Goal: Task Accomplishment & Management: Manage account settings

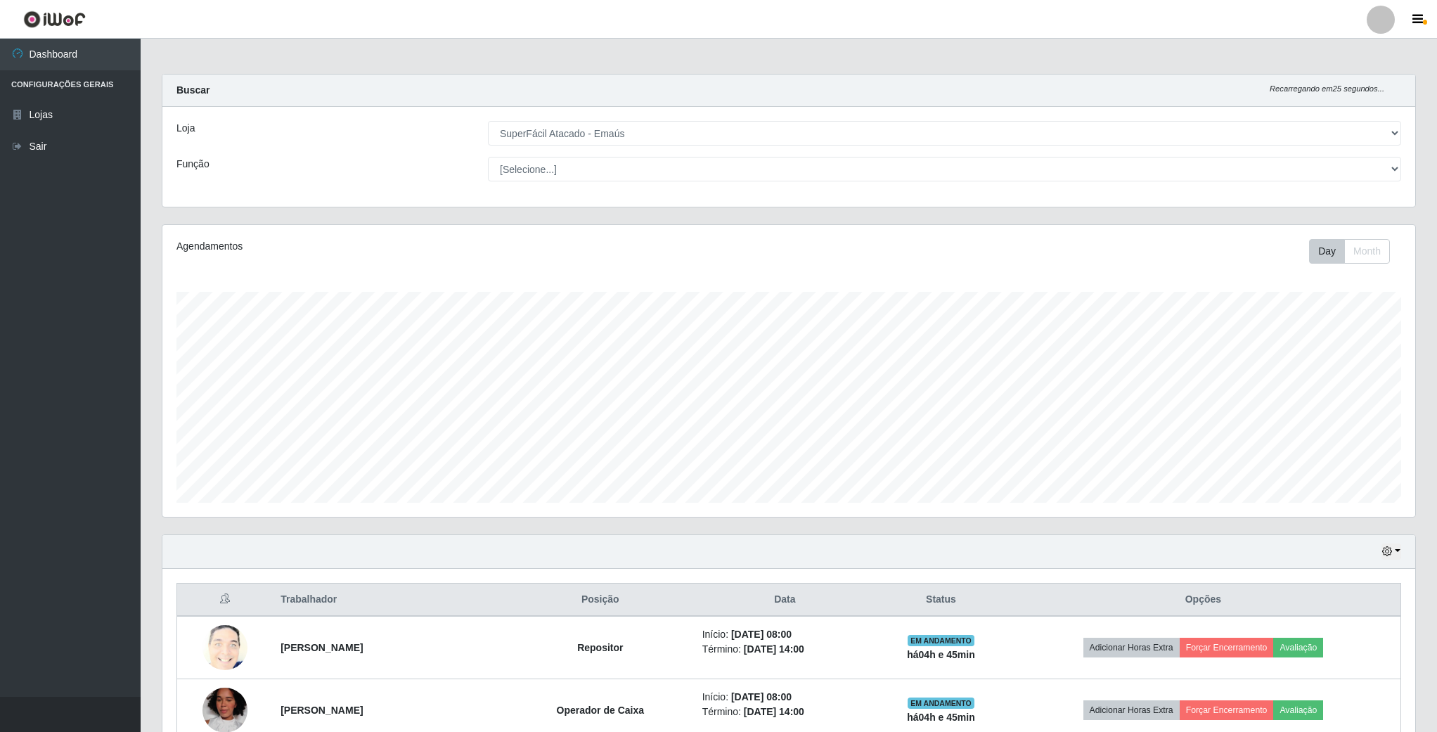
select select "407"
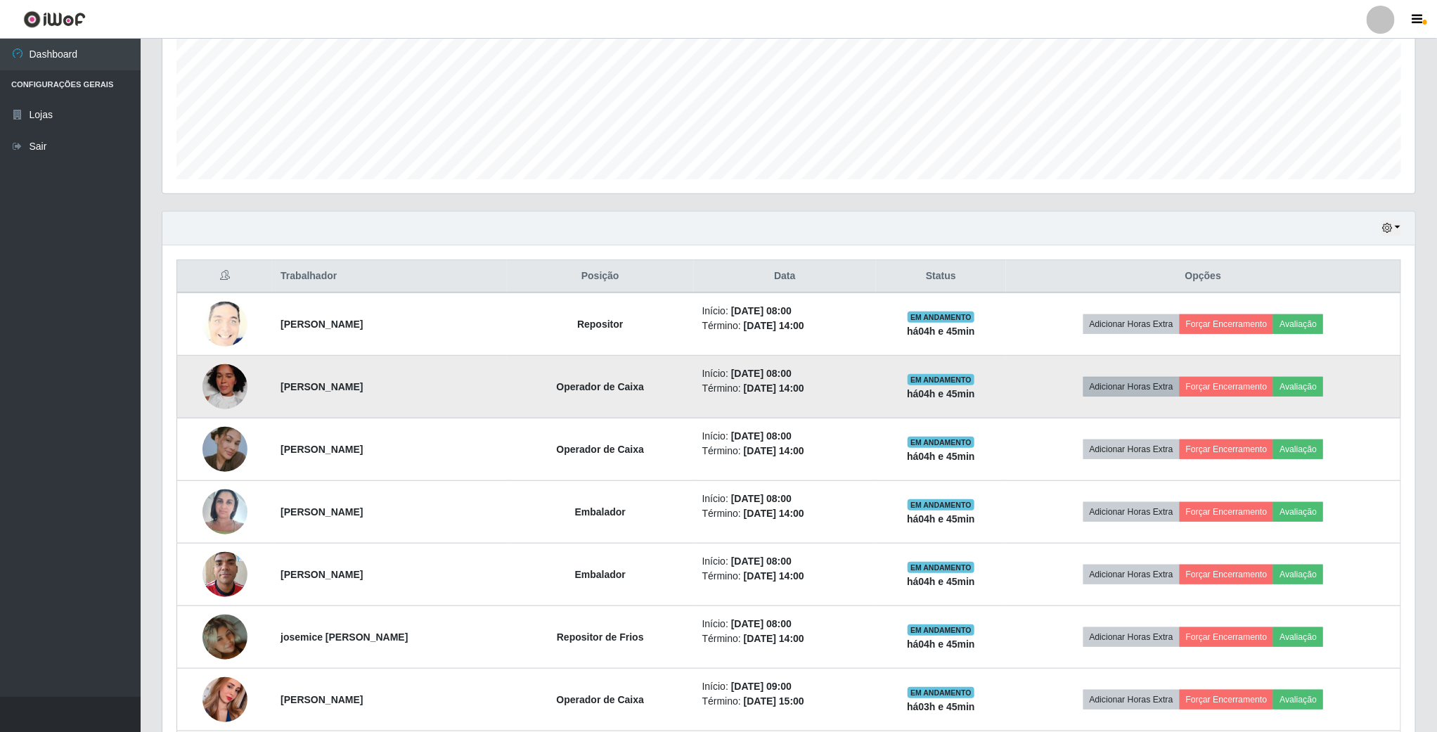
scroll to position [326, 0]
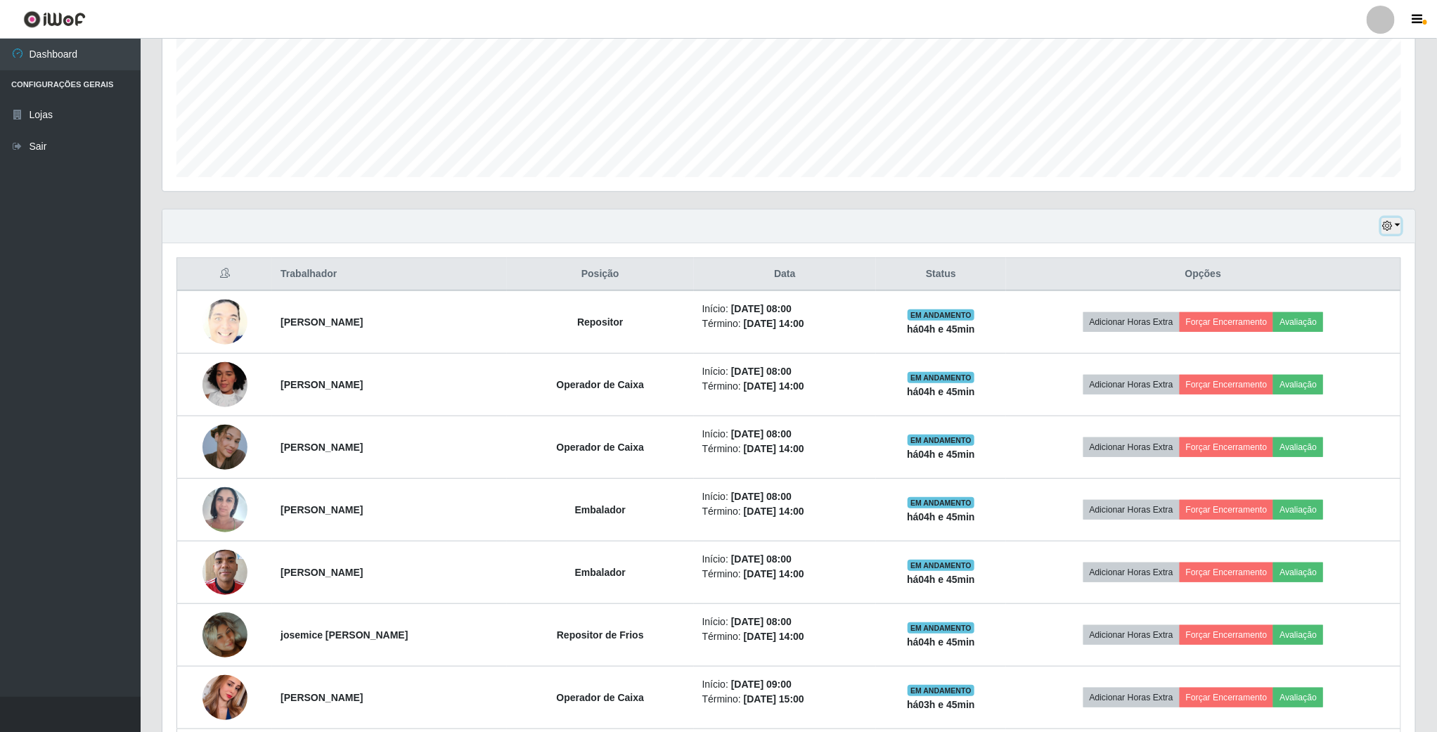
click at [1392, 224] on icon "button" at bounding box center [1388, 226] width 10 height 10
click at [1315, 345] on button "1 Semana" at bounding box center [1344, 341] width 111 height 30
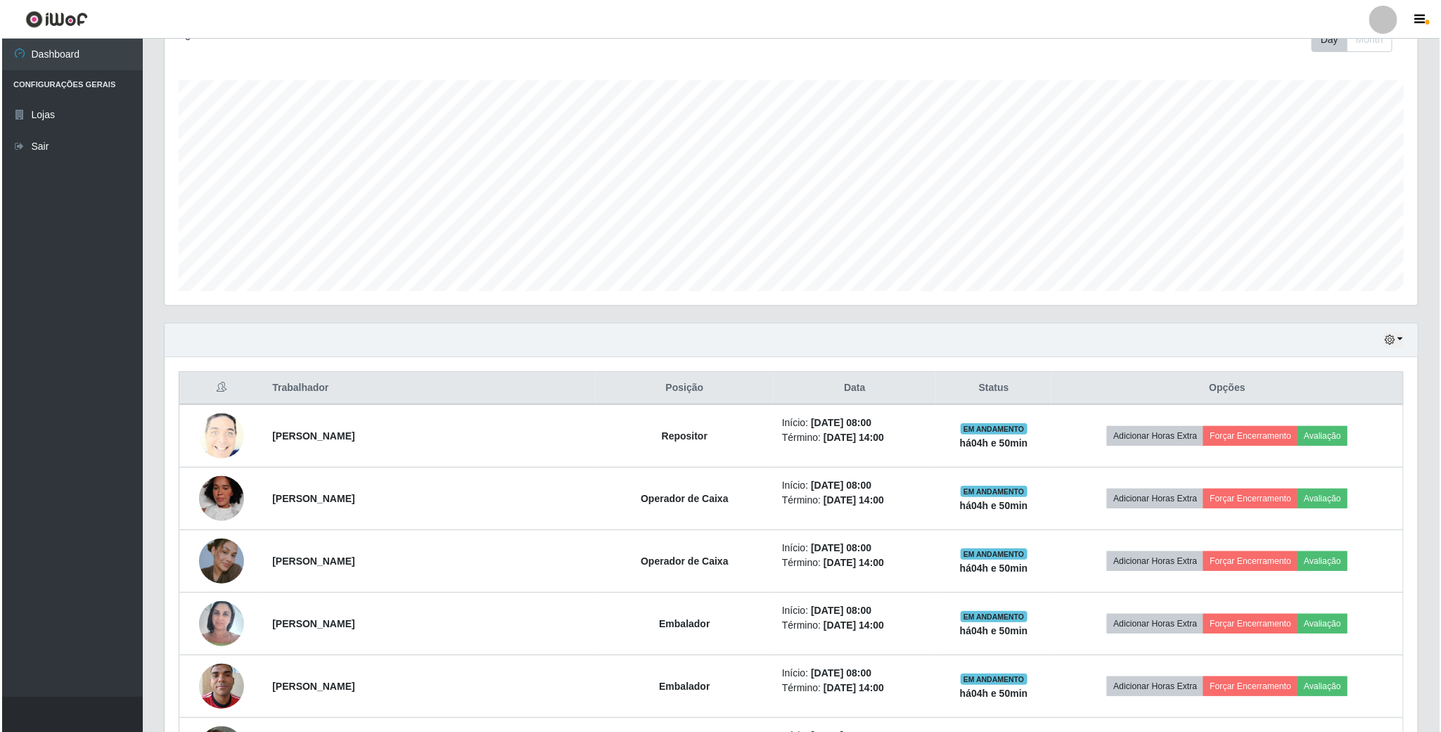
scroll to position [0, 0]
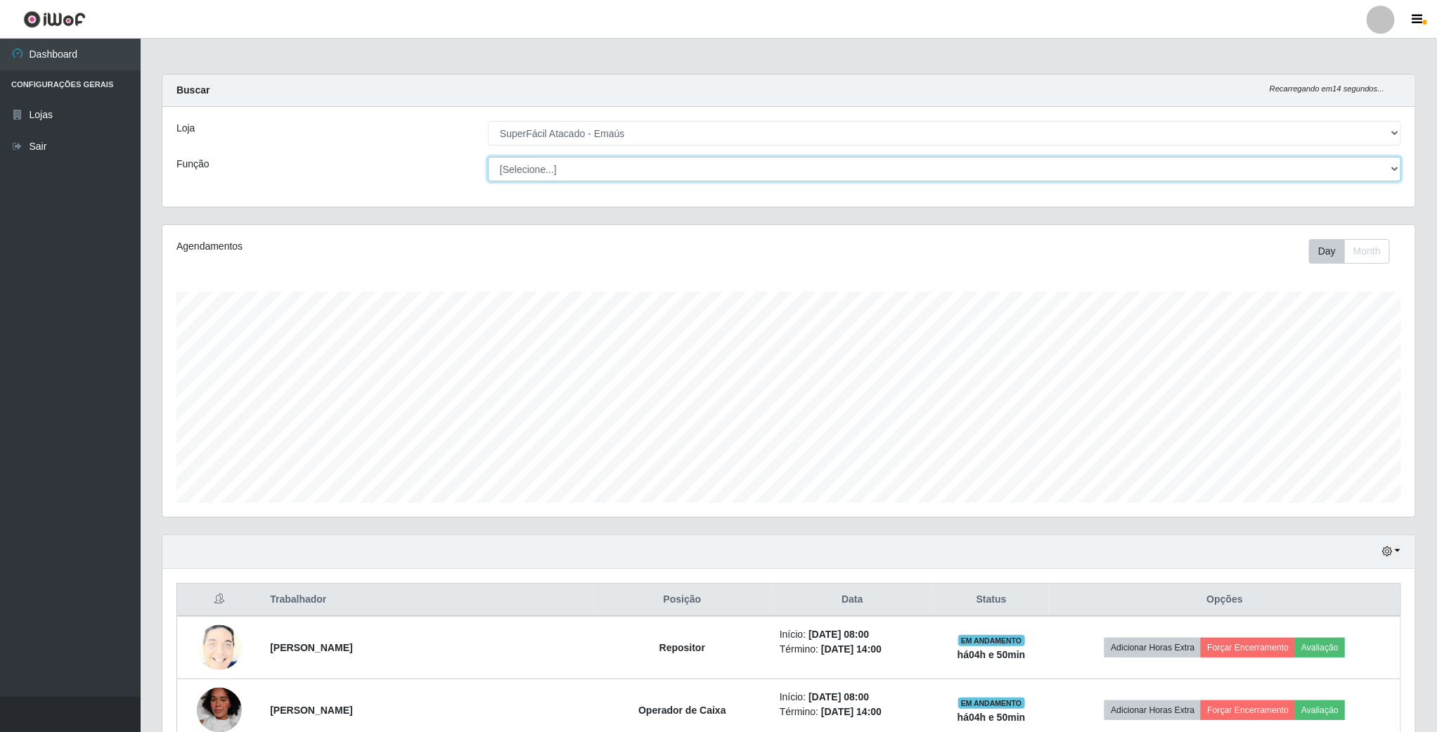
click at [1391, 169] on select "[Selecione...] Auxiliar de Estacionamento Auxiliar de Estacionamento + Auxiliar…" at bounding box center [944, 169] width 913 height 25
click at [489, 157] on select "[Selecione...] Auxiliar de Estacionamento Auxiliar de Estacionamento + Auxiliar…" at bounding box center [944, 169] width 913 height 25
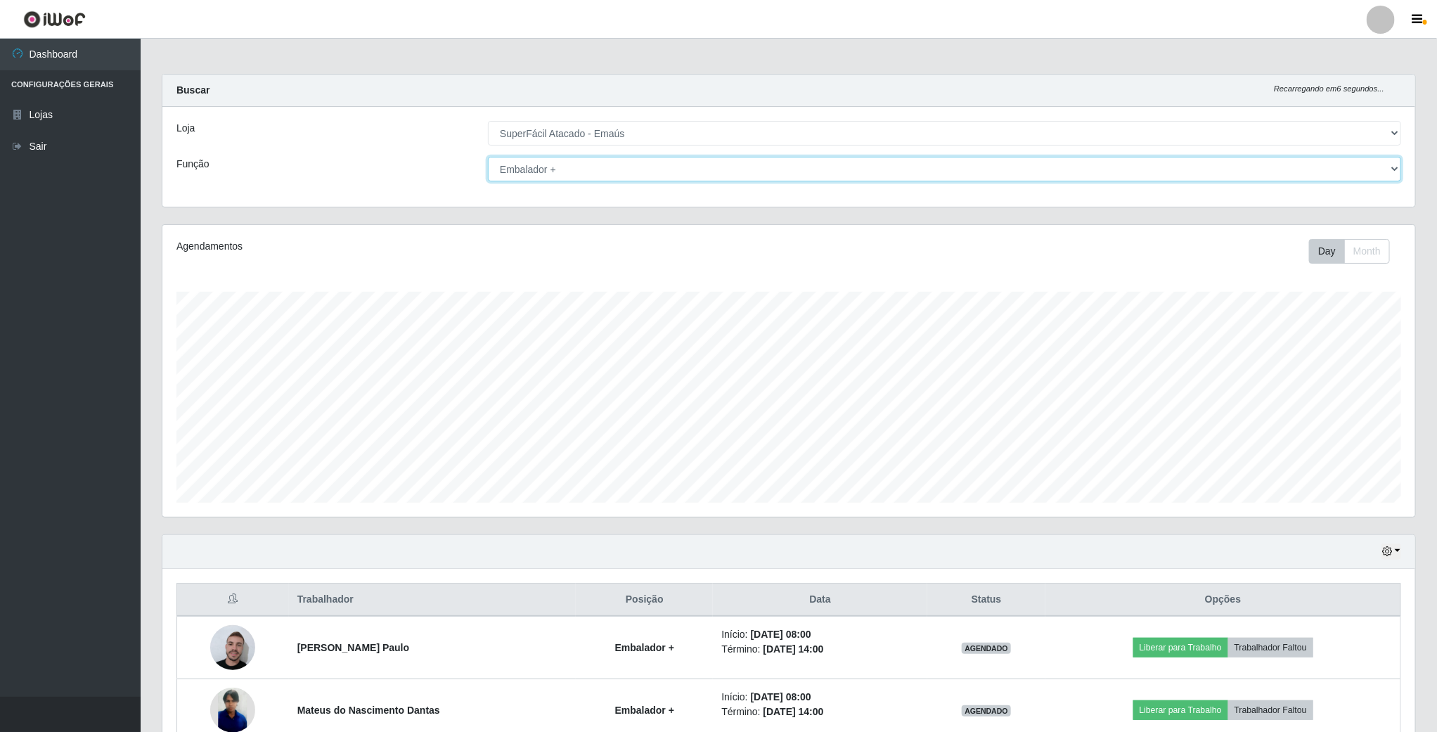
click at [1390, 169] on select "[Selecione...] Auxiliar de Estacionamento Auxiliar de Estacionamento + Auxiliar…" at bounding box center [944, 169] width 913 height 25
click at [489, 157] on select "[Selecione...] Auxiliar de Estacionamento Auxiliar de Estacionamento + Auxiliar…" at bounding box center [944, 169] width 913 height 25
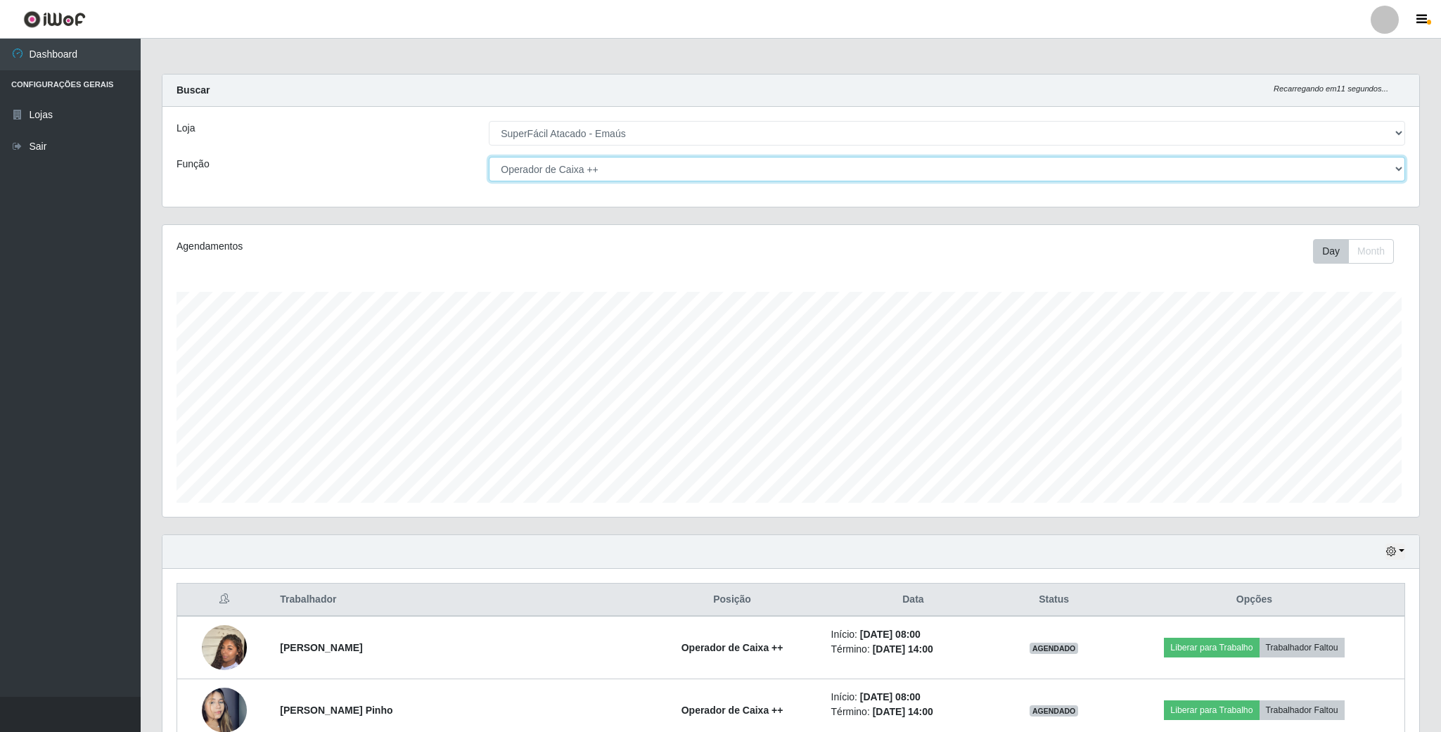
scroll to position [702939, 701978]
click at [1389, 167] on select "[Selecione...] Auxiliar de Estacionamento Auxiliar de Estacionamento + Auxiliar…" at bounding box center [944, 169] width 913 height 25
click at [489, 157] on select "[Selecione...] Auxiliar de Estacionamento Auxiliar de Estacionamento + Auxiliar…" at bounding box center [944, 169] width 913 height 25
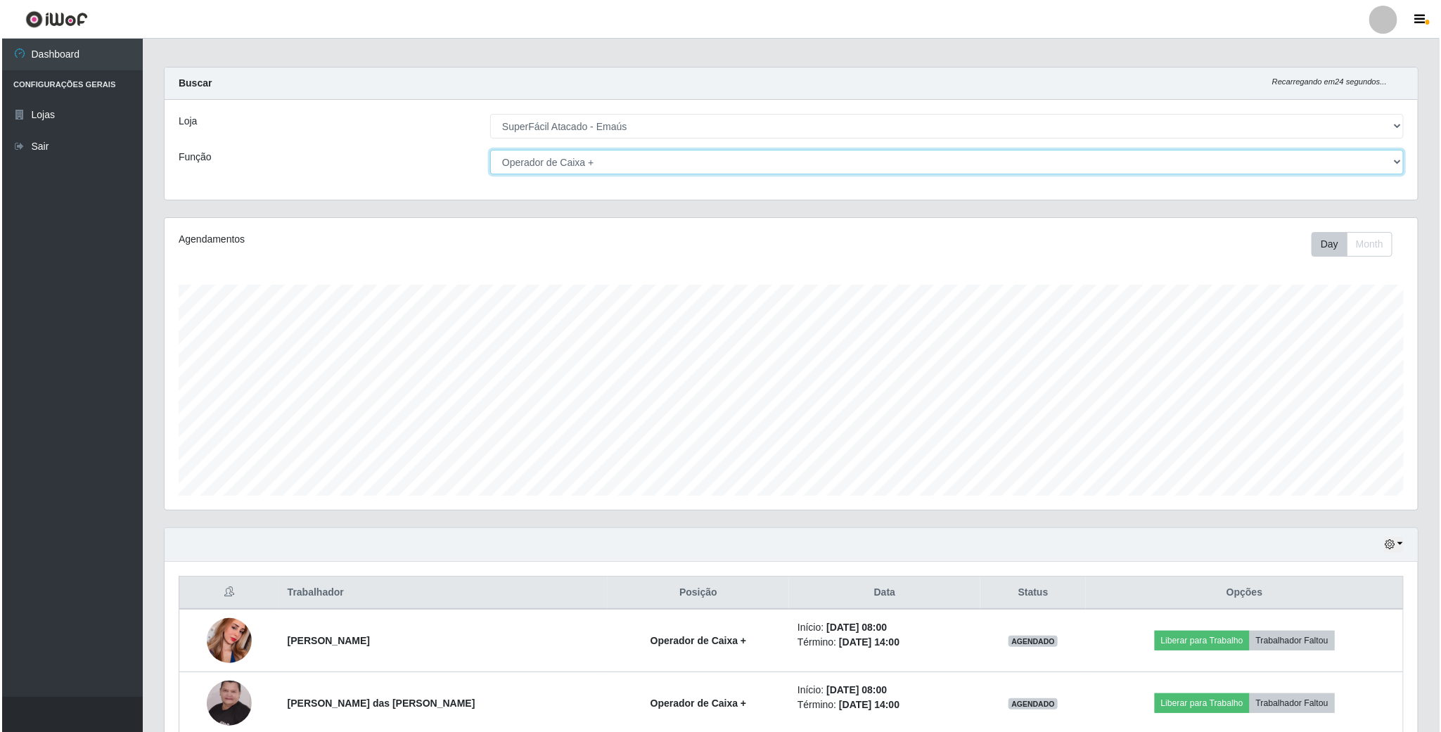
scroll to position [0, 0]
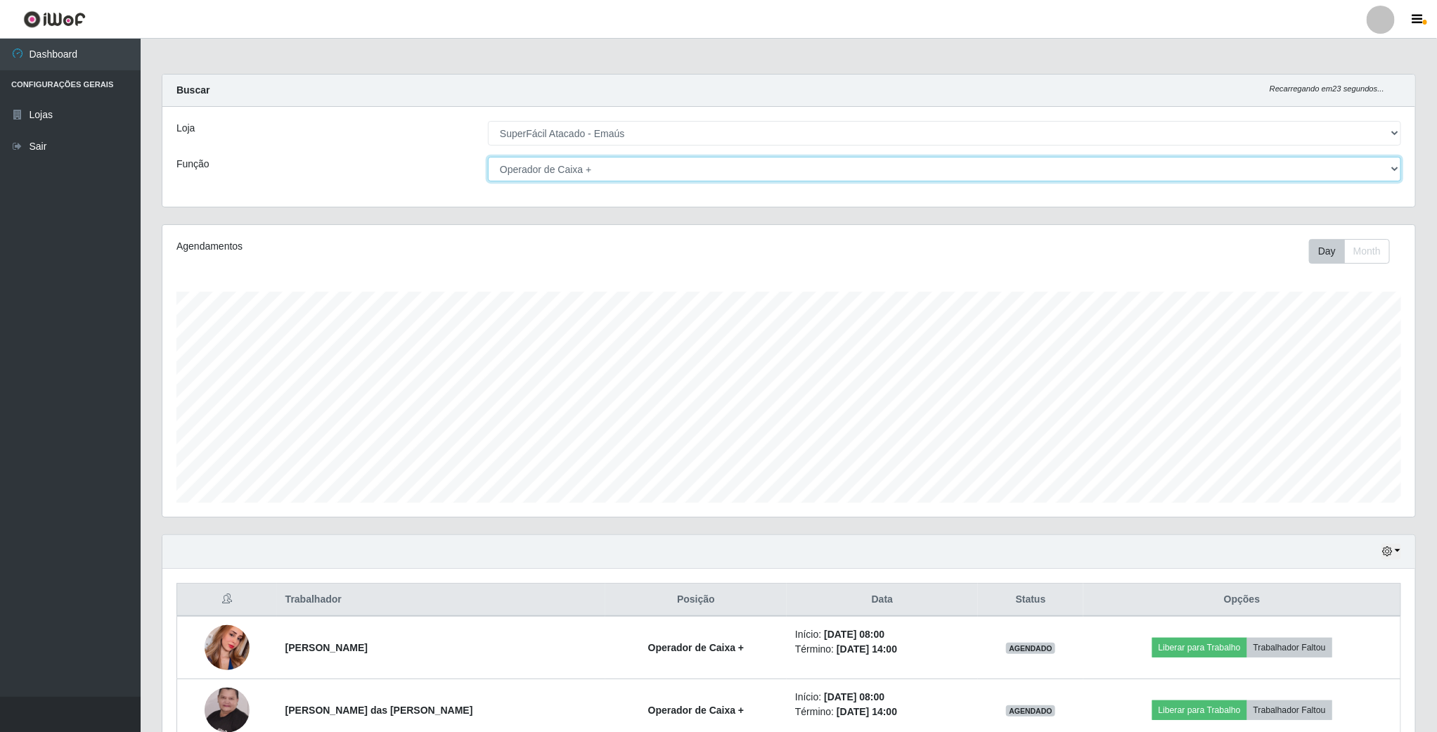
click at [1393, 165] on select "[Selecione...] Auxiliar de Estacionamento Auxiliar de Estacionamento + Auxiliar…" at bounding box center [944, 169] width 913 height 25
click at [489, 157] on select "[Selecione...] Auxiliar de Estacionamento Auxiliar de Estacionamento + Auxiliar…" at bounding box center [944, 169] width 913 height 25
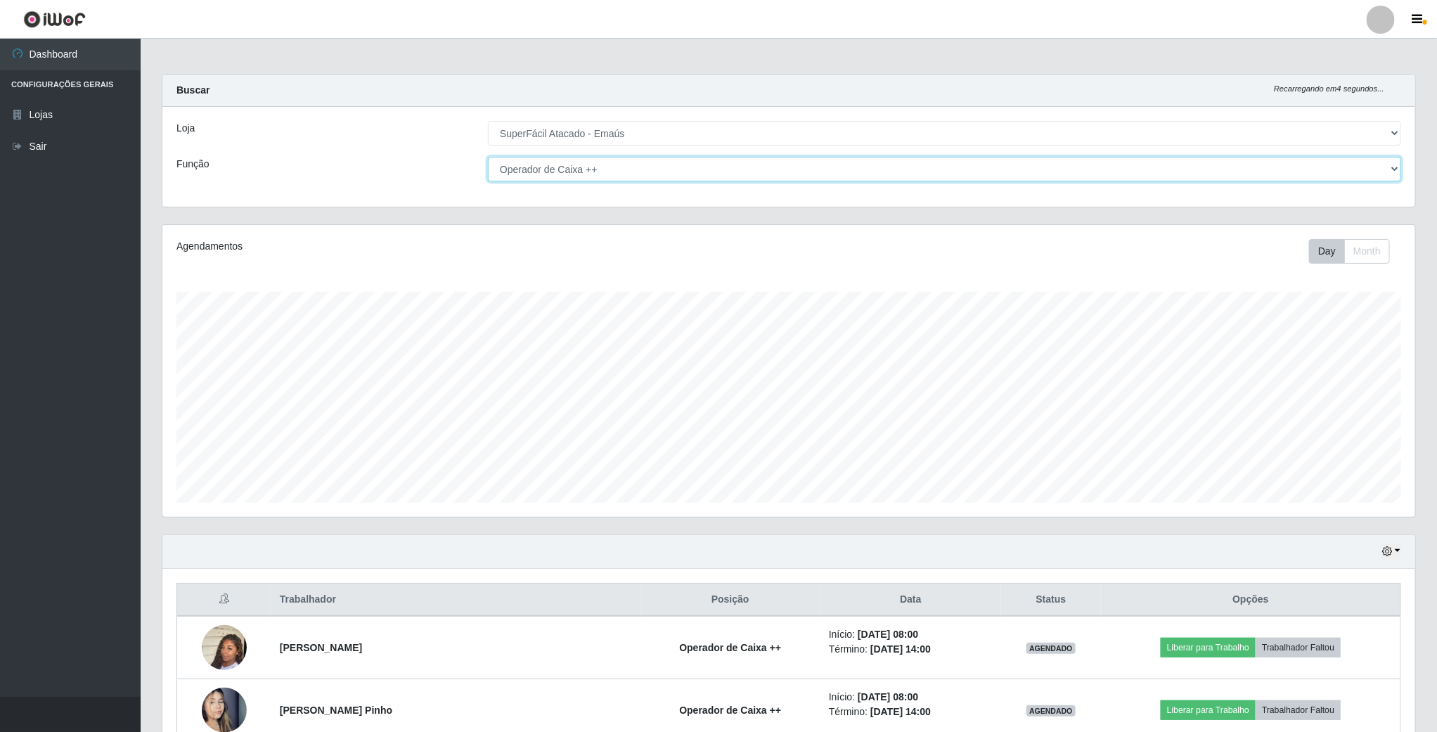
click at [1387, 169] on select "[Selecione...] Auxiliar de Estacionamento Auxiliar de Estacionamento + Auxiliar…" at bounding box center [944, 169] width 913 height 25
click at [489, 157] on select "[Selecione...] Auxiliar de Estacionamento Auxiliar de Estacionamento + Auxiliar…" at bounding box center [944, 169] width 913 height 25
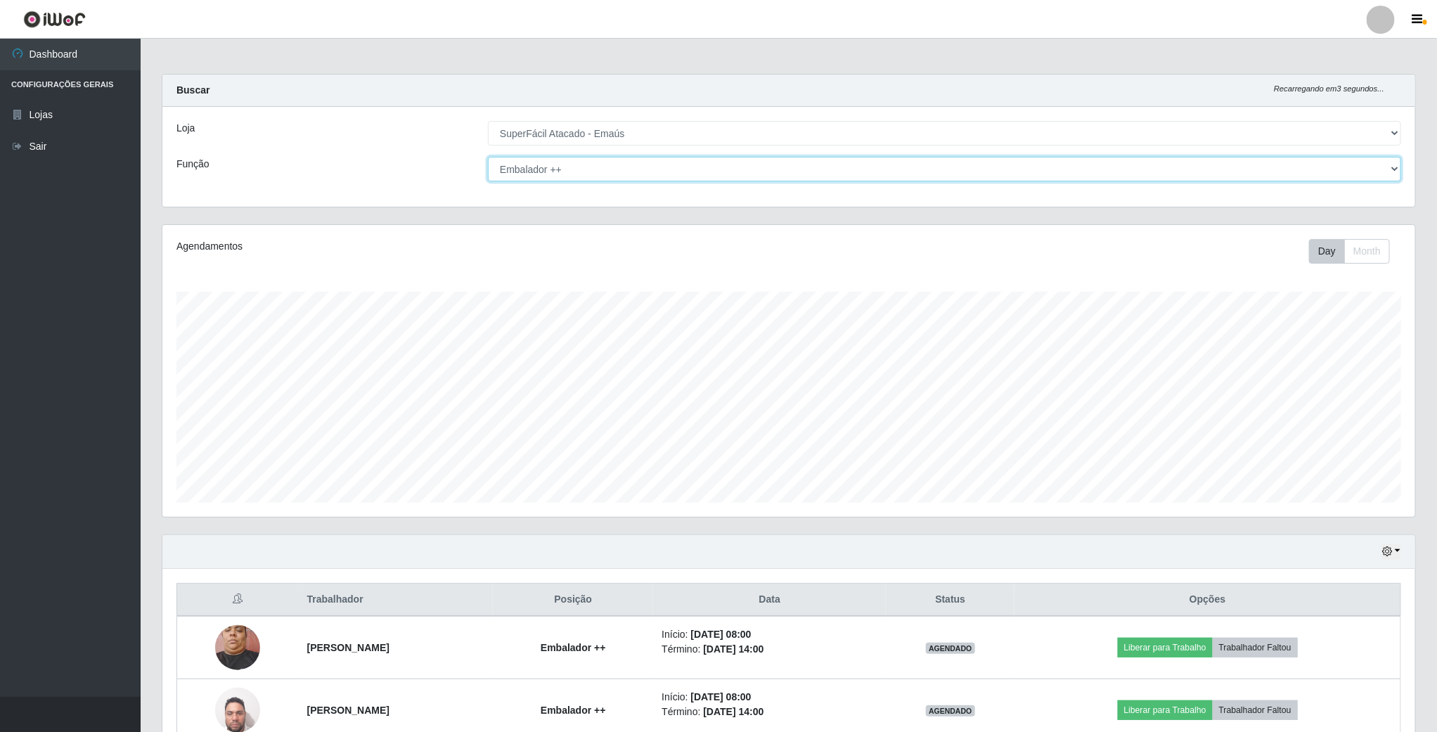
click at [1389, 173] on select "[Selecione...] Auxiliar de Estacionamento Auxiliar de Estacionamento + Auxiliar…" at bounding box center [944, 169] width 913 height 25
click at [489, 157] on select "[Selecione...] Auxiliar de Estacionamento Auxiliar de Estacionamento + Auxiliar…" at bounding box center [944, 169] width 913 height 25
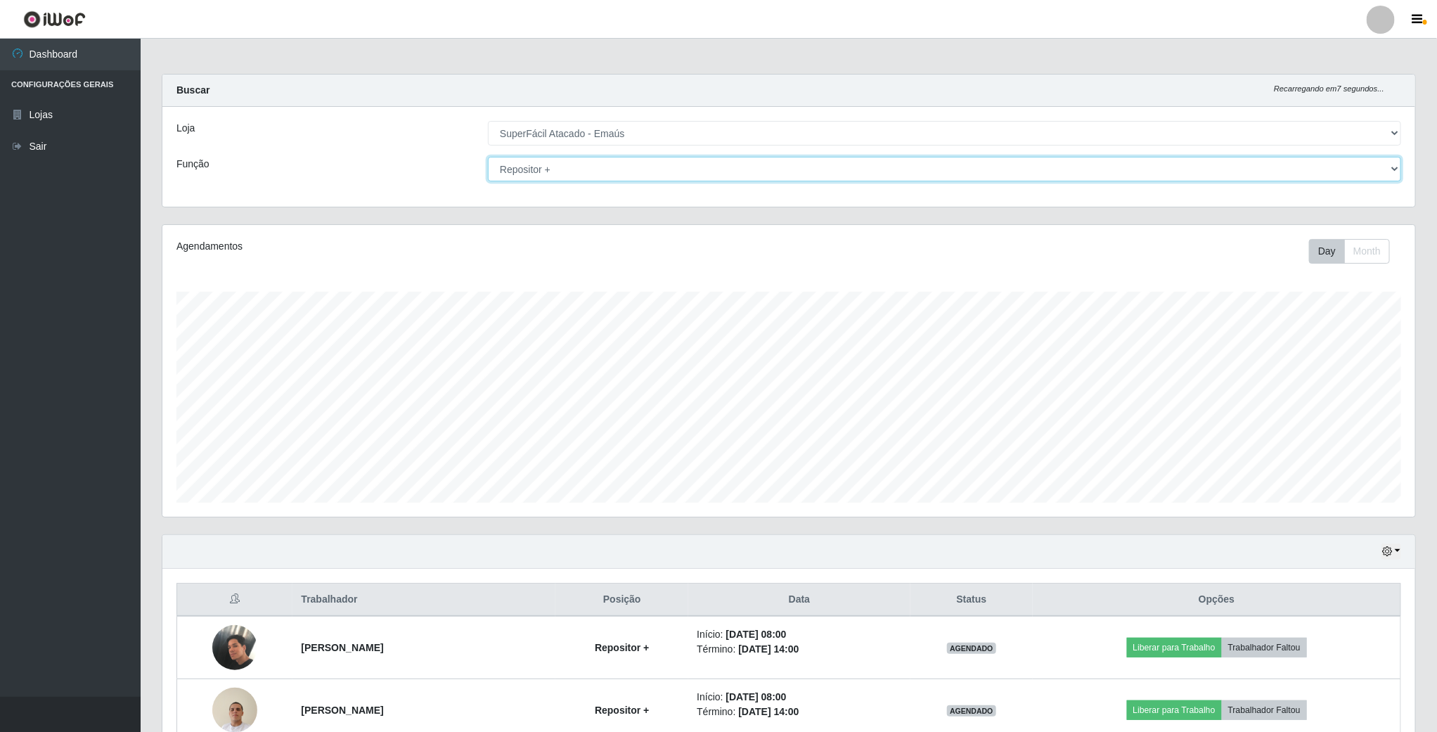
click at [1389, 165] on select "[Selecione...] Auxiliar de Estacionamento Auxiliar de Estacionamento + Auxiliar…" at bounding box center [944, 169] width 913 height 25
click at [489, 157] on select "[Selecione...] Auxiliar de Estacionamento Auxiliar de Estacionamento + Auxiliar…" at bounding box center [944, 169] width 913 height 25
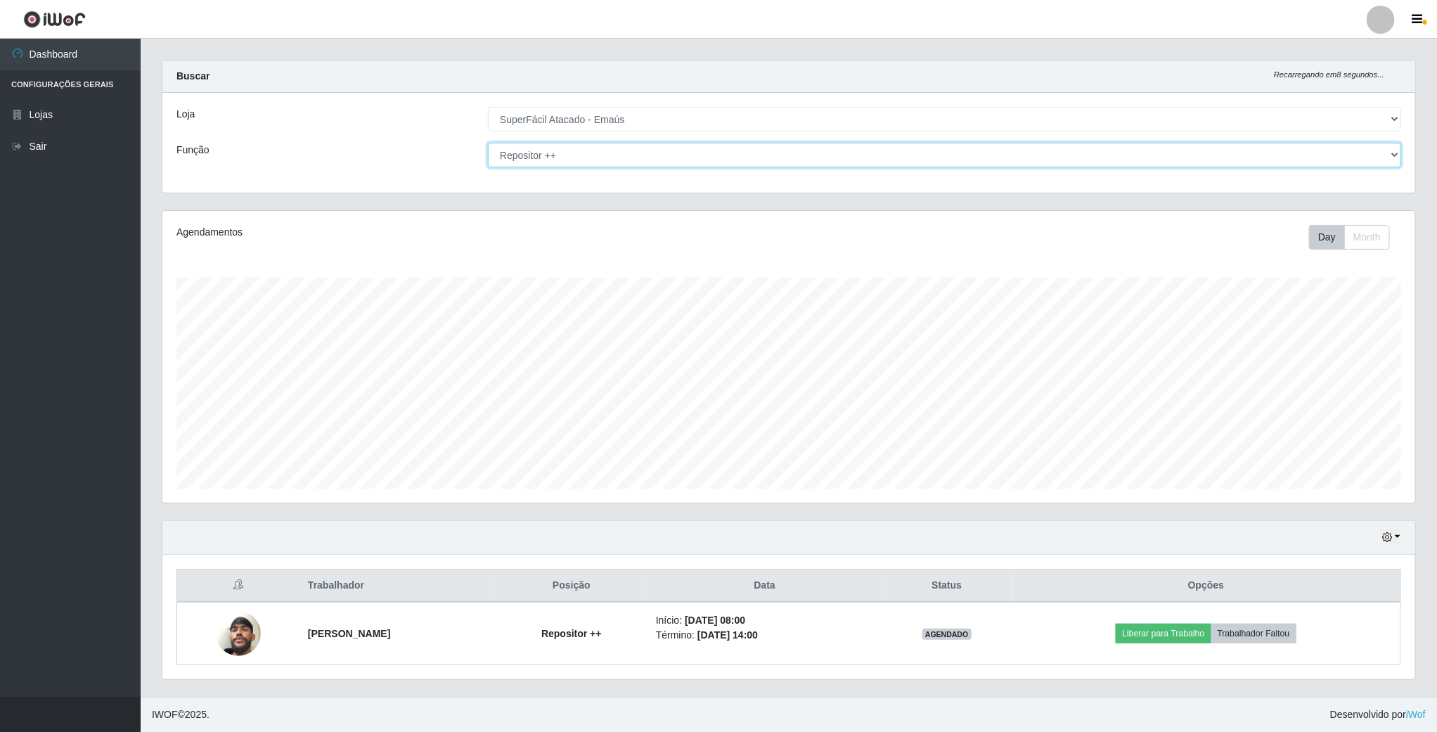
click at [1395, 144] on select "[Selecione...] Auxiliar de Estacionamento Auxiliar de Estacionamento + Auxiliar…" at bounding box center [944, 155] width 913 height 25
click at [489, 157] on select "[Selecione...] Auxiliar de Estacionamento Auxiliar de Estacionamento + Auxiliar…" at bounding box center [944, 155] width 913 height 25
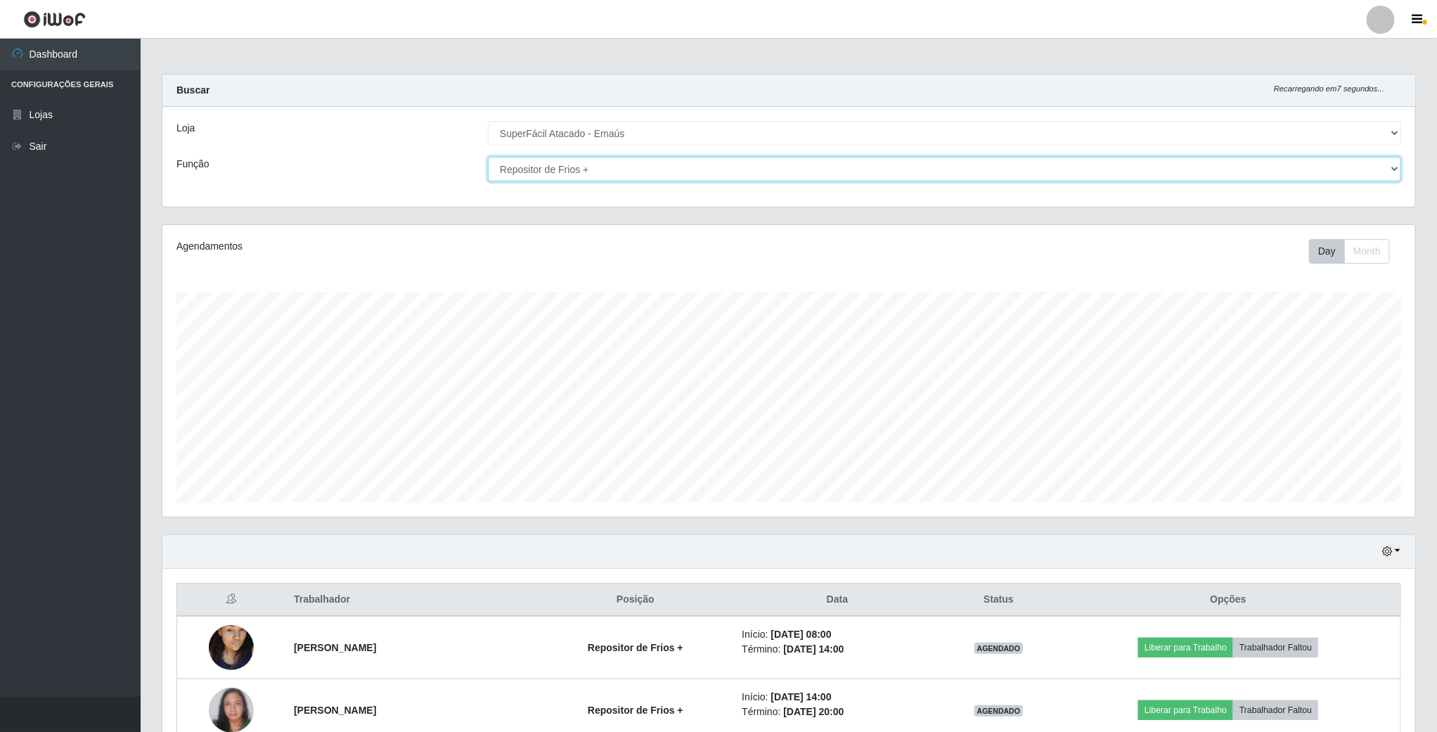
click at [1388, 171] on select "[Selecione...] Auxiliar de Estacionamento Auxiliar de Estacionamento + Auxiliar…" at bounding box center [944, 169] width 913 height 25
click at [489, 157] on select "[Selecione...] Auxiliar de Estacionamento Auxiliar de Estacionamento + Auxiliar…" at bounding box center [944, 169] width 913 height 25
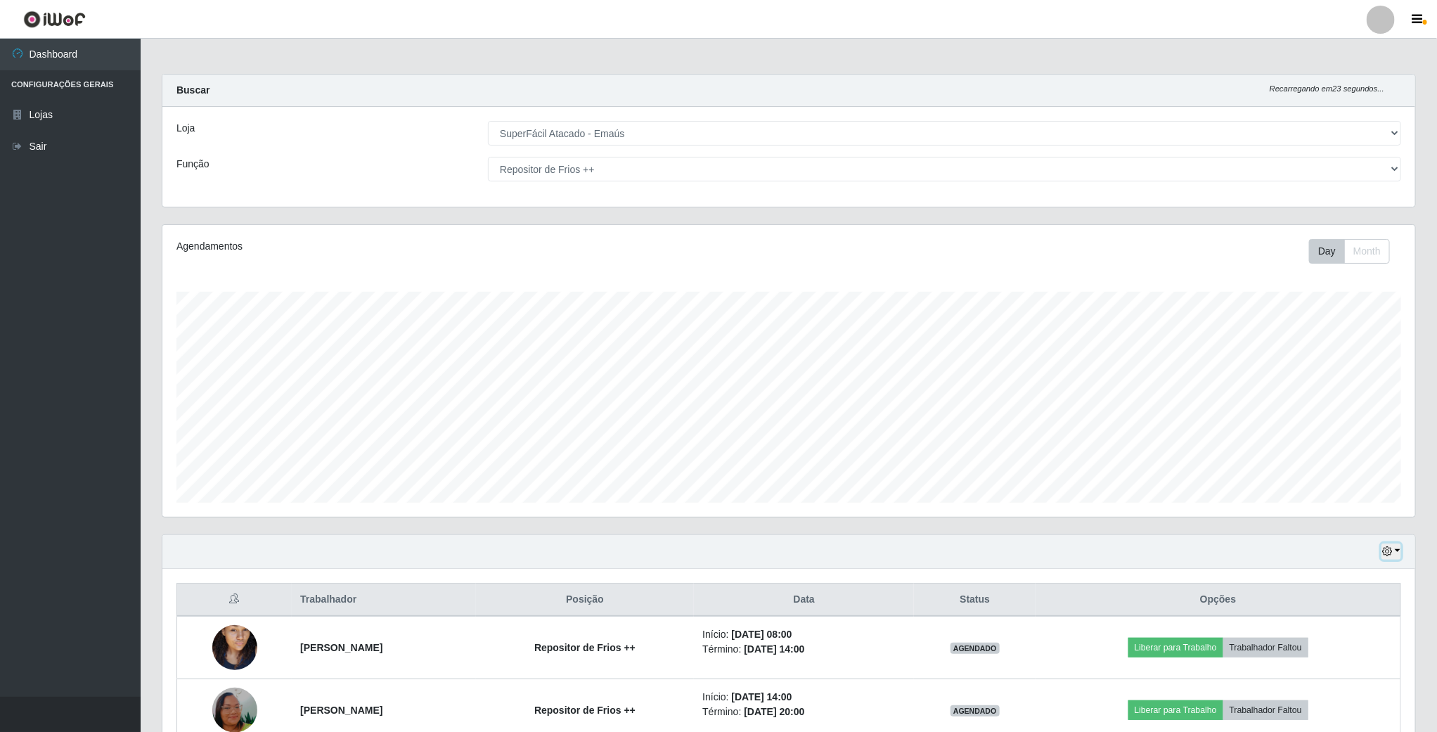
click at [1387, 551] on icon "button" at bounding box center [1388, 551] width 10 height 10
click at [1323, 583] on button "Hoje" at bounding box center [1344, 578] width 111 height 30
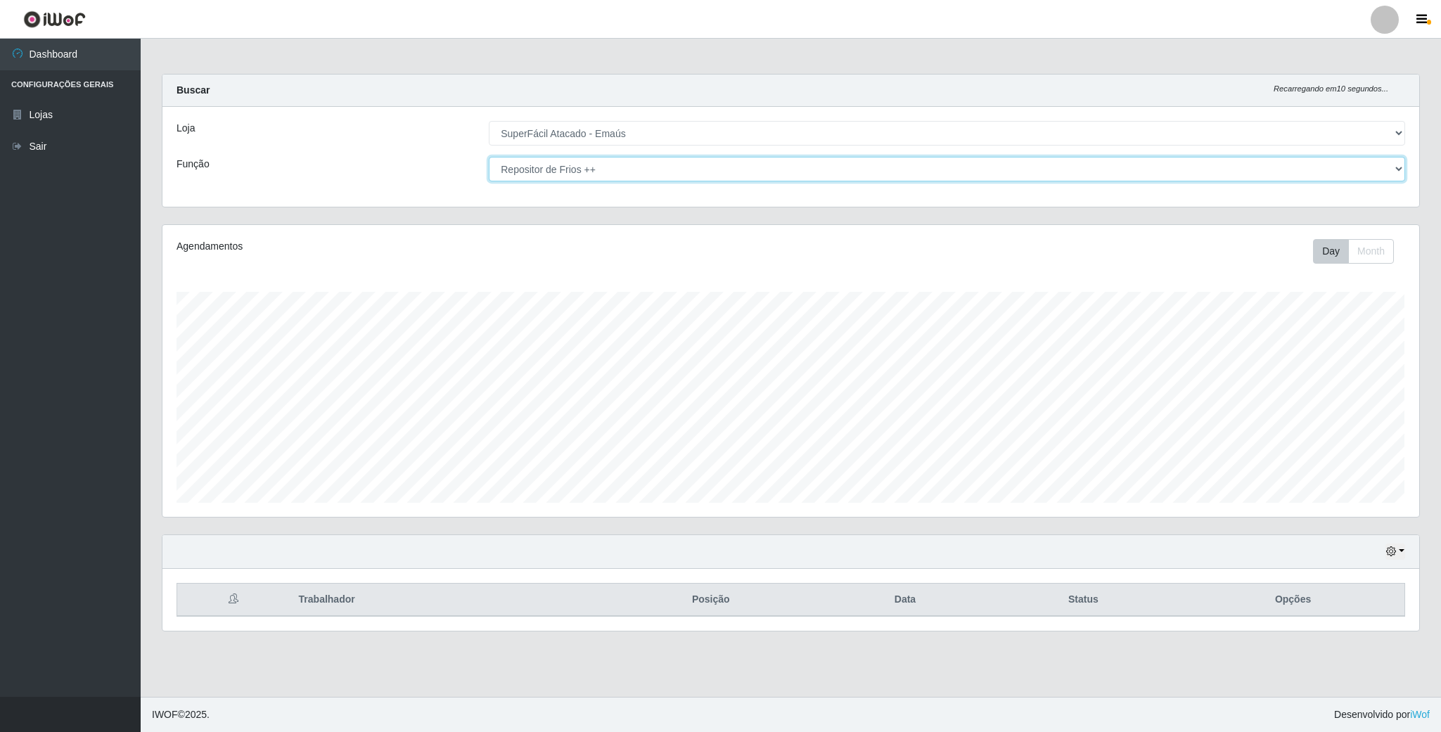
click at [1393, 163] on select "[Selecione...] Auxiliar de Estacionamento Auxiliar de Estacionamento + Auxiliar…" at bounding box center [947, 169] width 916 height 25
click at [608, 169] on select "[Selecione...] Auxiliar de Estacionamento Auxiliar de Estacionamento + Auxiliar…" at bounding box center [947, 169] width 916 height 25
drag, startPoint x: 586, startPoint y: 175, endPoint x: 603, endPoint y: 172, distance: 17.2
click at [597, 174] on select "[Selecione...] Auxiliar de Estacionamento Auxiliar de Estacionamento + Auxiliar…" at bounding box center [947, 169] width 916 height 25
select select "[Selecione...]"
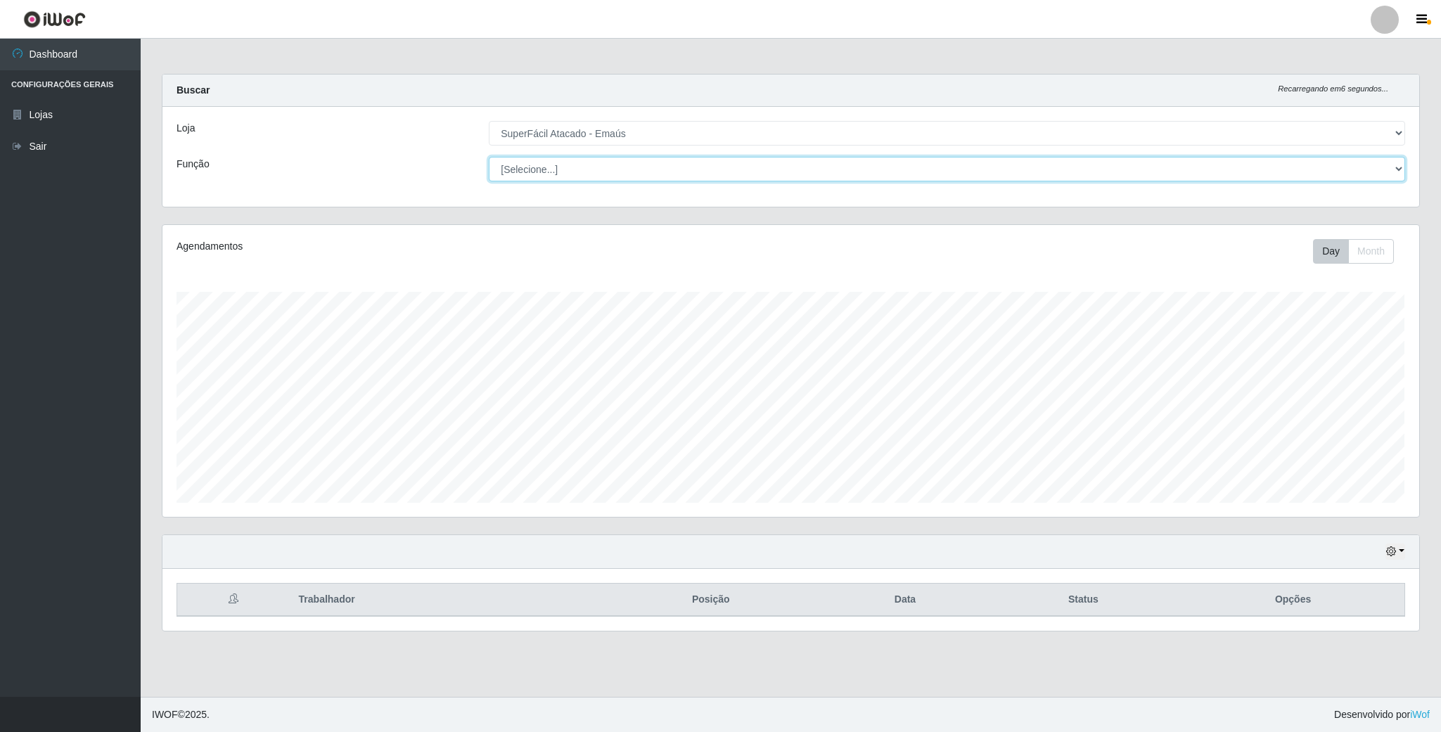
click at [489, 157] on select "[Selecione...] Auxiliar de Estacionamento Auxiliar de Estacionamento + Auxiliar…" at bounding box center [947, 169] width 916 height 25
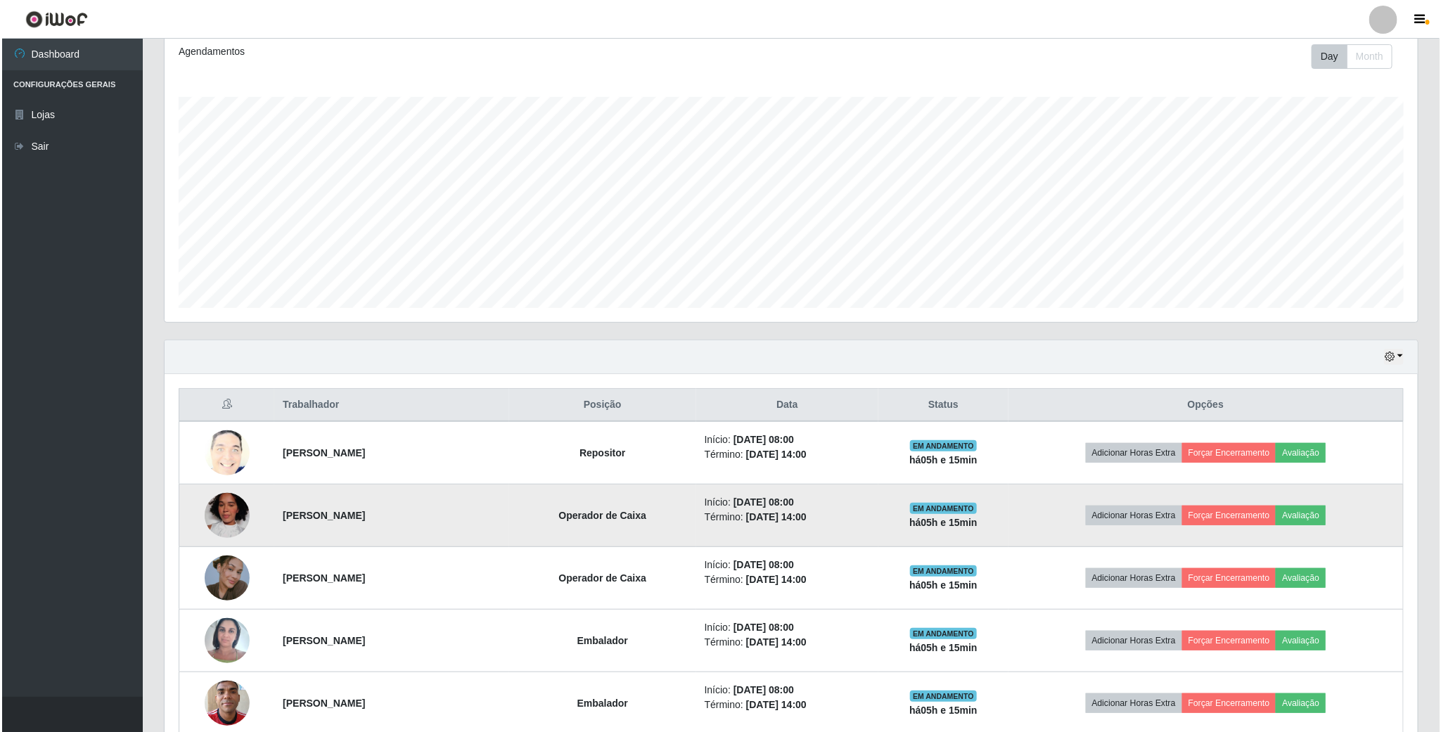
scroll to position [316, 0]
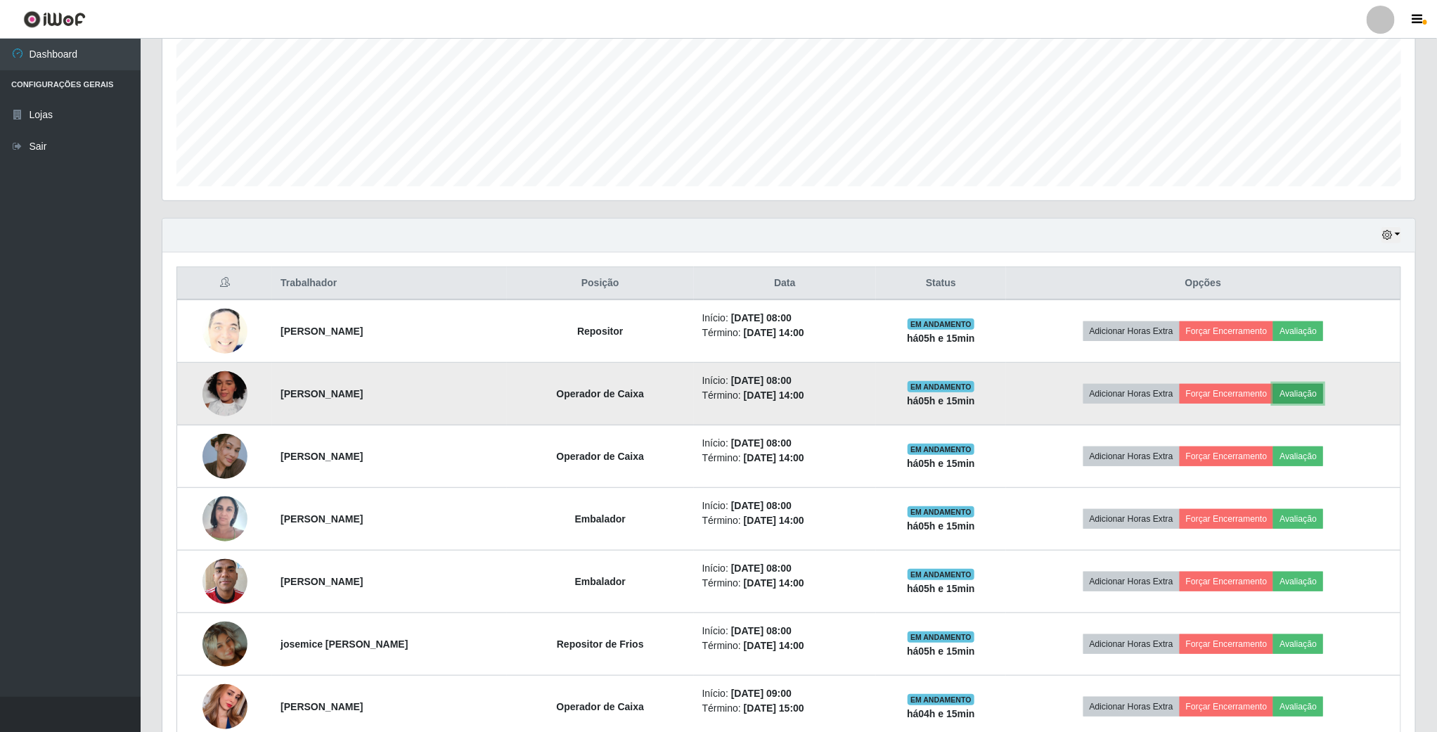
click at [1313, 402] on button "Avaliação" at bounding box center [1299, 394] width 50 height 20
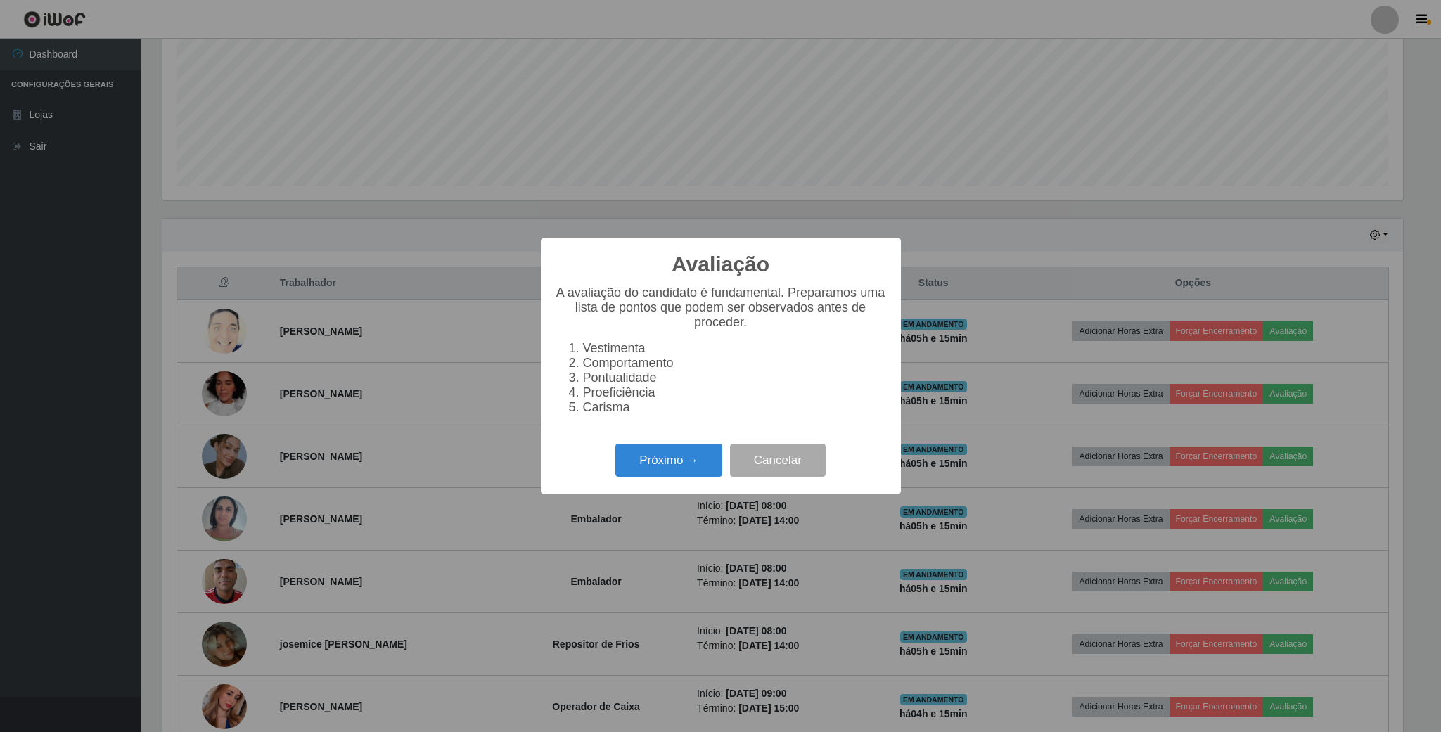
scroll to position [293, 1240]
click at [680, 473] on button "Próximo →" at bounding box center [668, 460] width 107 height 33
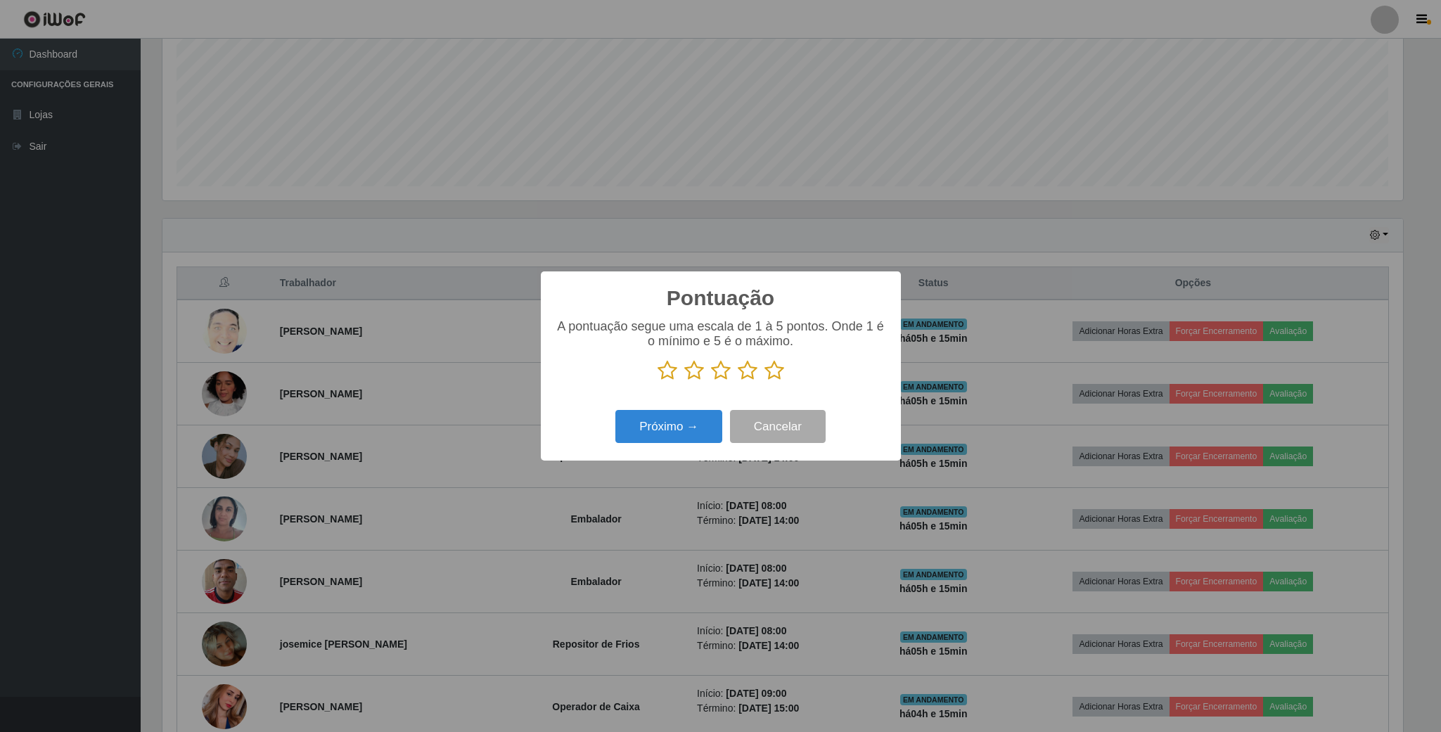
scroll to position [702939, 701992]
click at [671, 367] on icon at bounding box center [668, 370] width 20 height 21
click at [658, 381] on input "radio" at bounding box center [658, 381] width 0 height 0
click at [665, 421] on button "Próximo →" at bounding box center [668, 426] width 107 height 33
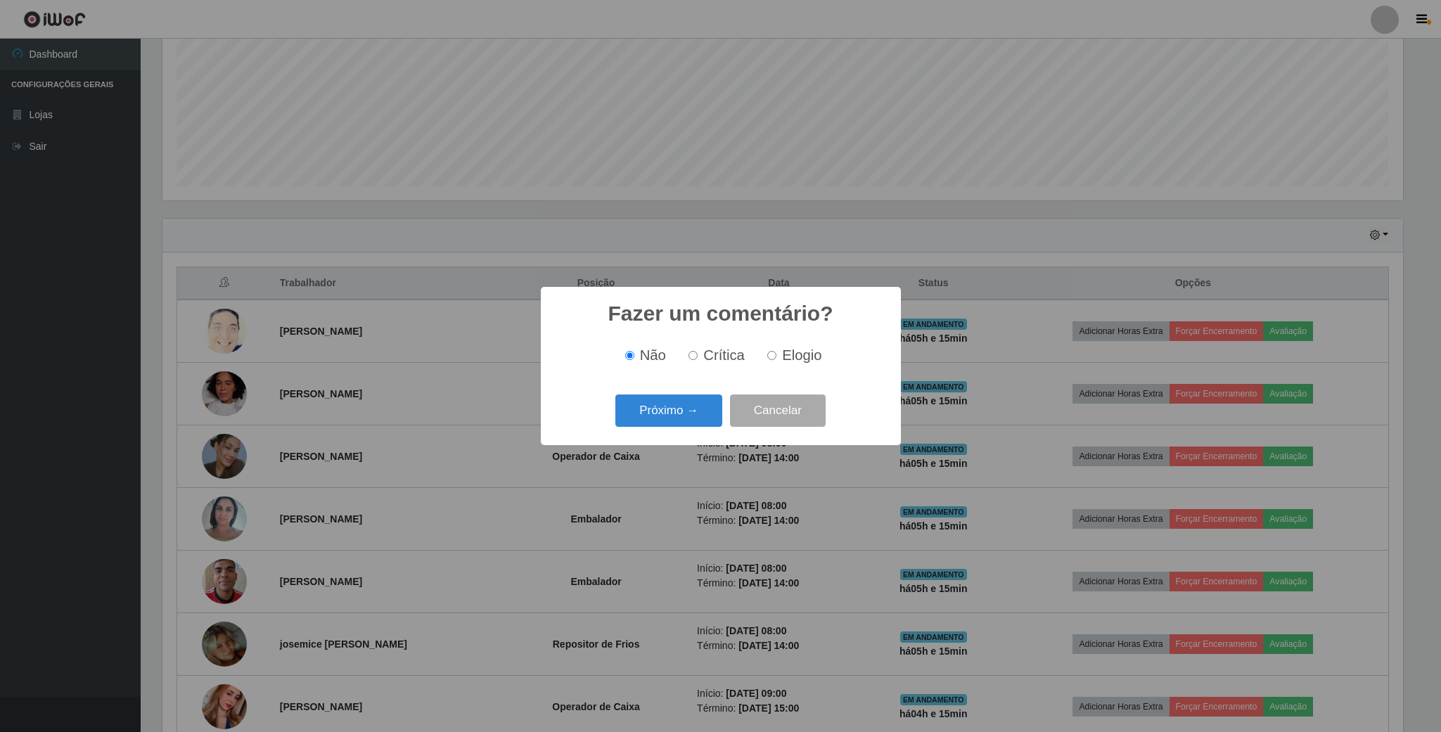
click at [692, 353] on input "Crítica" at bounding box center [692, 355] width 9 height 9
radio input "true"
click at [686, 405] on button "Próximo →" at bounding box center [668, 411] width 107 height 33
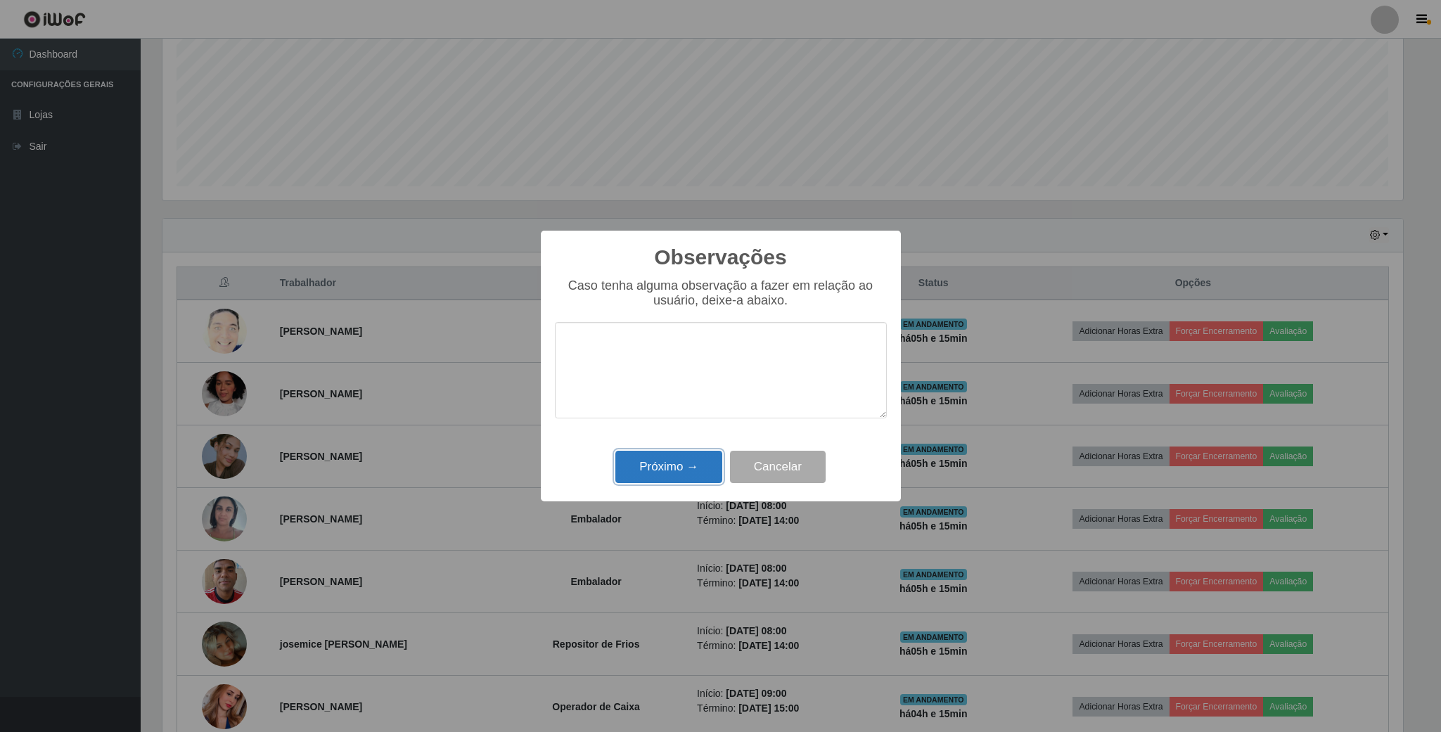
click at [671, 460] on button "Próximo →" at bounding box center [668, 467] width 107 height 33
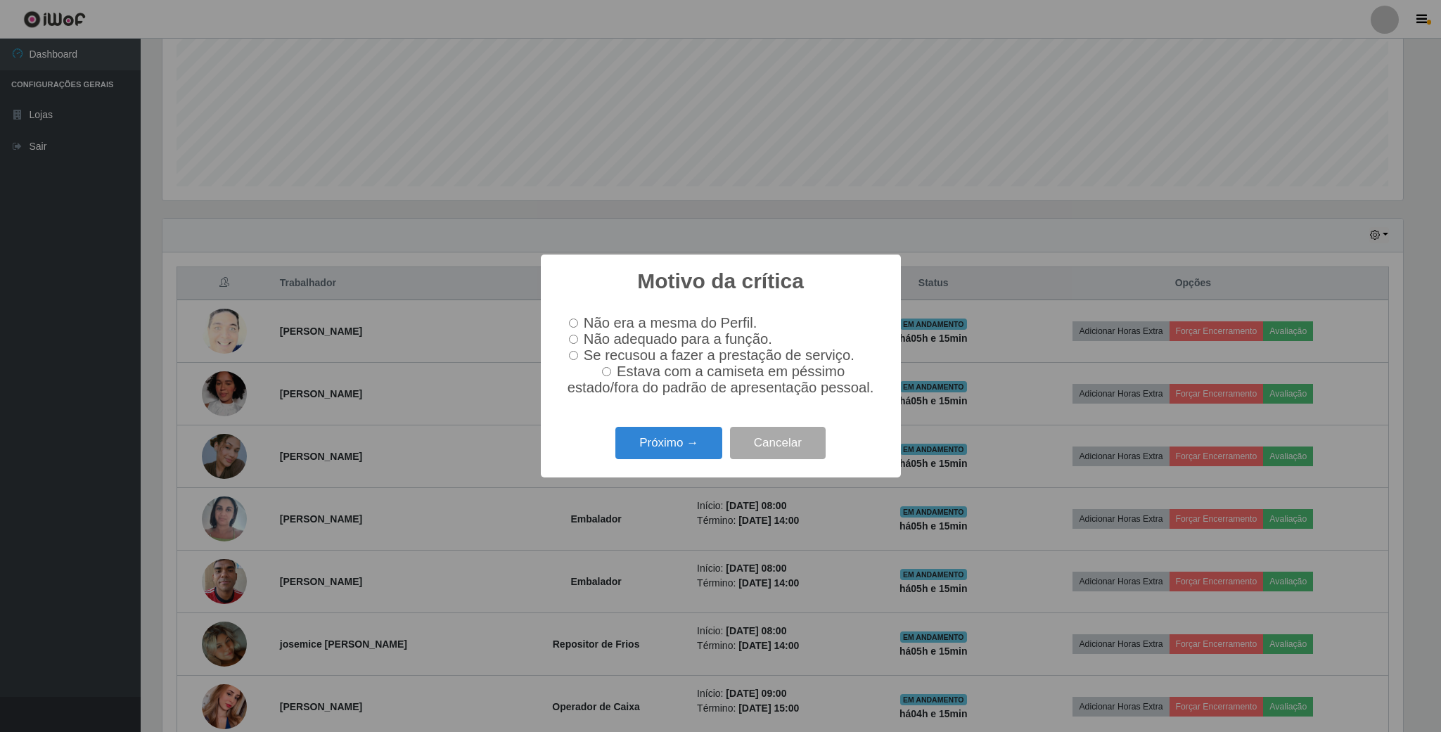
click at [574, 340] on input "Não adequado para a função." at bounding box center [573, 339] width 9 height 9
radio input "true"
click at [665, 435] on button "Próximo →" at bounding box center [668, 443] width 107 height 33
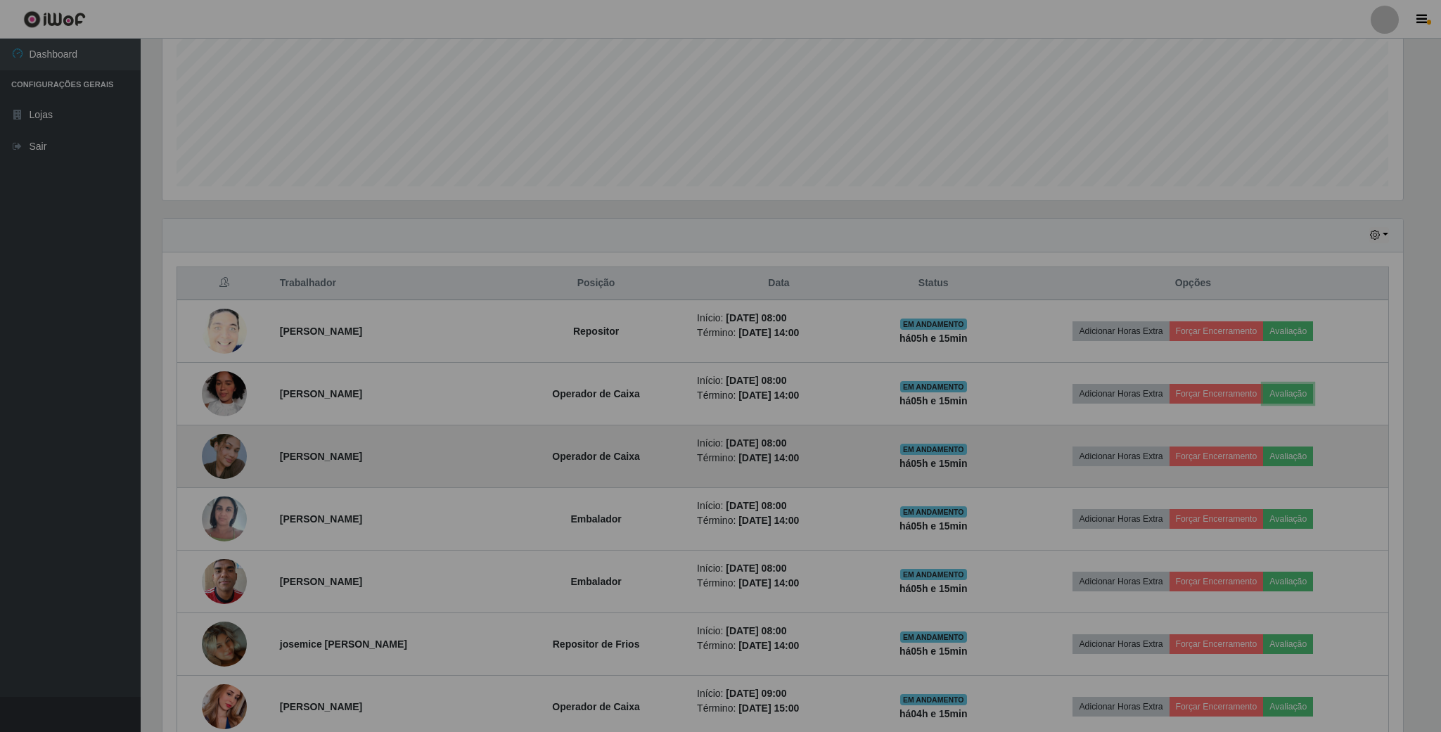
scroll to position [293, 1252]
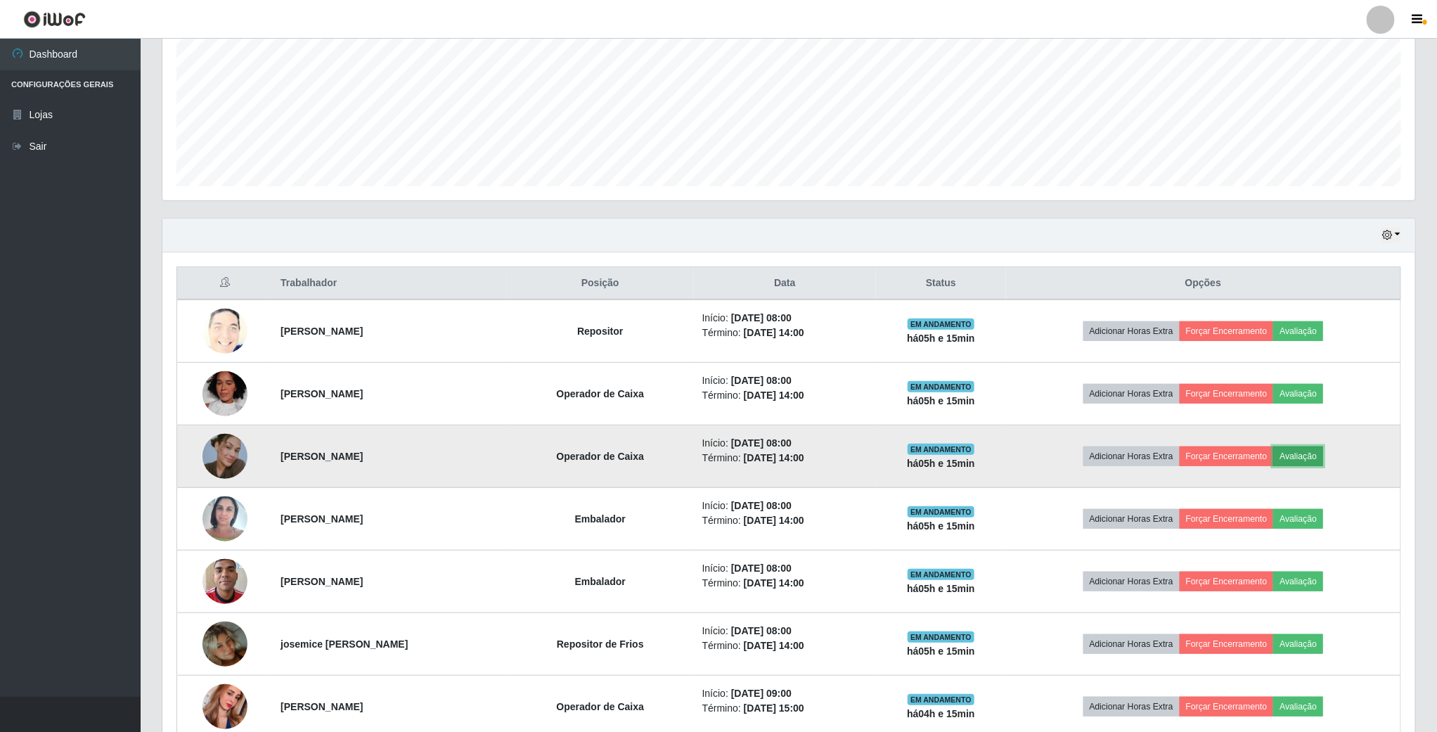
click at [1313, 456] on button "Avaliação" at bounding box center [1299, 457] width 50 height 20
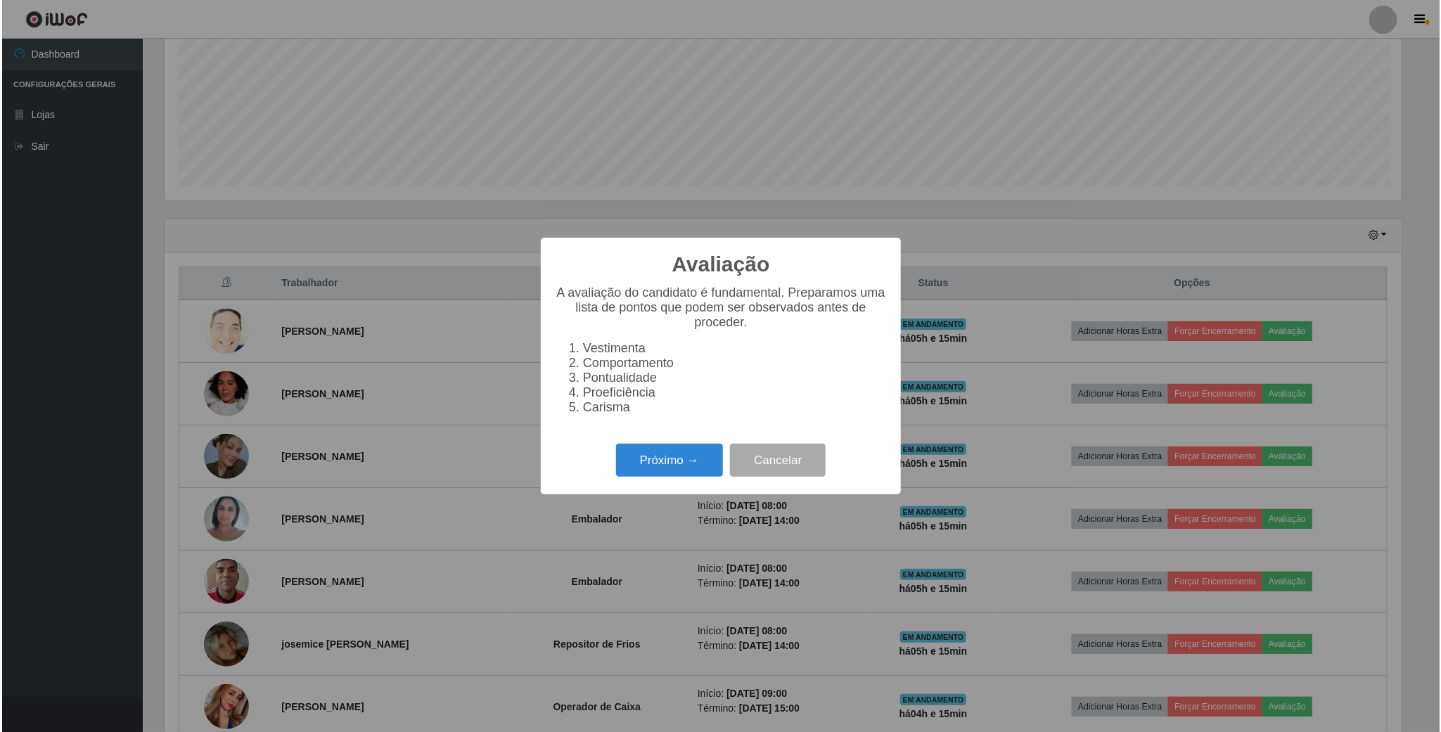
scroll to position [293, 1240]
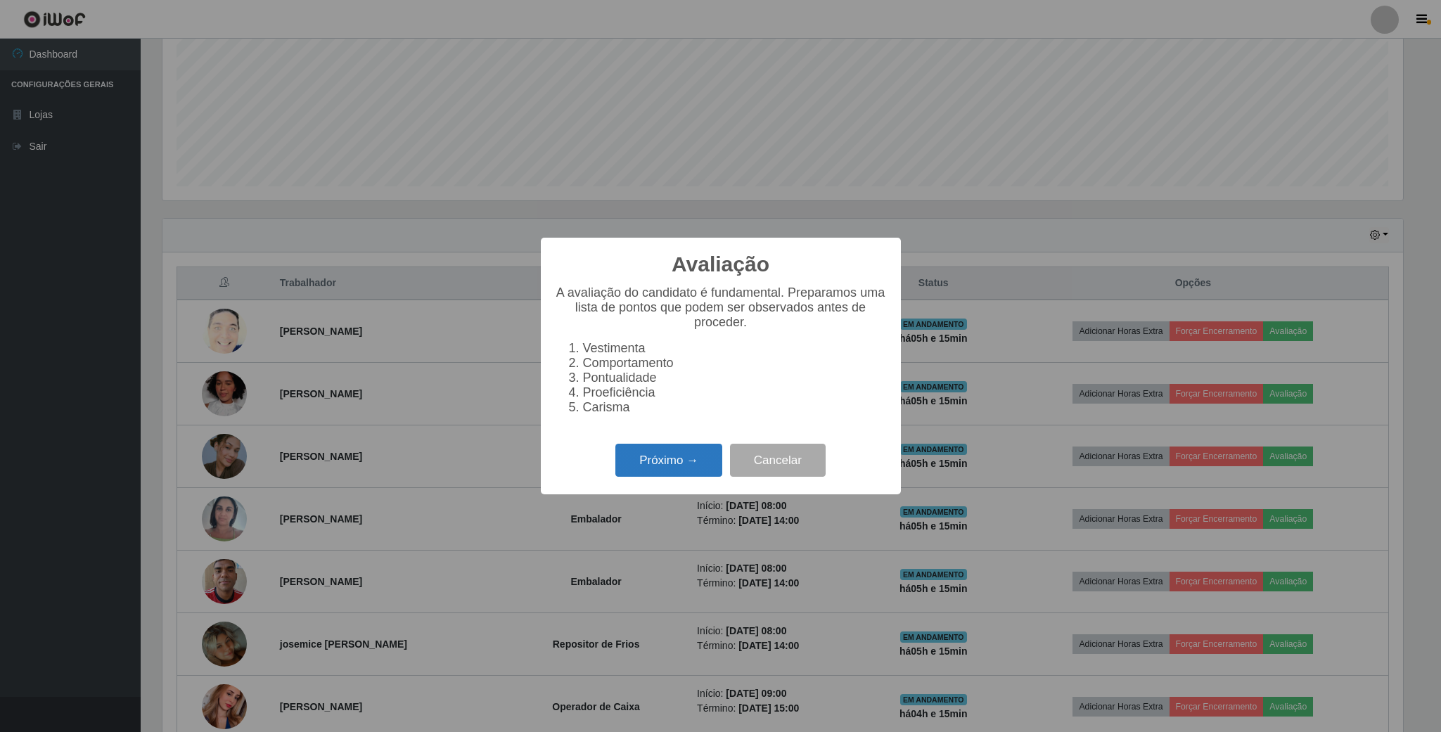
click at [655, 469] on button "Próximo →" at bounding box center [668, 460] width 107 height 33
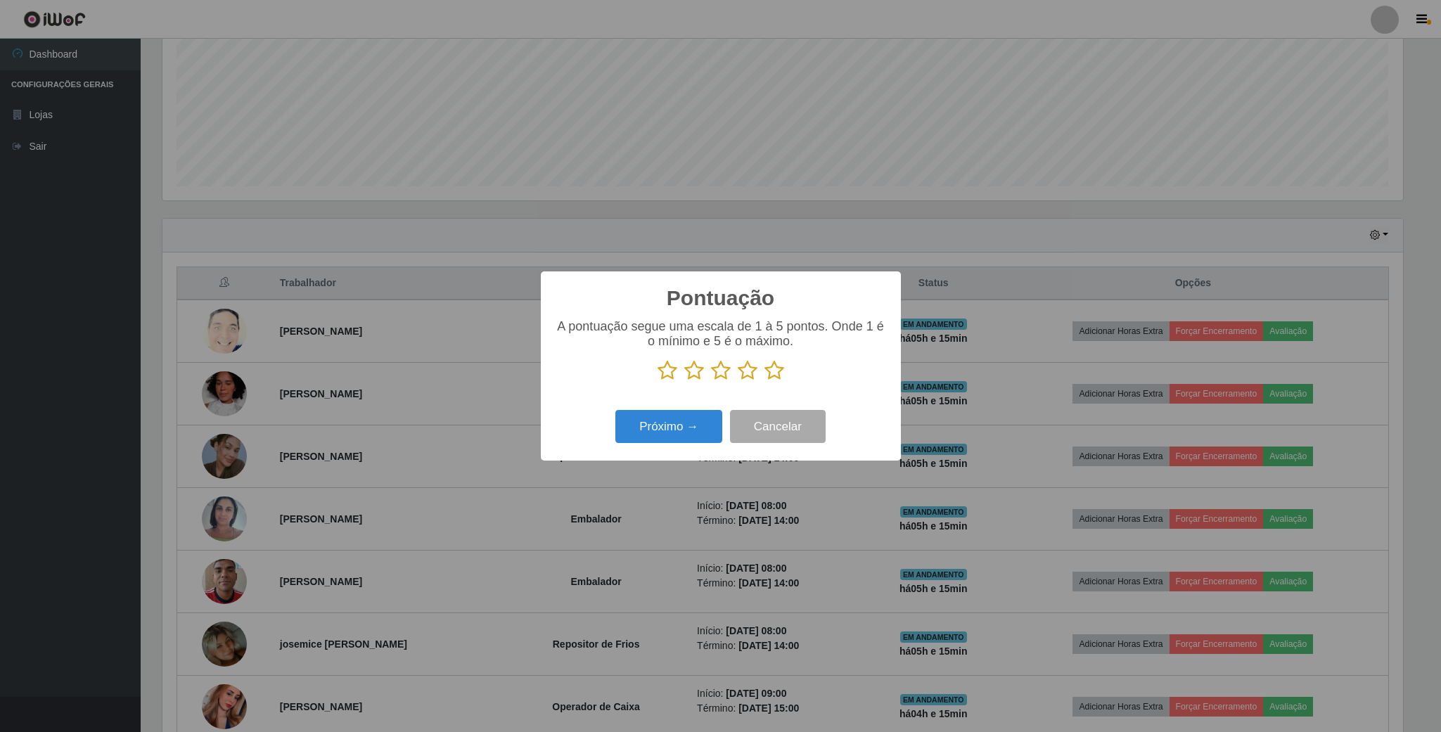
scroll to position [702939, 701992]
drag, startPoint x: 745, startPoint y: 368, endPoint x: 662, endPoint y: 406, distance: 91.3
click at [745, 369] on icon at bounding box center [748, 370] width 20 height 21
click at [738, 381] on input "radio" at bounding box center [738, 381] width 0 height 0
drag, startPoint x: 655, startPoint y: 410, endPoint x: 656, endPoint y: 425, distance: 14.8
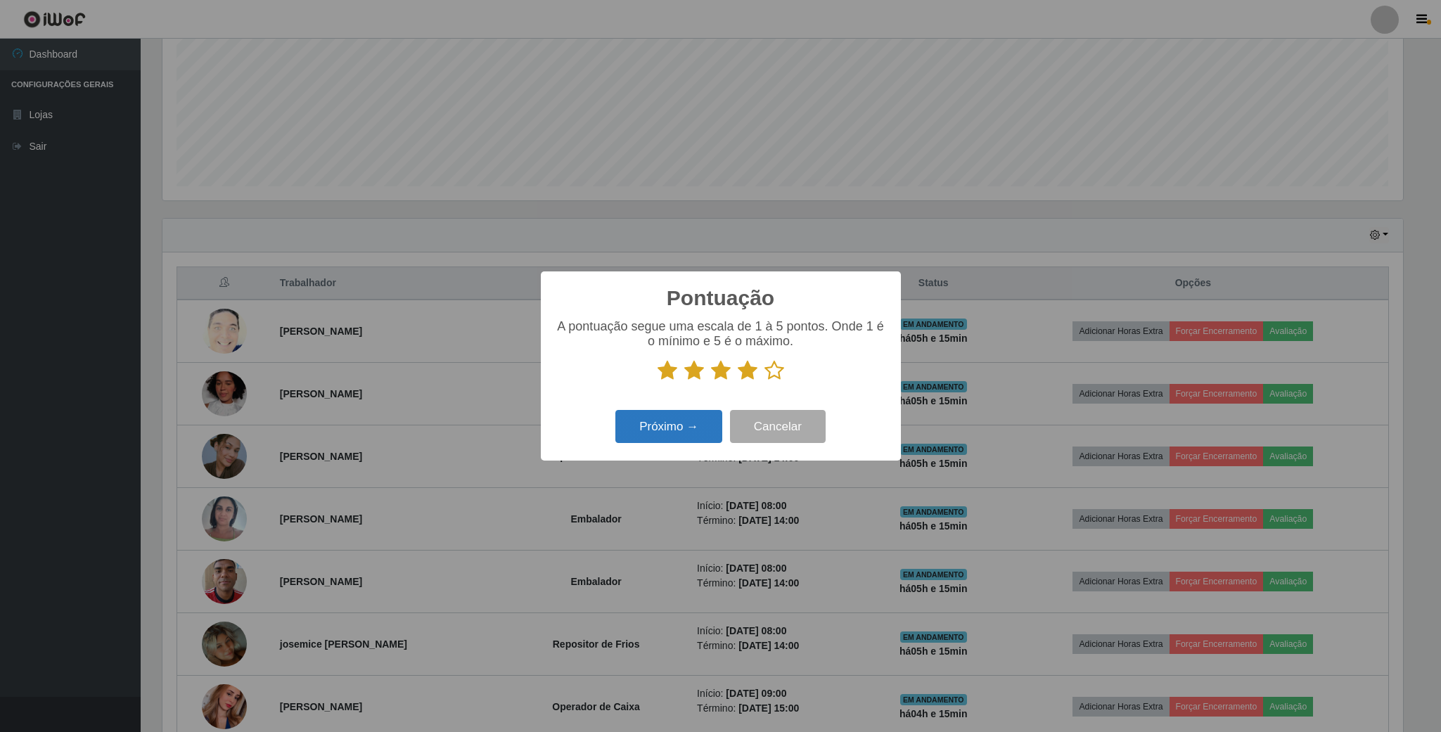
click at [656, 425] on div "Próximo → Cancelar" at bounding box center [721, 426] width 332 height 40
click at [662, 427] on button "Próximo →" at bounding box center [668, 426] width 107 height 33
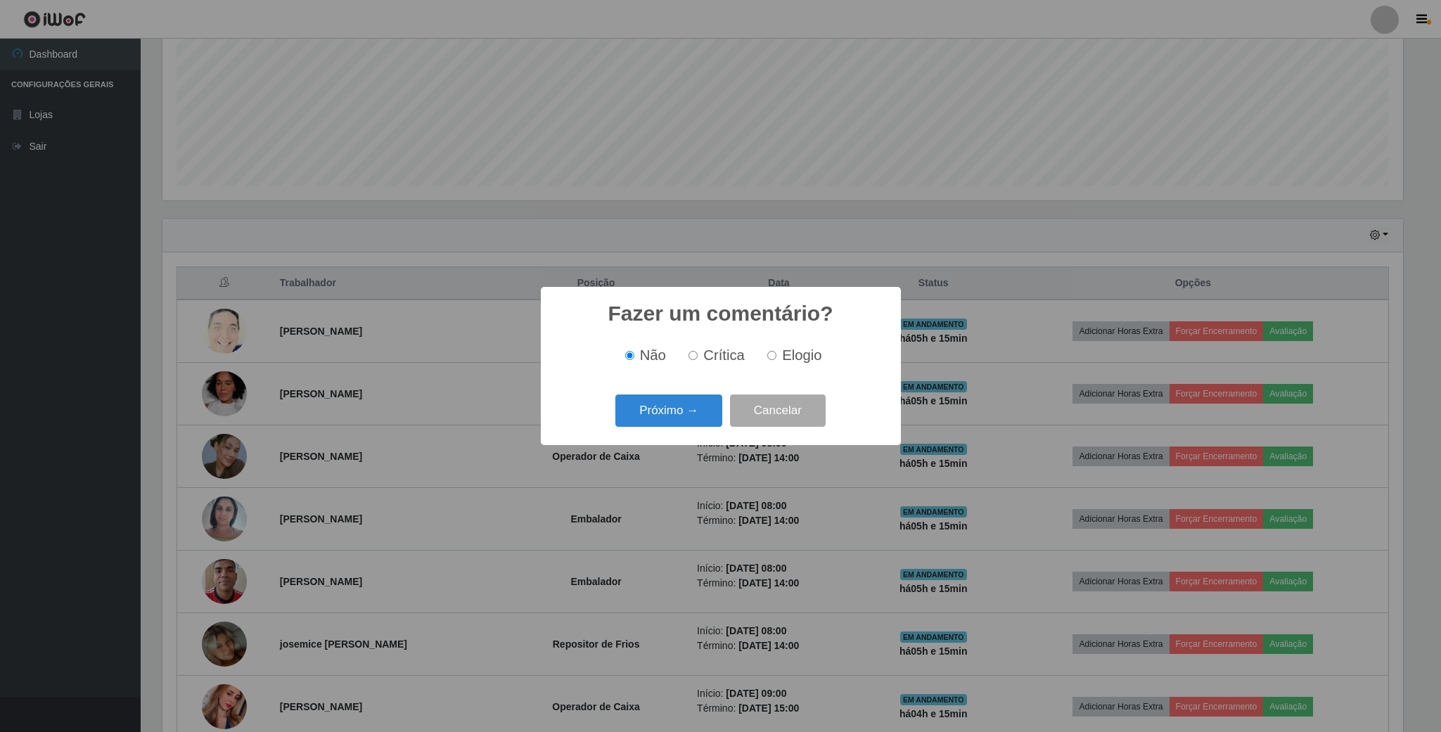
click at [775, 354] on input "Elogio" at bounding box center [771, 355] width 9 height 9
radio input "true"
click at [693, 404] on button "Próximo →" at bounding box center [668, 411] width 107 height 33
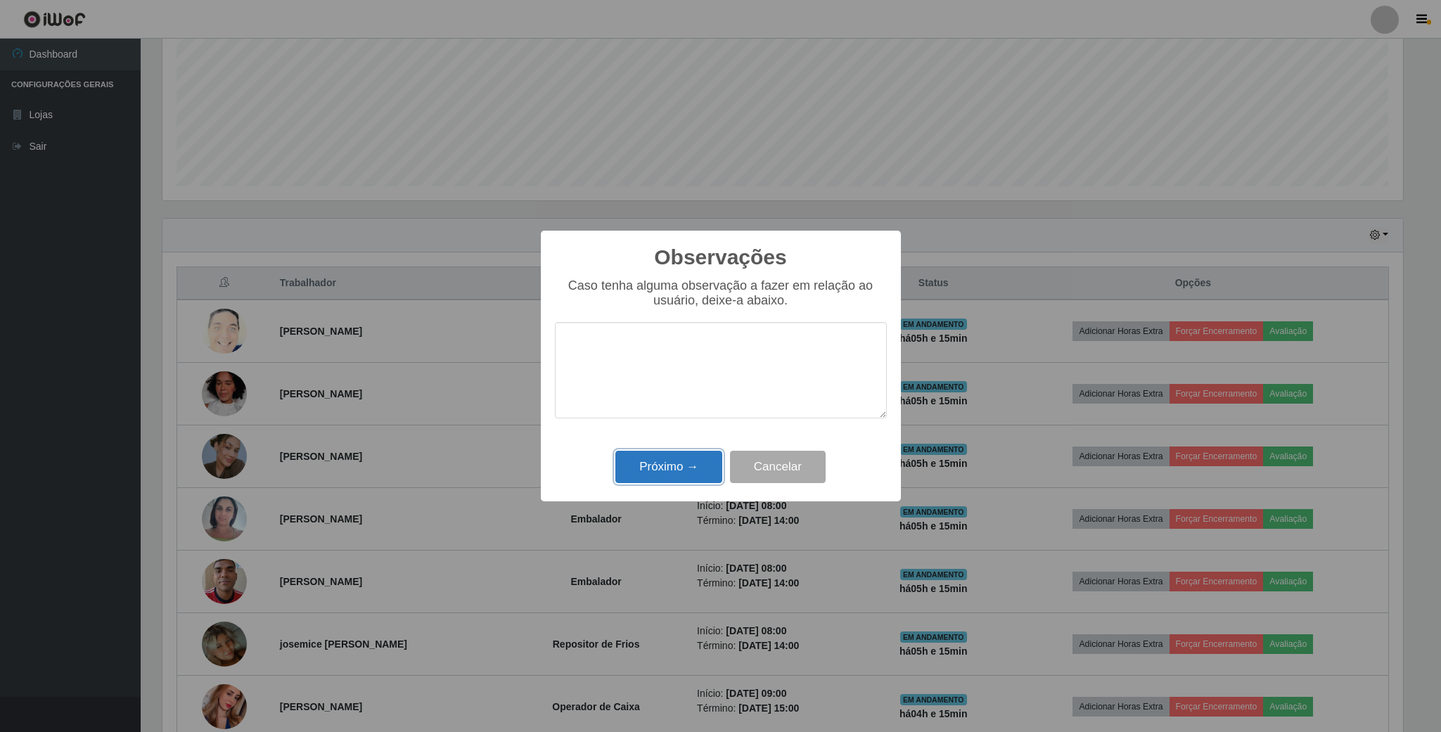
click at [690, 461] on button "Próximo →" at bounding box center [668, 467] width 107 height 33
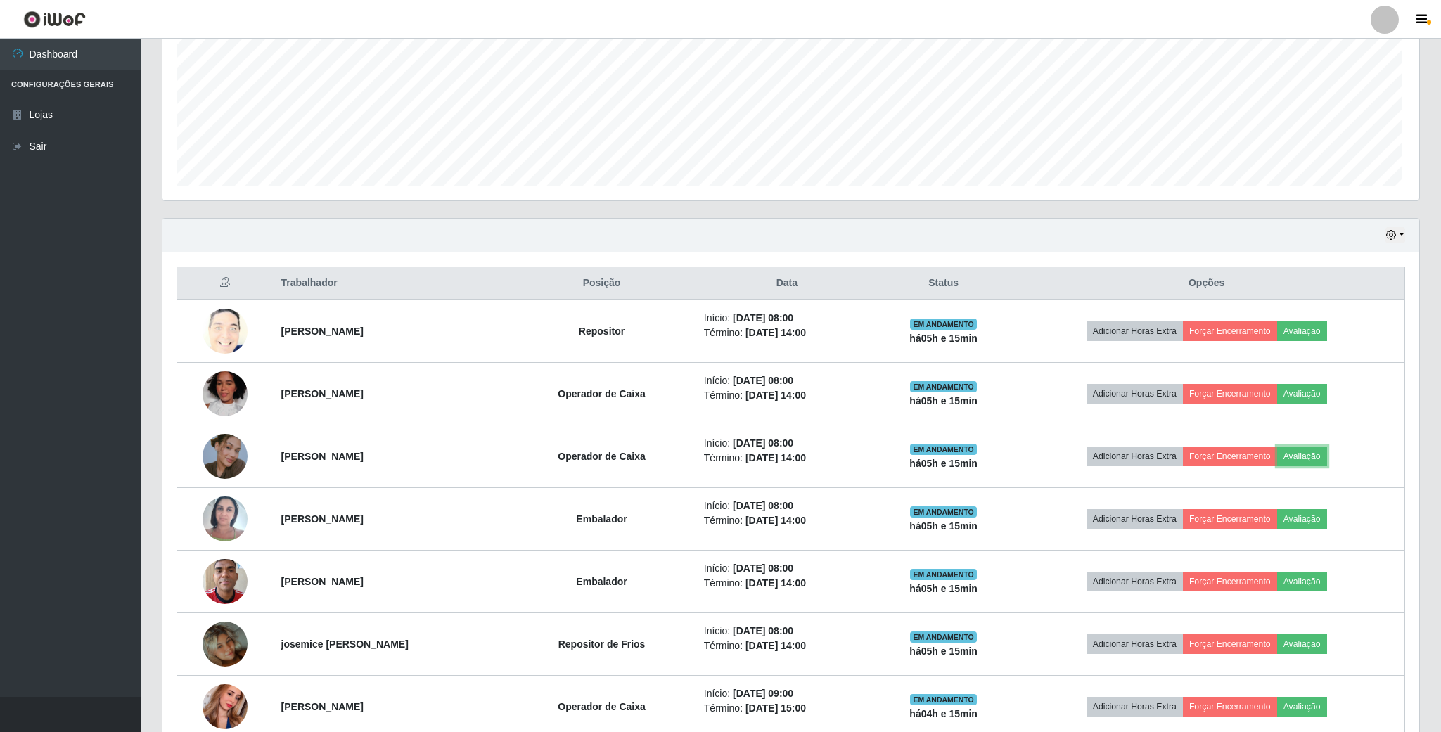
scroll to position [293, 1252]
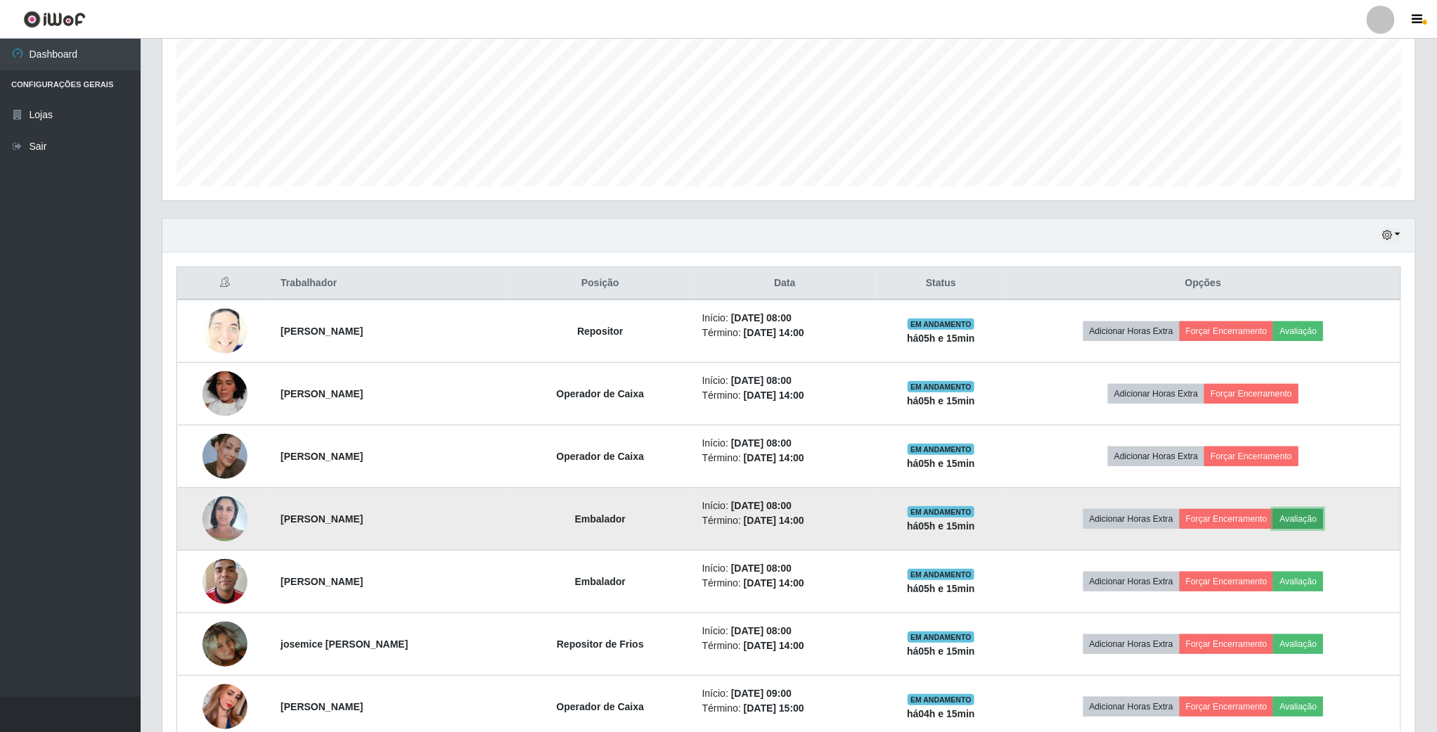
click at [1310, 520] on button "Avaliação" at bounding box center [1299, 519] width 50 height 20
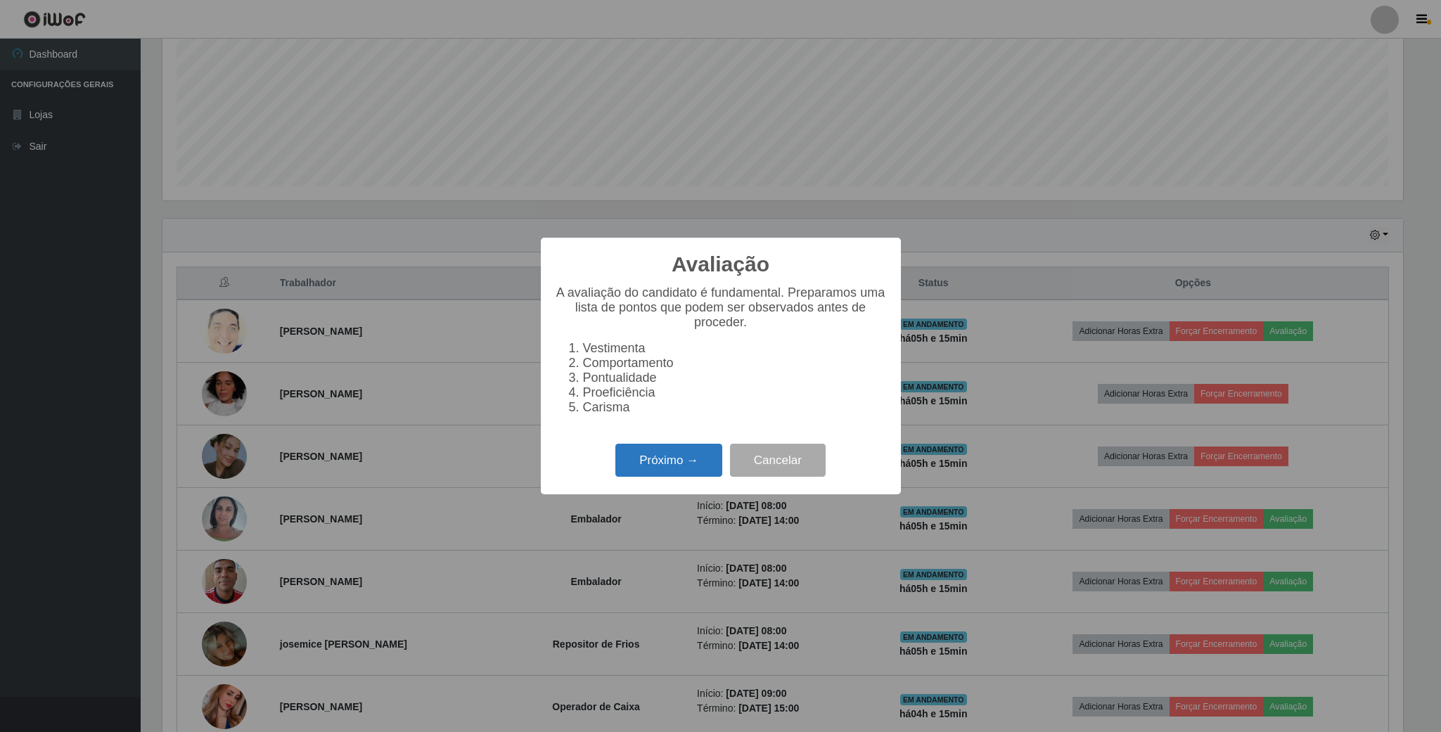
click at [699, 477] on button "Próximo →" at bounding box center [668, 460] width 107 height 33
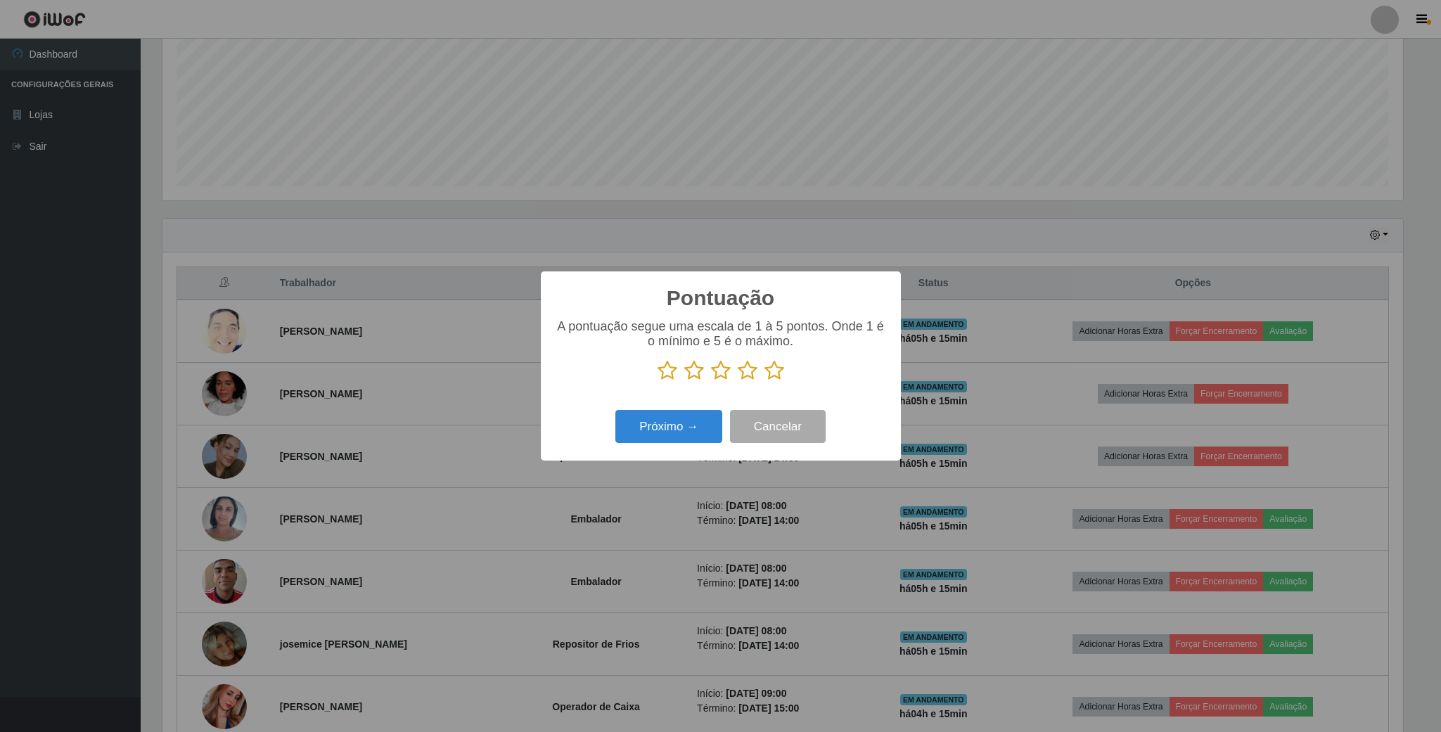
scroll to position [702939, 701992]
drag, startPoint x: 743, startPoint y: 376, endPoint x: 729, endPoint y: 391, distance: 20.9
click at [743, 376] on icon at bounding box center [748, 370] width 20 height 21
click at [738, 381] on input "radio" at bounding box center [738, 381] width 0 height 0
click at [696, 413] on button "Próximo →" at bounding box center [668, 426] width 107 height 33
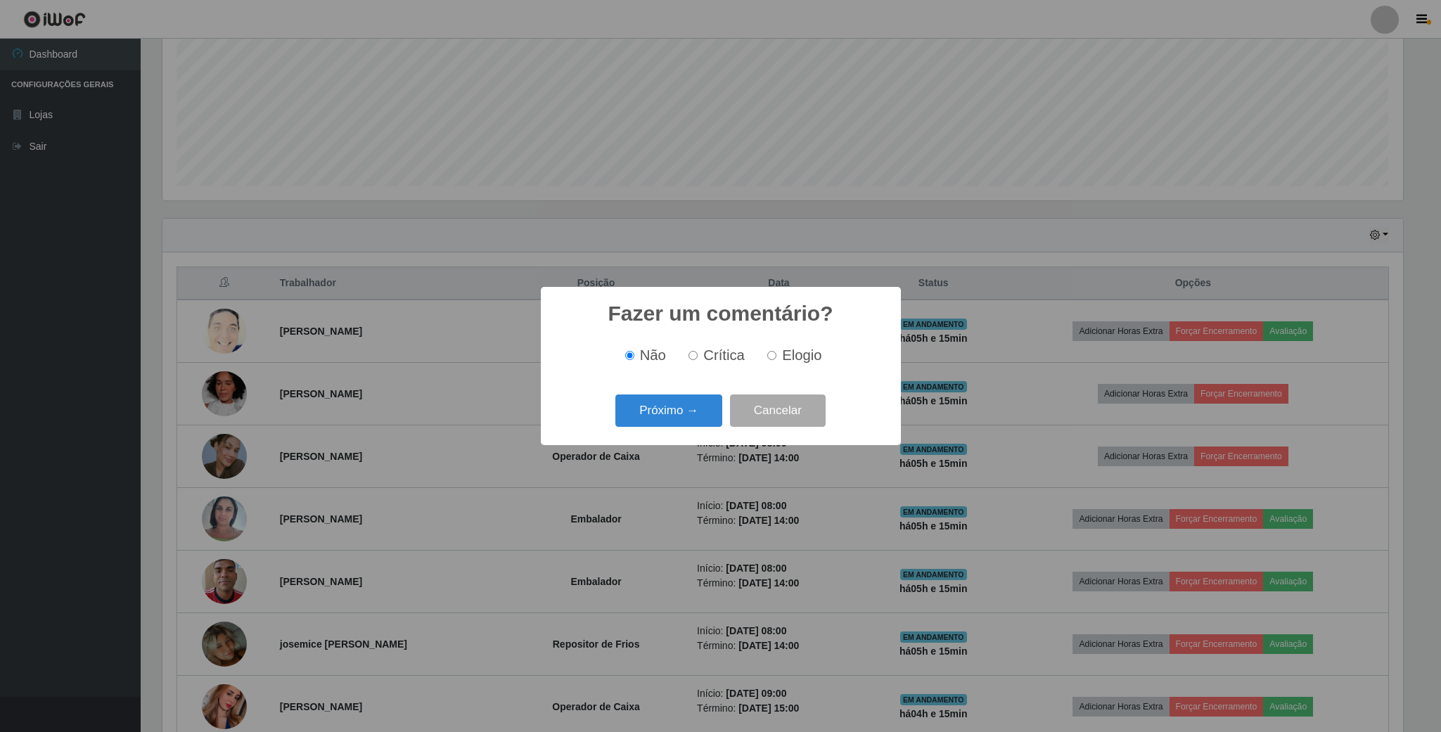
click at [772, 359] on input "Elogio" at bounding box center [771, 355] width 9 height 9
radio input "true"
click at [697, 430] on div "Próximo → Cancelar" at bounding box center [721, 410] width 332 height 40
click at [688, 410] on button "Próximo →" at bounding box center [668, 411] width 107 height 33
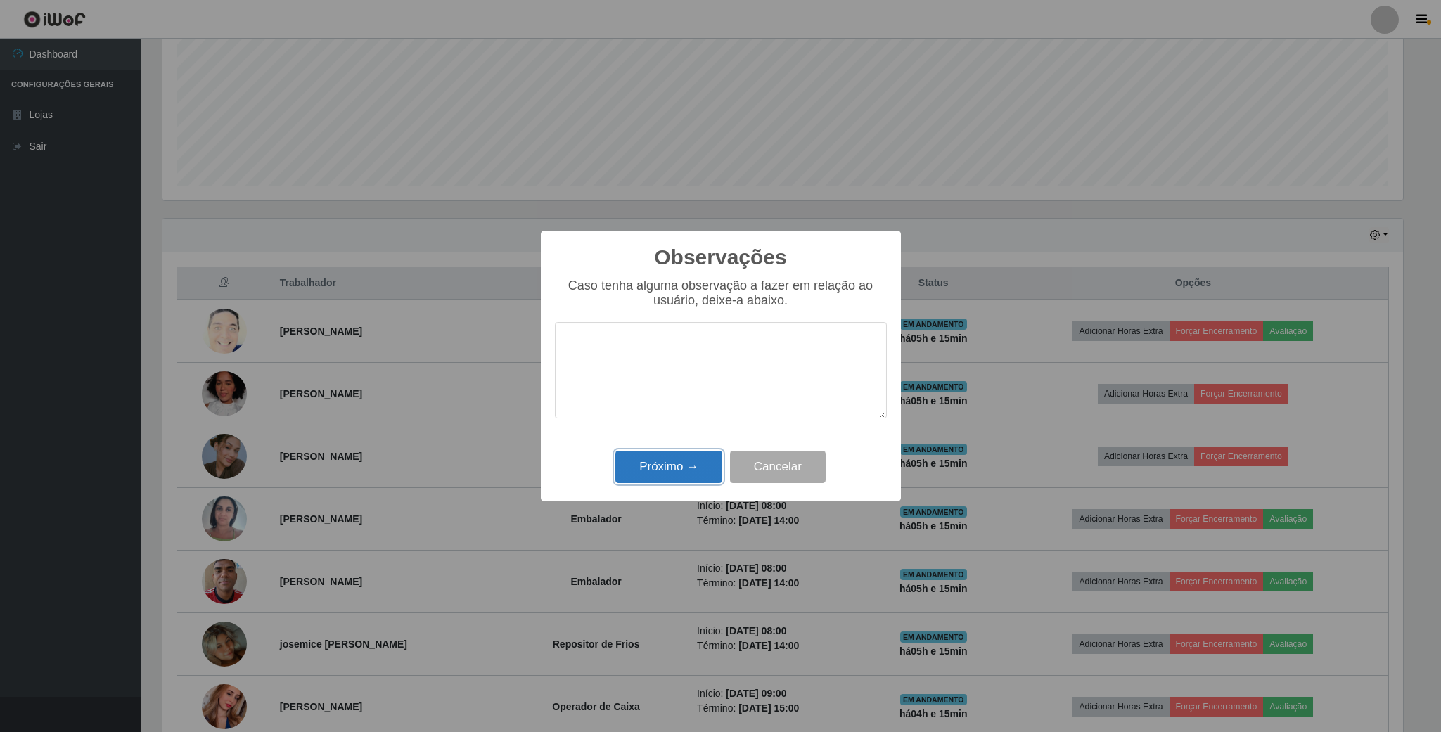
click at [679, 473] on button "Próximo →" at bounding box center [668, 467] width 107 height 33
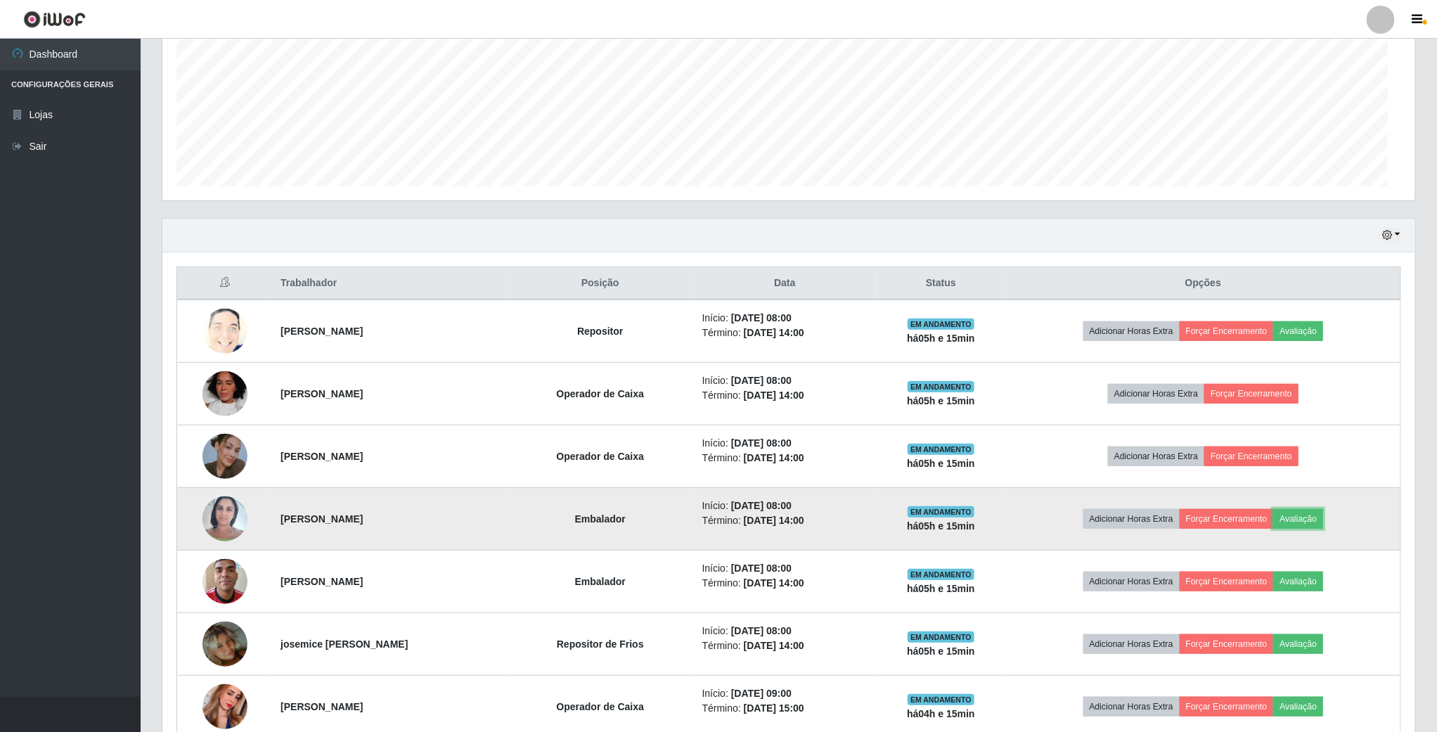
scroll to position [293, 1252]
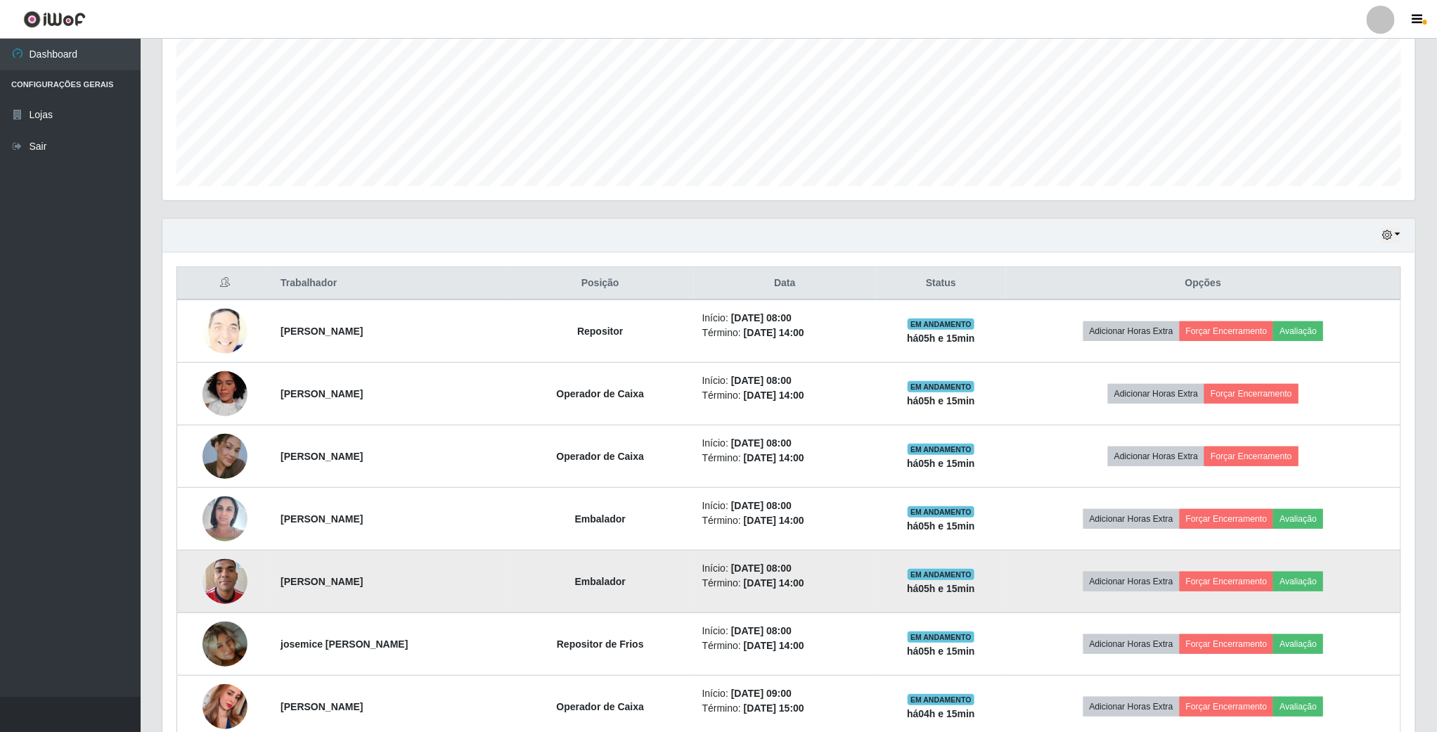
click at [1315, 570] on td "Adicionar Horas Extra Forçar Encerramento Avaliação" at bounding box center [1203, 582] width 395 height 63
click at [1319, 579] on button "Avaliação" at bounding box center [1299, 582] width 50 height 20
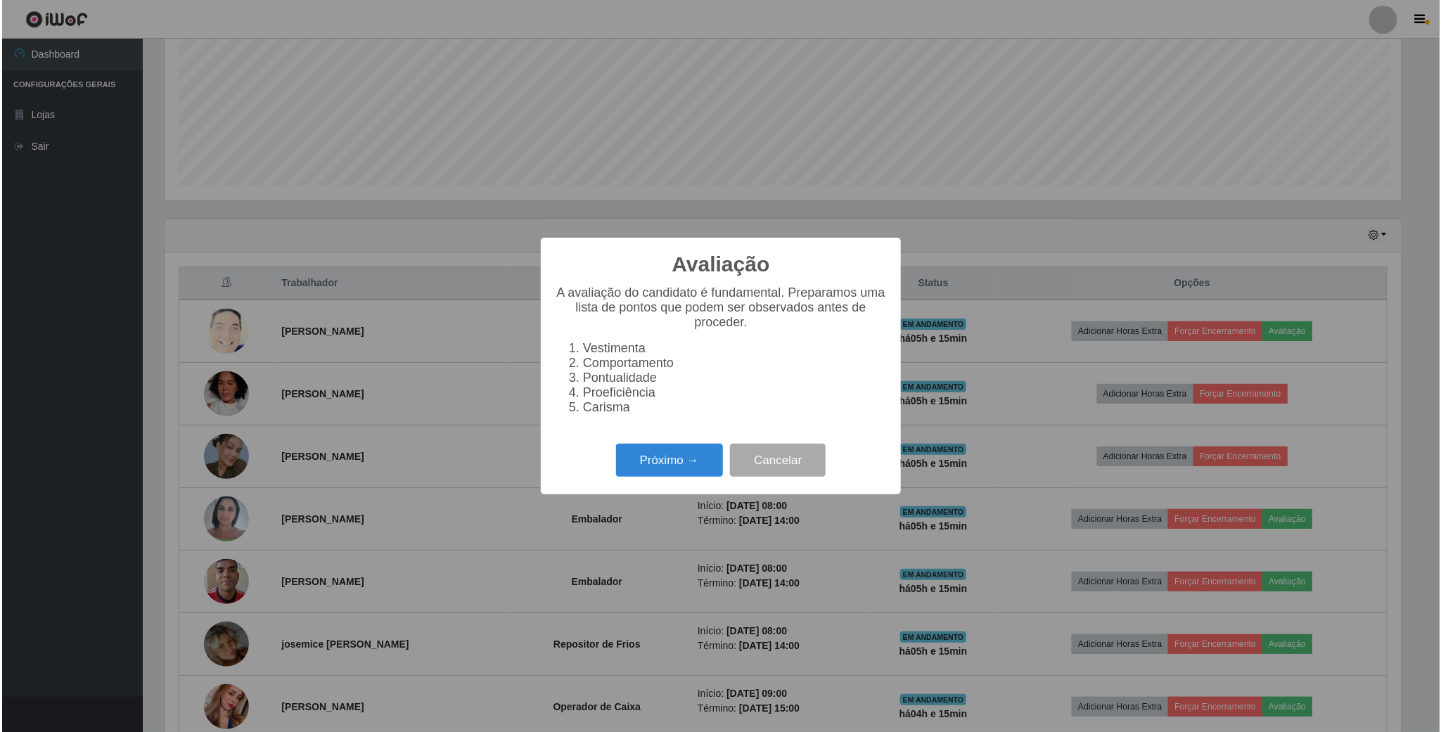
scroll to position [293, 1240]
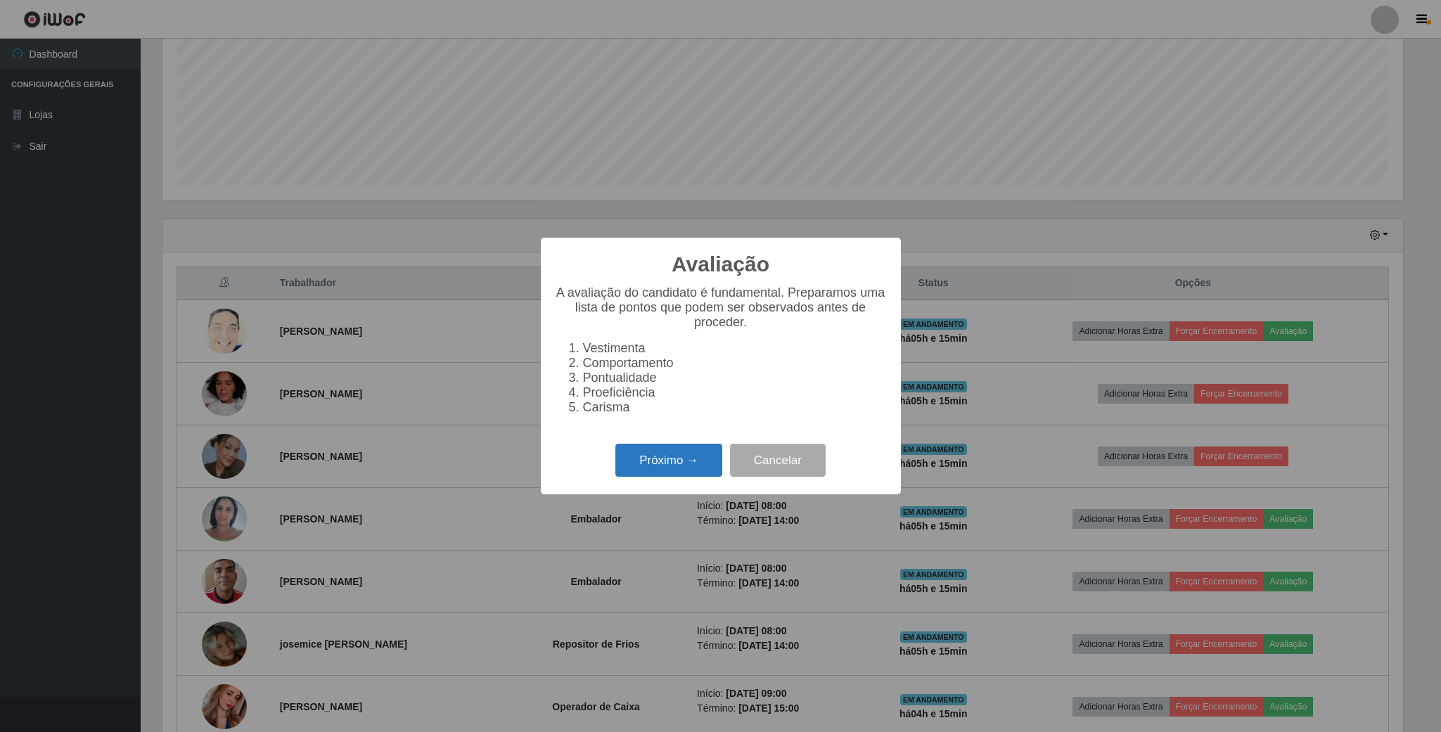
drag, startPoint x: 691, startPoint y: 481, endPoint x: 700, endPoint y: 475, distance: 11.7
click at [700, 475] on button "Próximo →" at bounding box center [668, 460] width 107 height 33
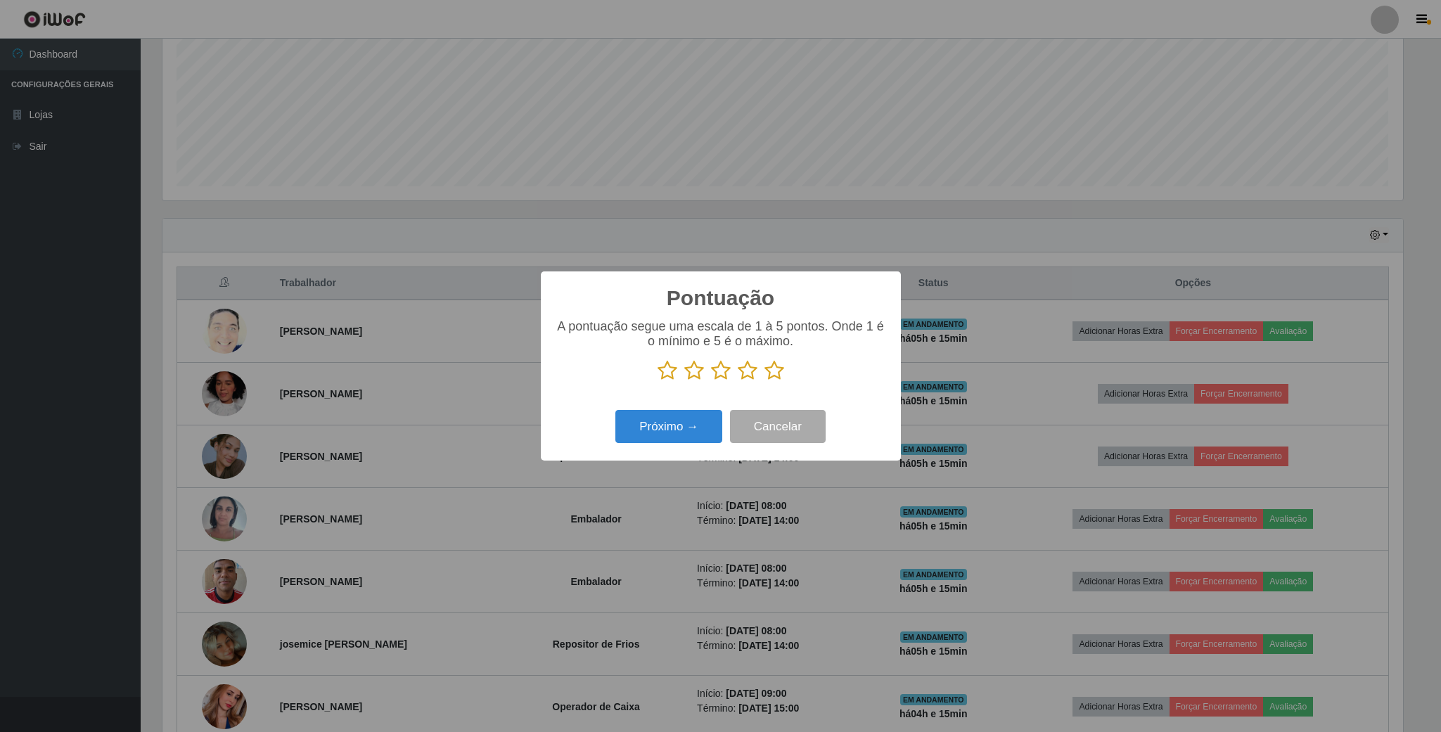
click at [745, 376] on icon at bounding box center [748, 370] width 20 height 21
click at [738, 381] on input "radio" at bounding box center [738, 381] width 0 height 0
click at [693, 426] on button "Próximo →" at bounding box center [668, 426] width 107 height 33
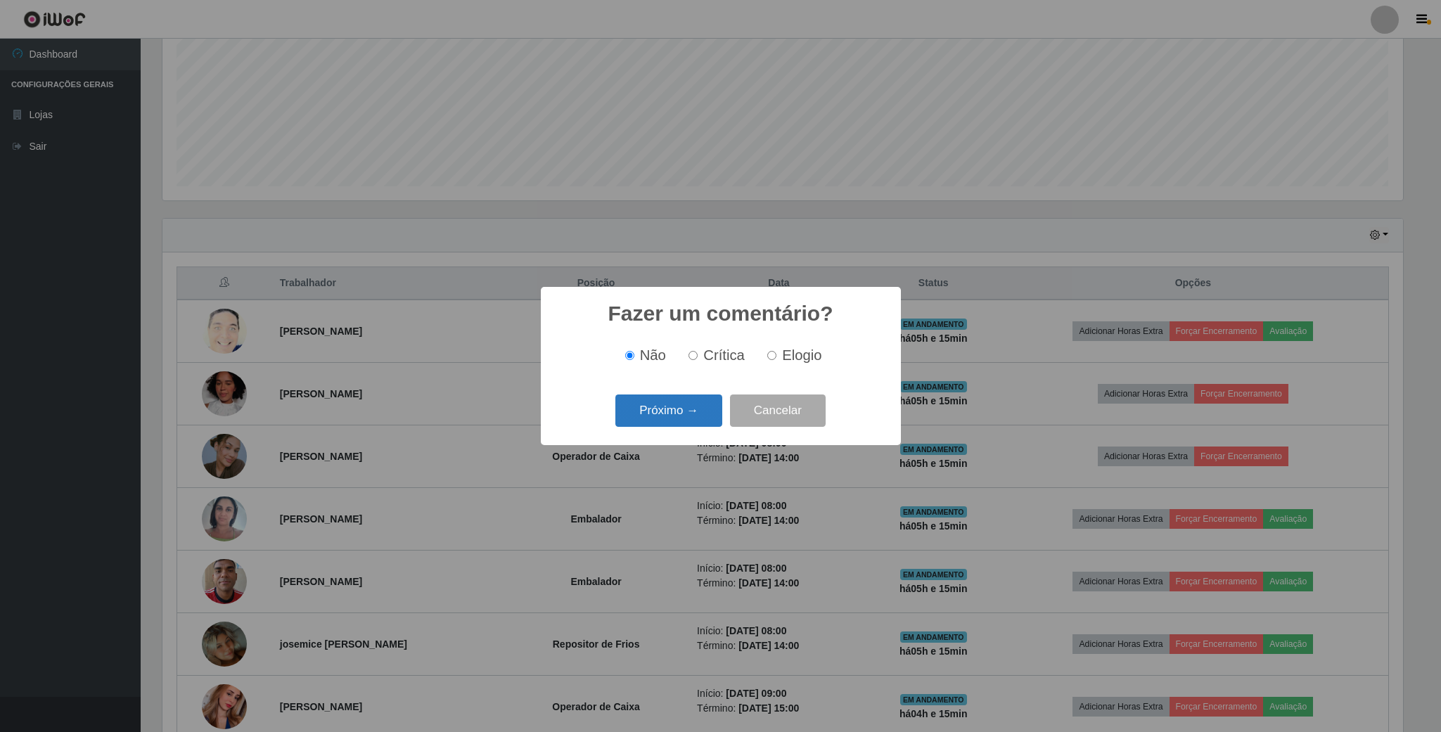
drag, startPoint x: 772, startPoint y: 355, endPoint x: 717, endPoint y: 397, distance: 68.8
click at [770, 359] on input "Elogio" at bounding box center [771, 355] width 9 height 9
radio input "true"
click at [692, 411] on button "Próximo →" at bounding box center [668, 411] width 107 height 33
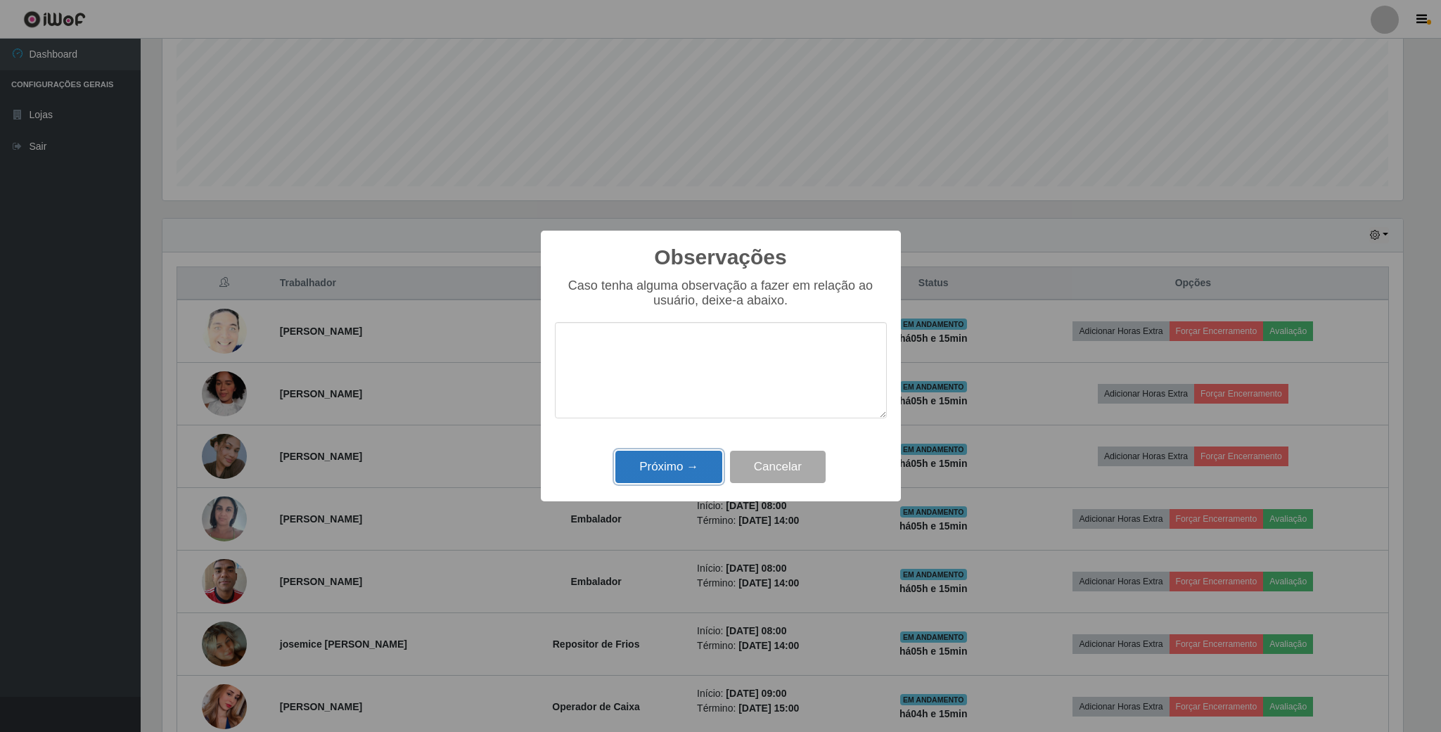
click at [678, 463] on button "Próximo →" at bounding box center [668, 467] width 107 height 33
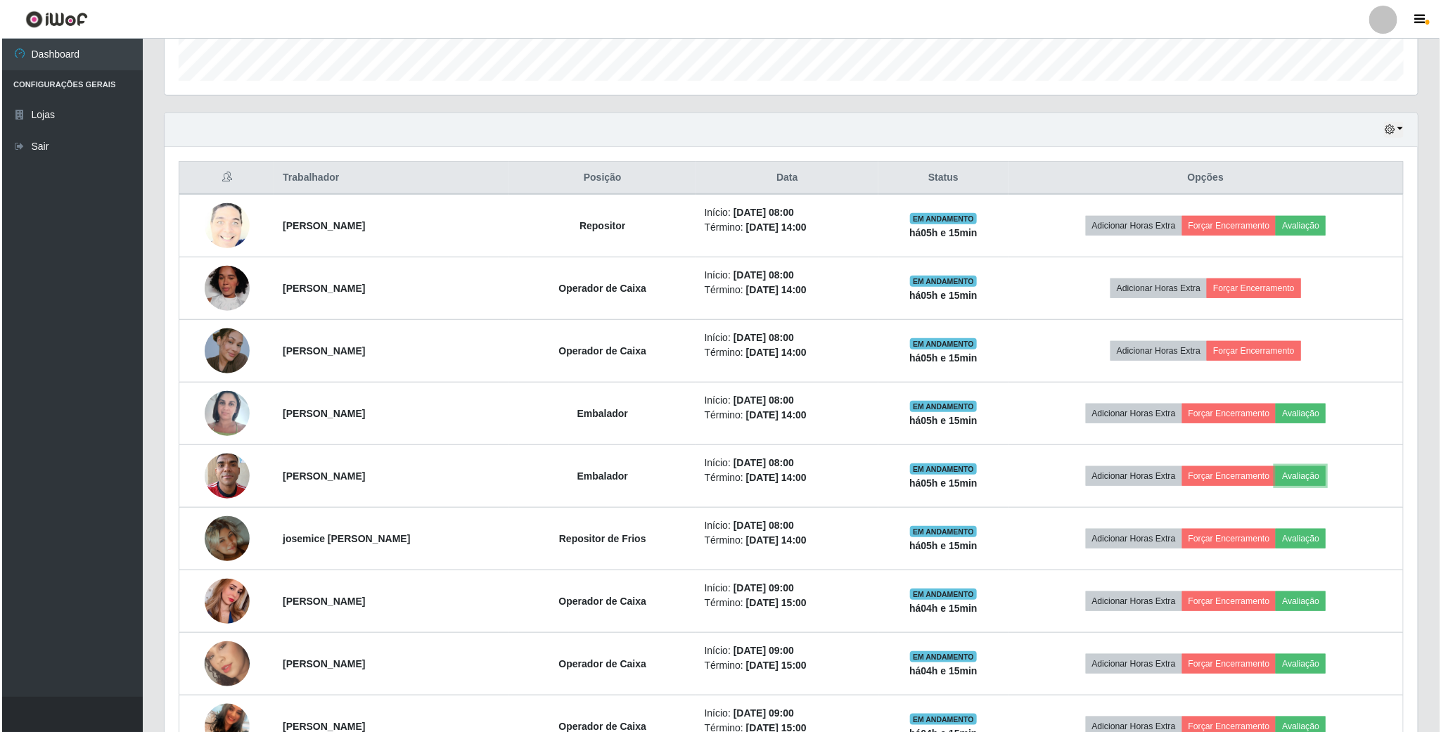
scroll to position [527, 0]
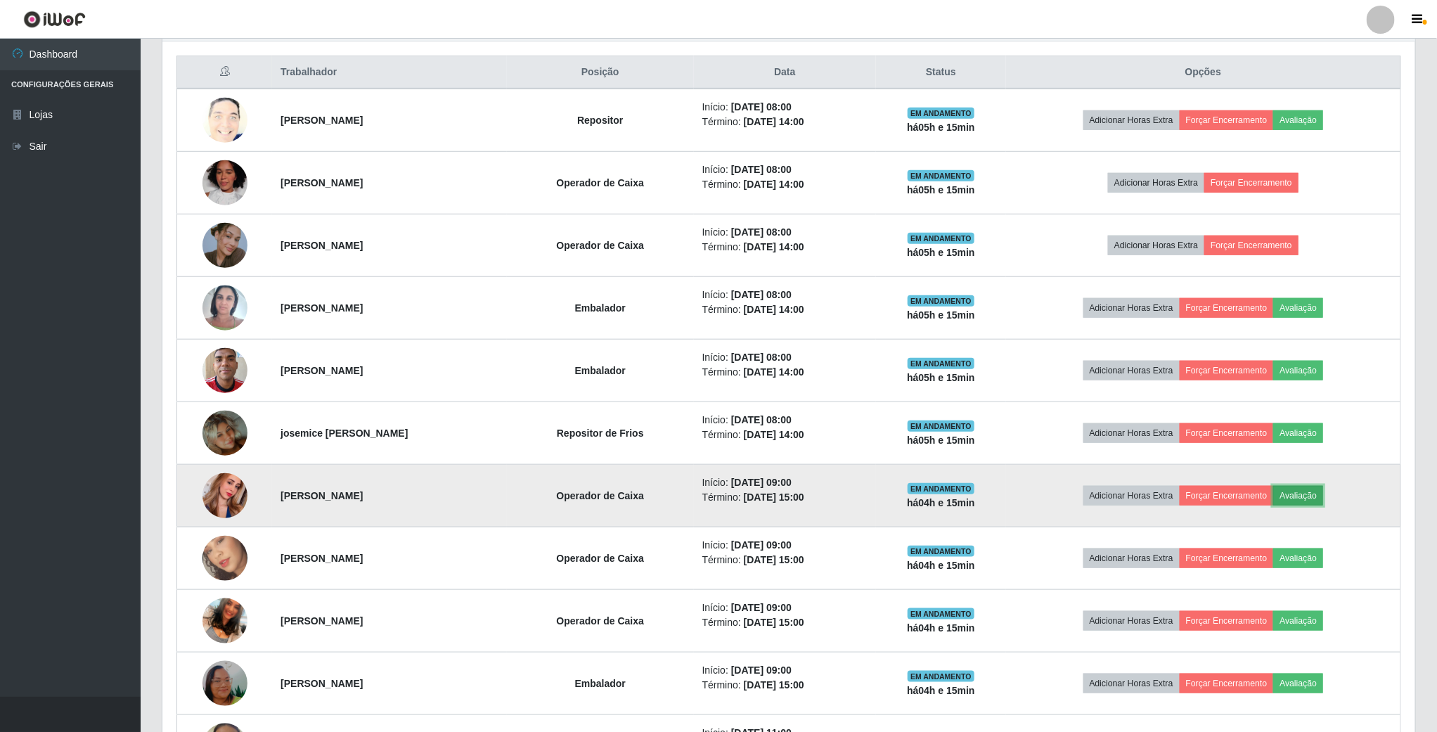
click at [1307, 504] on button "Avaliação" at bounding box center [1299, 496] width 50 height 20
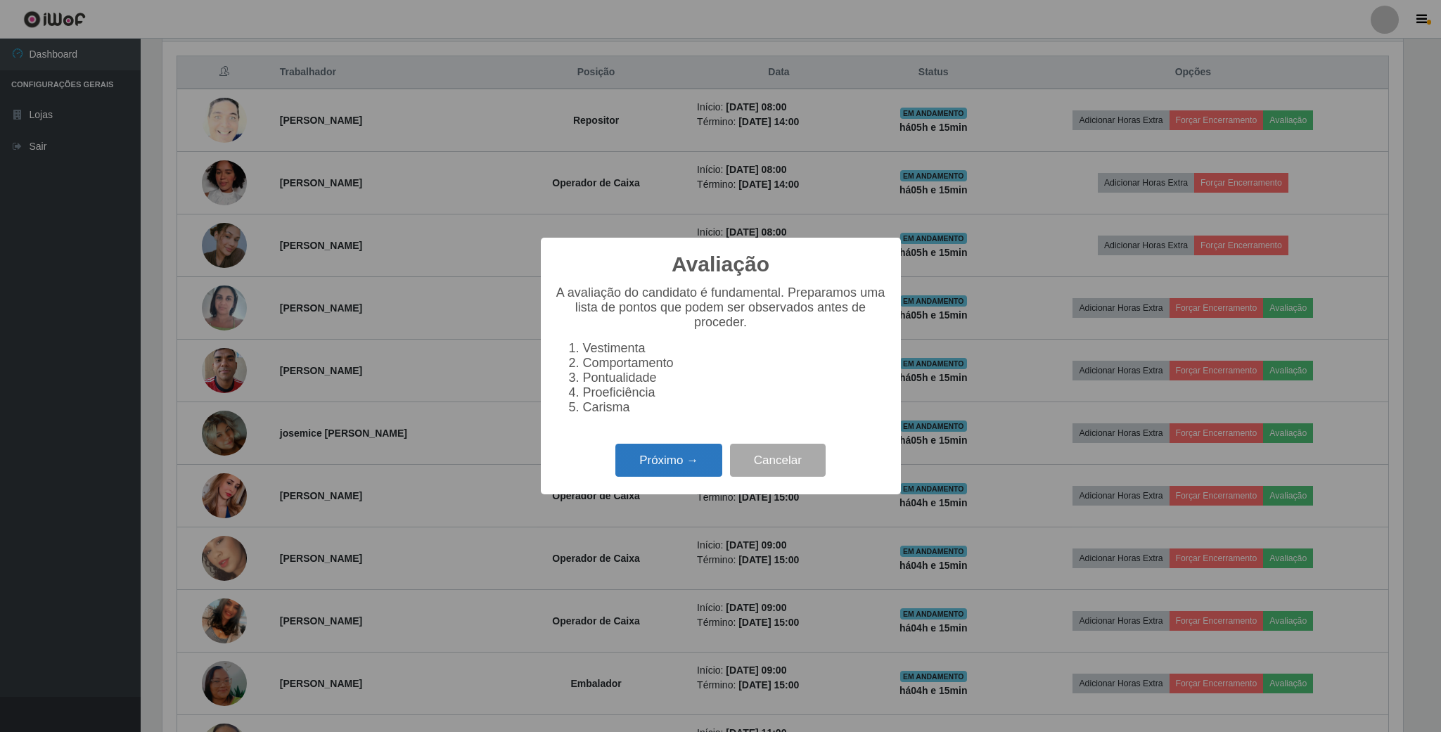
click at [661, 469] on button "Próximo →" at bounding box center [668, 460] width 107 height 33
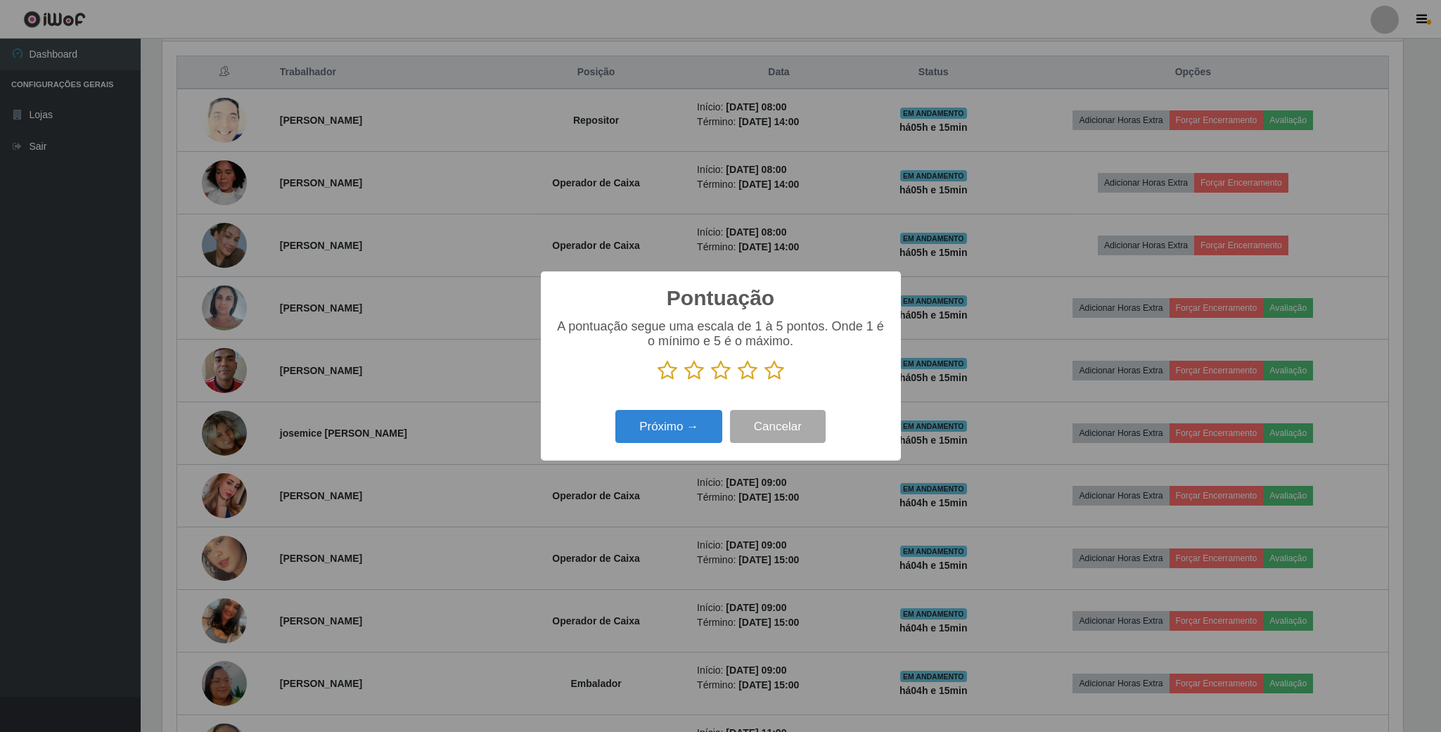
click at [743, 371] on icon at bounding box center [748, 370] width 20 height 21
click at [738, 381] on input "radio" at bounding box center [738, 381] width 0 height 0
click at [682, 442] on button "Próximo →" at bounding box center [668, 426] width 107 height 33
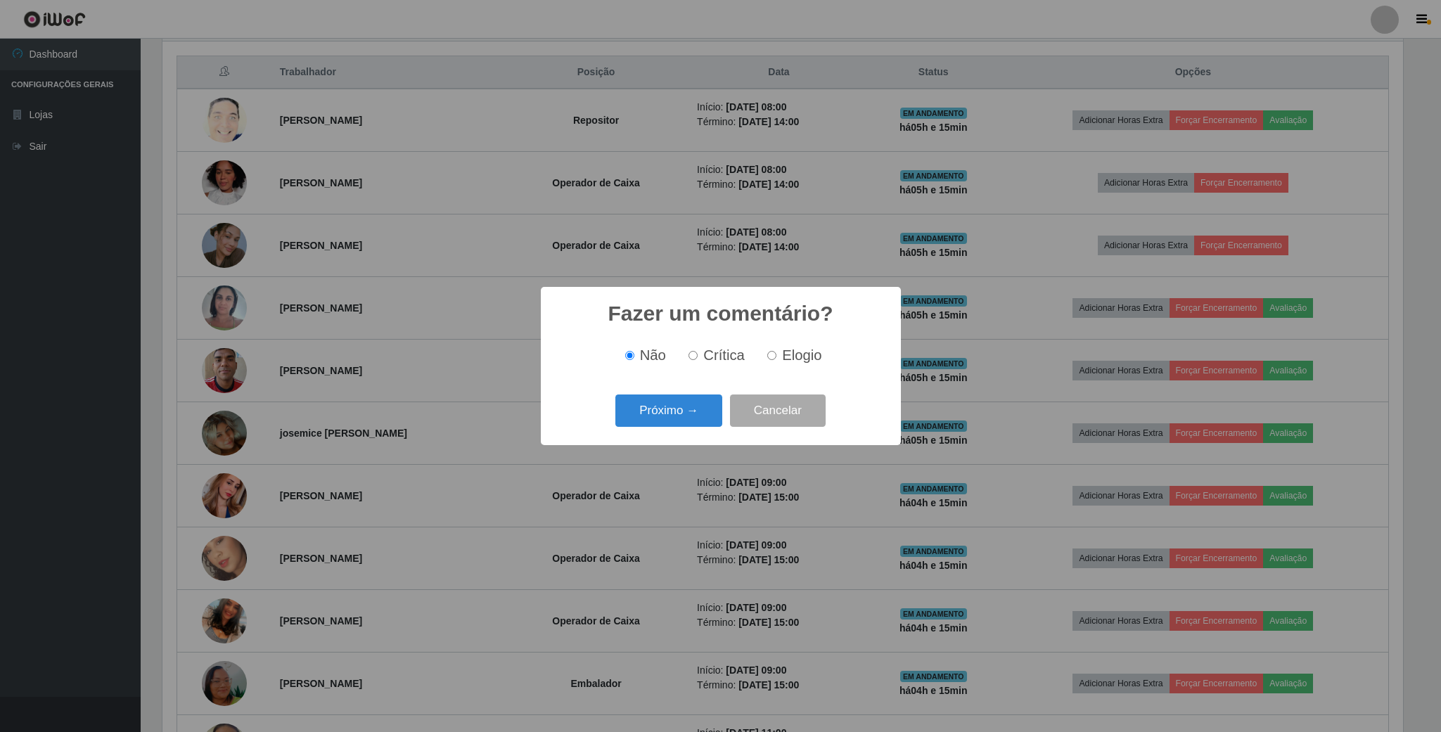
click at [768, 363] on label "Elogio" at bounding box center [792, 355] width 60 height 16
click at [768, 360] on input "Elogio" at bounding box center [771, 355] width 9 height 9
radio input "true"
click at [673, 418] on button "Próximo →" at bounding box center [668, 411] width 107 height 33
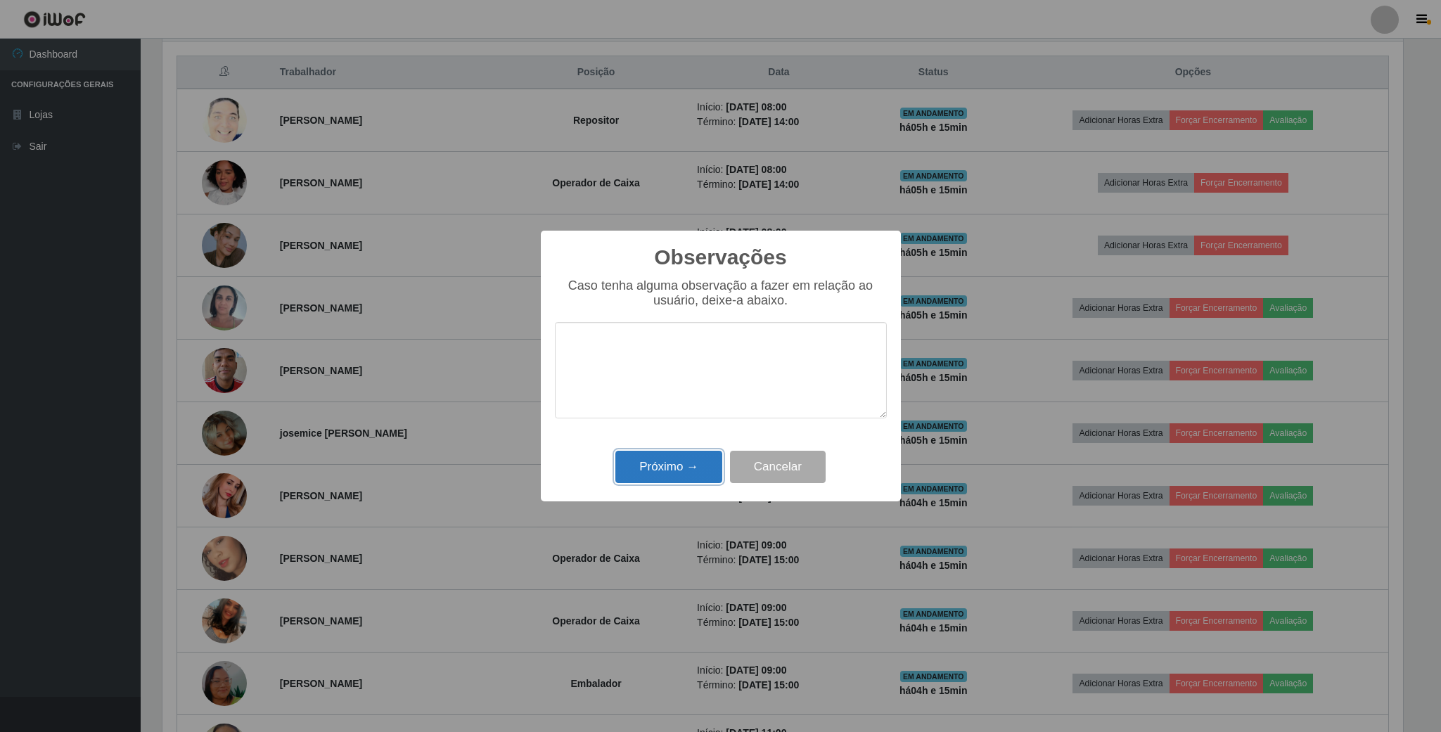
click at [648, 464] on button "Próximo →" at bounding box center [668, 467] width 107 height 33
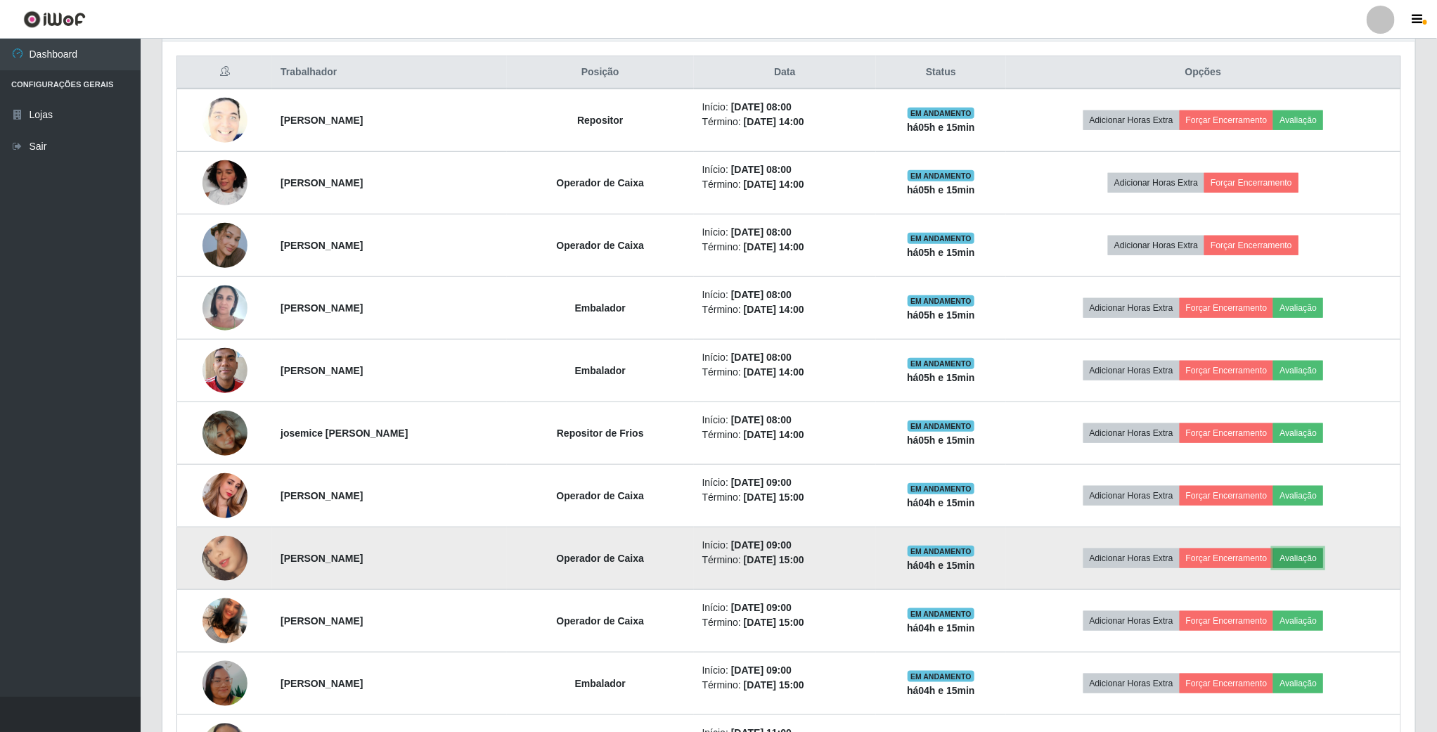
click at [1316, 561] on button "Avaliação" at bounding box center [1299, 559] width 50 height 20
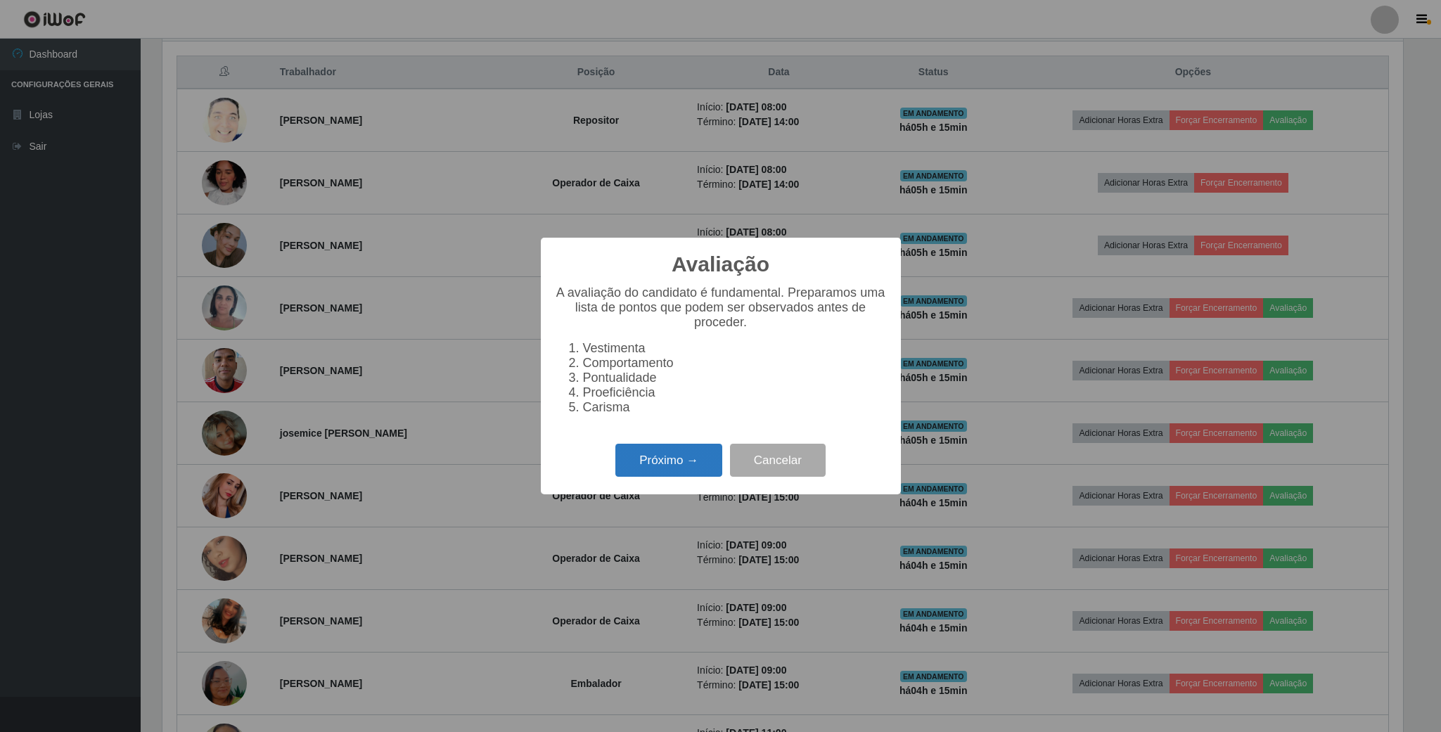
click at [679, 477] on button "Próximo →" at bounding box center [668, 460] width 107 height 33
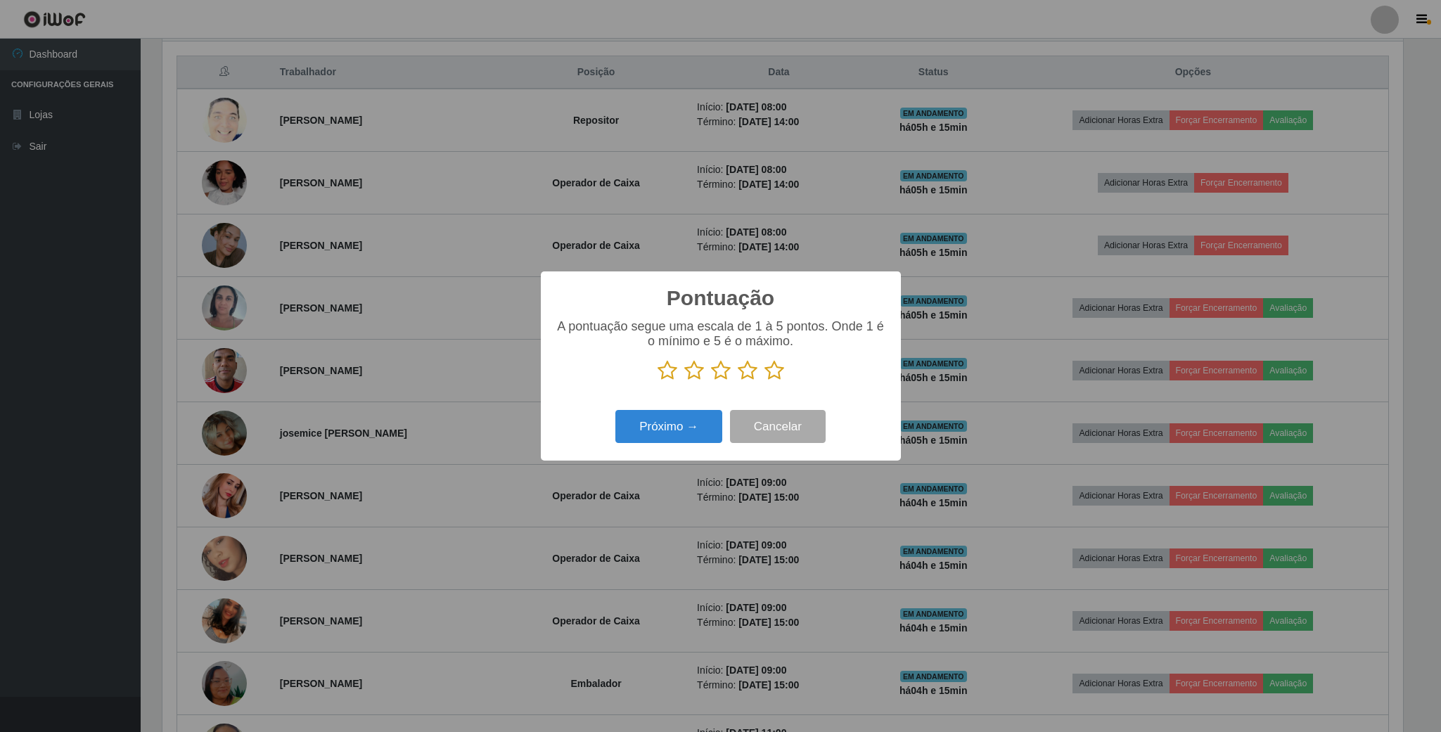
click at [665, 374] on icon at bounding box center [668, 370] width 20 height 21
click at [658, 381] on input "radio" at bounding box center [658, 381] width 0 height 0
drag, startPoint x: 655, startPoint y: 448, endPoint x: 707, endPoint y: 403, distance: 68.8
click at [661, 447] on div "Próximo → Cancelar" at bounding box center [721, 426] width 332 height 40
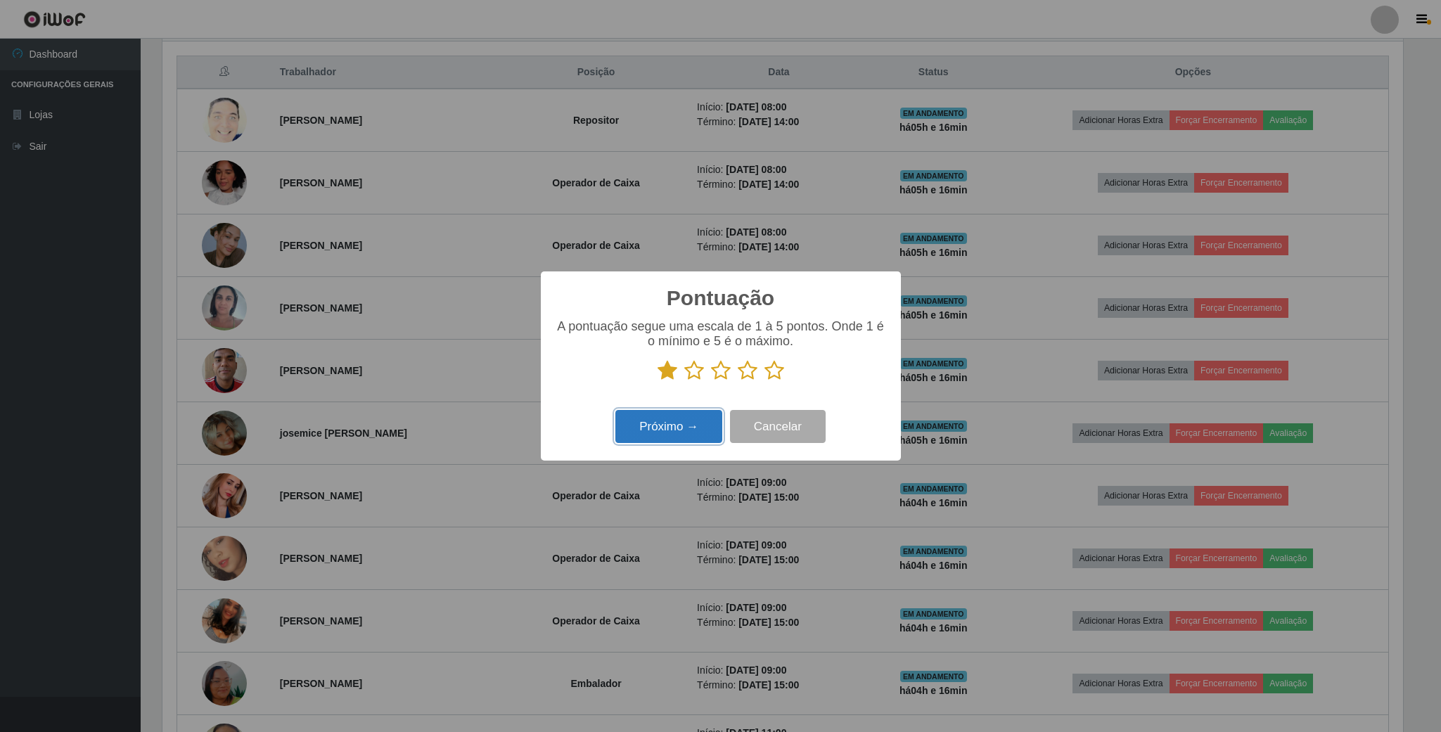
click at [681, 420] on button "Próximo →" at bounding box center [668, 426] width 107 height 33
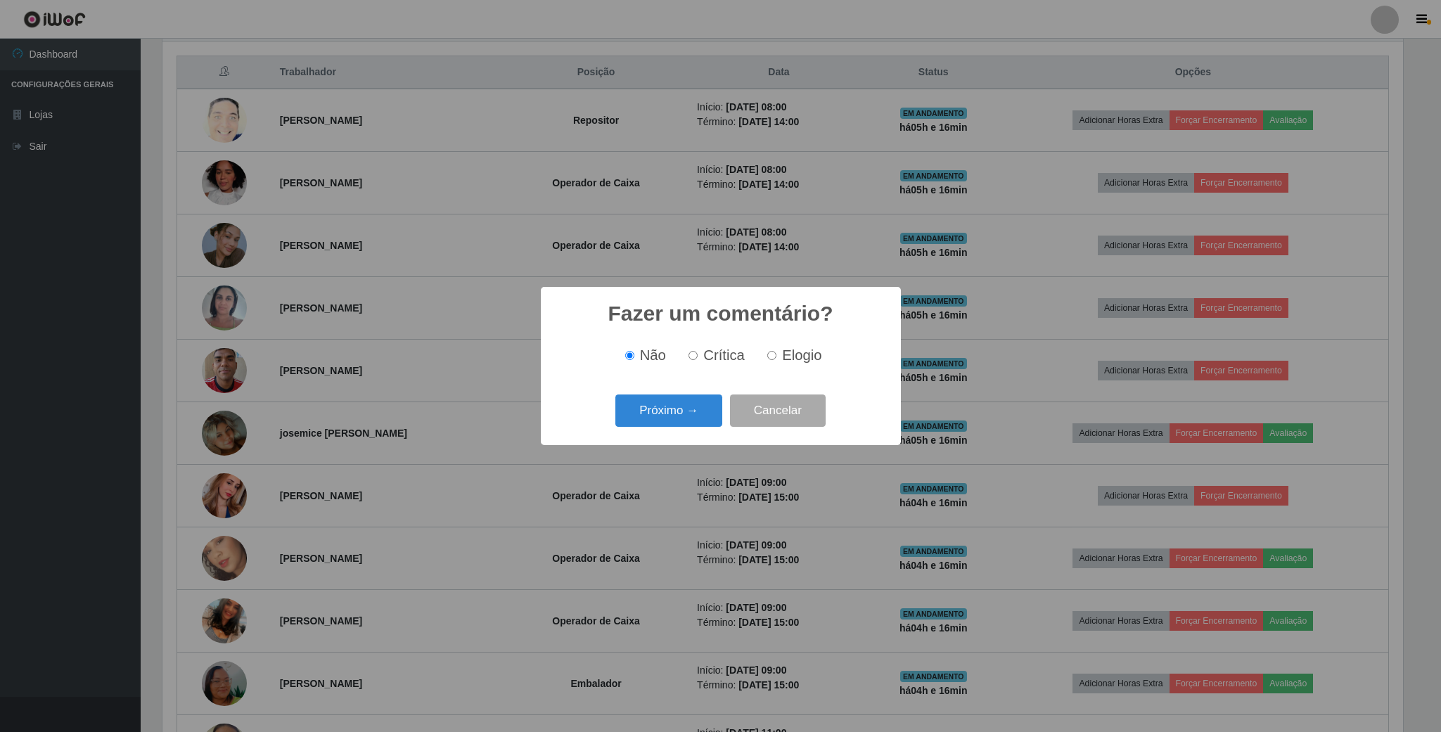
click at [707, 359] on span "Crítica" at bounding box center [723, 354] width 41 height 15
click at [698, 359] on input "Crítica" at bounding box center [692, 355] width 9 height 9
radio input "true"
drag, startPoint x: 661, startPoint y: 391, endPoint x: 661, endPoint y: 404, distance: 12.7
click at [661, 403] on div "Próximo → Cancelar" at bounding box center [721, 410] width 332 height 40
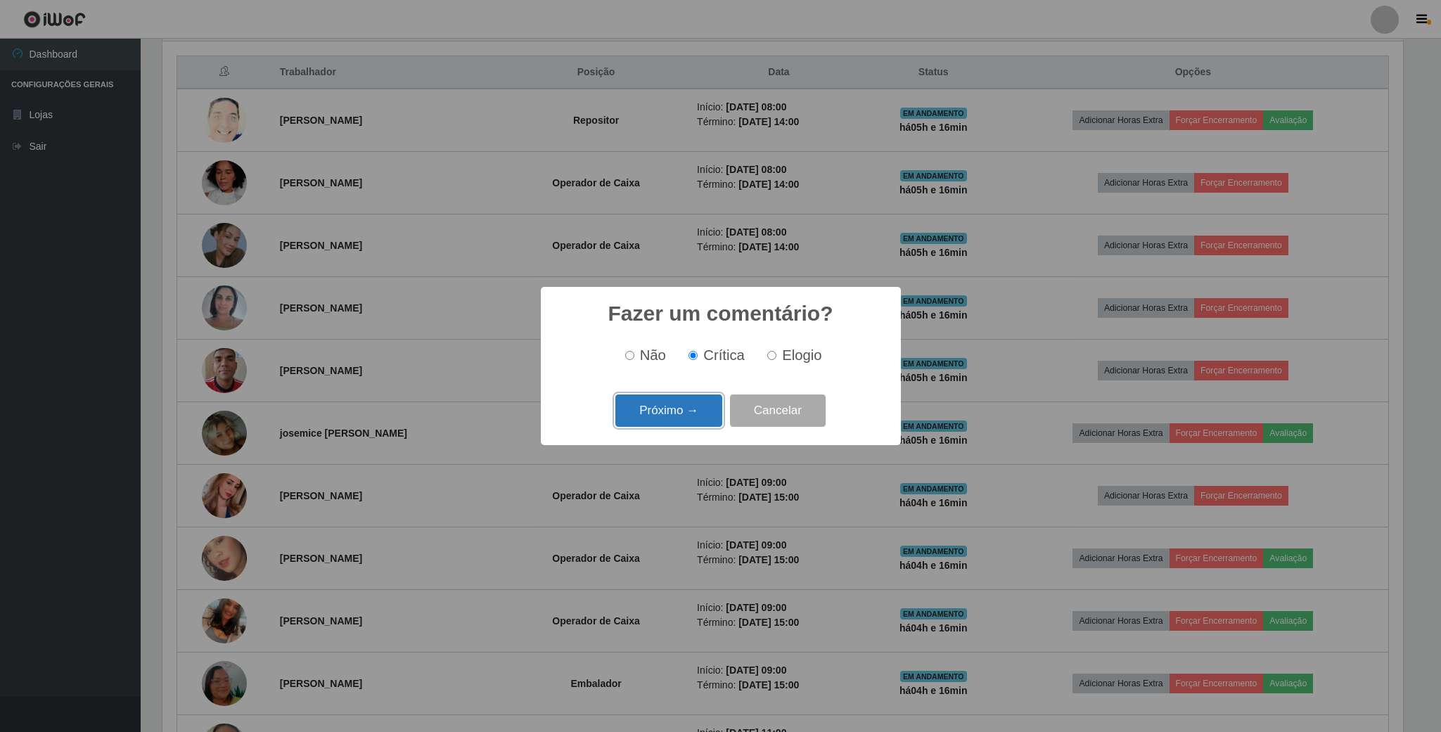
click at [661, 406] on button "Próximo →" at bounding box center [668, 411] width 107 height 33
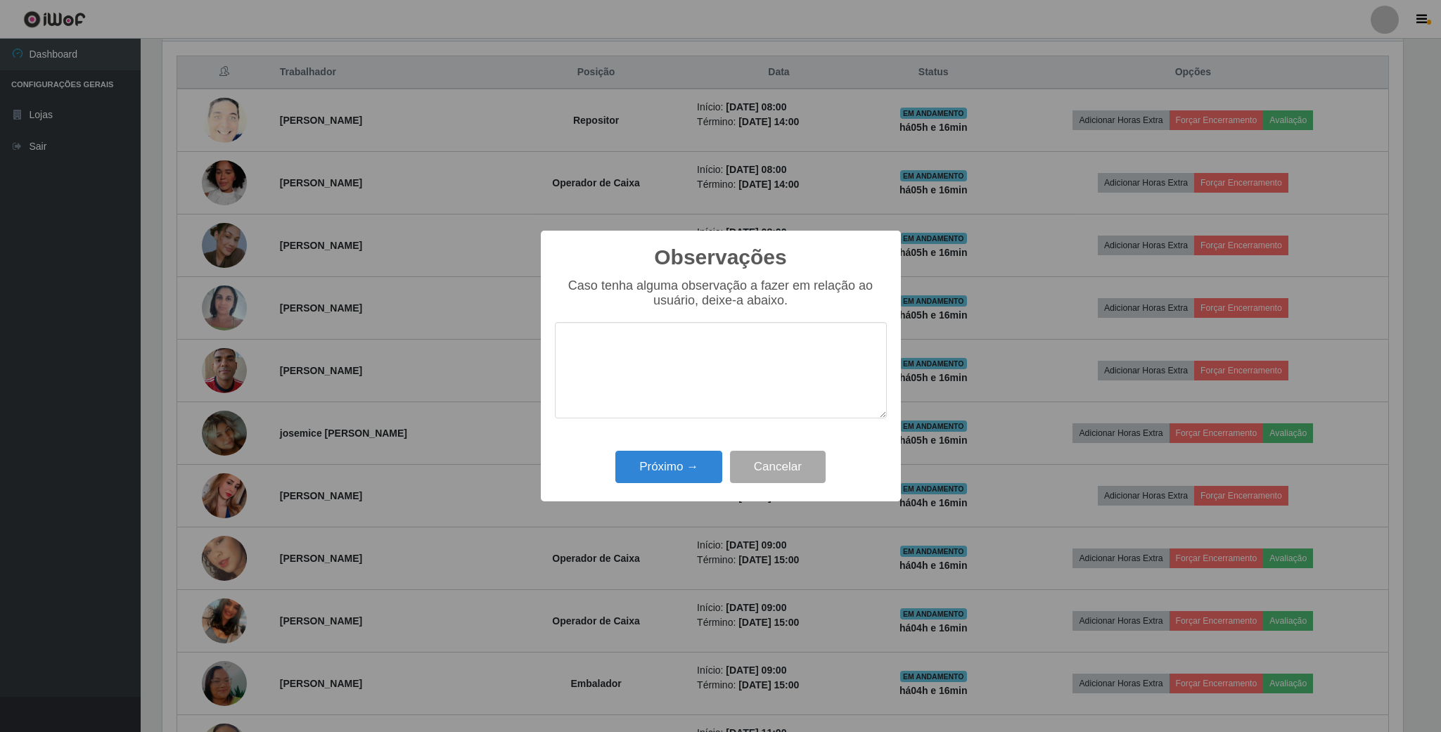
click at [644, 450] on div "Observações × Caso tenha alguma observação a fazer em relação ao usuário, deixe…" at bounding box center [721, 366] width 360 height 271
click at [648, 452] on button "Próximo →" at bounding box center [668, 467] width 107 height 33
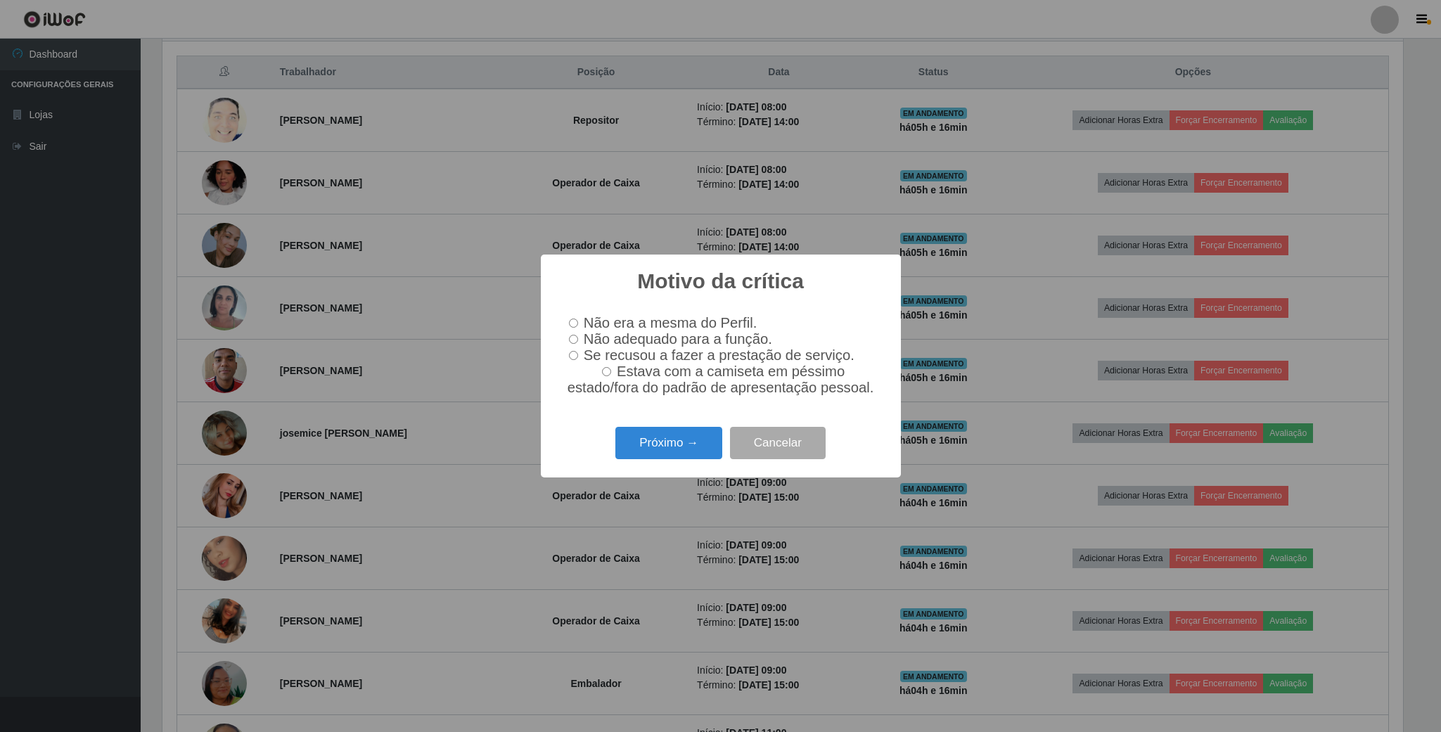
click at [578, 338] on label "Não adequado para a função." at bounding box center [667, 339] width 209 height 16
click at [578, 338] on input "Não adequado para a função." at bounding box center [573, 339] width 9 height 9
radio input "true"
drag, startPoint x: 646, startPoint y: 450, endPoint x: 654, endPoint y: 456, distance: 10.0
click at [648, 452] on button "Próximo →" at bounding box center [668, 443] width 107 height 33
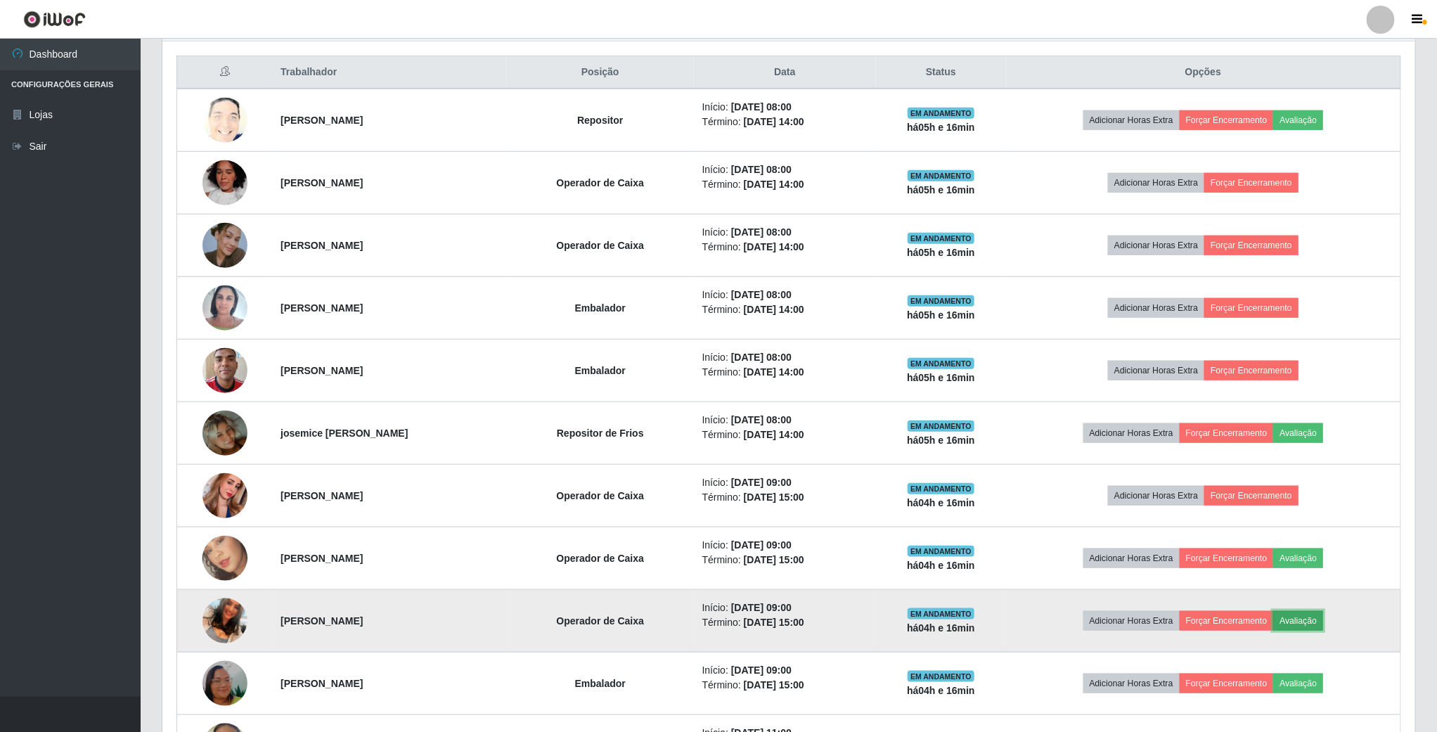
click at [1308, 627] on button "Avaliação" at bounding box center [1299, 621] width 50 height 20
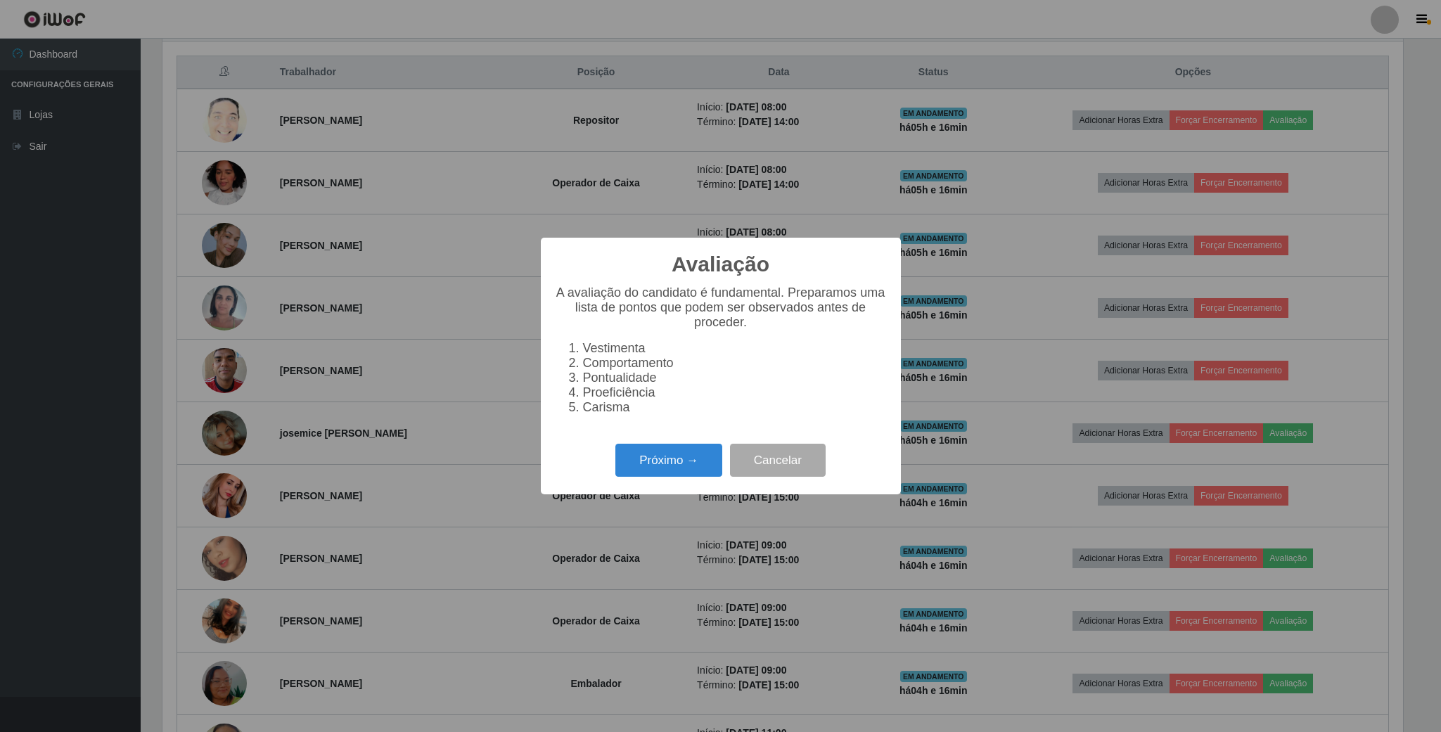
drag, startPoint x: 669, startPoint y: 489, endPoint x: 669, endPoint y: 458, distance: 31.7
click at [669, 487] on div "Avaliação × A avaliação do candidato é fundamental. Preparamos uma lista de pon…" at bounding box center [721, 366] width 360 height 257
click at [669, 458] on button "Próximo →" at bounding box center [668, 460] width 107 height 33
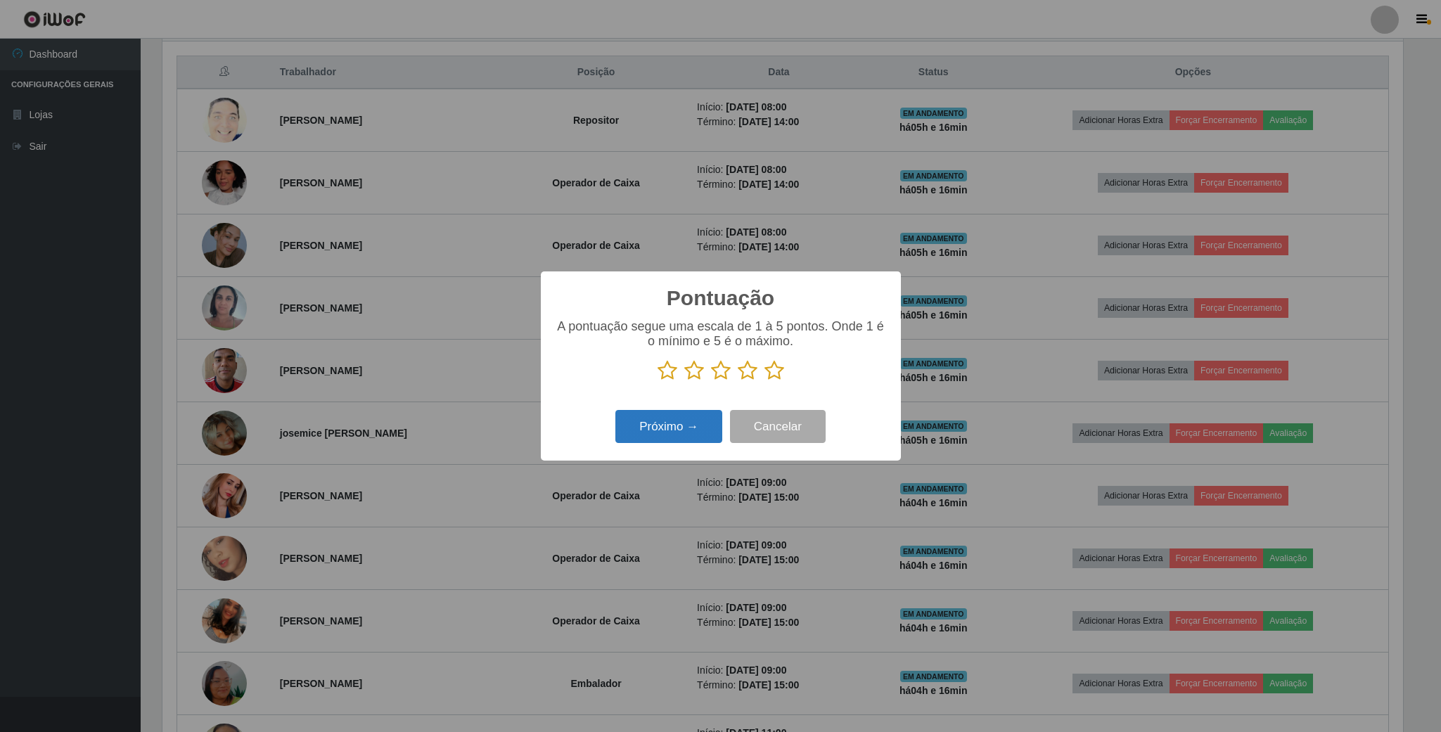
drag, startPoint x: 751, startPoint y: 372, endPoint x: 684, endPoint y: 418, distance: 81.3
click at [750, 376] on icon at bounding box center [748, 370] width 20 height 21
click at [738, 381] on input "radio" at bounding box center [738, 381] width 0 height 0
click at [671, 427] on button "Próximo →" at bounding box center [668, 426] width 107 height 33
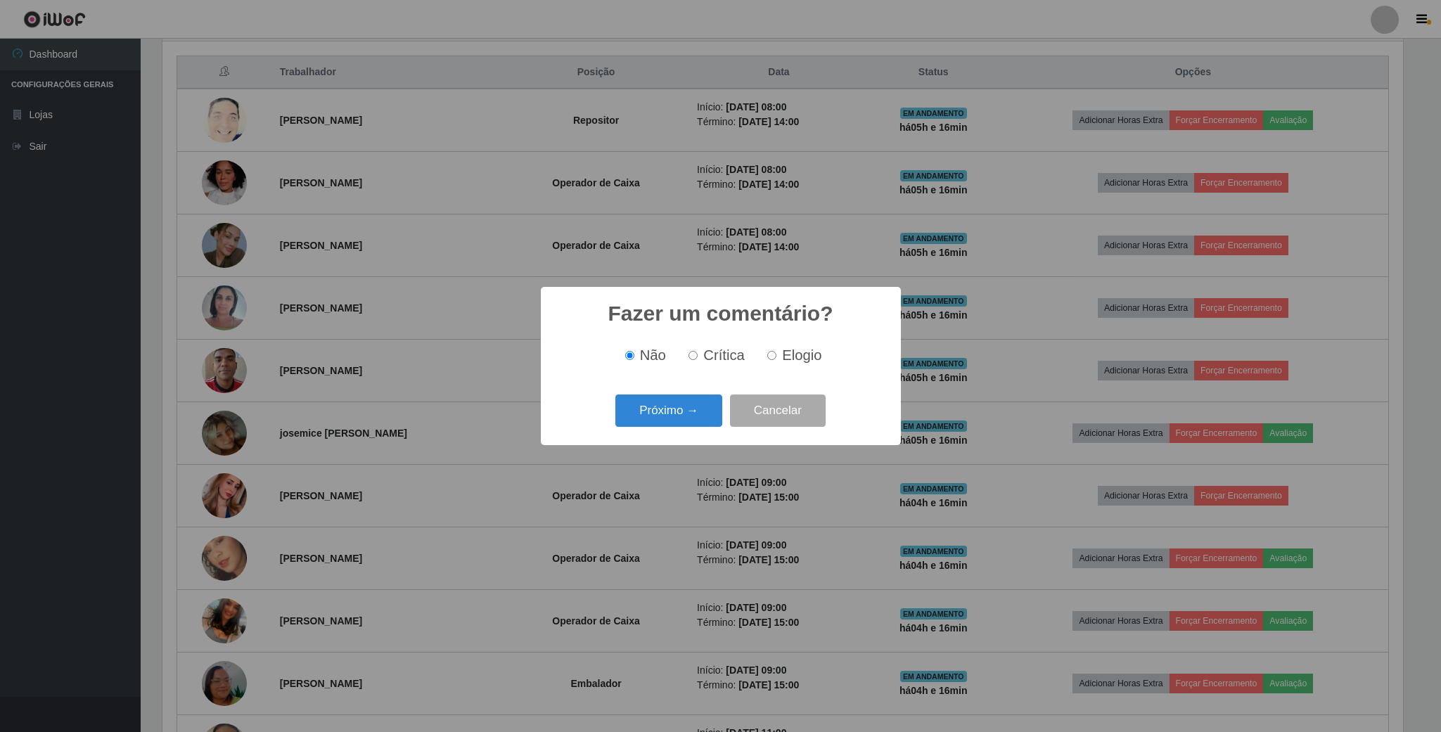
click at [766, 366] on div "Não Crítica Elogio" at bounding box center [721, 355] width 332 height 41
click at [782, 361] on span "Elogio" at bounding box center [801, 354] width 39 height 15
click at [776, 360] on input "Elogio" at bounding box center [771, 355] width 9 height 9
radio input "true"
click at [665, 407] on button "Próximo →" at bounding box center [668, 411] width 107 height 33
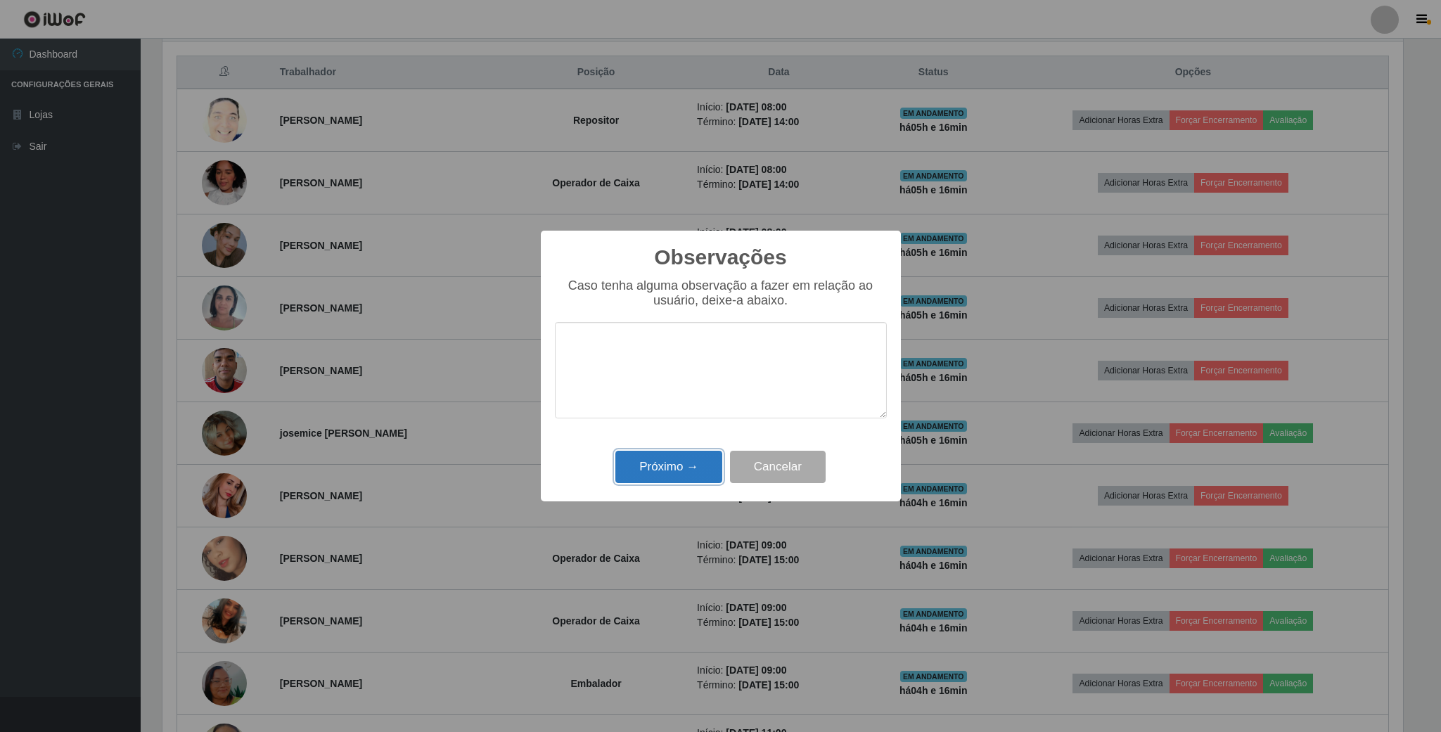
click at [667, 475] on button "Próximo →" at bounding box center [668, 467] width 107 height 33
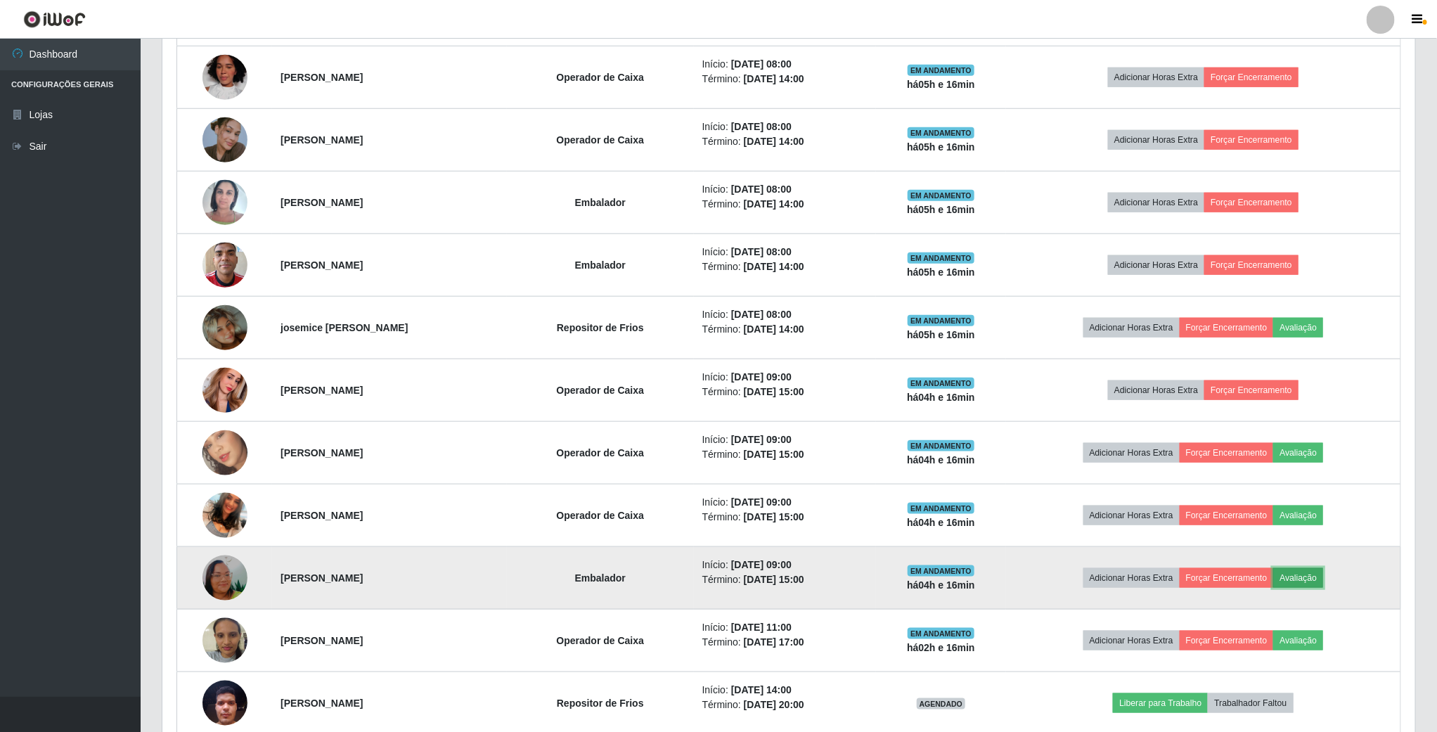
click at [1314, 578] on button "Avaliação" at bounding box center [1299, 578] width 50 height 20
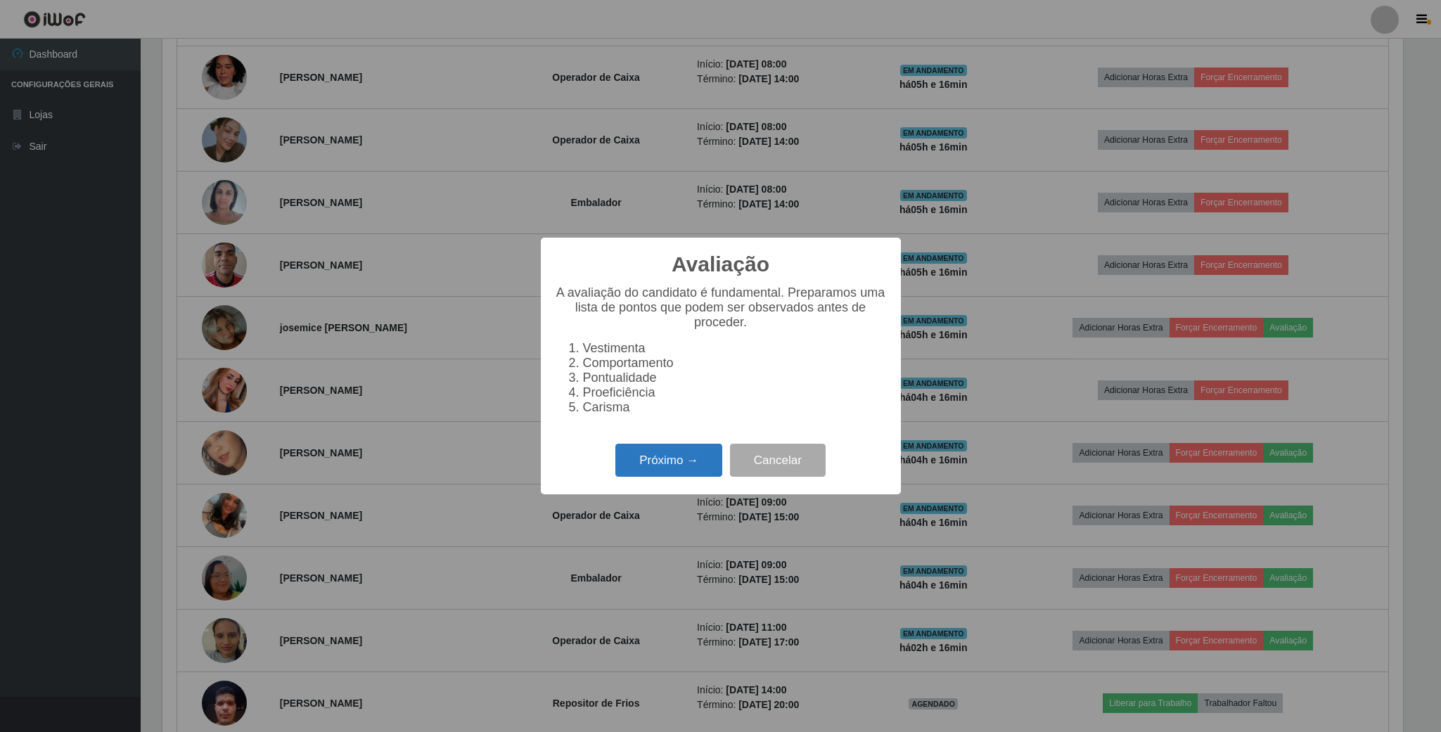
click at [696, 469] on button "Próximo →" at bounding box center [668, 460] width 107 height 33
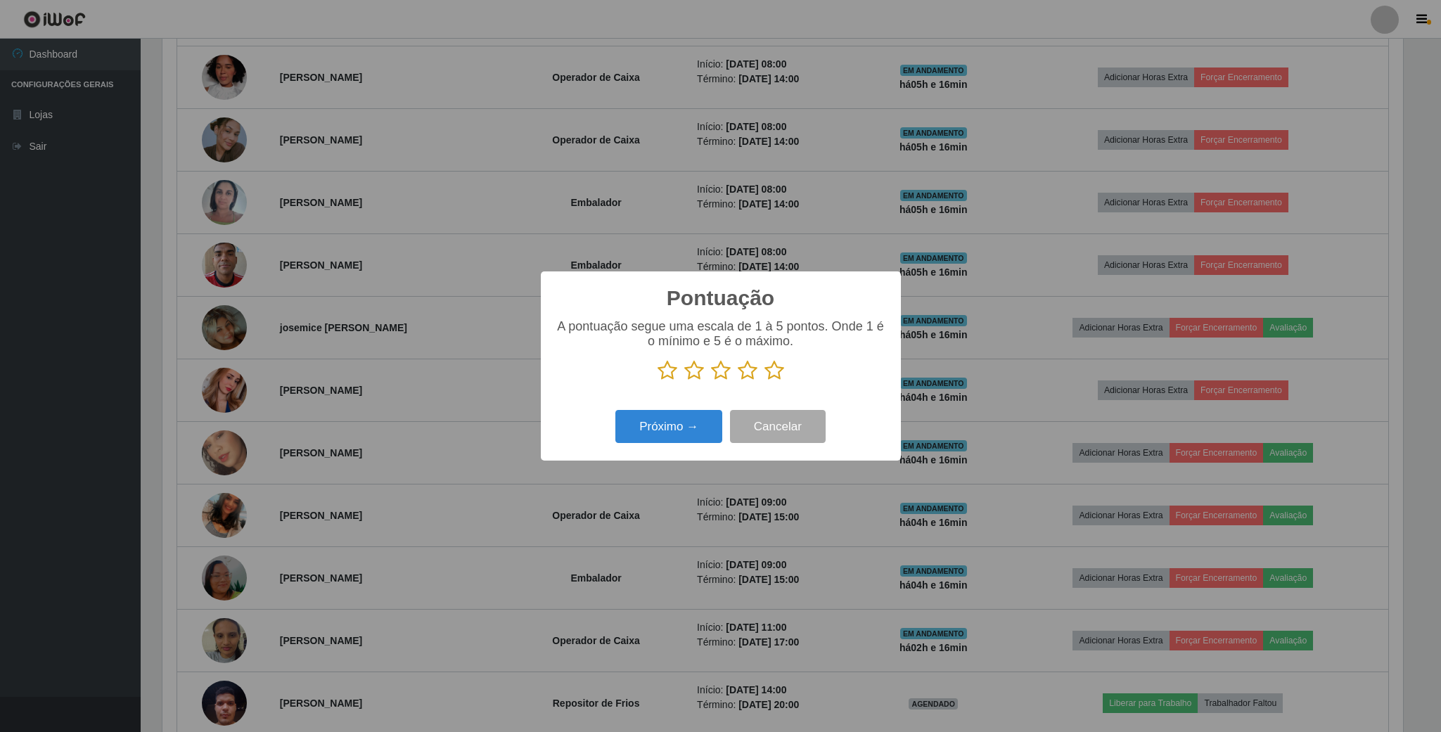
click at [748, 371] on icon at bounding box center [748, 370] width 20 height 21
click at [738, 381] on input "radio" at bounding box center [738, 381] width 0 height 0
click at [665, 418] on button "Próximo →" at bounding box center [668, 426] width 107 height 33
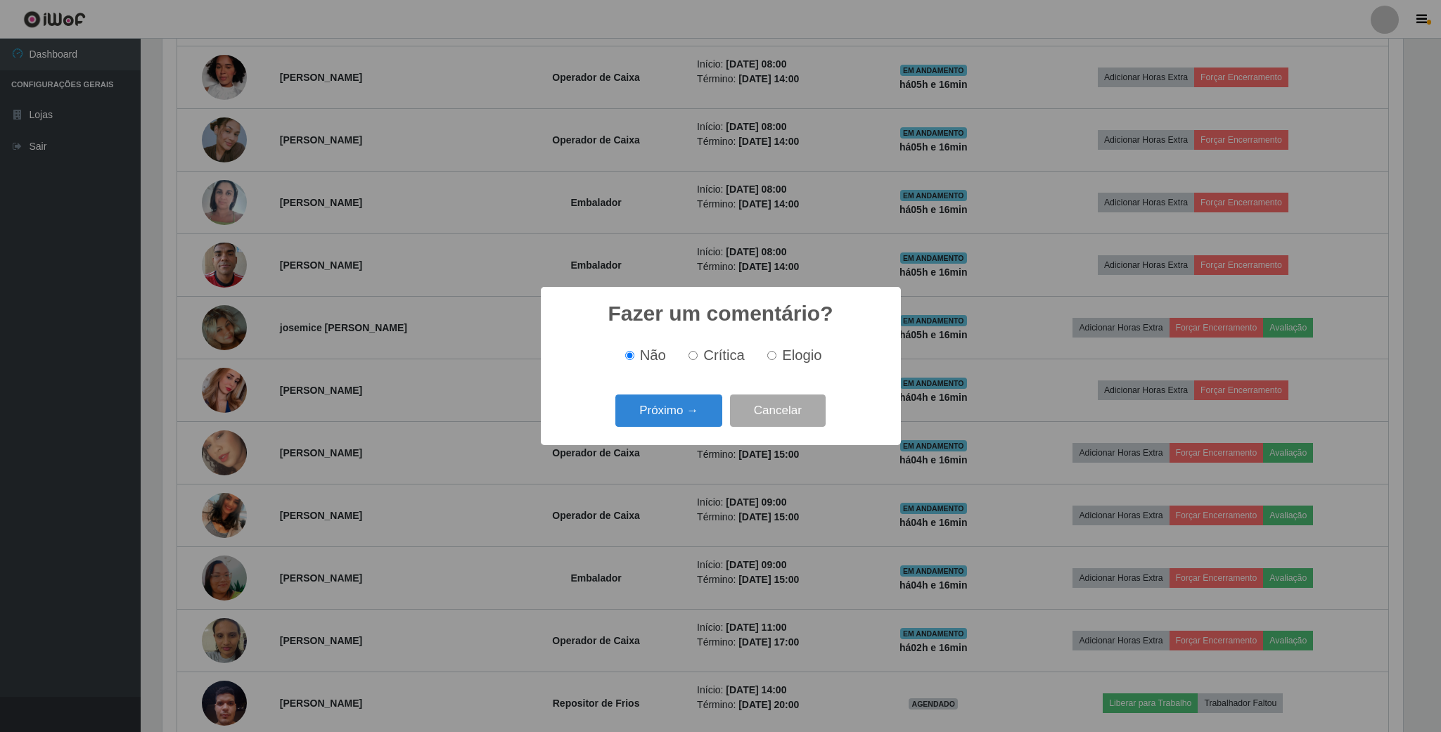
click at [768, 350] on label "Elogio" at bounding box center [792, 355] width 60 height 16
click at [768, 351] on input "Elogio" at bounding box center [771, 355] width 9 height 9
radio input "true"
click at [684, 405] on button "Próximo →" at bounding box center [668, 411] width 107 height 33
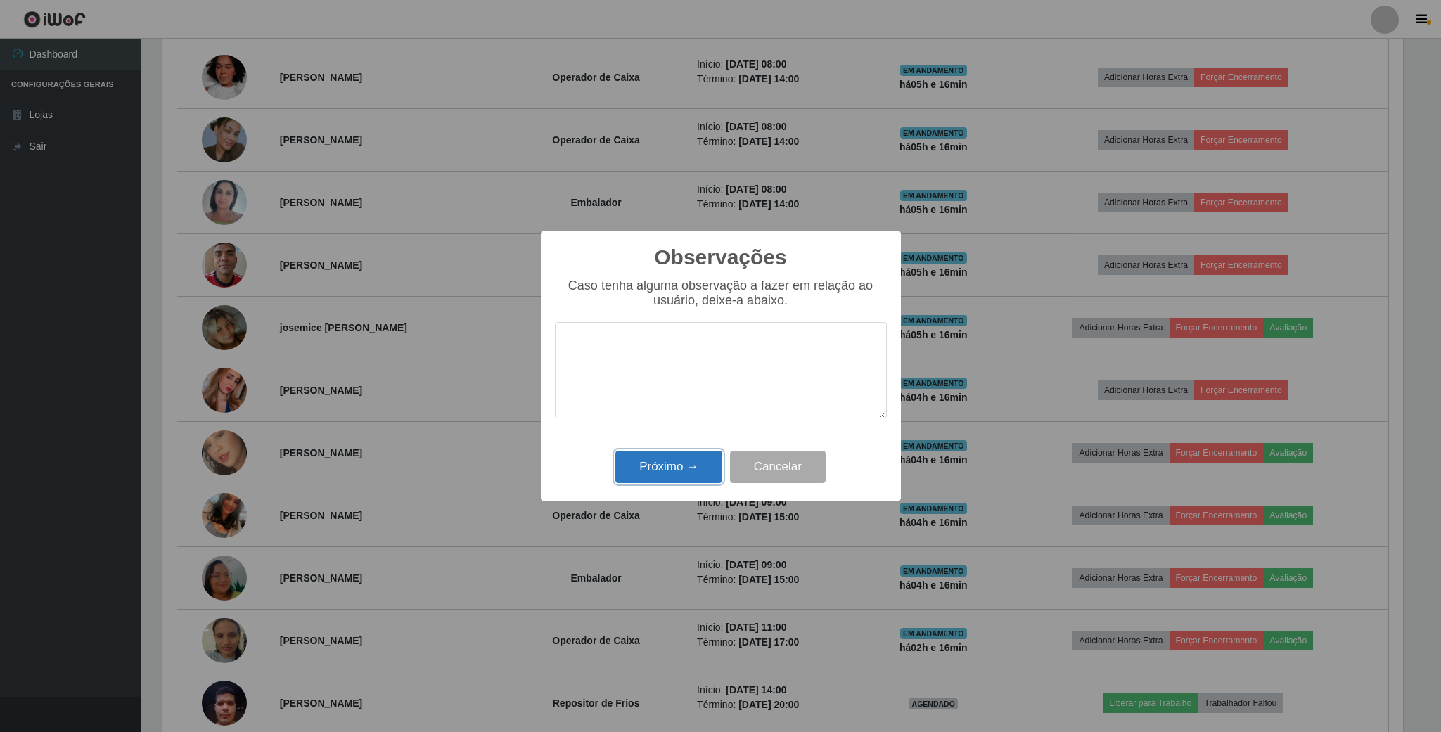
click at [684, 456] on button "Próximo →" at bounding box center [668, 467] width 107 height 33
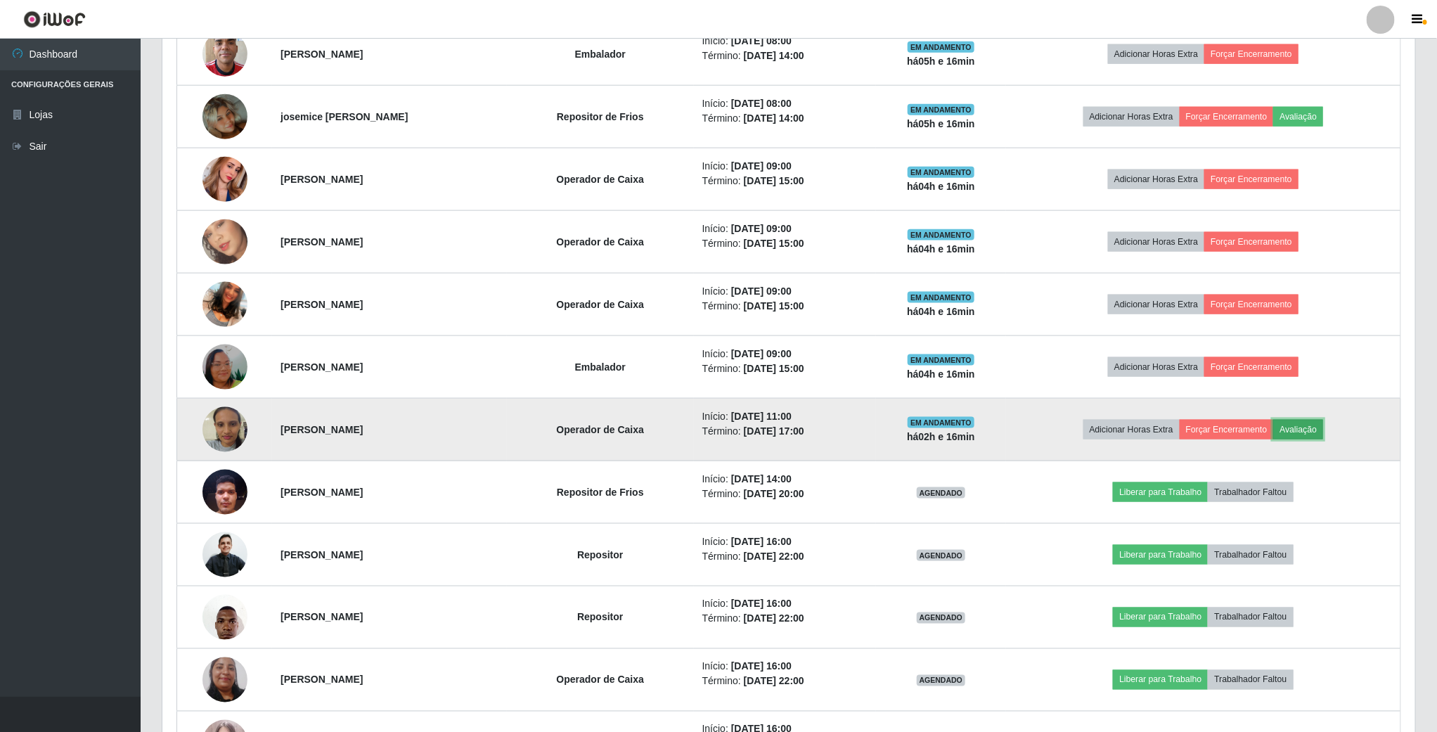
click at [1304, 437] on button "Avaliação" at bounding box center [1299, 430] width 50 height 20
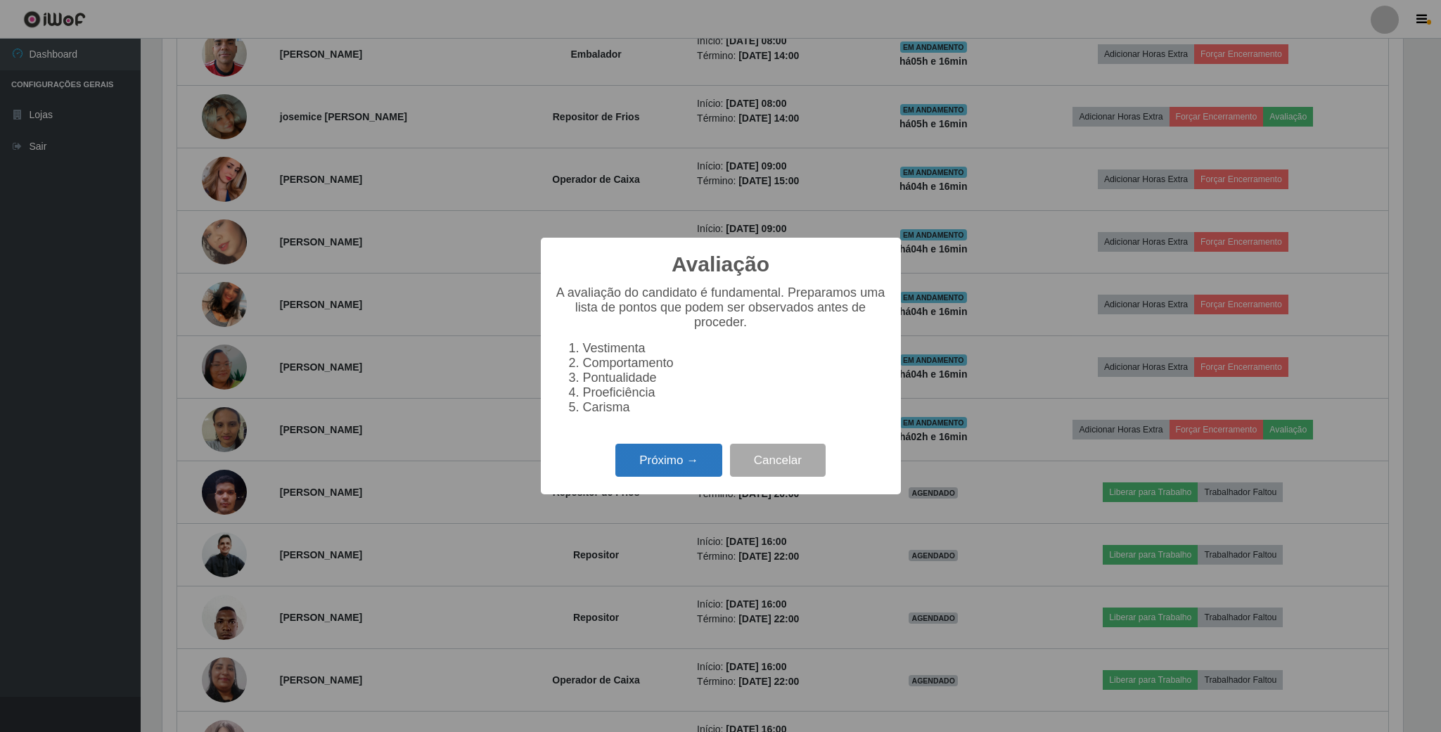
click at [667, 451] on button "Próximo →" at bounding box center [668, 460] width 107 height 33
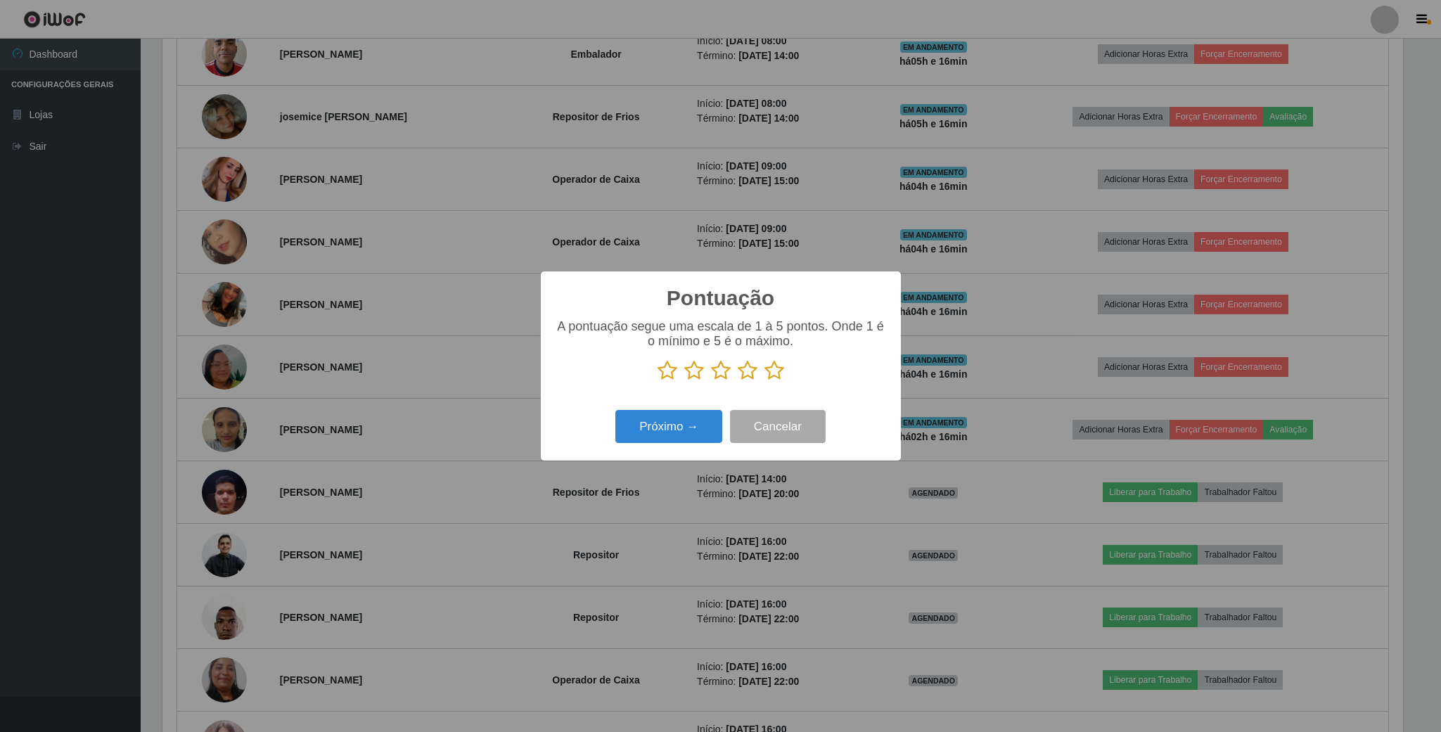
click at [741, 376] on icon at bounding box center [748, 370] width 20 height 21
click at [738, 381] on input "radio" at bounding box center [738, 381] width 0 height 0
drag, startPoint x: 682, startPoint y: 428, endPoint x: 695, endPoint y: 427, distance: 12.7
click at [695, 427] on button "Próximo →" at bounding box center [668, 426] width 107 height 33
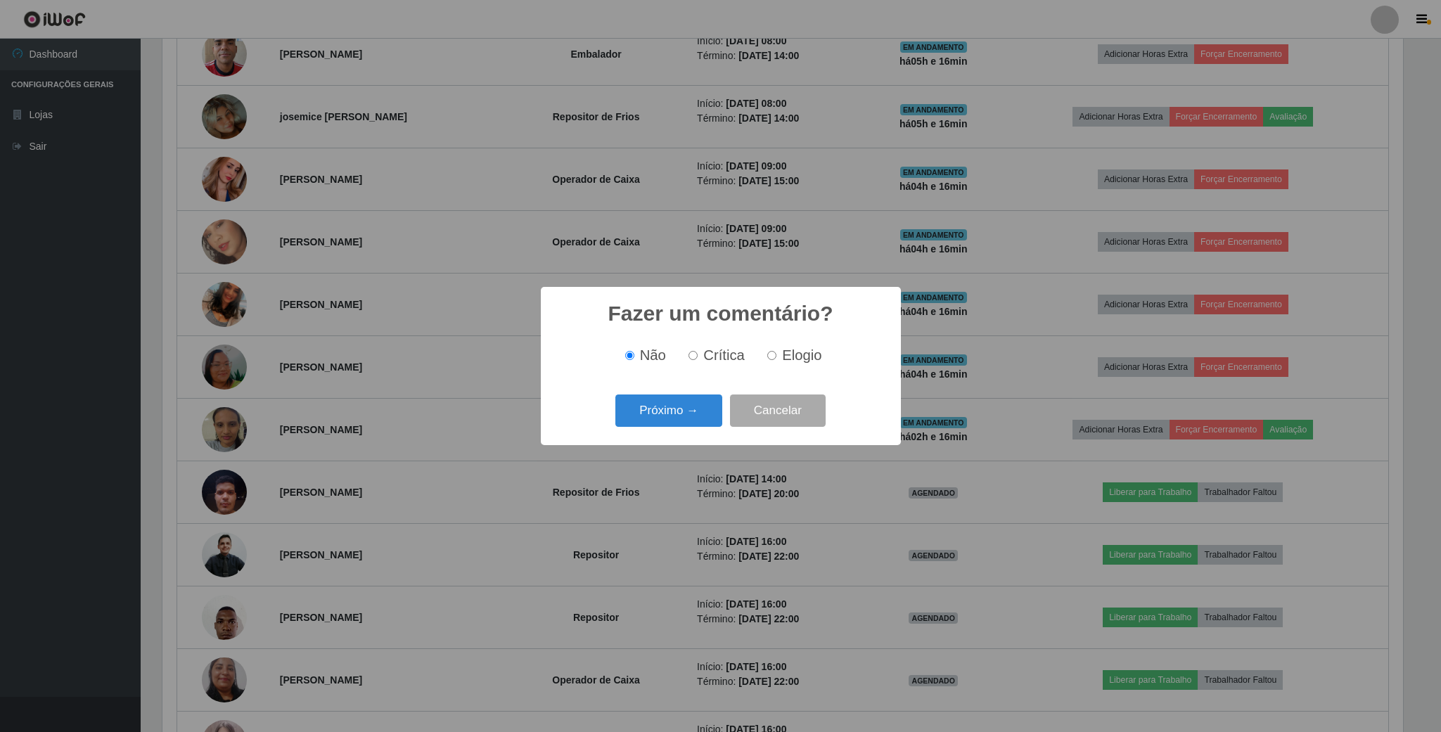
click at [764, 359] on label "Elogio" at bounding box center [792, 355] width 60 height 16
click at [767, 359] on input "Elogio" at bounding box center [771, 355] width 9 height 9
radio input "true"
drag, startPoint x: 691, startPoint y: 403, endPoint x: 691, endPoint y: 411, distance: 8.4
click at [691, 411] on button "Próximo →" at bounding box center [668, 411] width 107 height 33
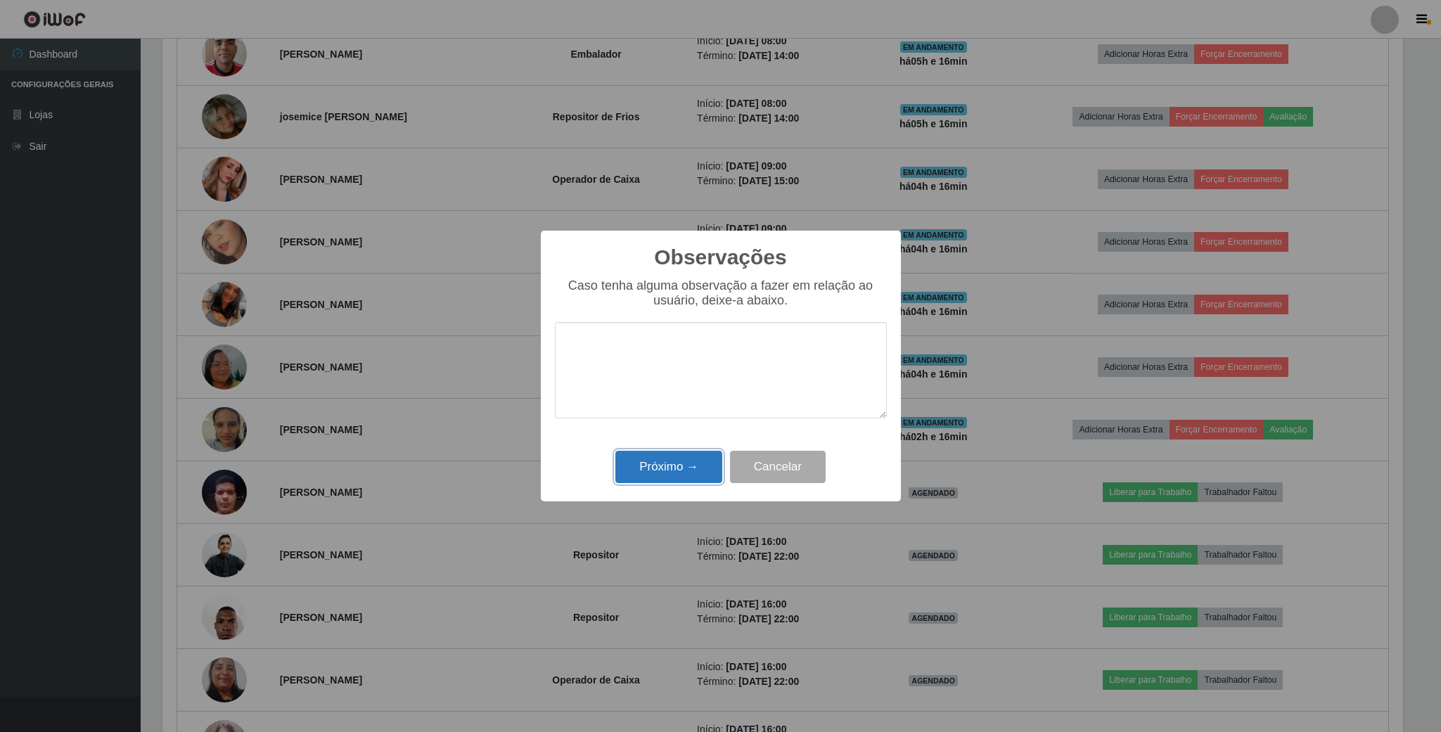
click at [661, 456] on button "Próximo →" at bounding box center [668, 467] width 107 height 33
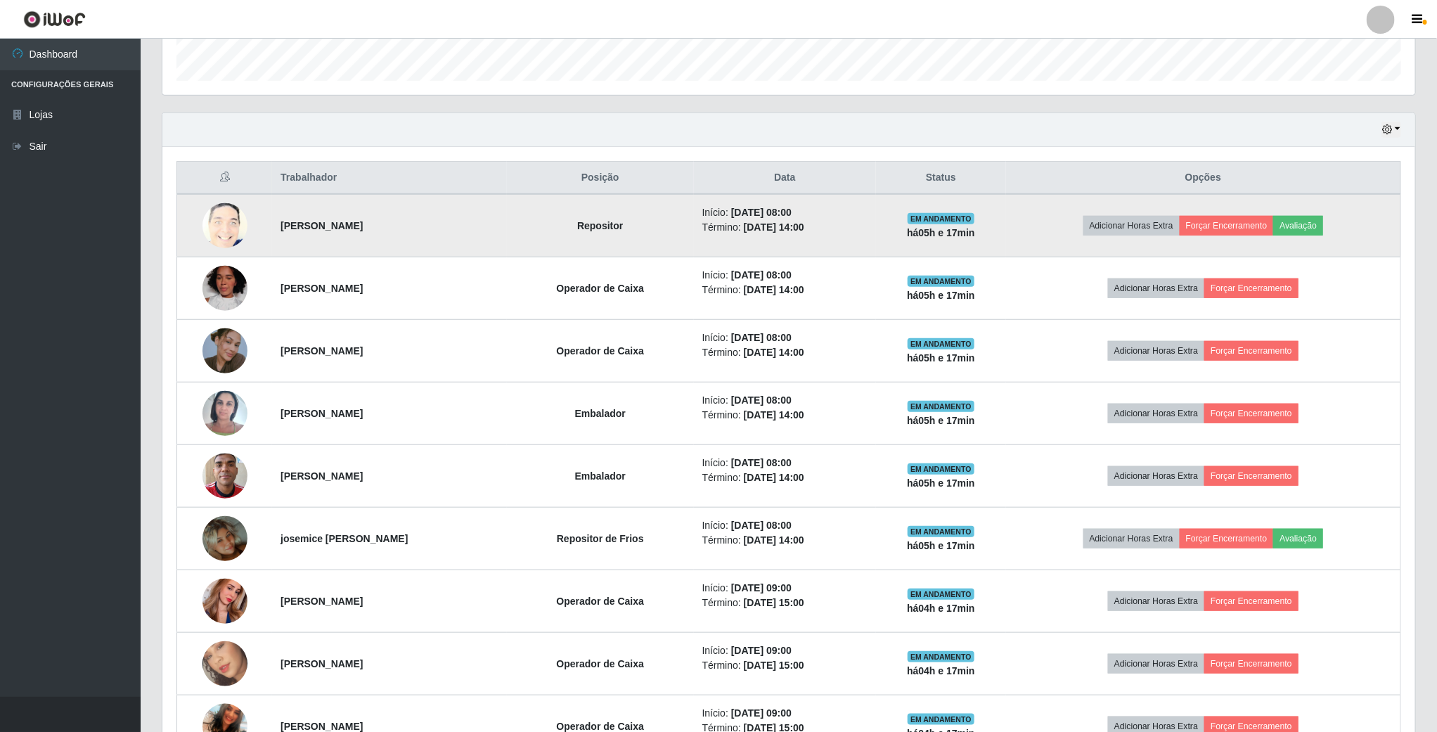
click at [216, 234] on img at bounding box center [225, 226] width 45 height 56
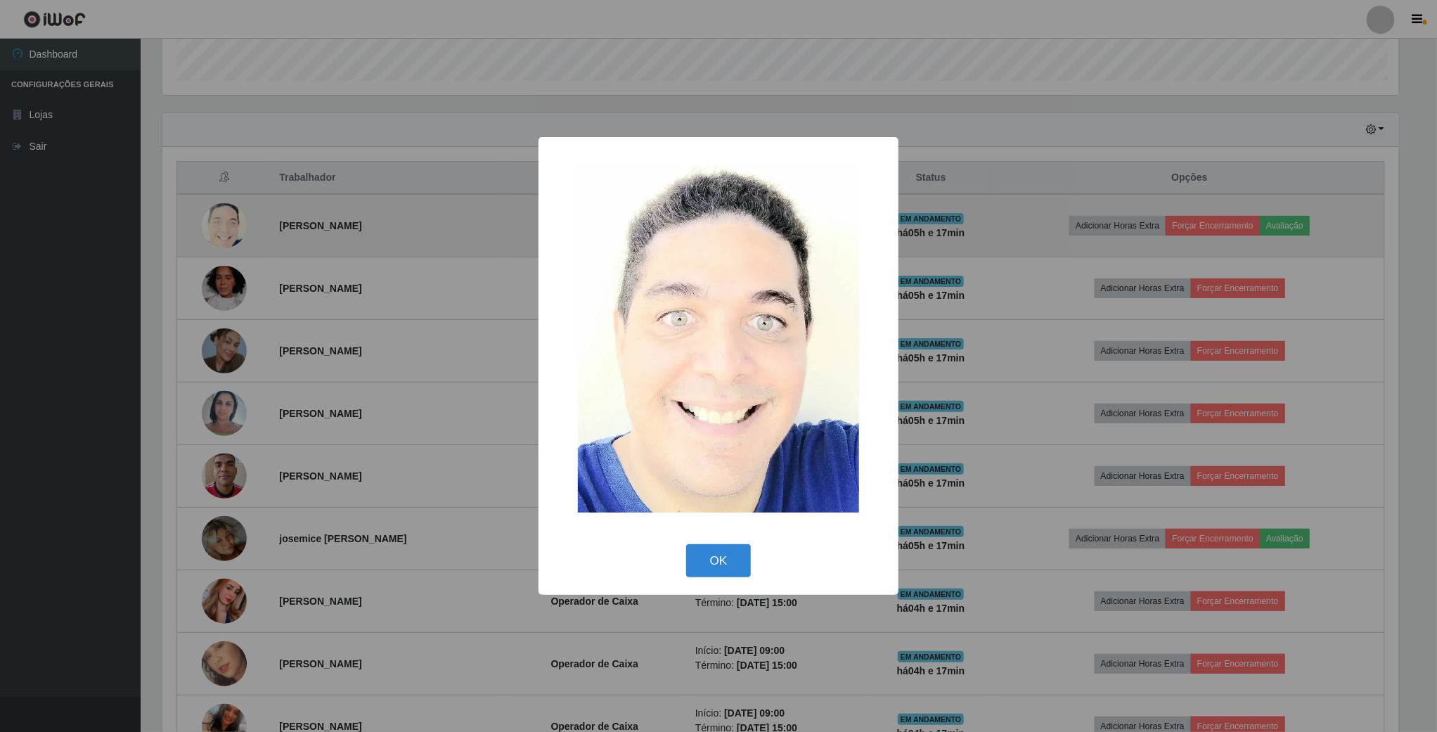
scroll to position [293, 1240]
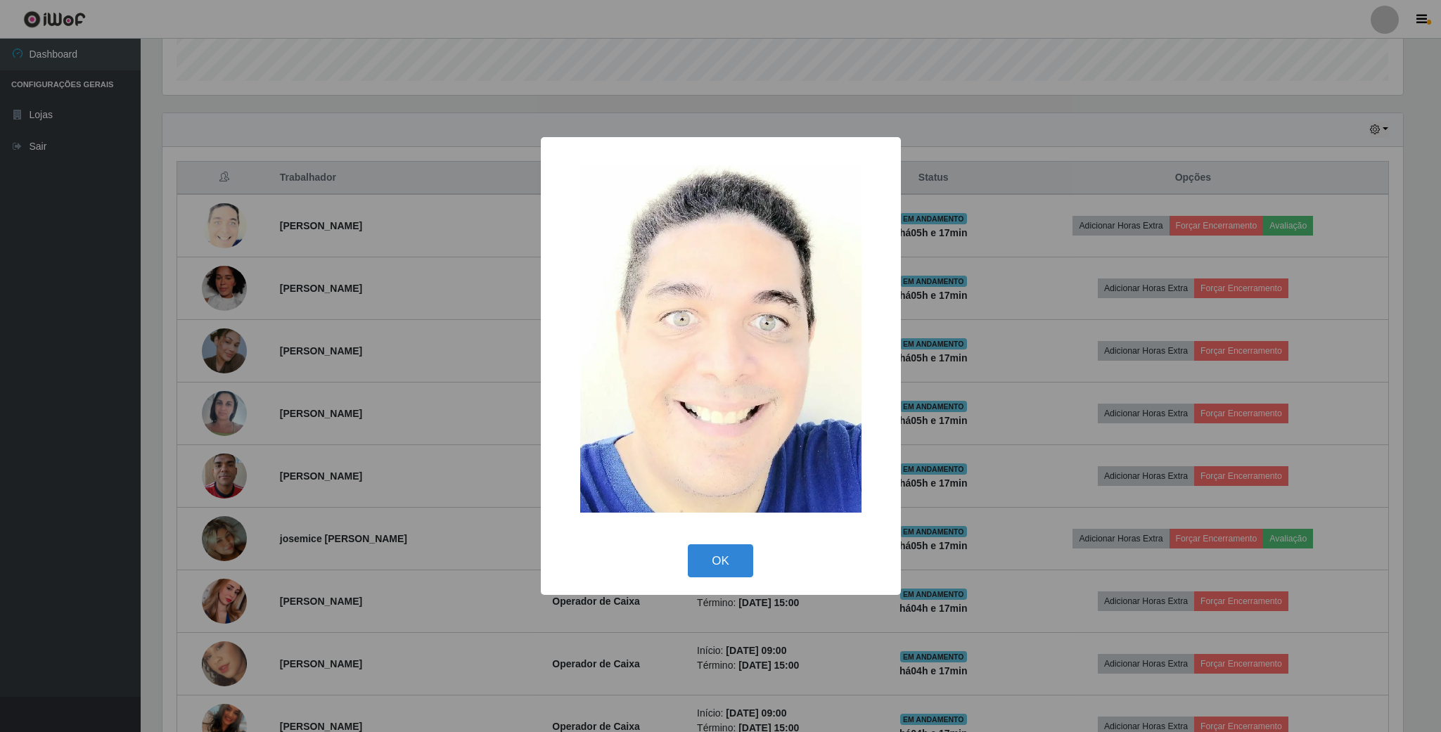
click at [278, 234] on div "× OK Cancel" at bounding box center [720, 366] width 1441 height 732
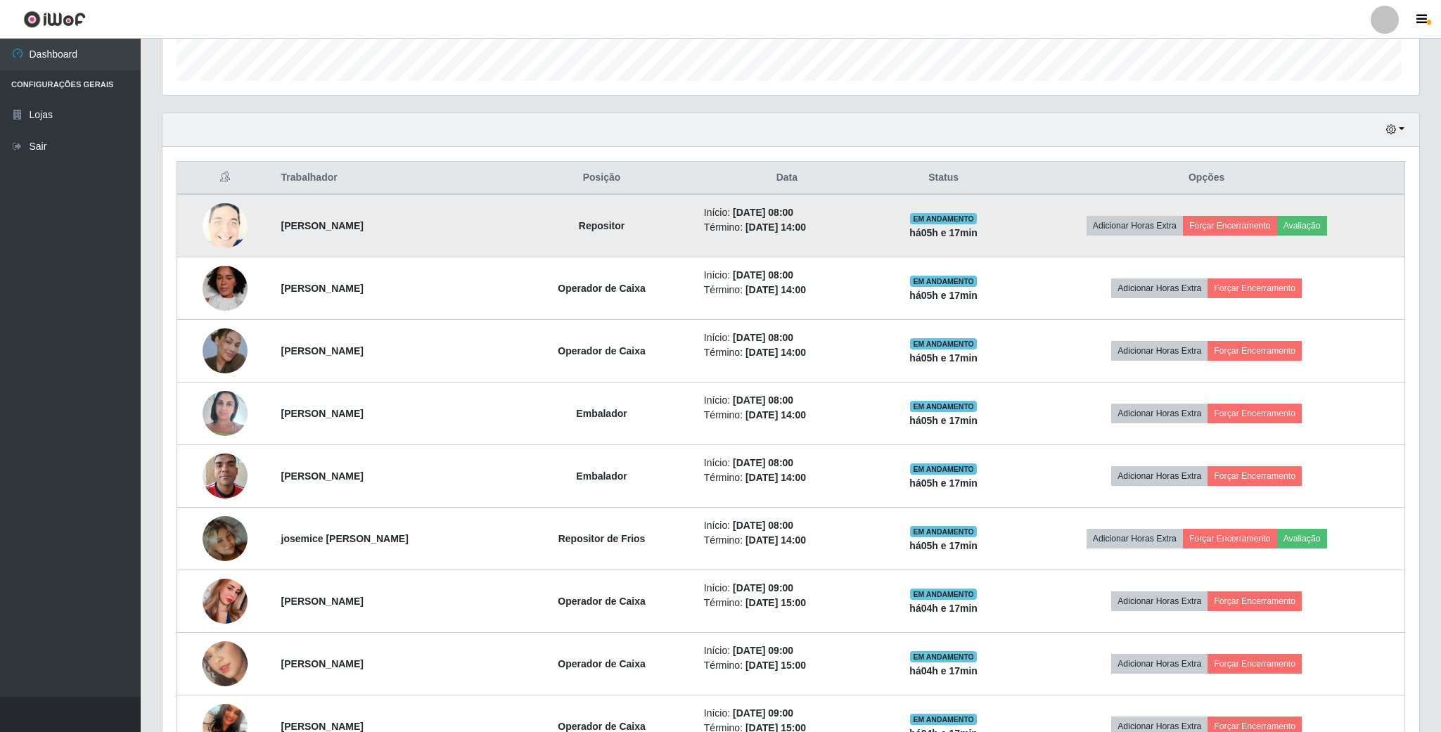
scroll to position [293, 1252]
click at [1319, 228] on button "Avaliação" at bounding box center [1299, 226] width 50 height 20
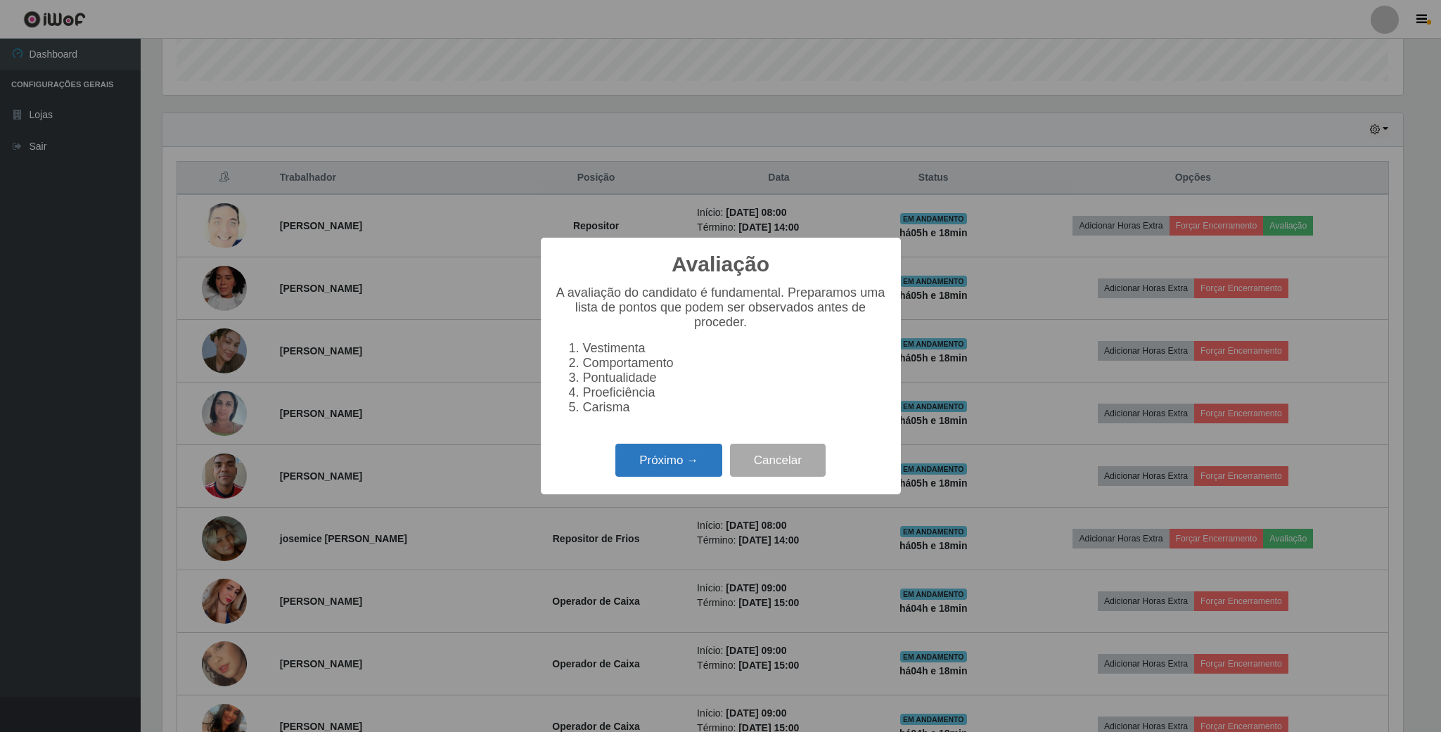
click at [669, 467] on button "Próximo →" at bounding box center [668, 460] width 107 height 33
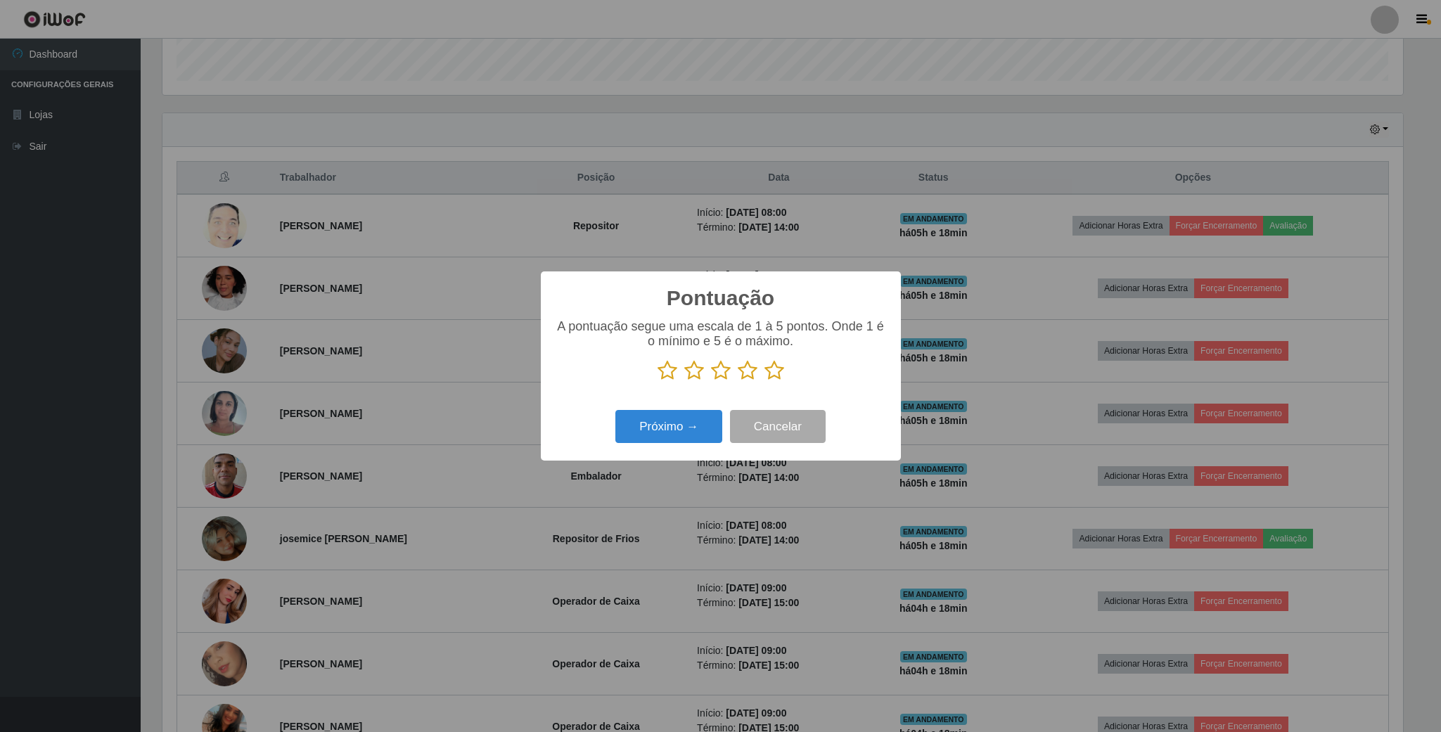
scroll to position [702939, 701992]
click at [675, 381] on icon at bounding box center [668, 370] width 20 height 21
click at [658, 381] on input "radio" at bounding box center [658, 381] width 0 height 0
click at [674, 430] on button "Próximo →" at bounding box center [668, 426] width 107 height 33
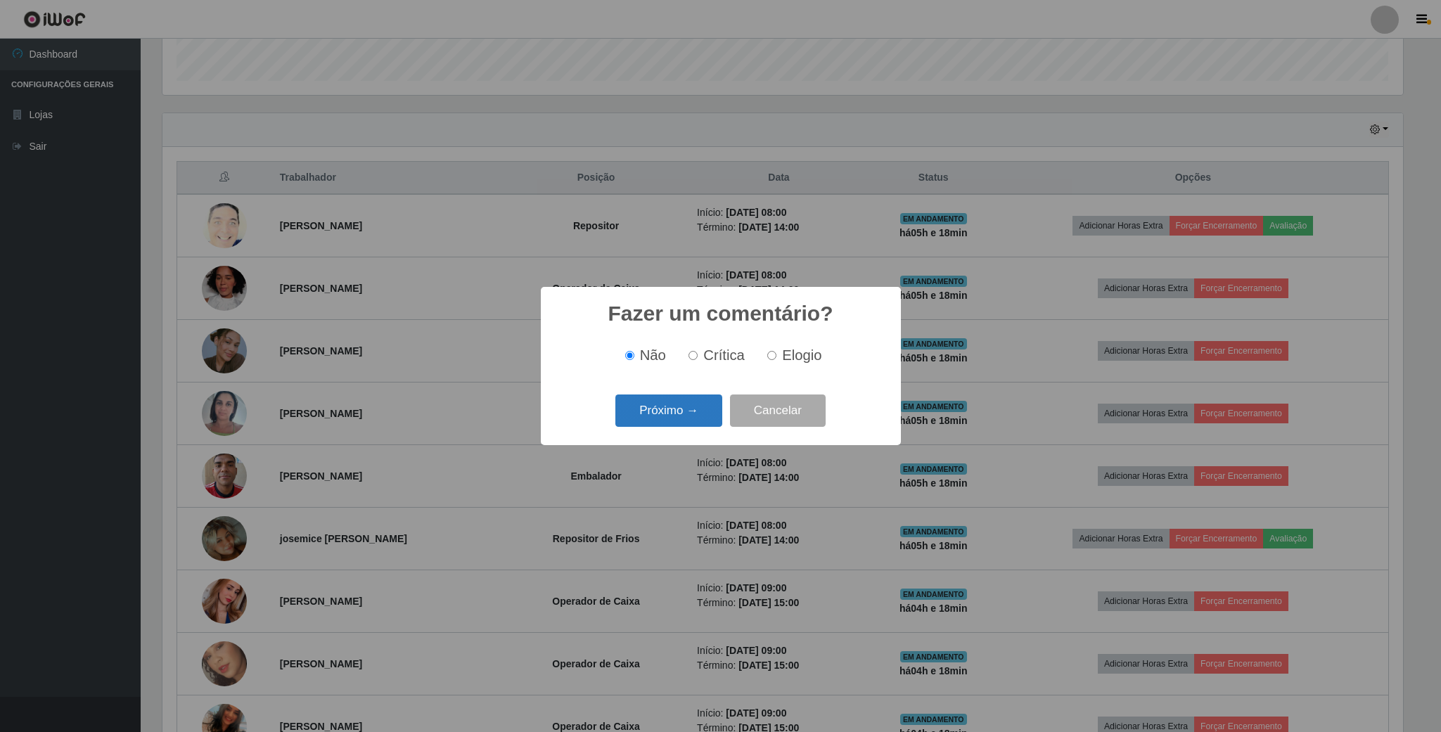
click at [674, 418] on button "Próximo →" at bounding box center [668, 411] width 107 height 33
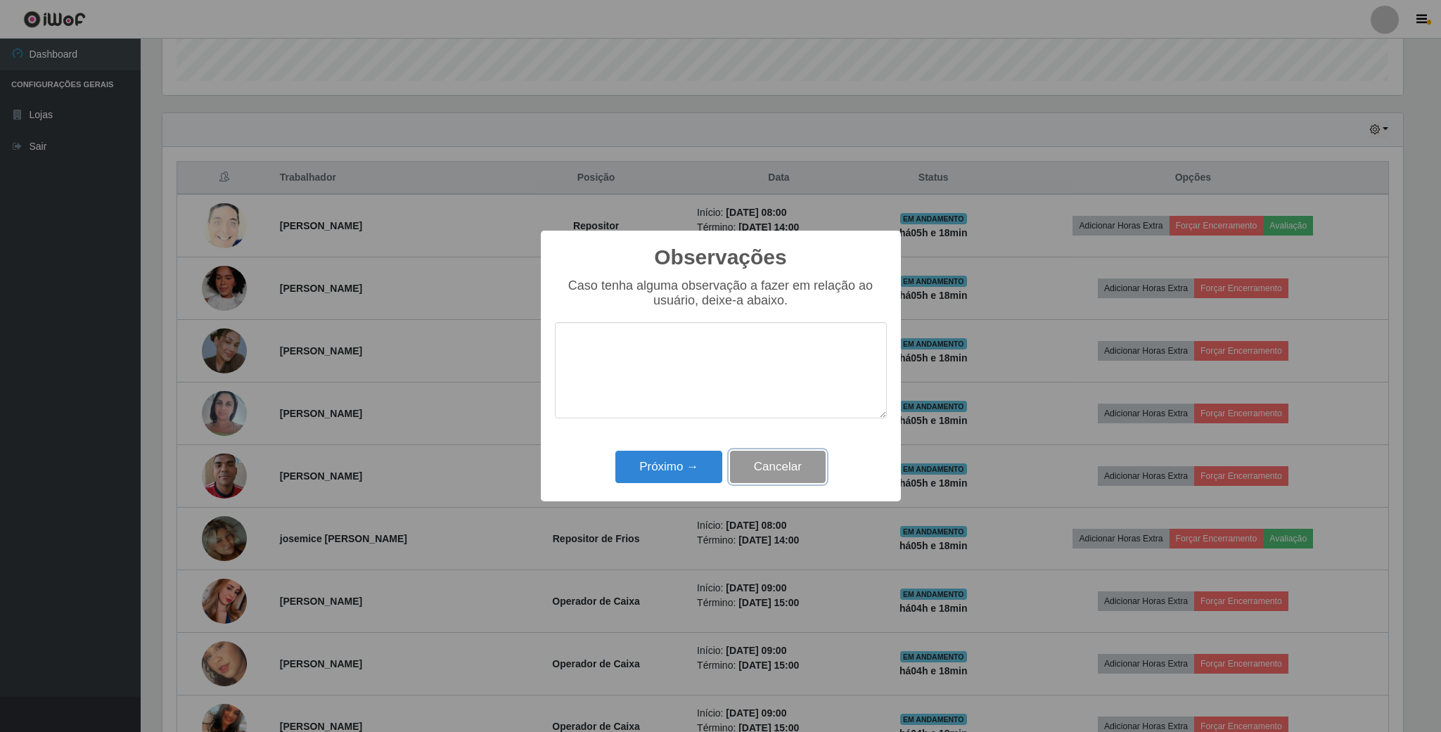
click at [767, 482] on button "Cancelar" at bounding box center [778, 467] width 96 height 33
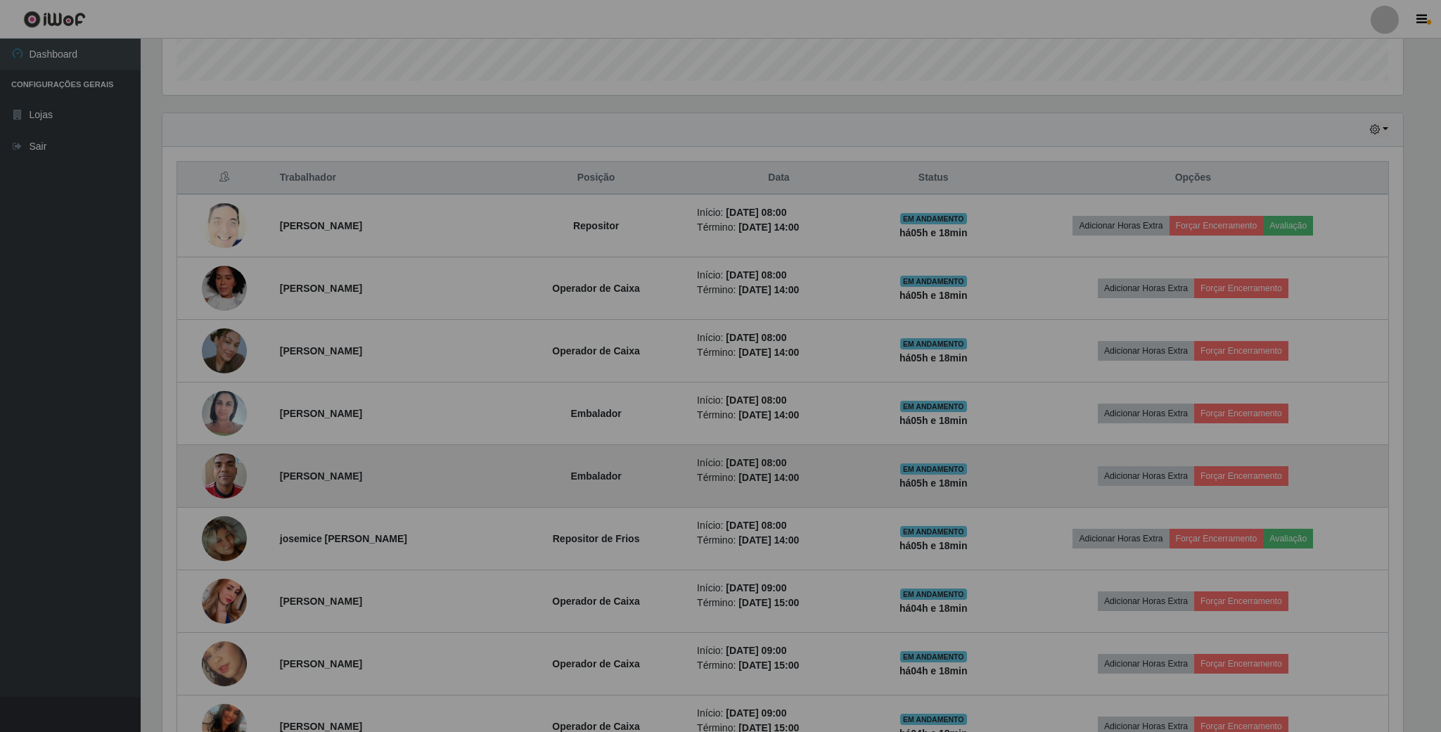
scroll to position [293, 1252]
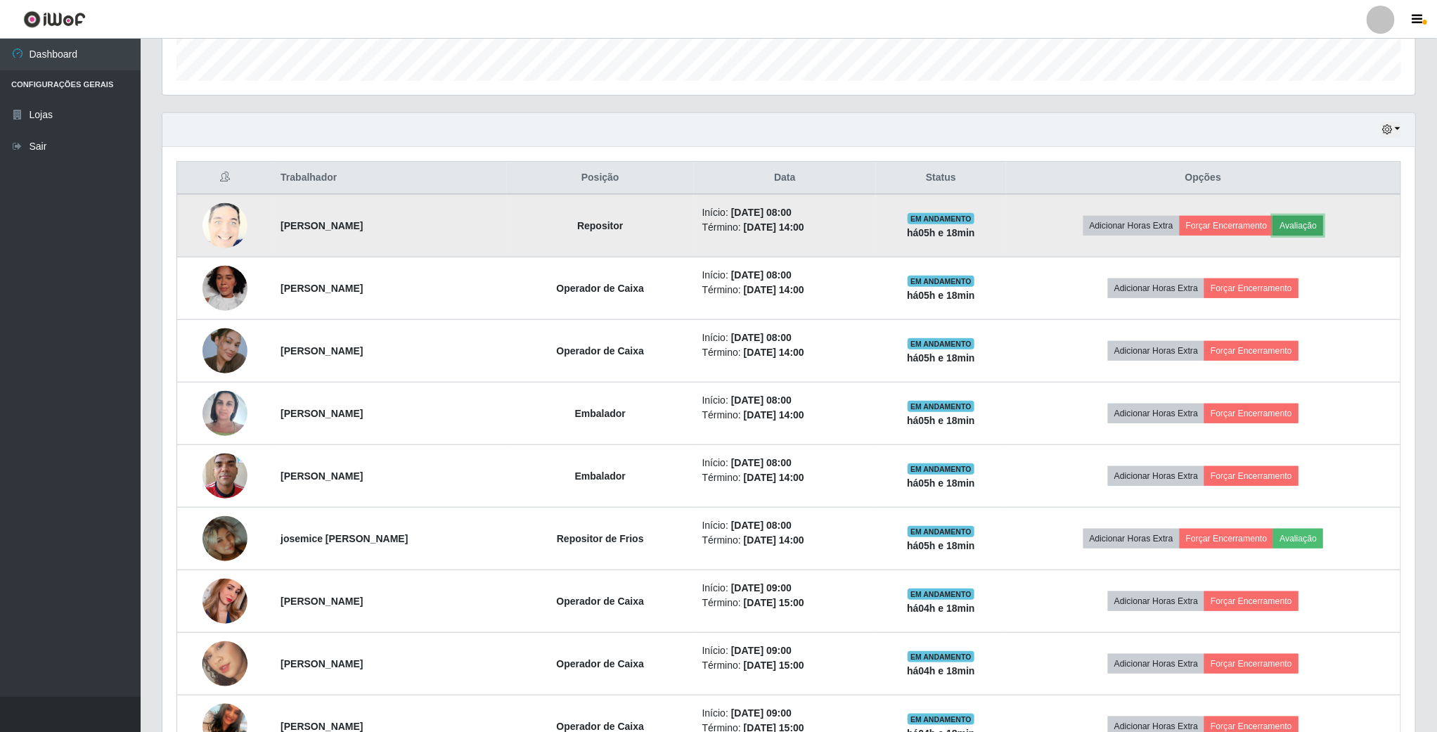
click at [1323, 229] on button "Avaliação" at bounding box center [1299, 226] width 50 height 20
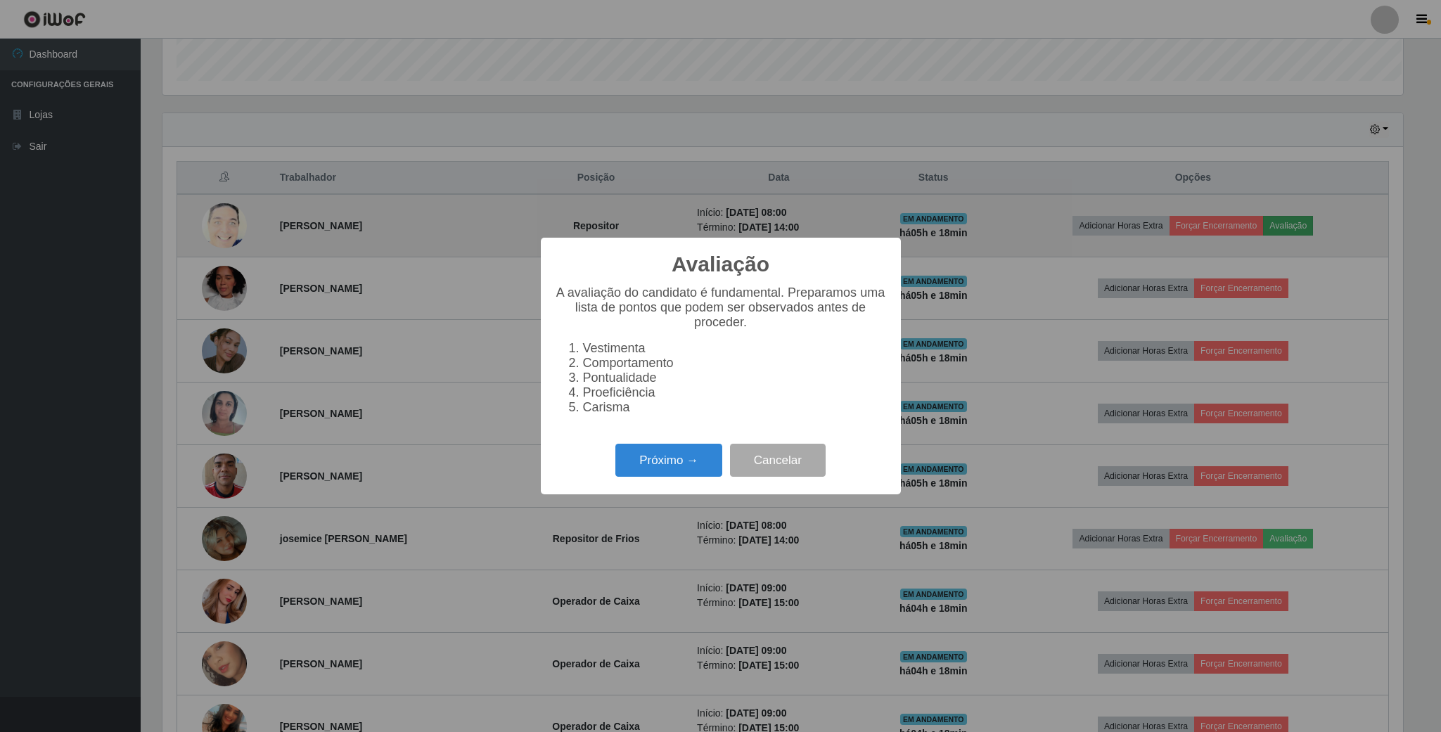
scroll to position [293, 1240]
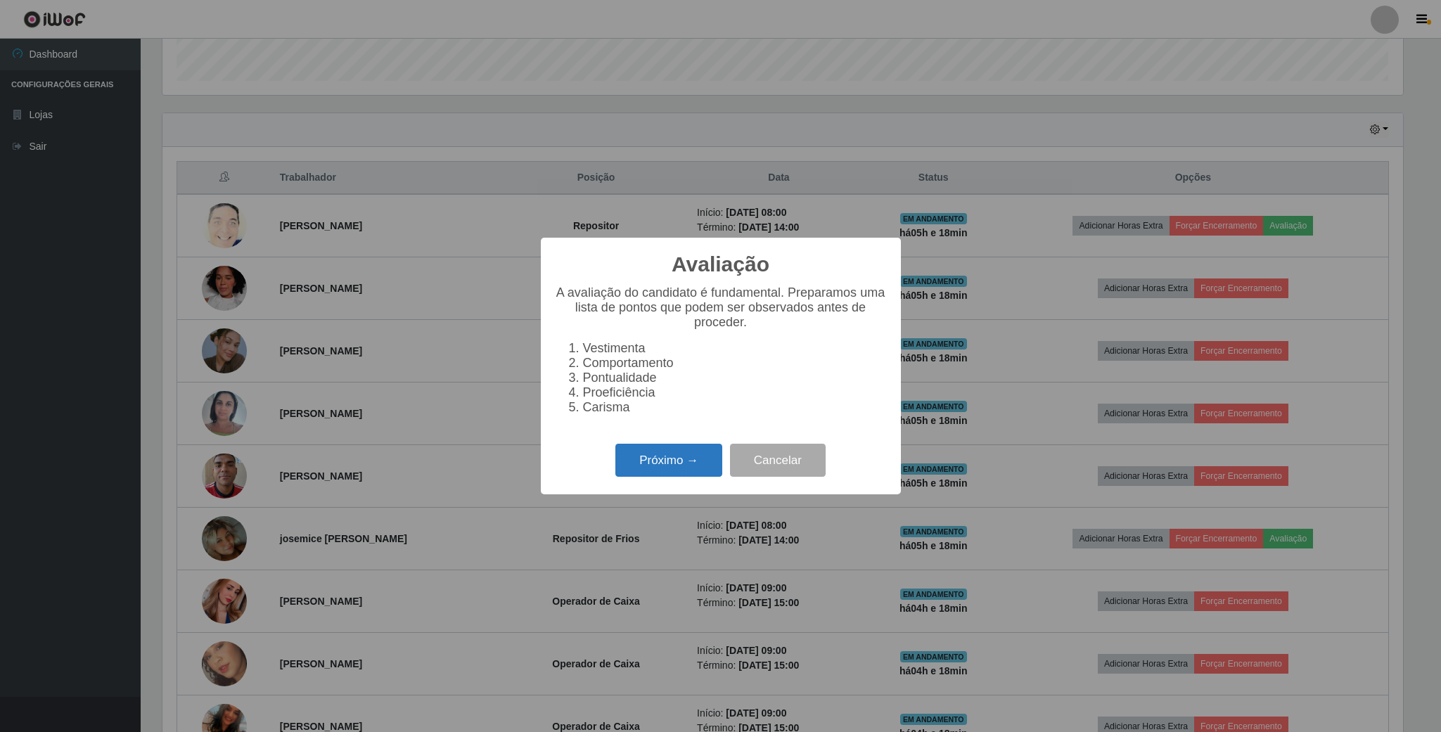
click at [681, 463] on button "Próximo →" at bounding box center [668, 460] width 107 height 33
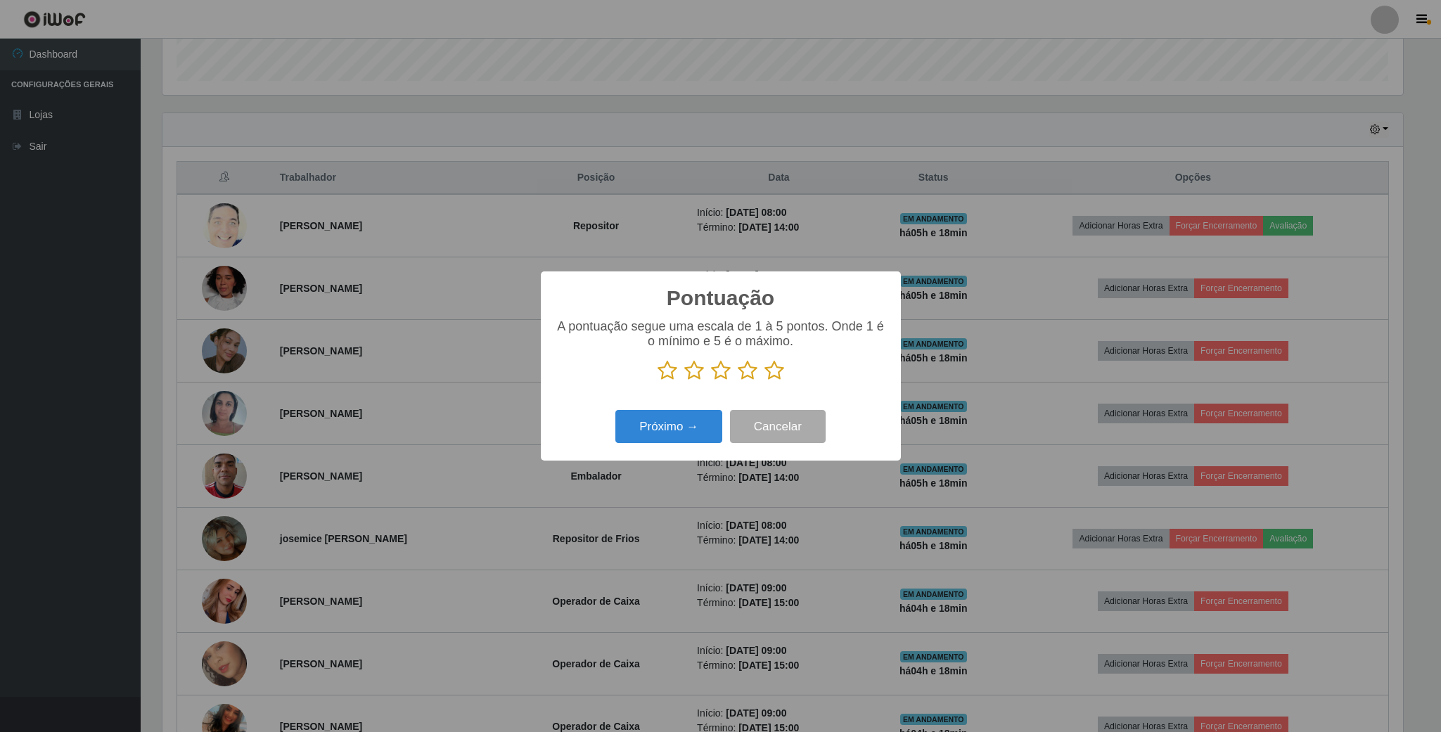
click at [673, 373] on icon at bounding box center [668, 370] width 20 height 21
click at [658, 381] on input "radio" at bounding box center [658, 381] width 0 height 0
click at [679, 422] on button "Próximo →" at bounding box center [668, 426] width 107 height 33
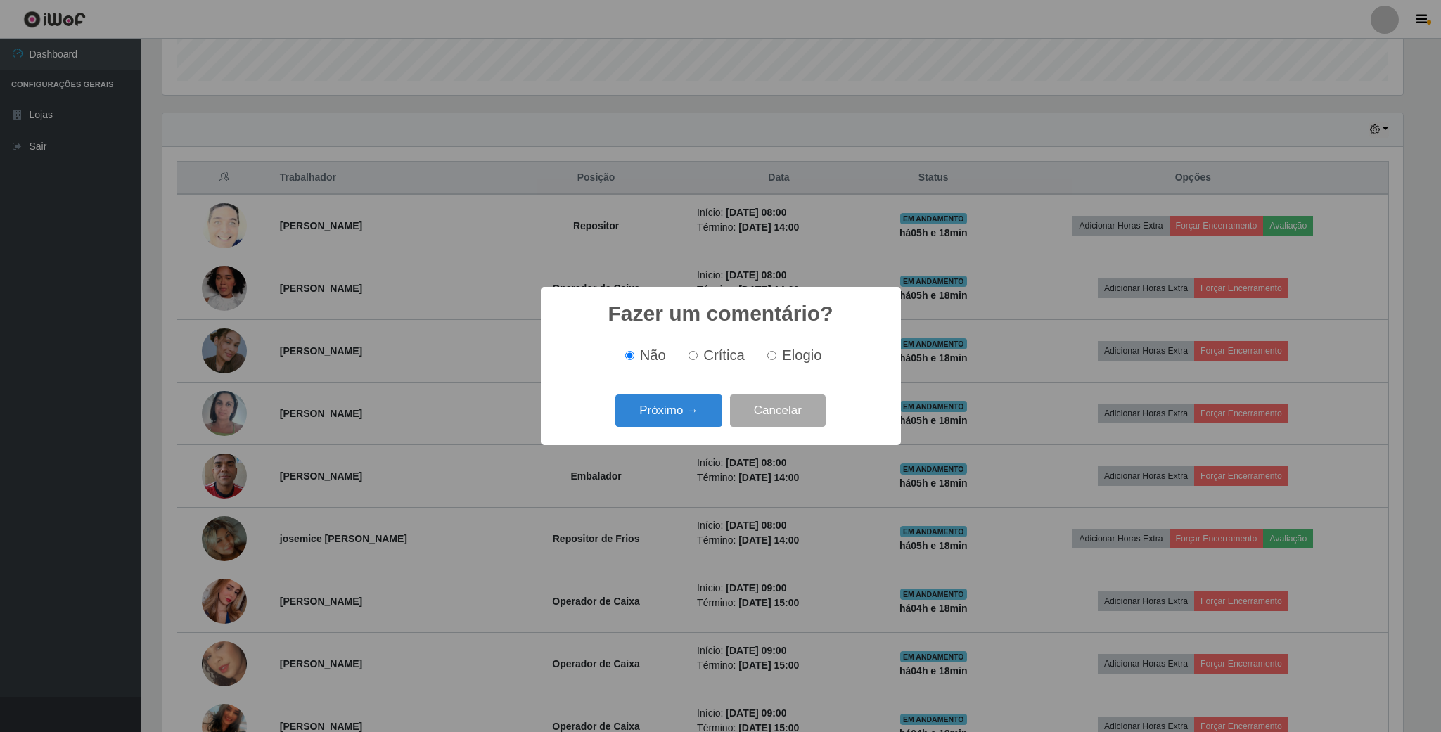
click at [700, 353] on label "Crítica" at bounding box center [714, 355] width 62 height 16
click at [698, 353] on input "Crítica" at bounding box center [692, 355] width 9 height 9
radio input "true"
click at [693, 416] on button "Próximo →" at bounding box center [668, 411] width 107 height 33
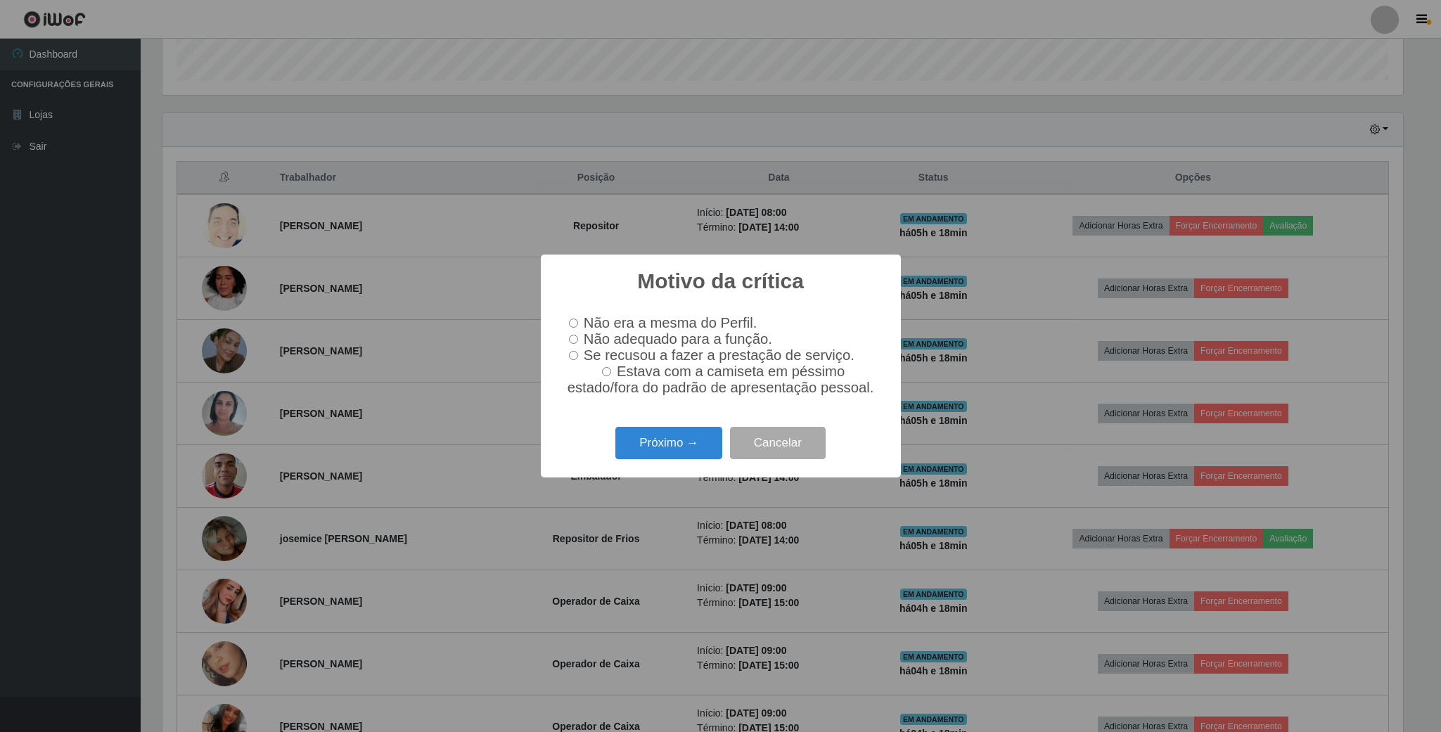
click at [570, 340] on input "Não adequado para a função." at bounding box center [573, 339] width 9 height 9
radio input "true"
click at [679, 454] on button "Próximo →" at bounding box center [668, 443] width 107 height 33
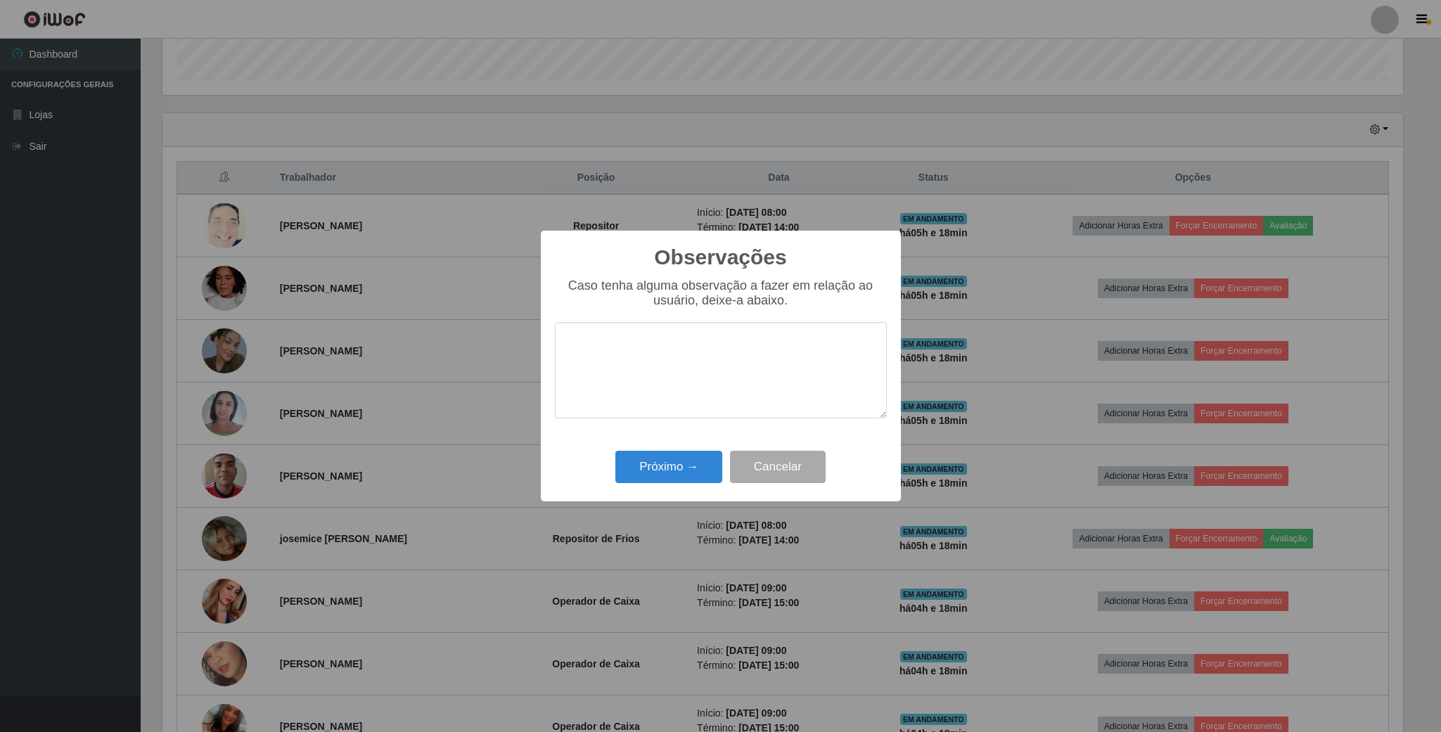
click at [677, 386] on textarea at bounding box center [721, 370] width 332 height 96
type textarea "o"
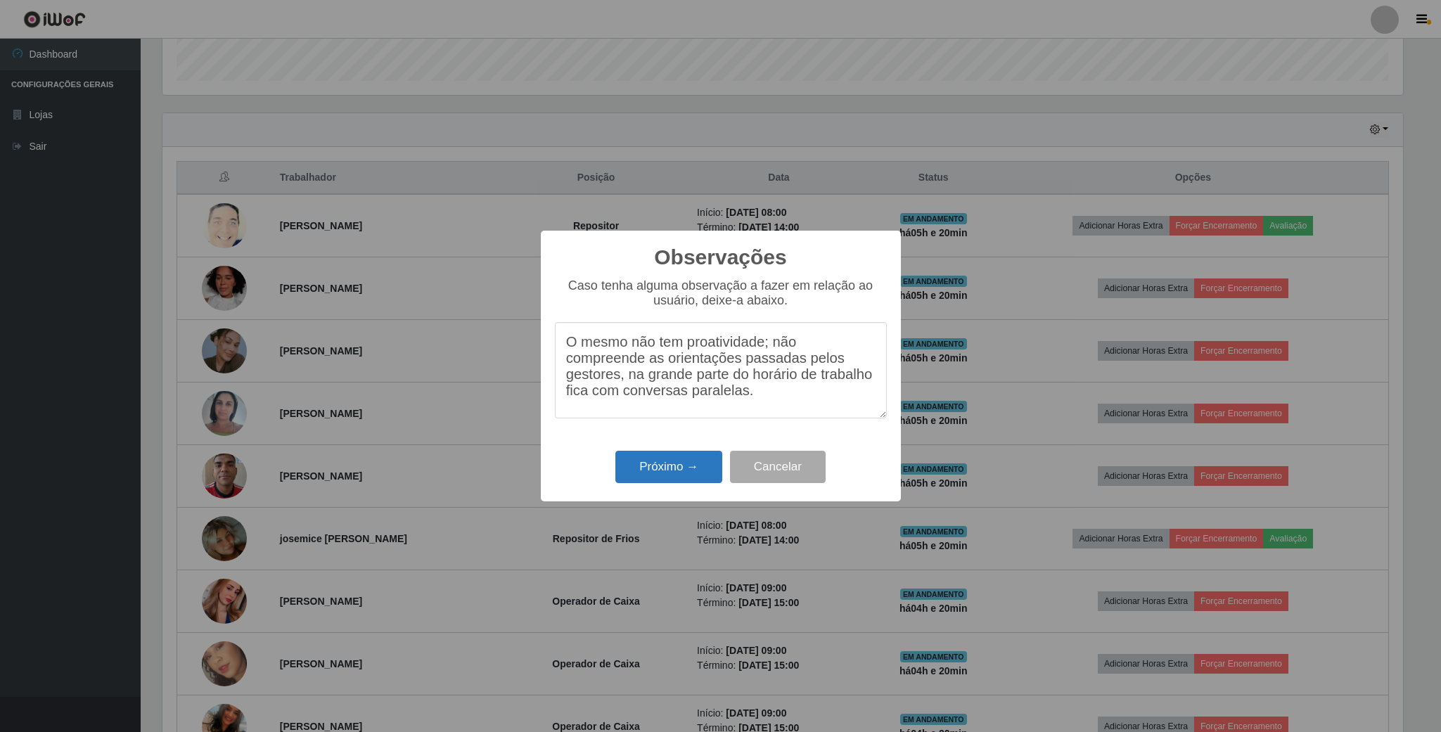
type textarea "O mesmo não tem proatividade; não compreende as orientações passadas pelos gest…"
click at [700, 469] on button "Próximo →" at bounding box center [668, 467] width 107 height 33
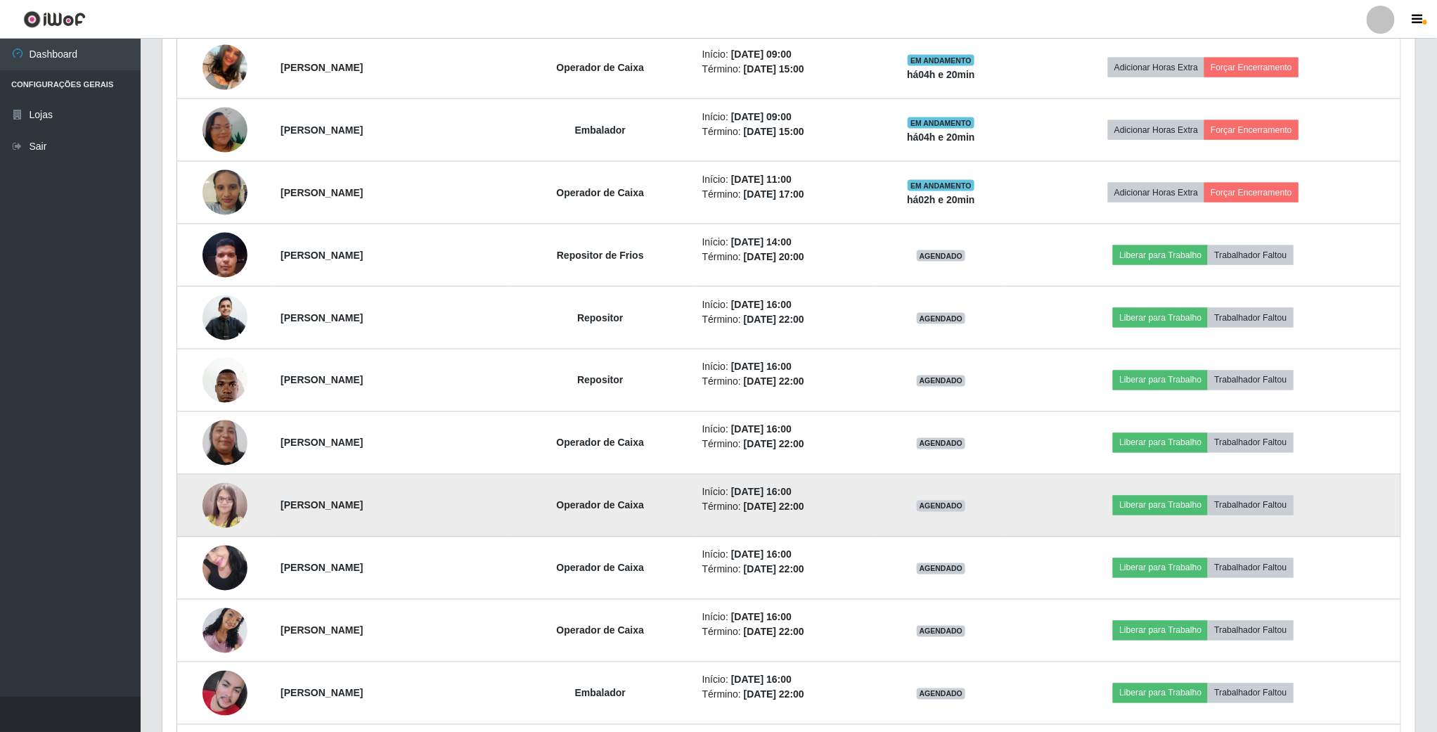
scroll to position [1055, 0]
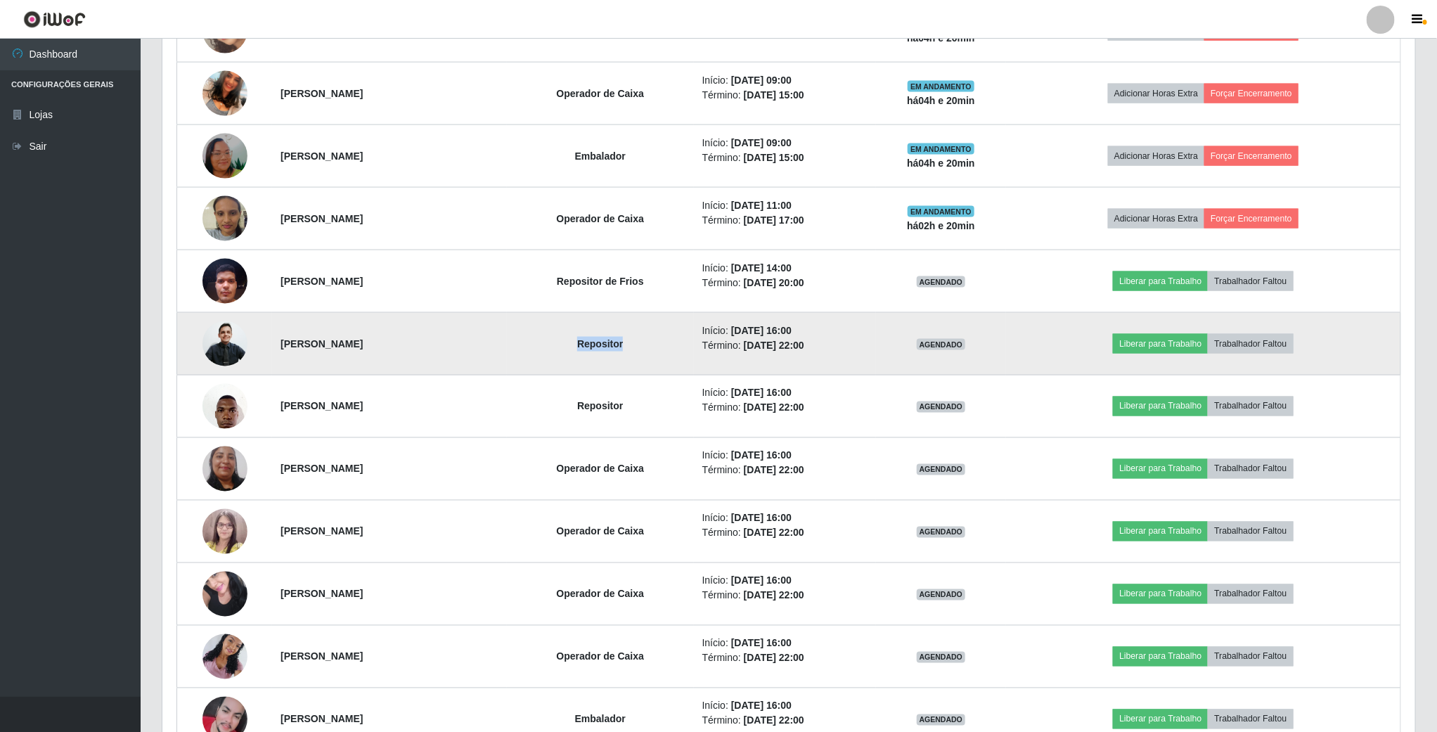
drag, startPoint x: 618, startPoint y: 345, endPoint x: 632, endPoint y: 380, distance: 38.3
click at [694, 353] on td "Repositor" at bounding box center [600, 344] width 187 height 63
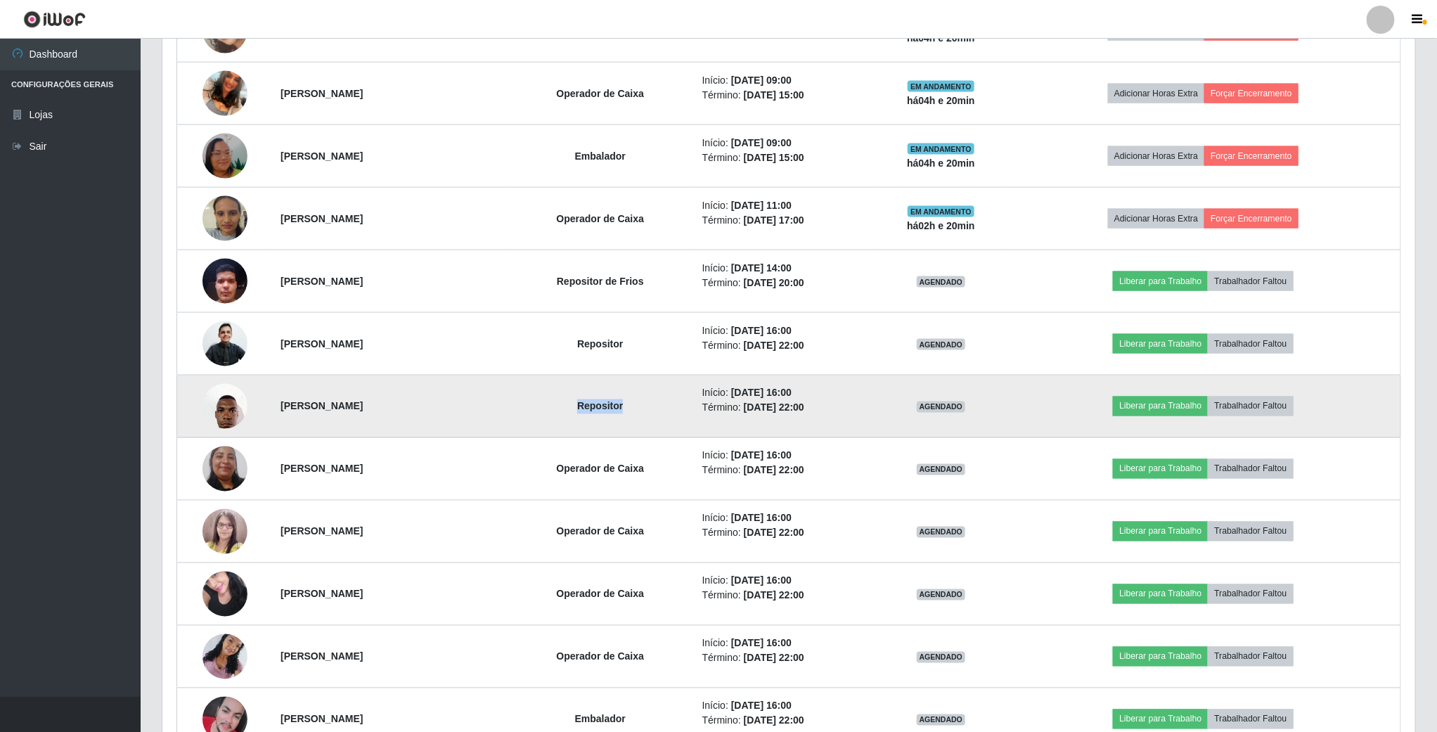
drag, startPoint x: 621, startPoint y: 408, endPoint x: 719, endPoint y: 414, distance: 98.7
click at [694, 414] on td "Repositor" at bounding box center [600, 407] width 187 height 63
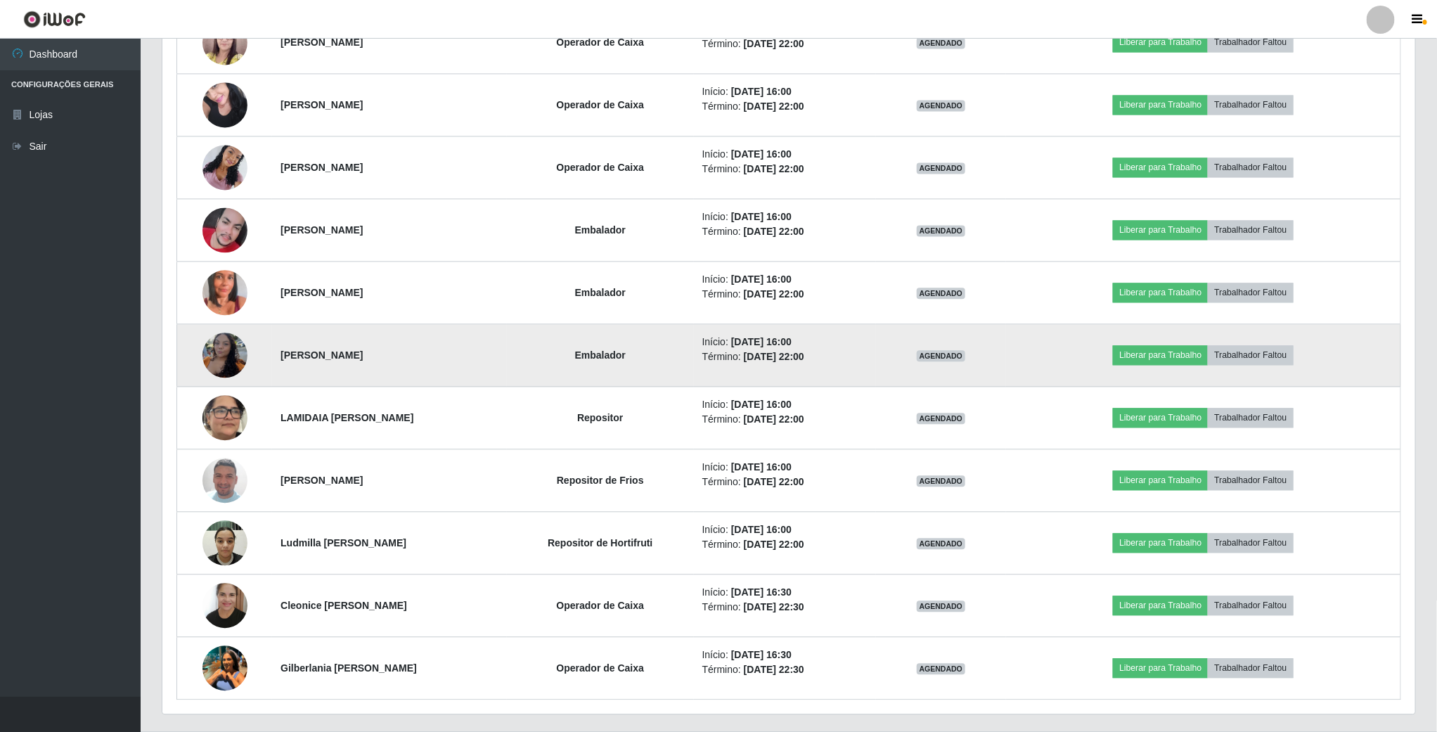
scroll to position [1591, 0]
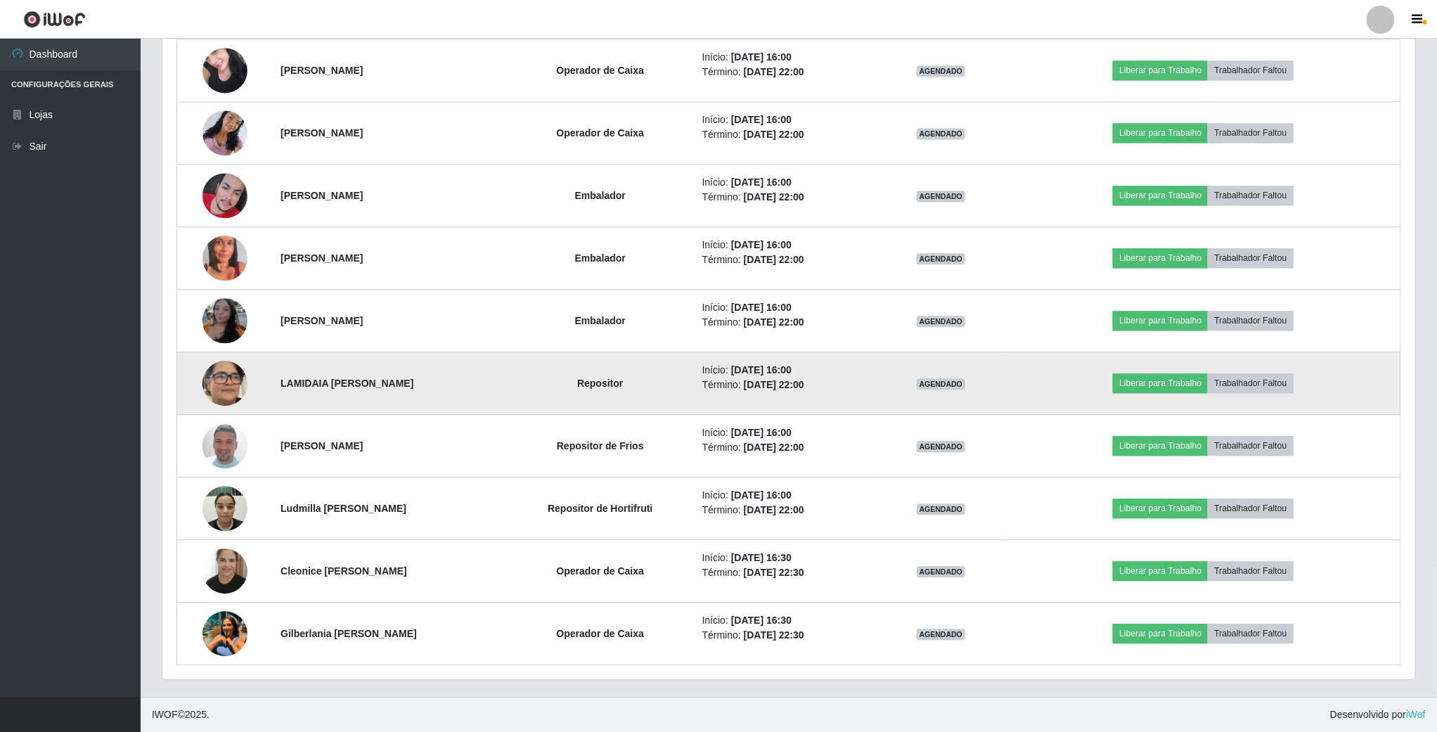
drag, startPoint x: 707, startPoint y: 384, endPoint x: 551, endPoint y: 378, distance: 156.9
click at [551, 378] on tr "LAMIDAIA [PERSON_NAME] Repositor Início: [DATE] 16:00 Término: [DATE] 22:00 AGE…" at bounding box center [789, 383] width 1224 height 63
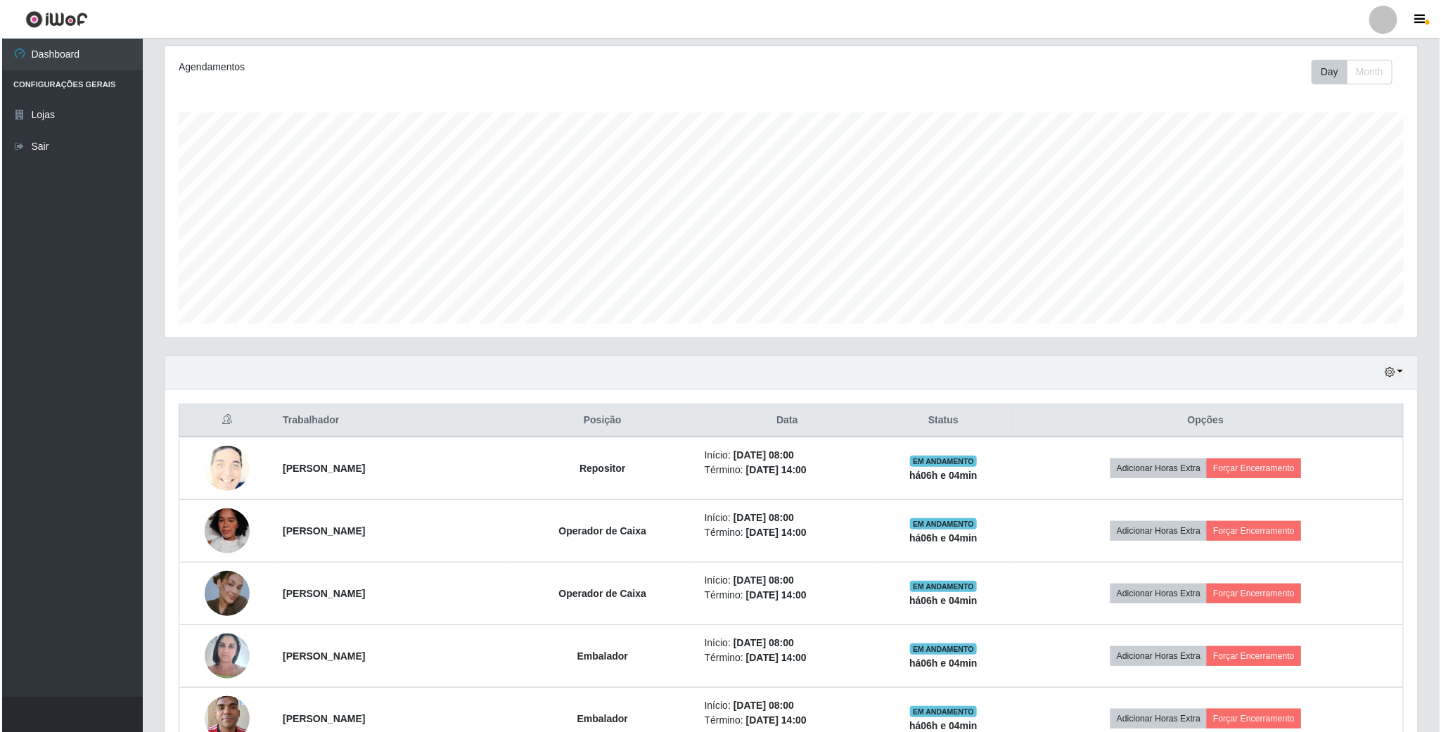
scroll to position [105, 0]
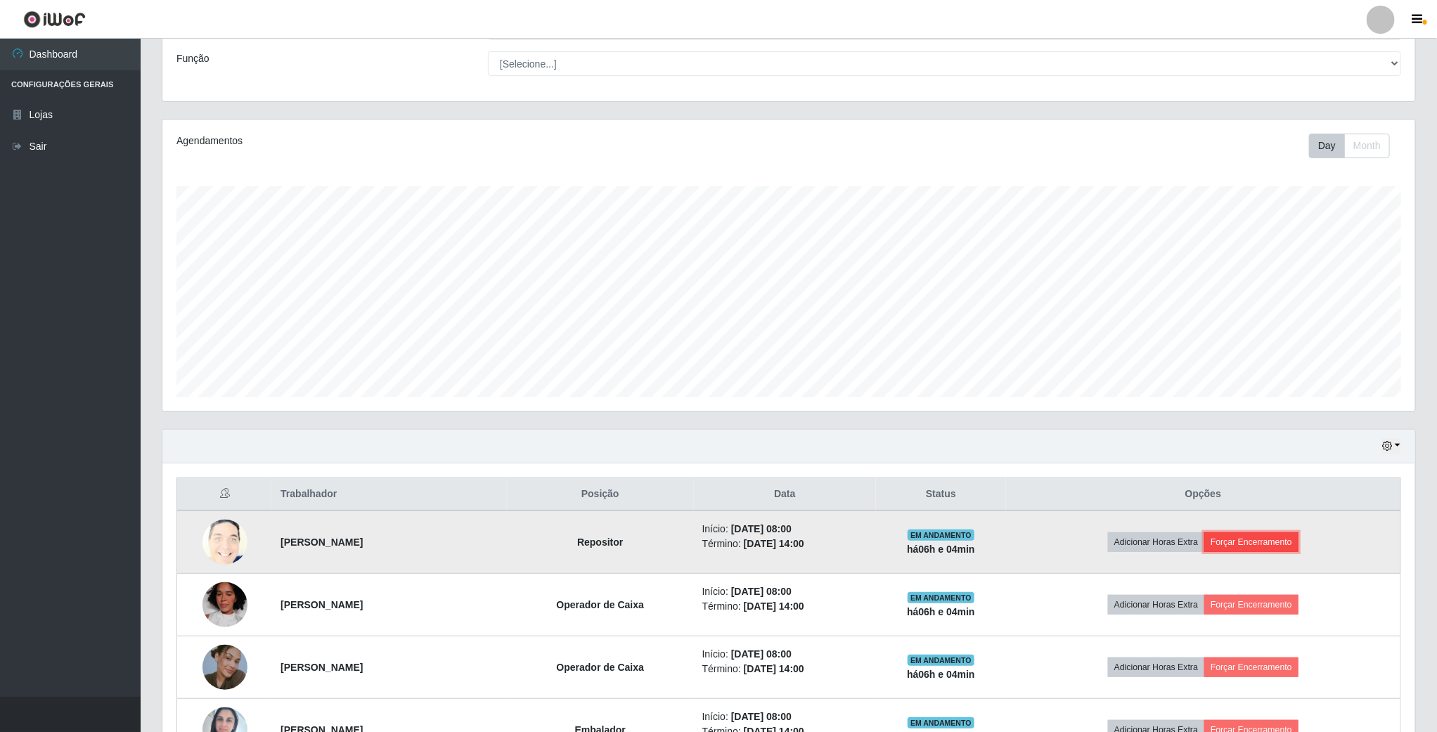
click at [1273, 546] on button "Forçar Encerramento" at bounding box center [1252, 542] width 94 height 20
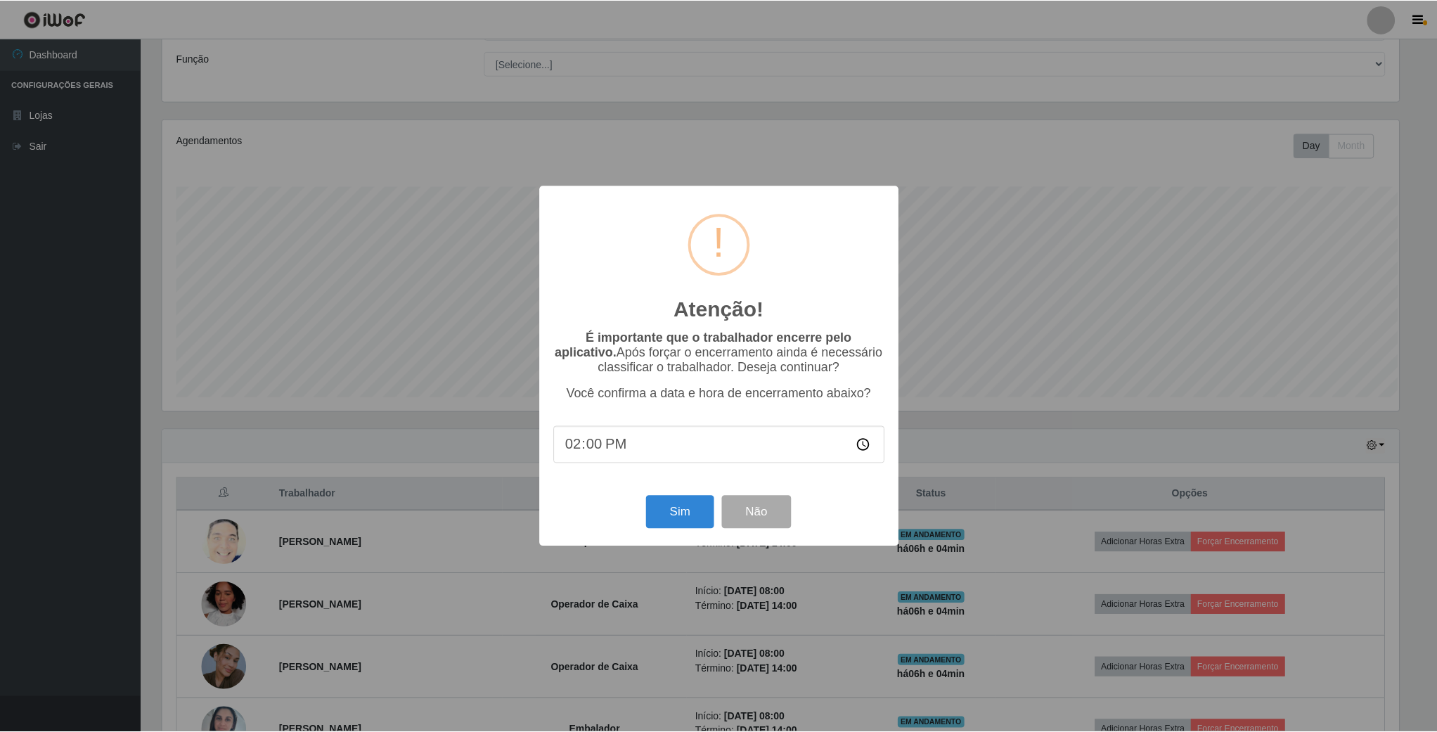
scroll to position [293, 1240]
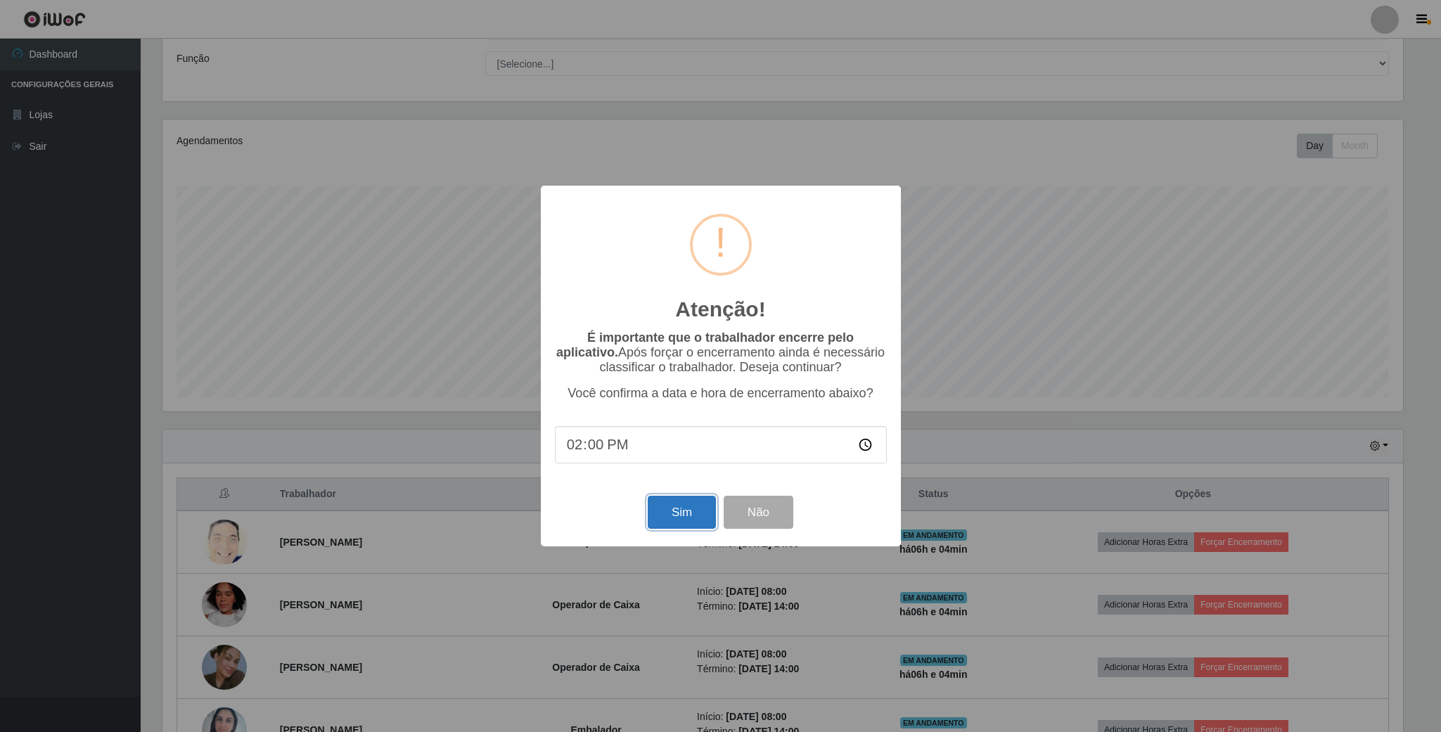
click at [693, 515] on button "Sim" at bounding box center [682, 512] width 68 height 33
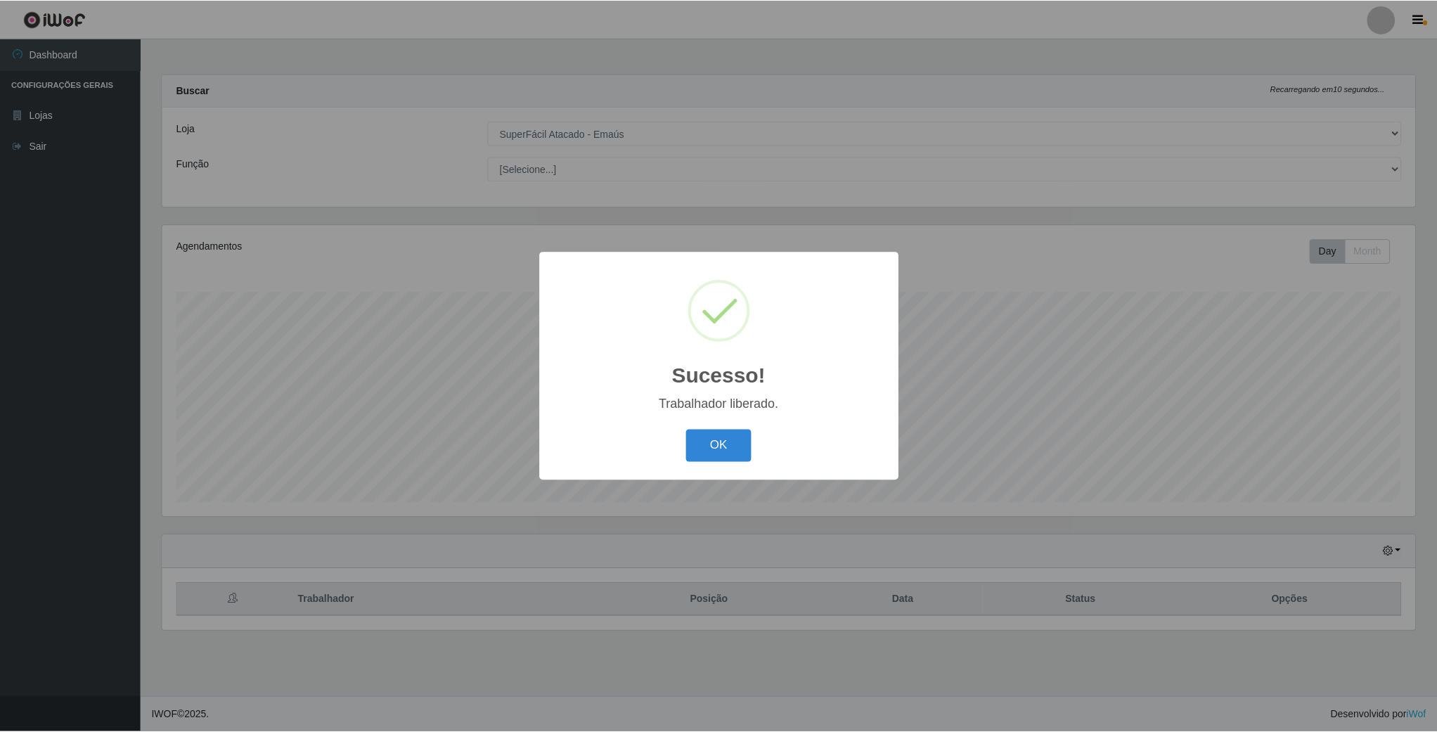
scroll to position [293, 1255]
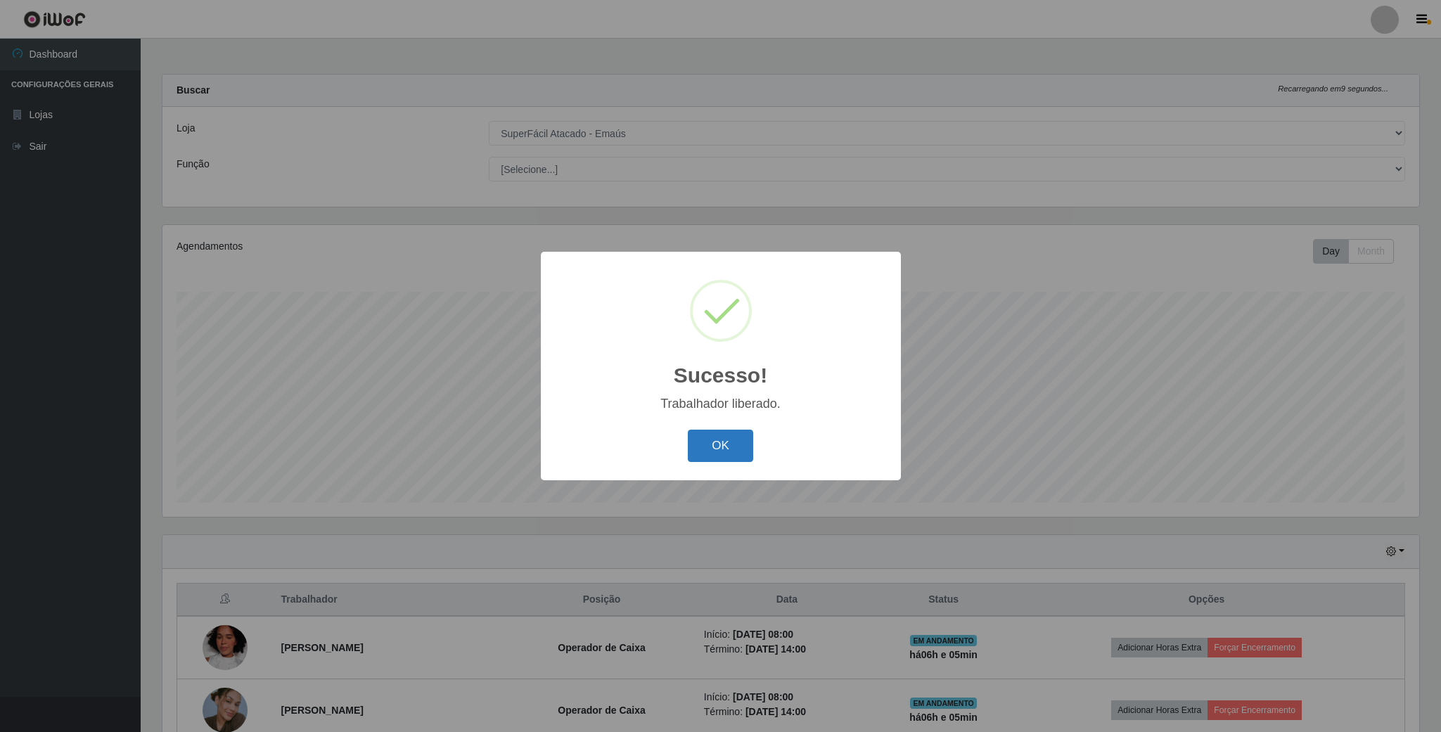
click at [711, 451] on button "OK" at bounding box center [720, 446] width 65 height 33
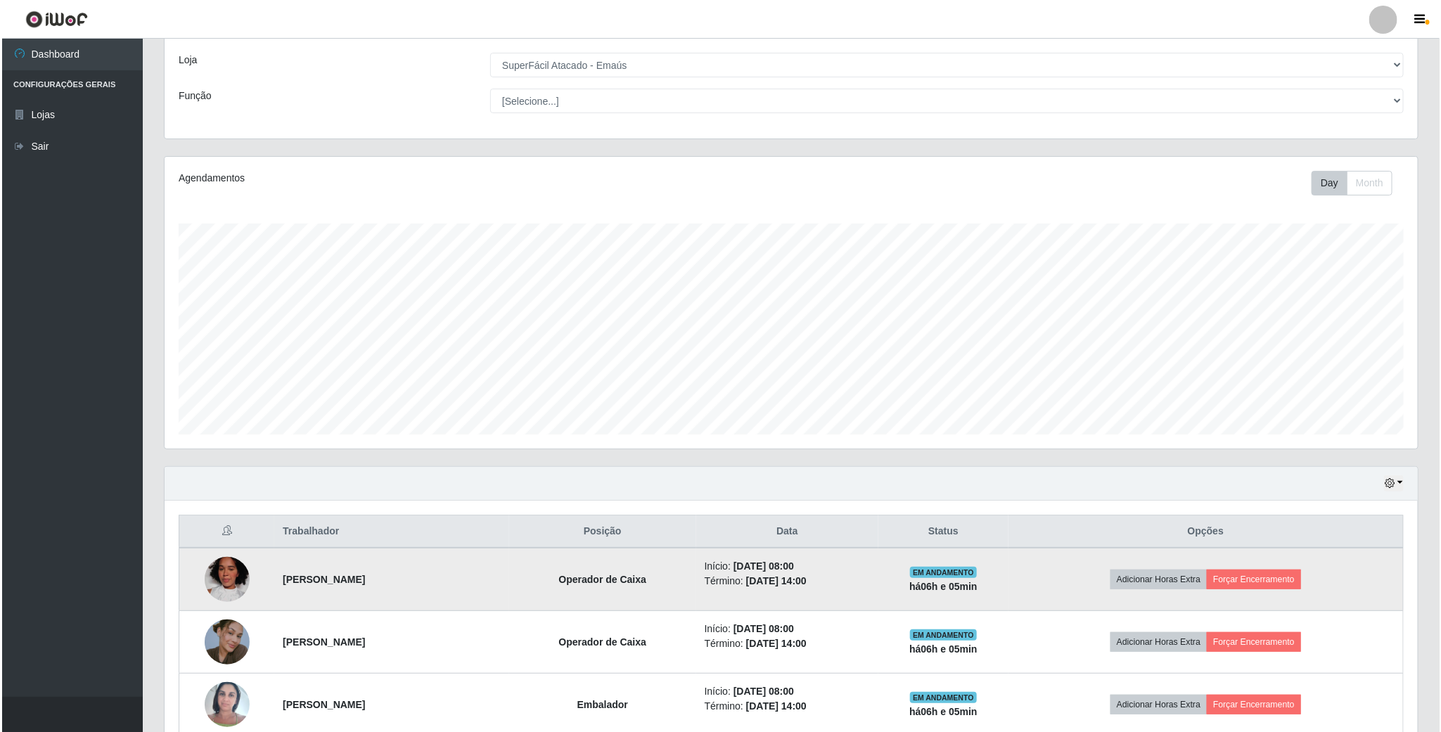
scroll to position [105, 0]
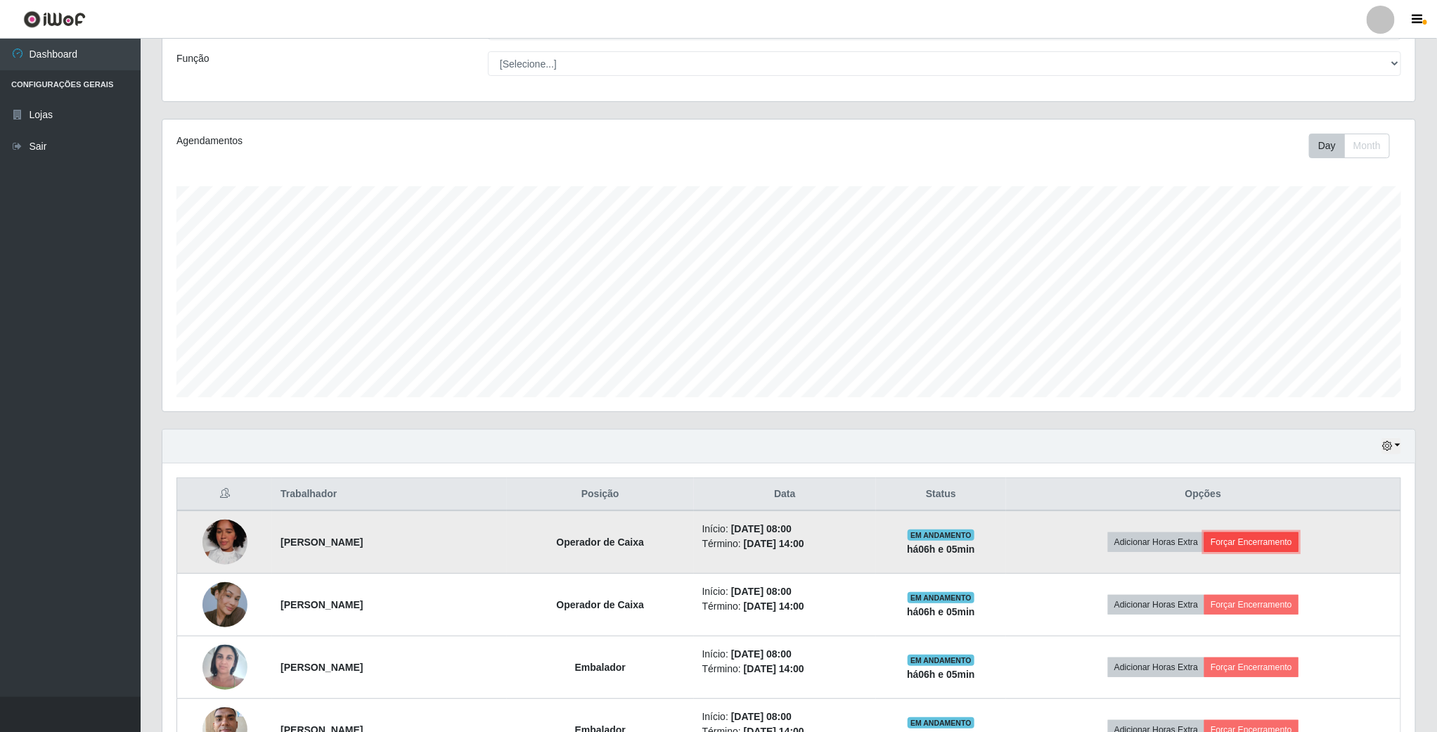
click at [1264, 543] on button "Forçar Encerramento" at bounding box center [1252, 542] width 94 height 20
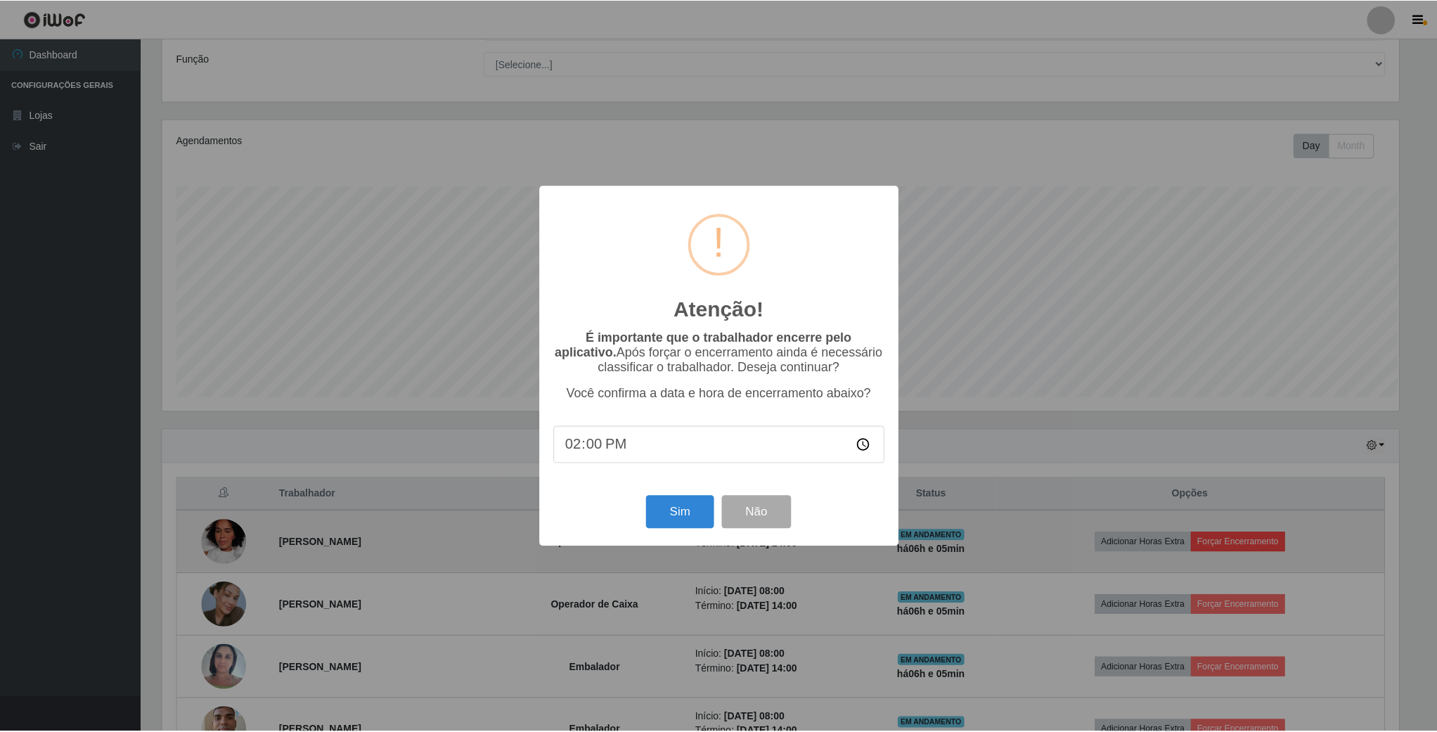
scroll to position [293, 1240]
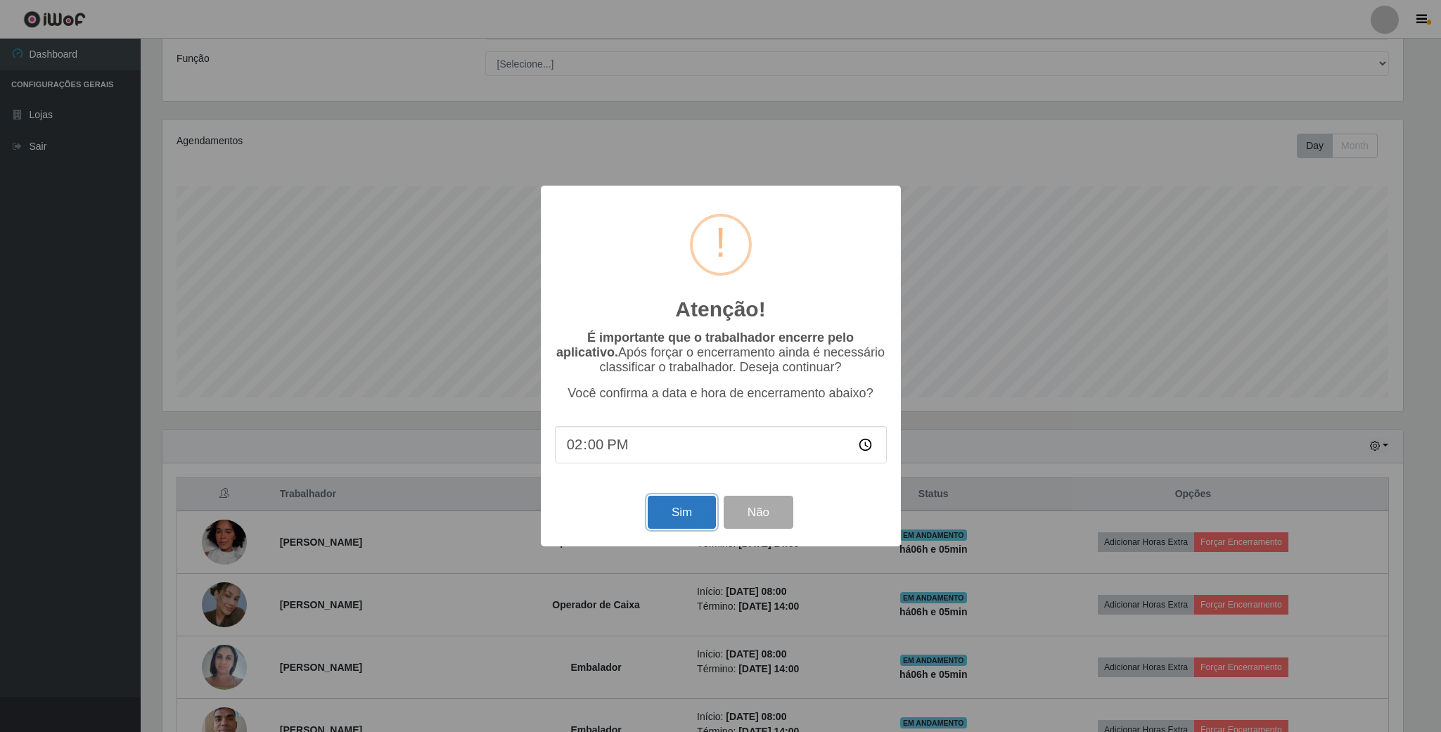
click at [667, 511] on button "Sim" at bounding box center [682, 512] width 68 height 33
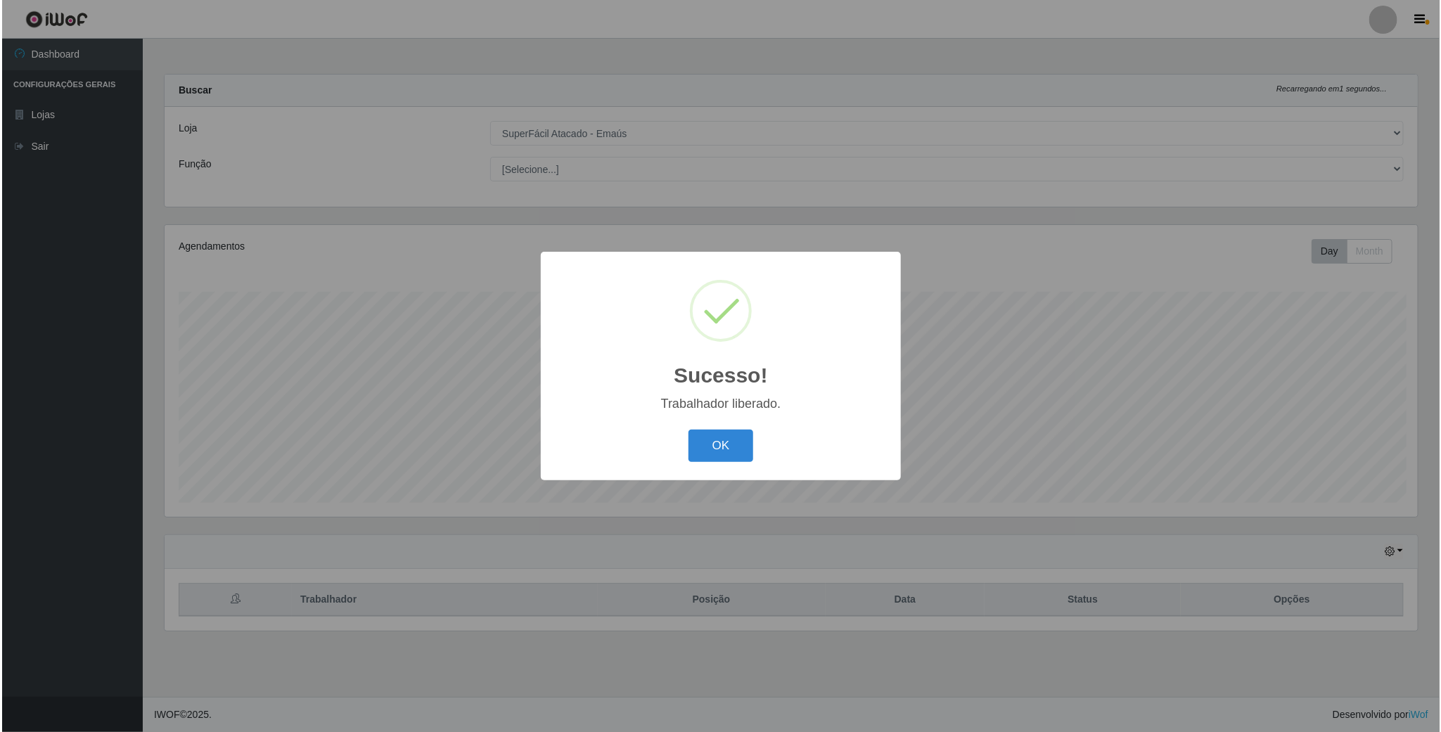
scroll to position [293, 1255]
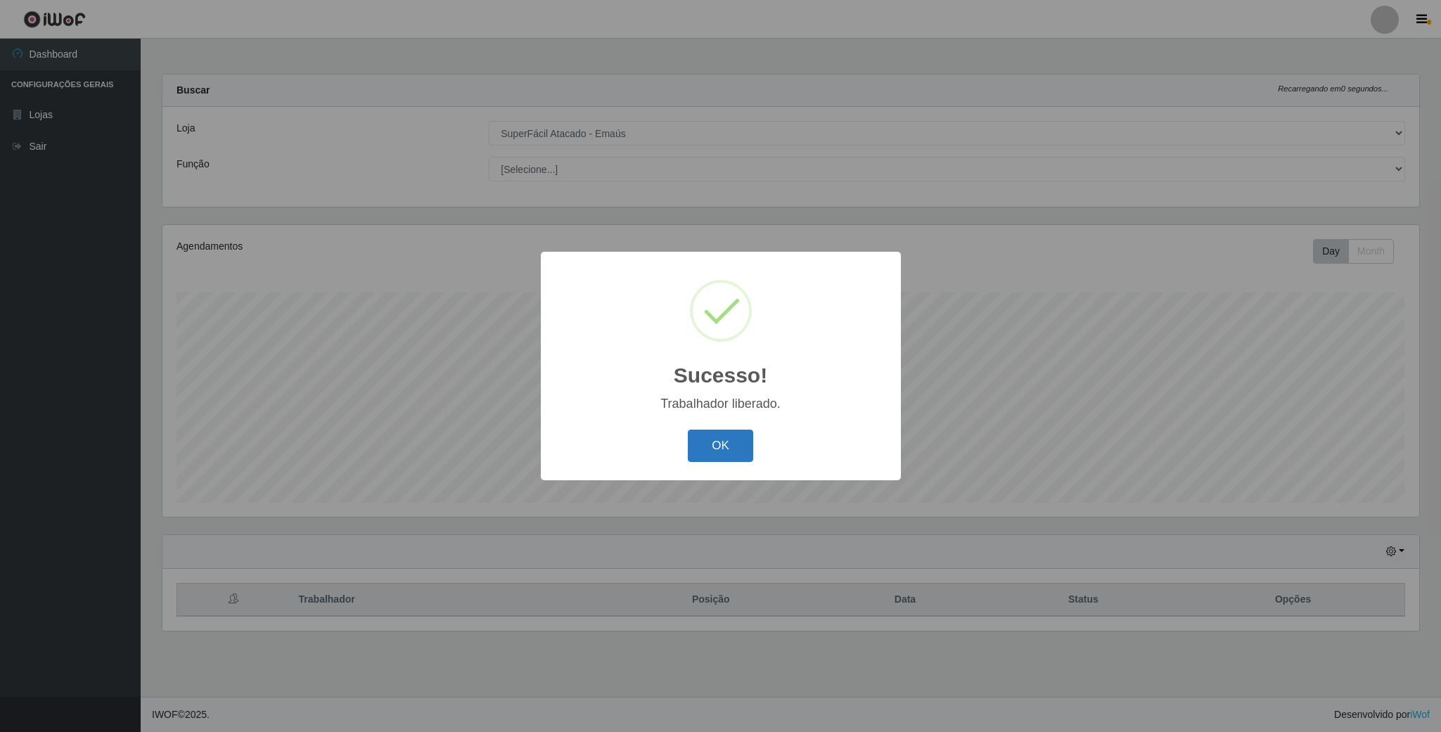
click at [729, 437] on button "OK" at bounding box center [720, 446] width 65 height 33
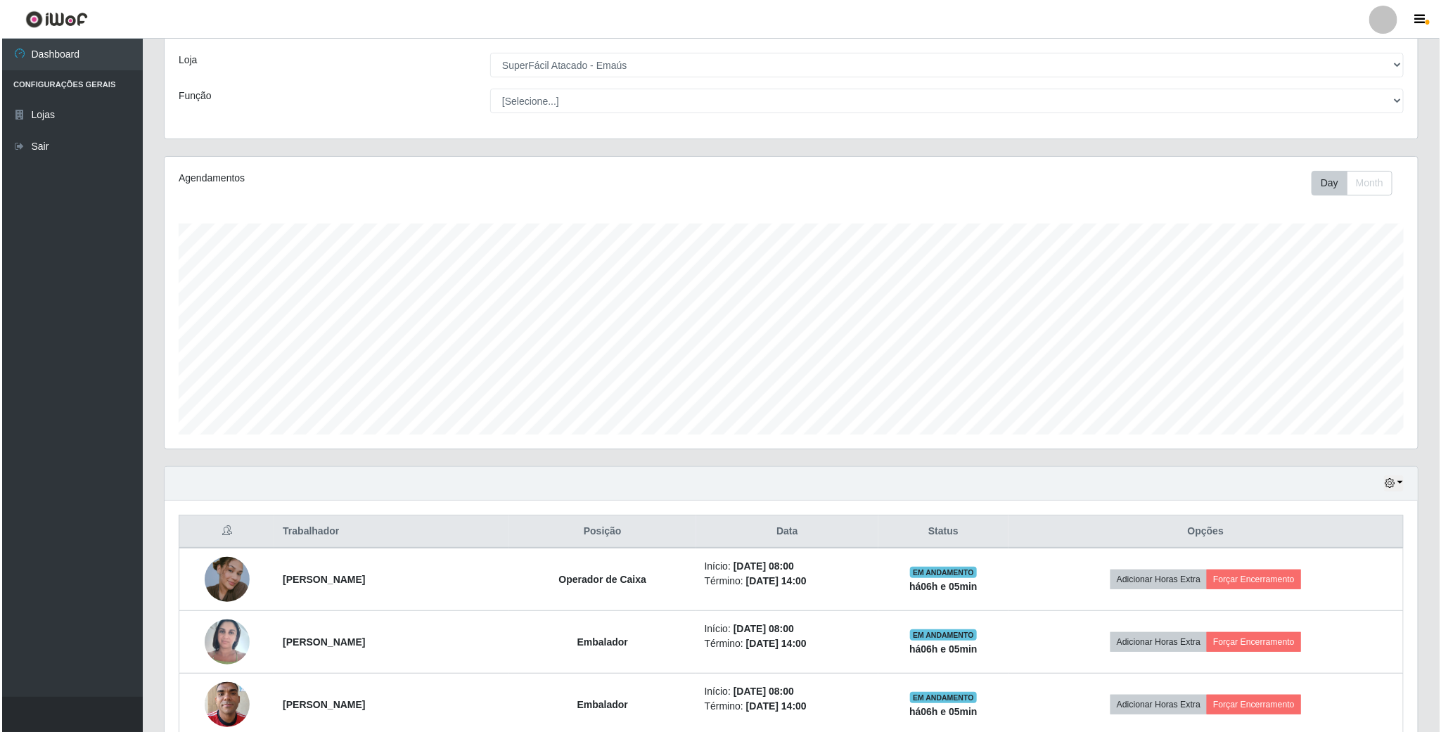
scroll to position [105, 0]
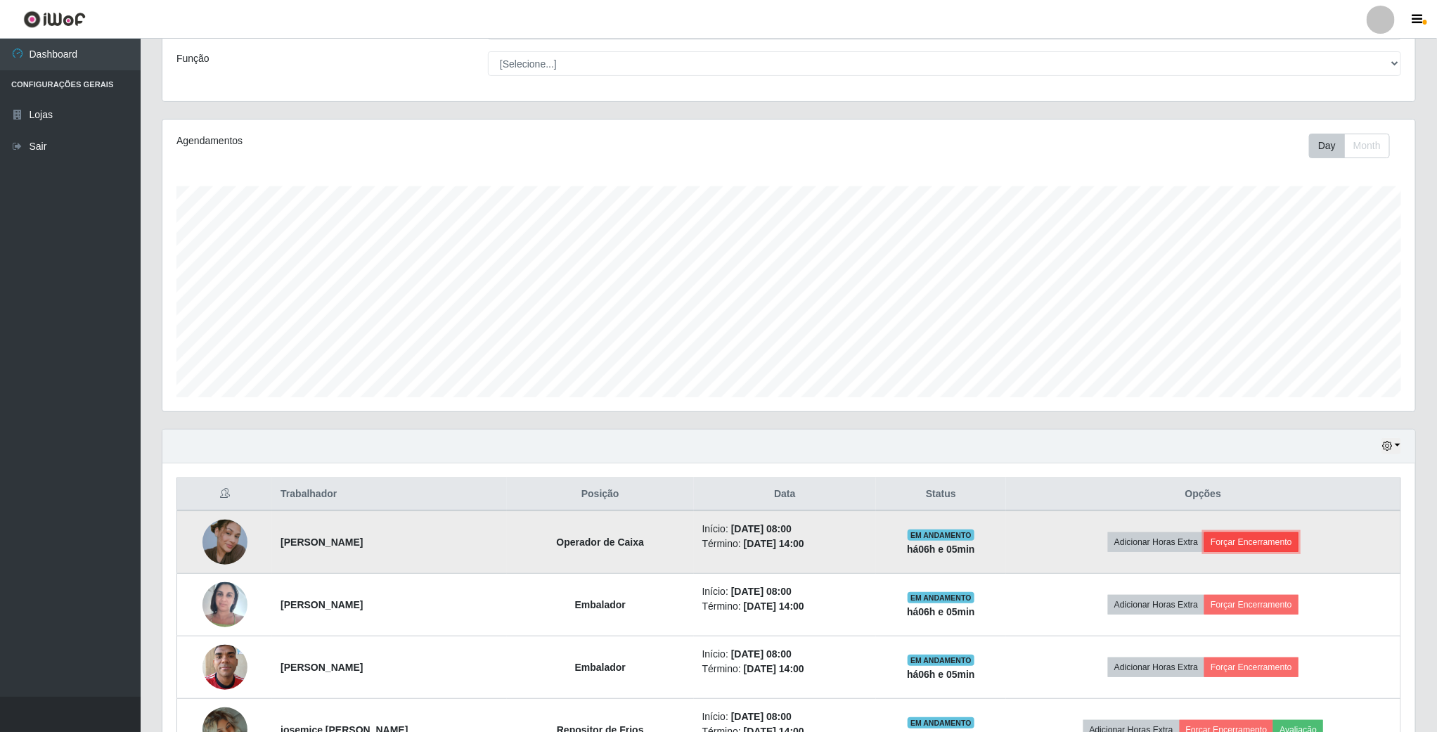
click at [1271, 549] on button "Forçar Encerramento" at bounding box center [1252, 542] width 94 height 20
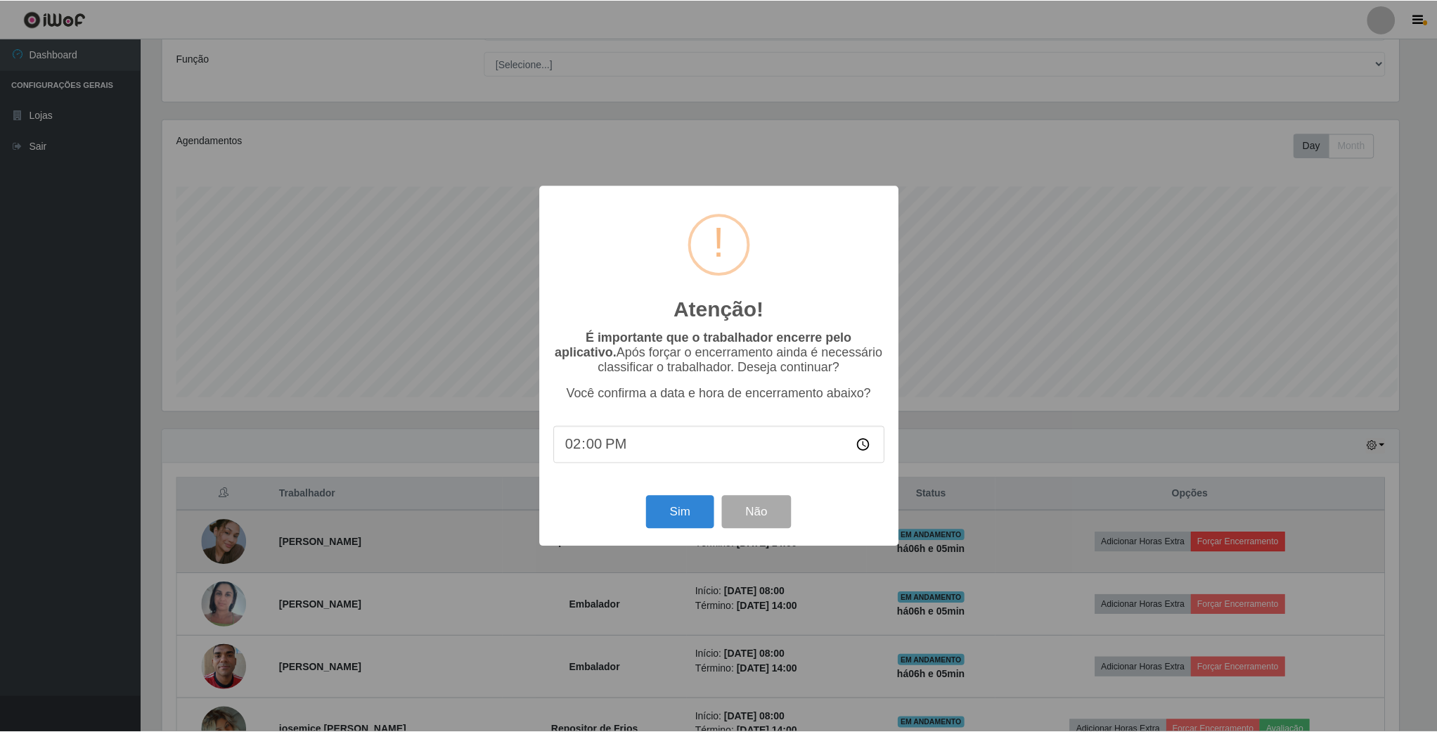
scroll to position [293, 1240]
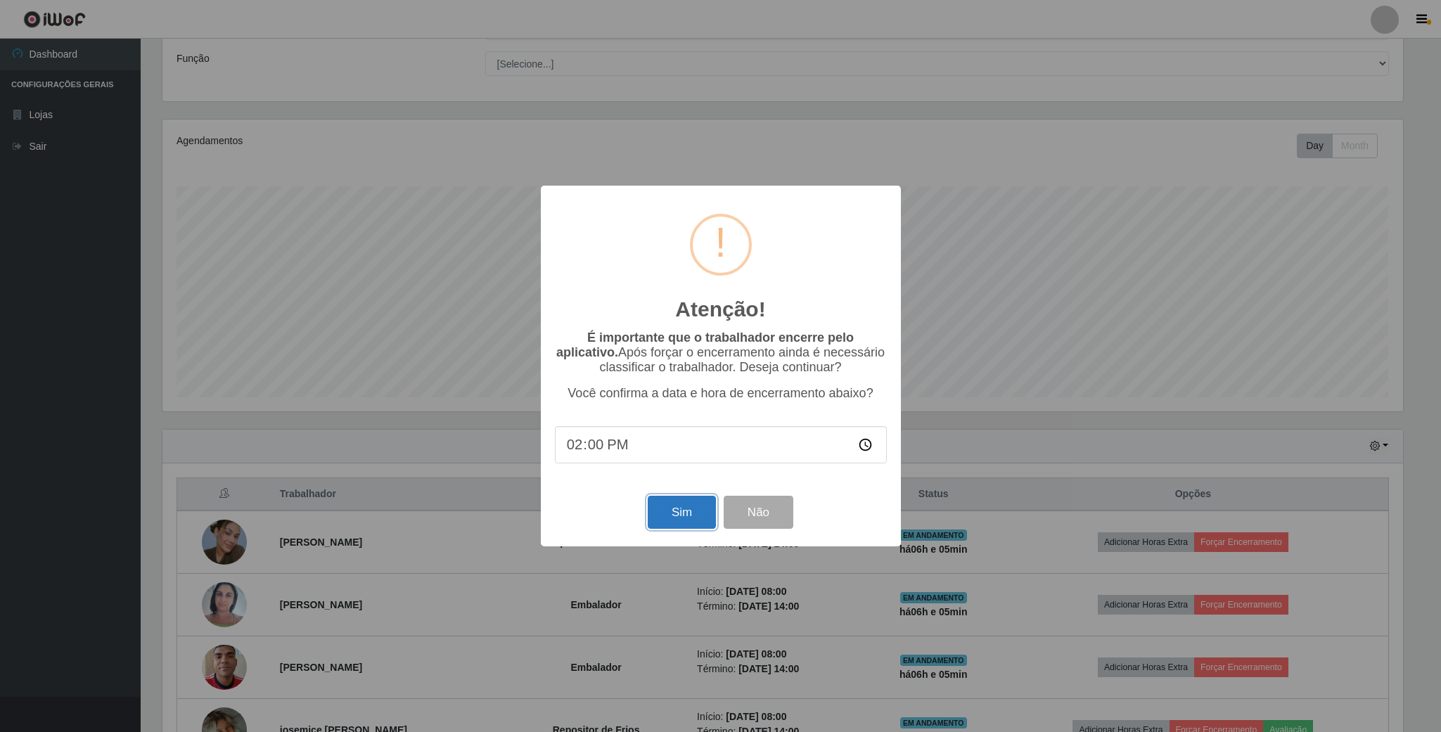
click at [688, 515] on button "Sim" at bounding box center [682, 512] width 68 height 33
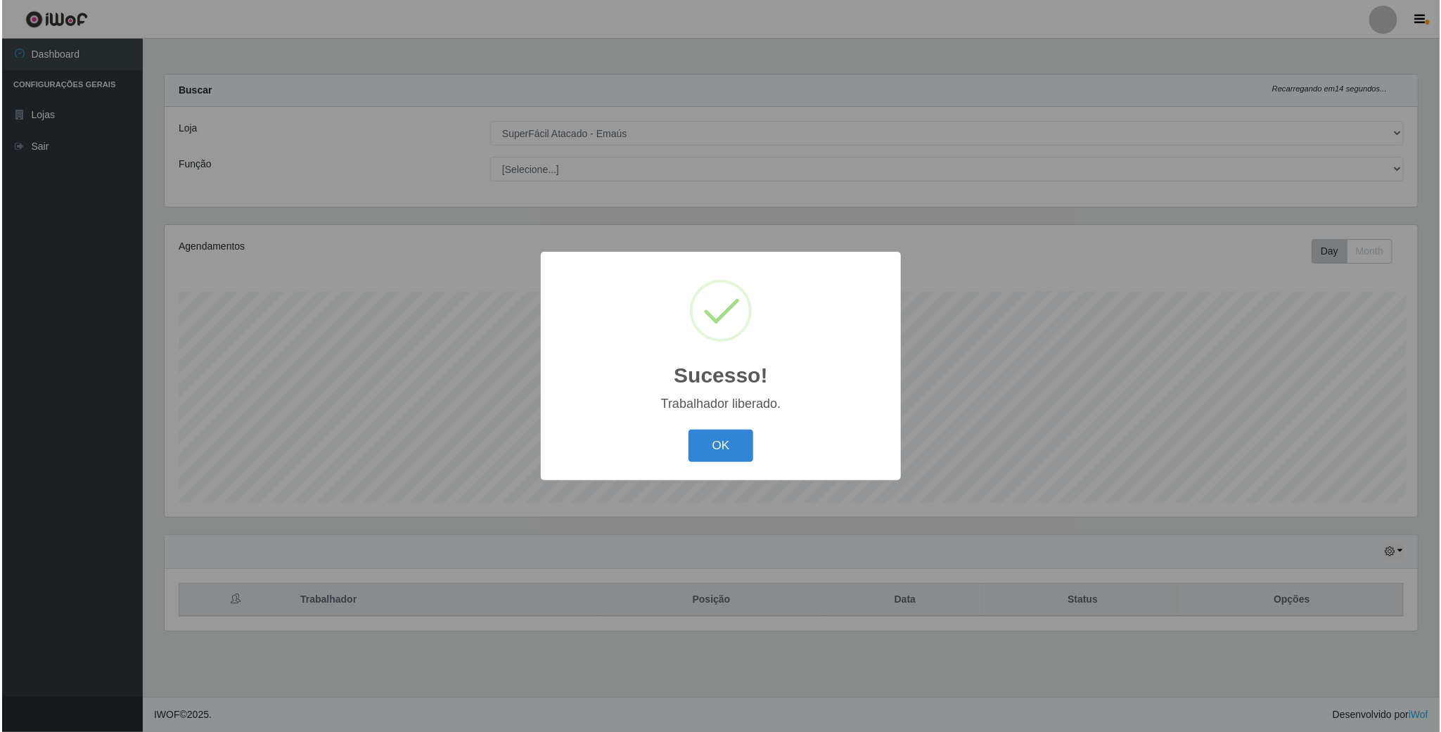
scroll to position [0, 0]
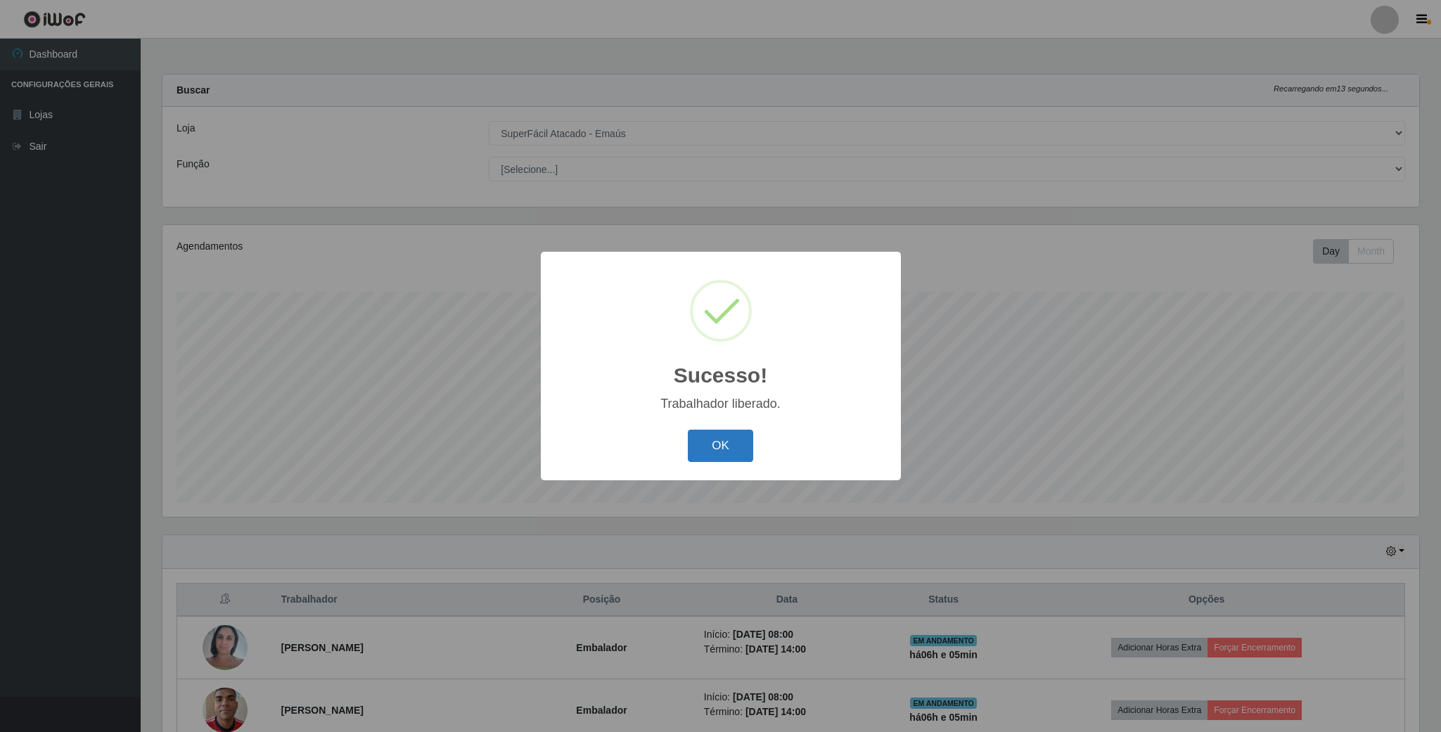
click at [726, 441] on button "OK" at bounding box center [720, 446] width 65 height 33
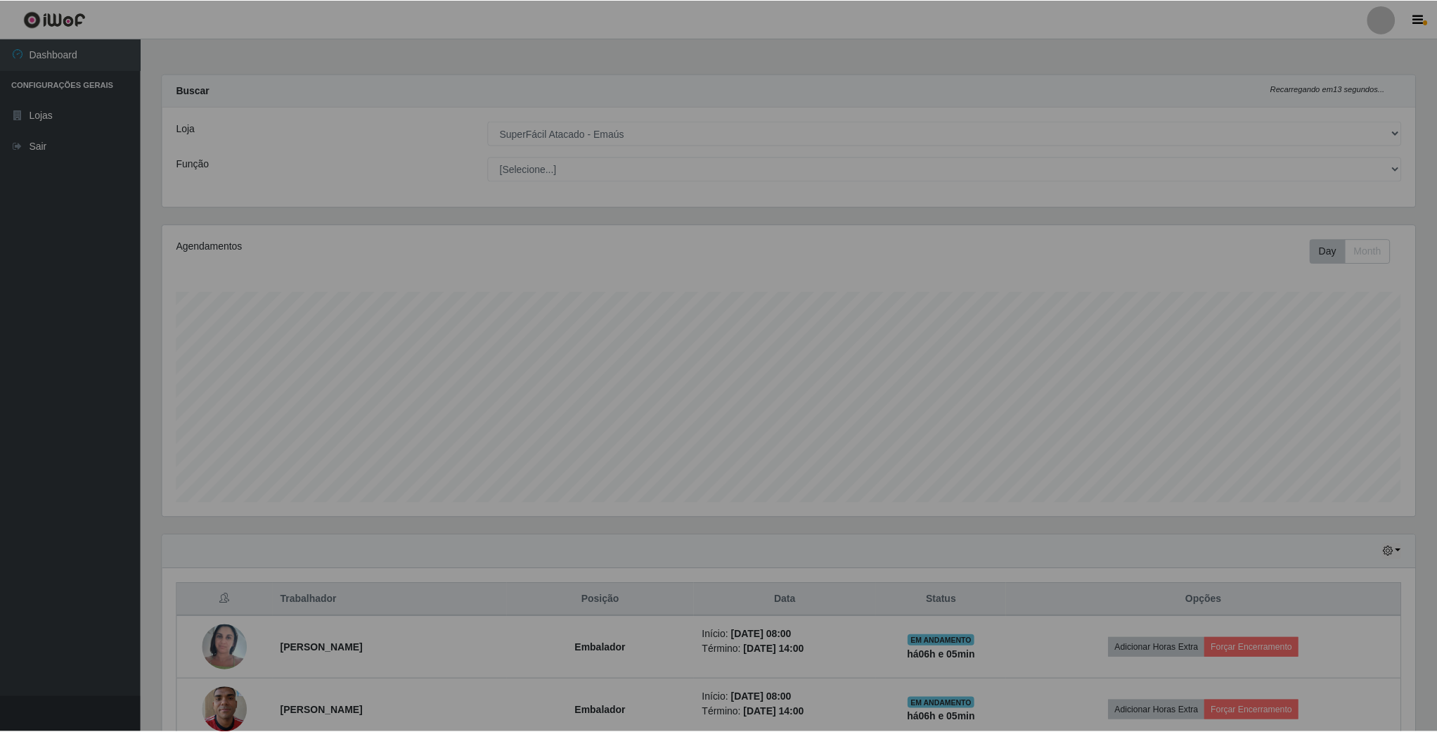
scroll to position [702939, 701978]
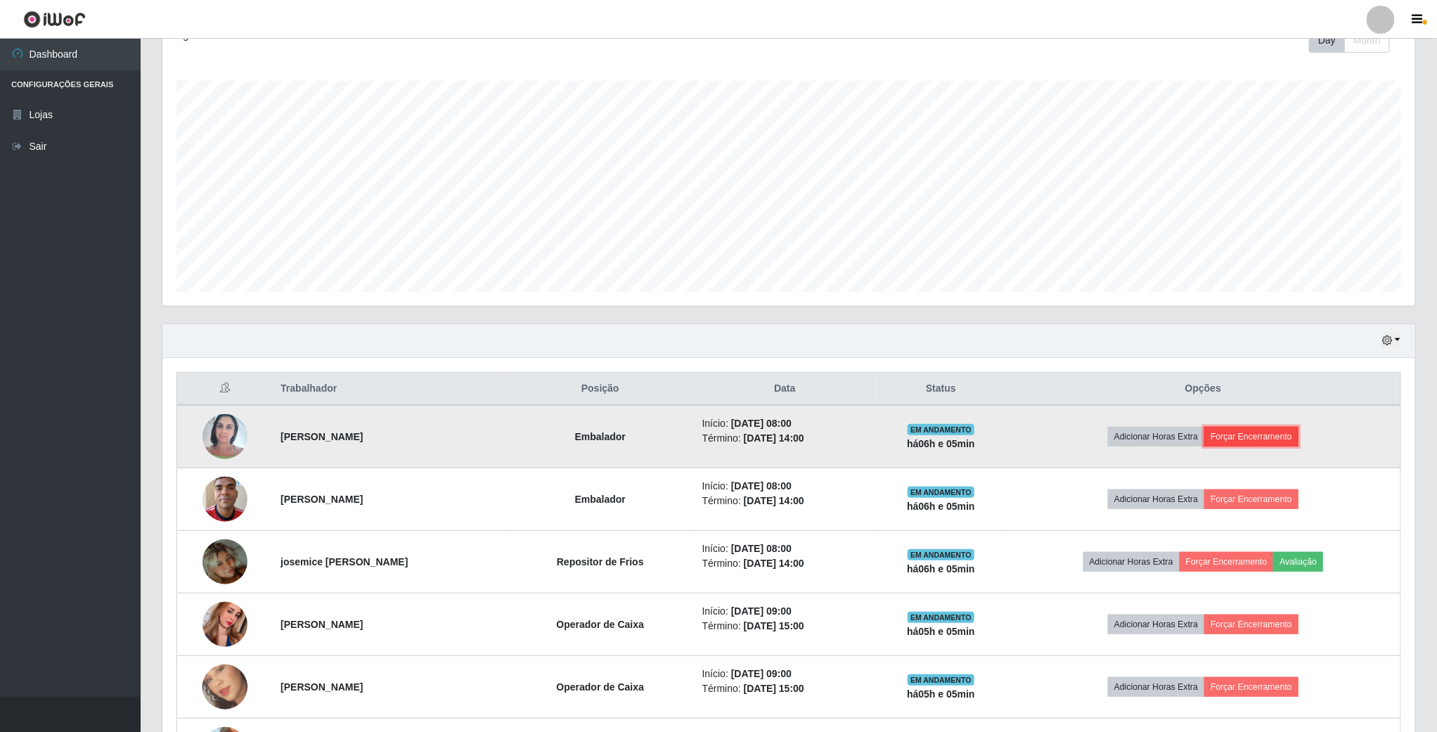
click at [1245, 437] on button "Forçar Encerramento" at bounding box center [1252, 437] width 94 height 20
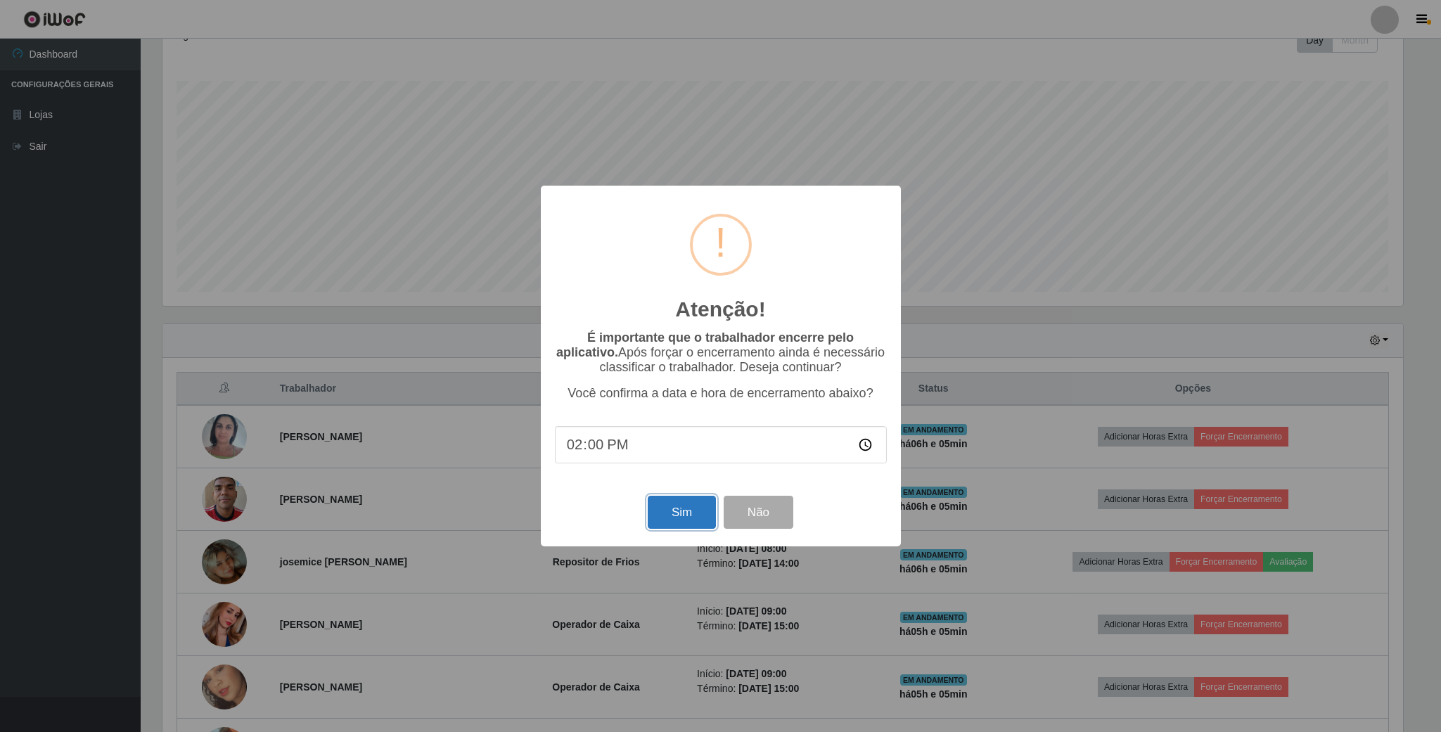
click at [693, 513] on button "Sim" at bounding box center [682, 512] width 68 height 33
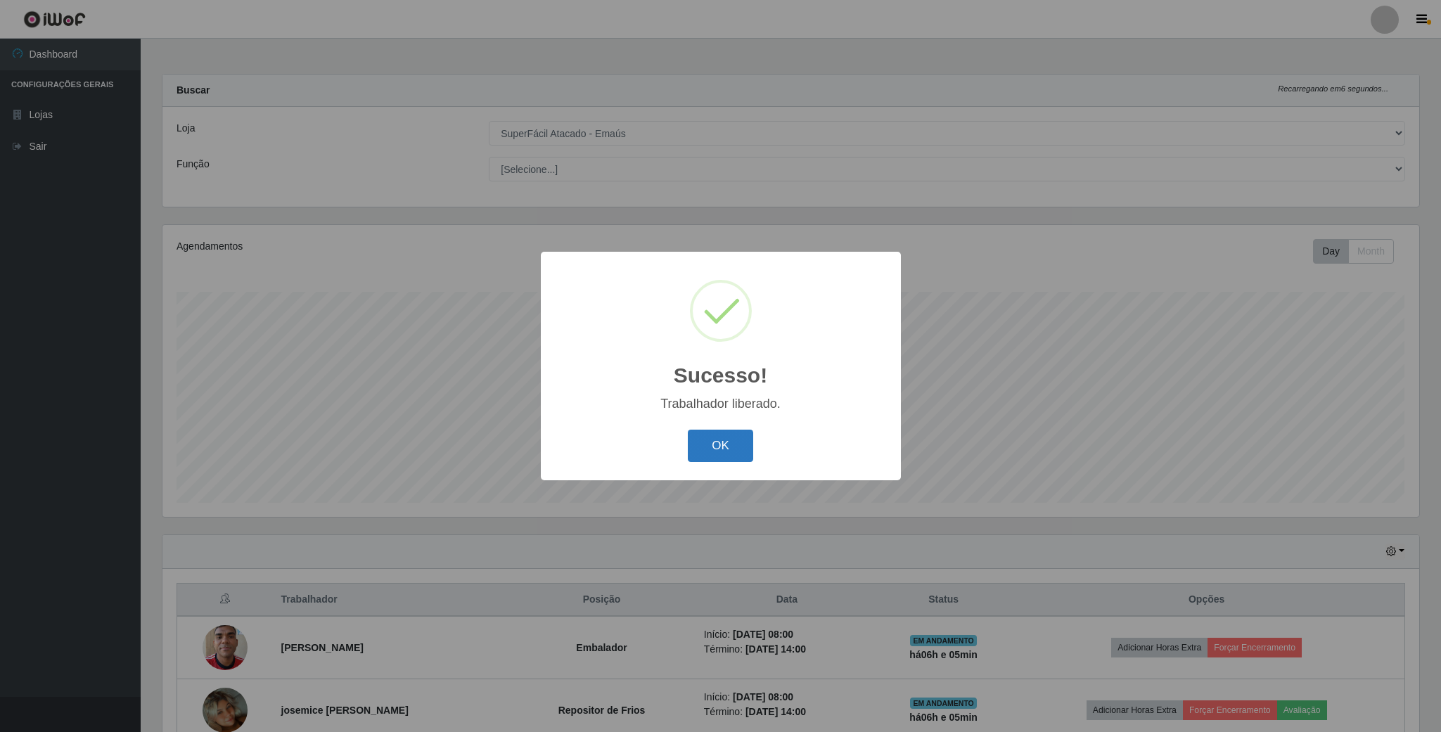
click at [735, 443] on button "OK" at bounding box center [720, 446] width 65 height 33
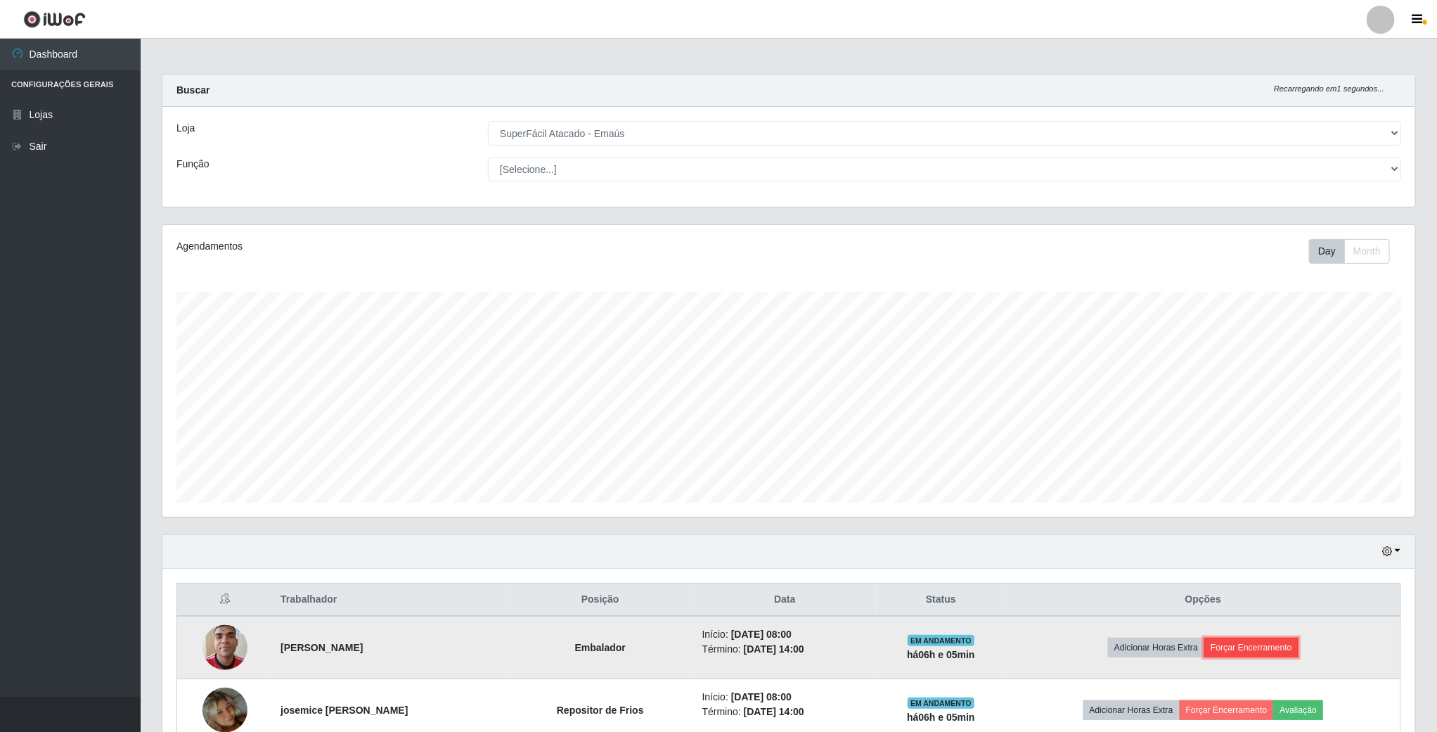
click at [1255, 650] on button "Forçar Encerramento" at bounding box center [1252, 648] width 94 height 20
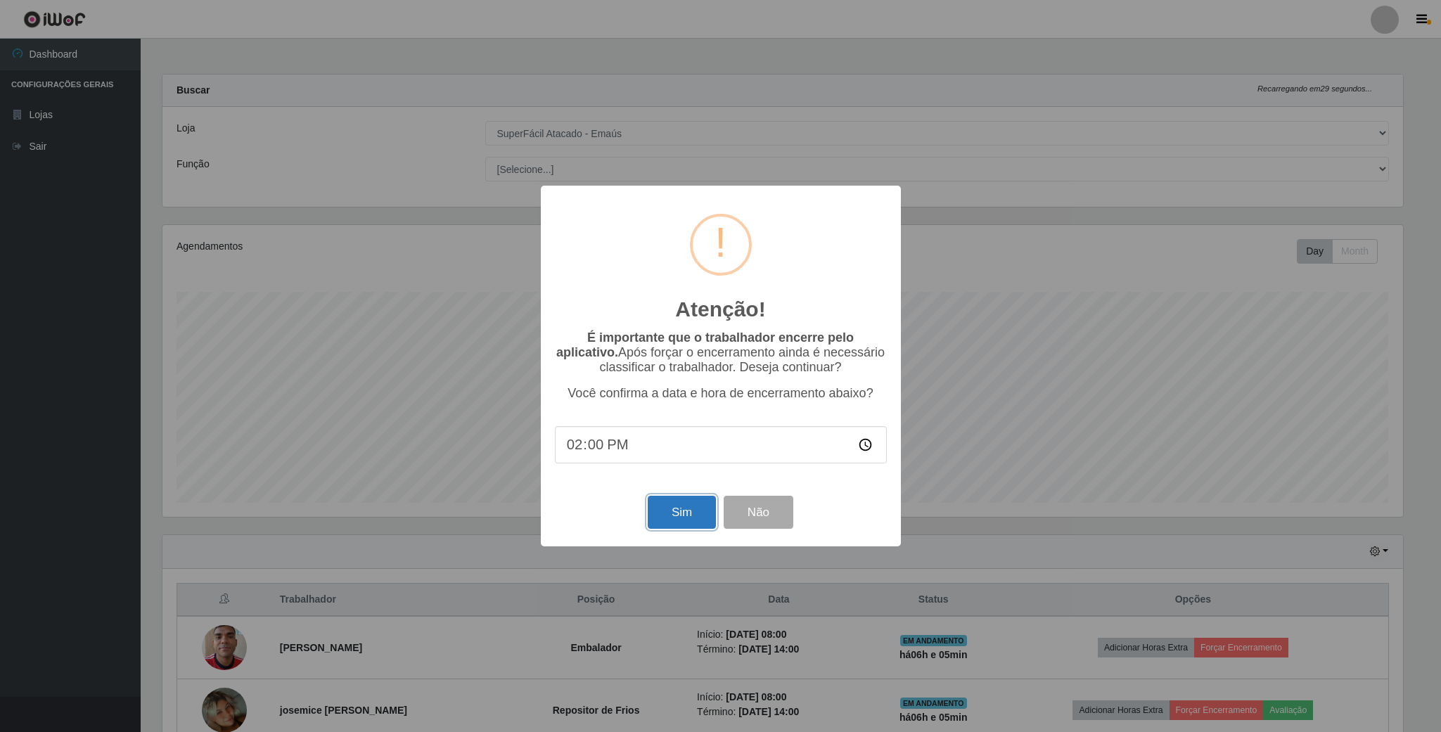
click at [674, 513] on button "Sim" at bounding box center [682, 512] width 68 height 33
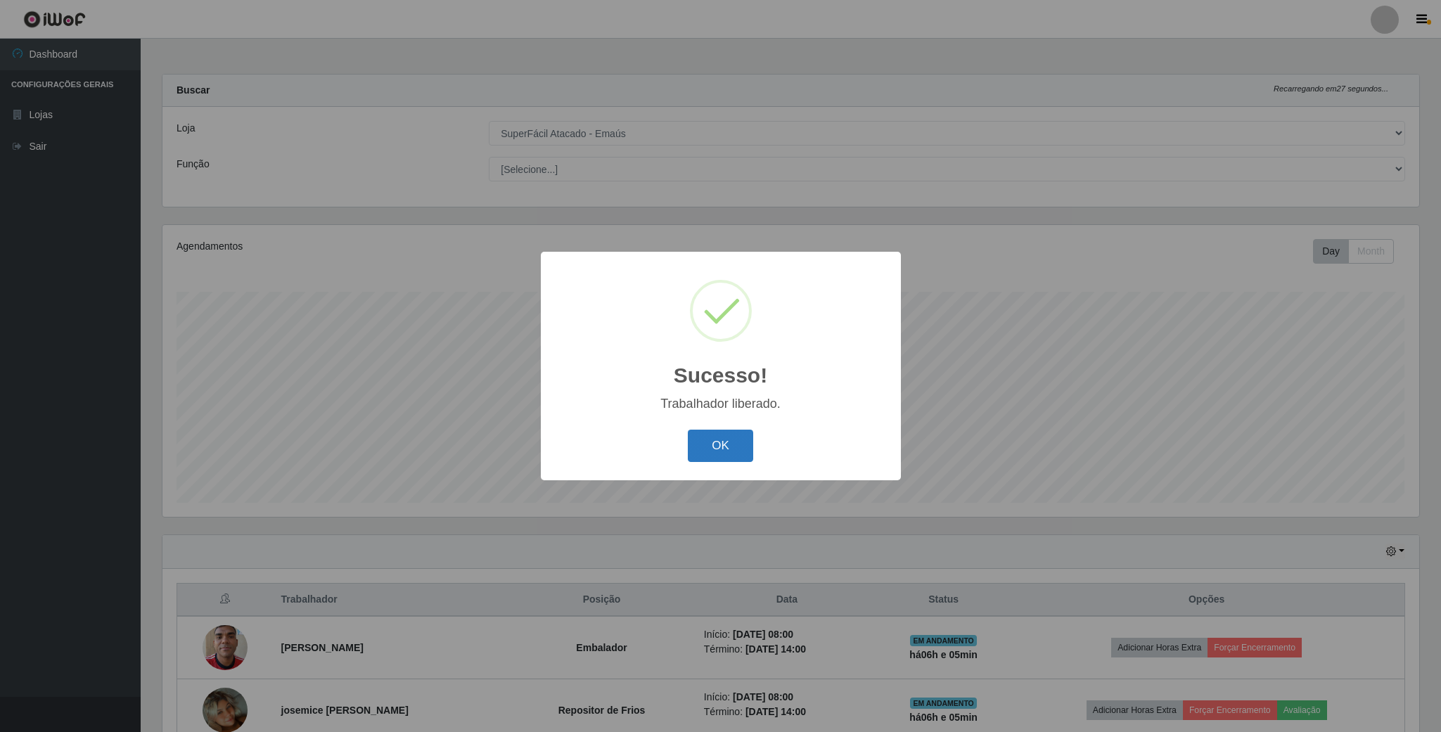
click at [724, 447] on button "OK" at bounding box center [720, 446] width 65 height 33
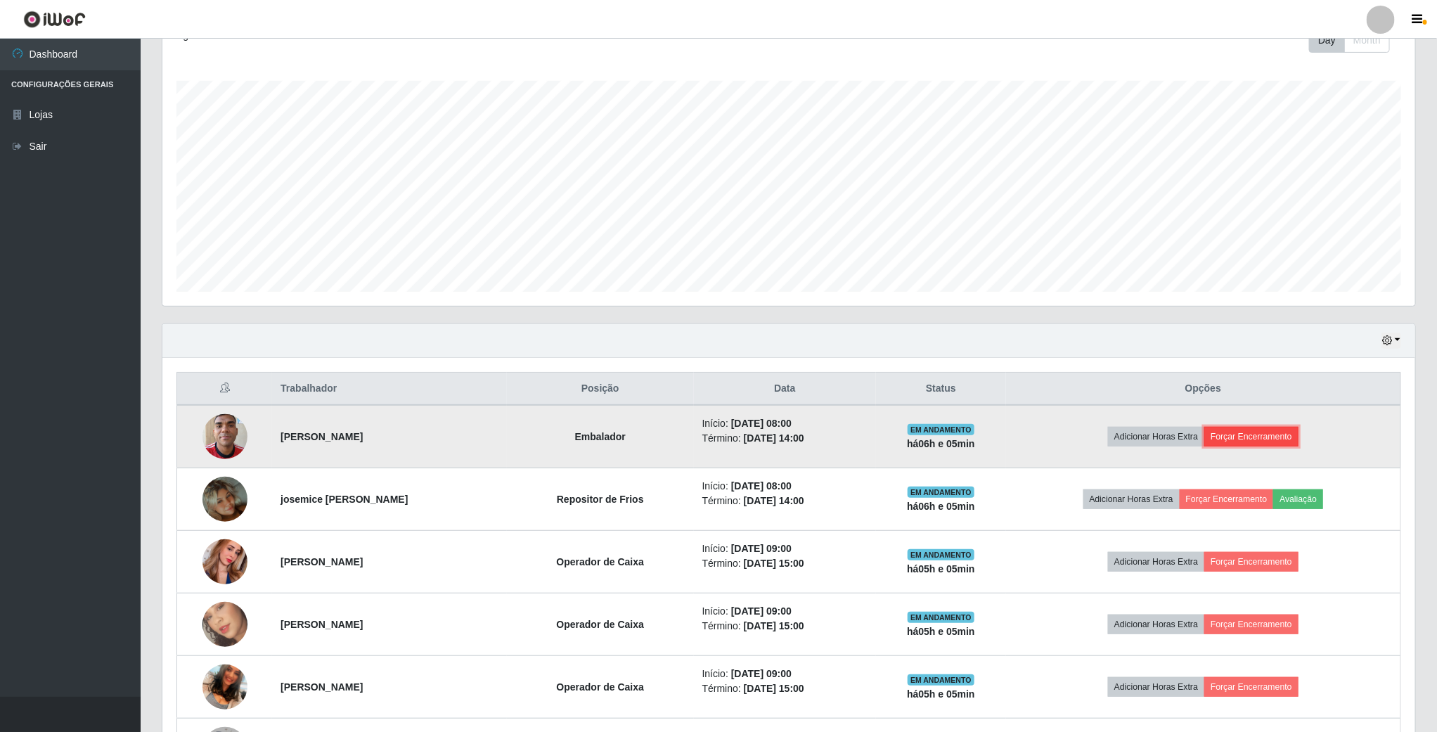
click at [1268, 442] on button "Forçar Encerramento" at bounding box center [1252, 437] width 94 height 20
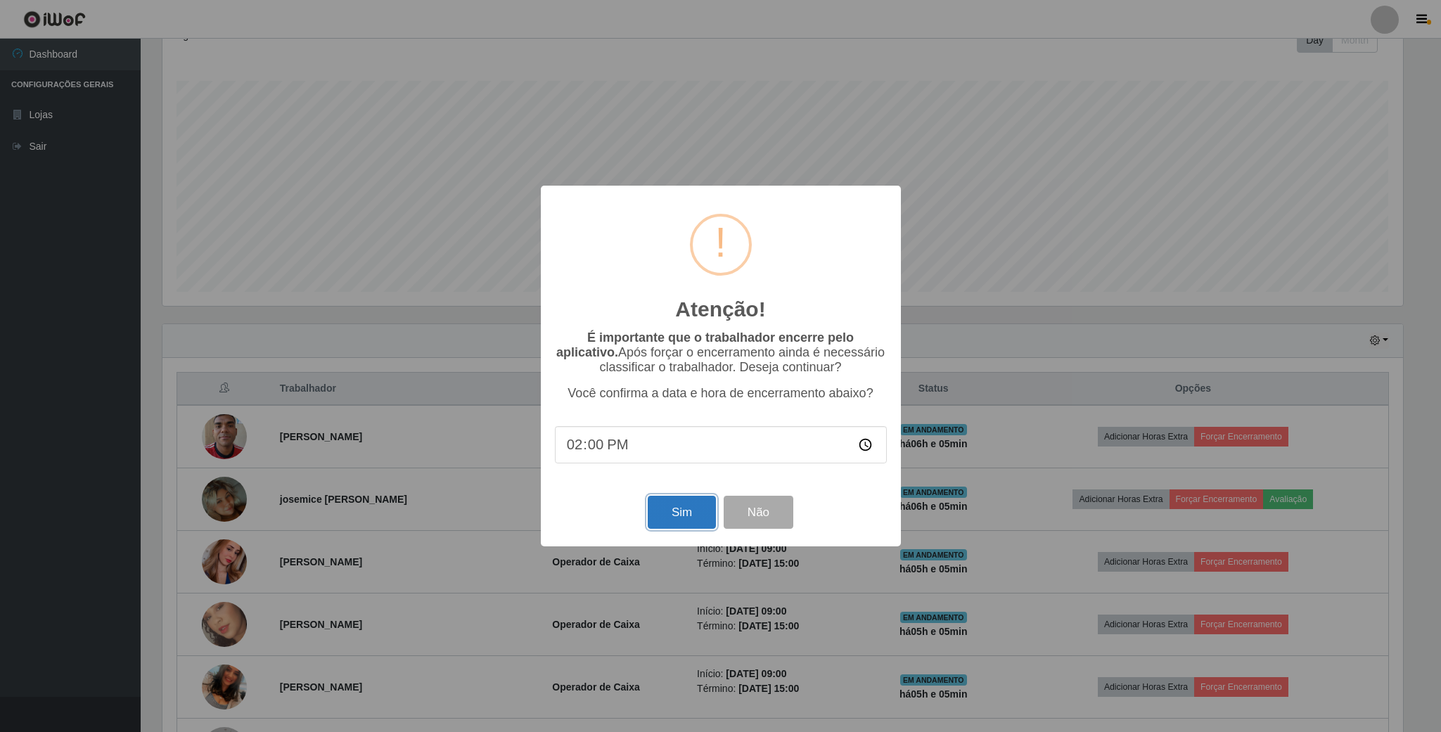
click at [674, 511] on button "Sim" at bounding box center [682, 512] width 68 height 33
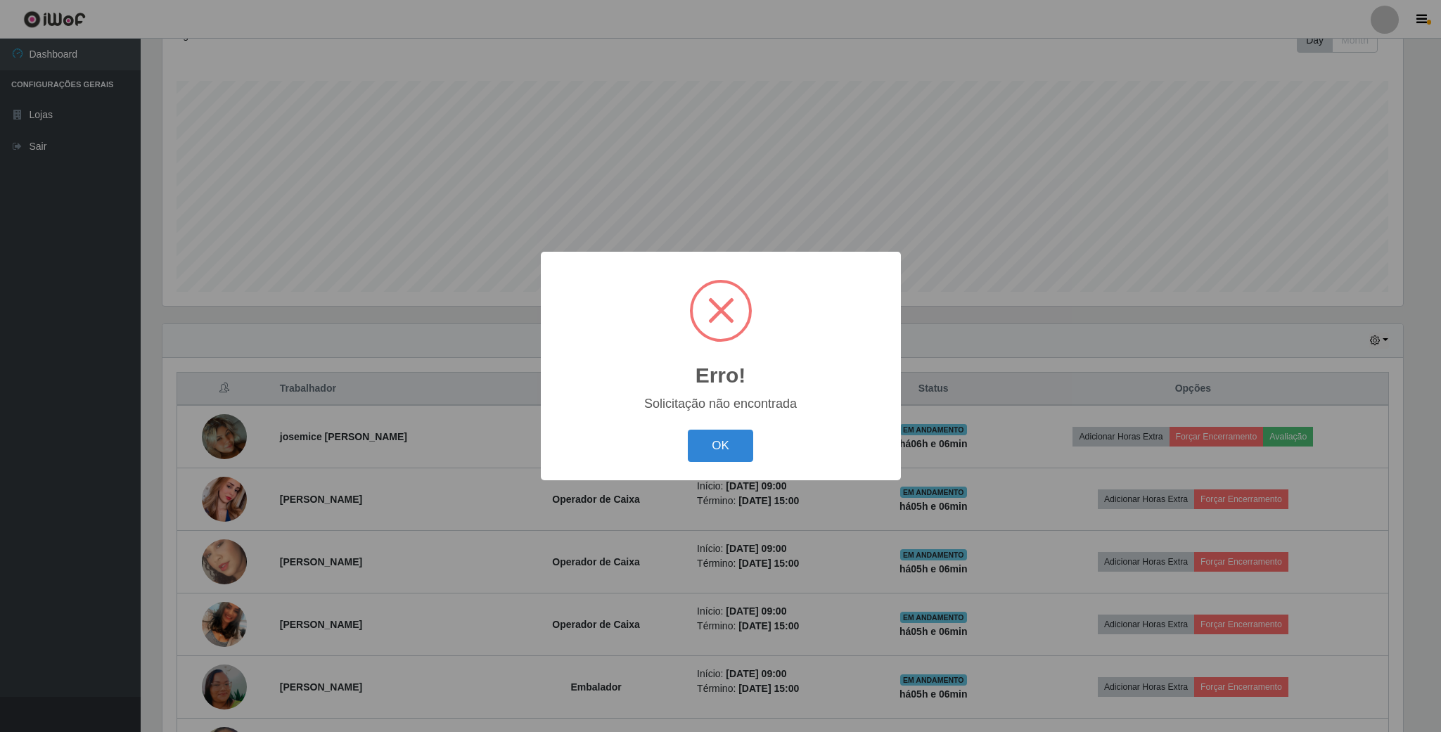
click at [1036, 354] on div "Erro! × Solicitação não encontrada OK Cancel" at bounding box center [720, 366] width 1441 height 732
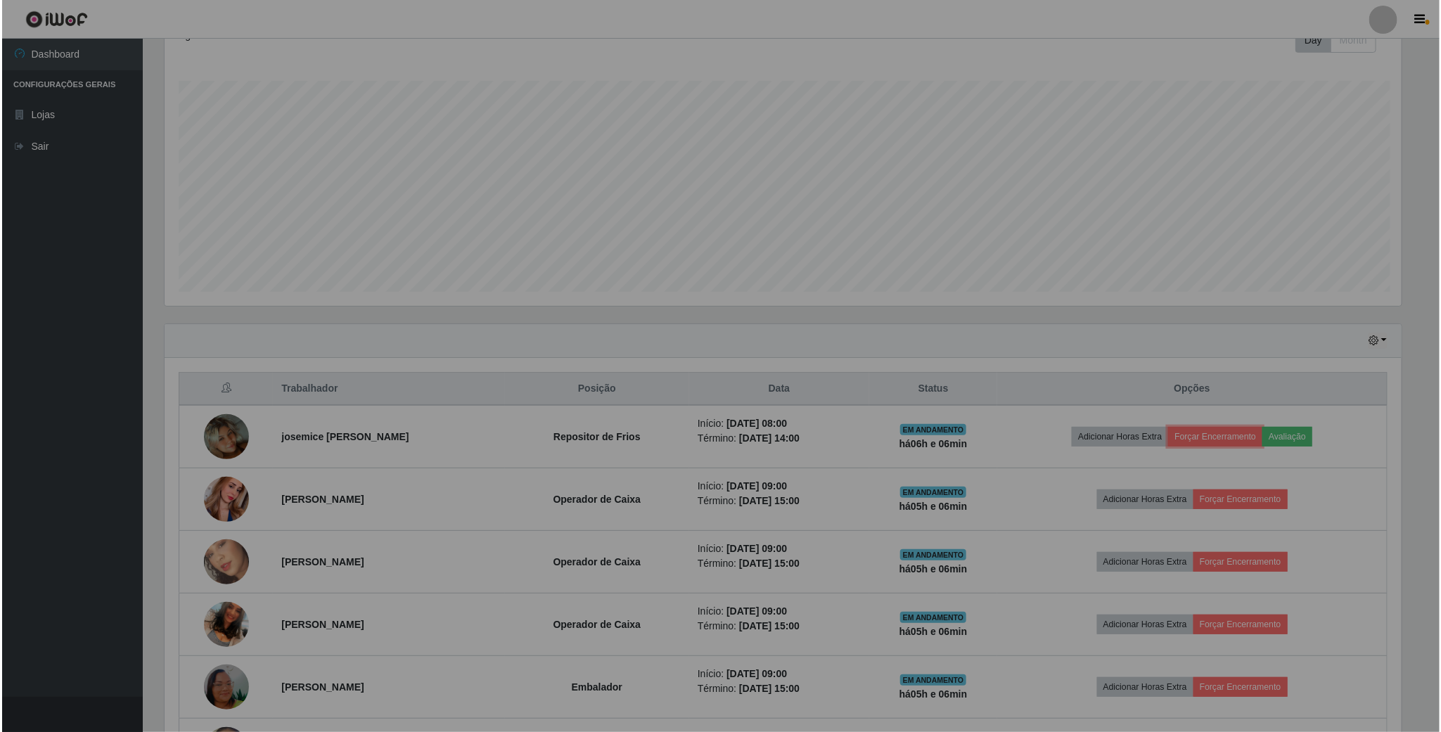
scroll to position [293, 1252]
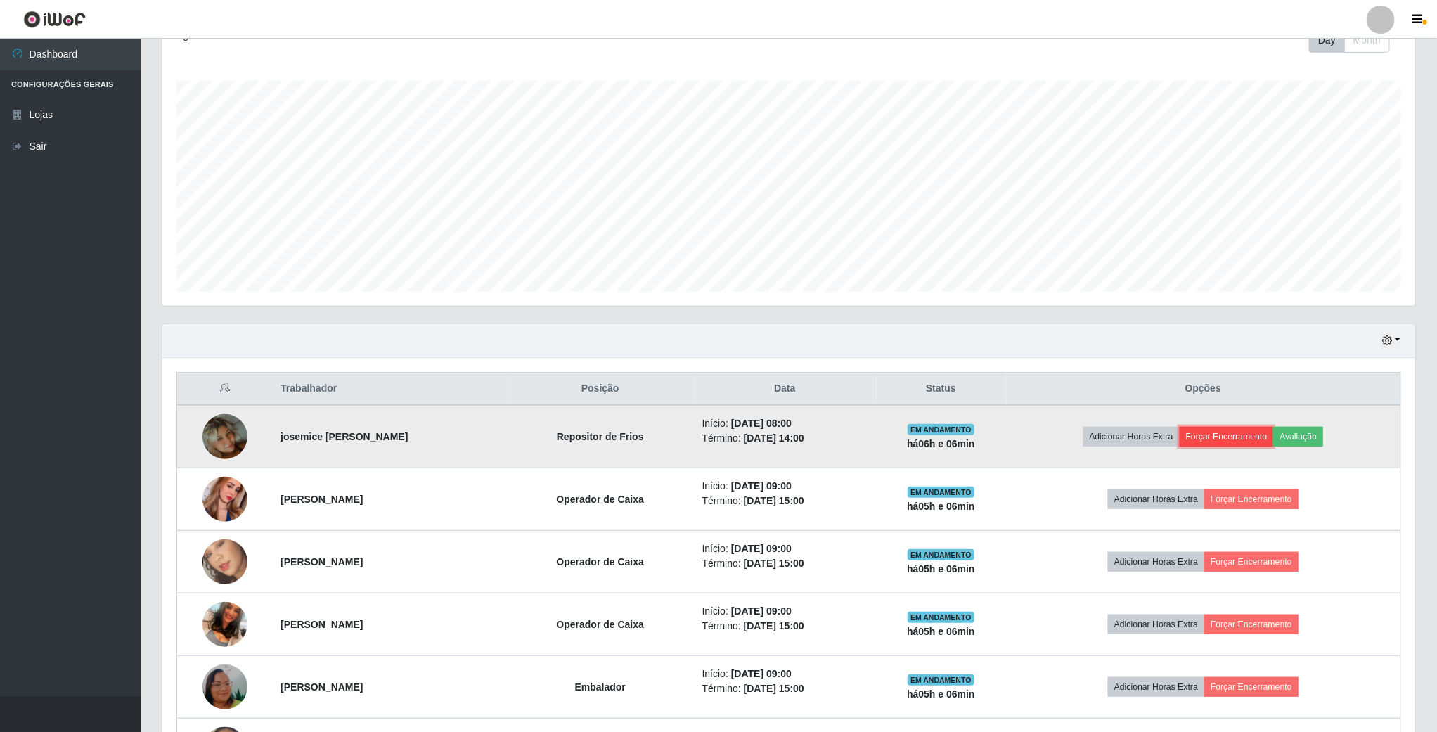
click at [1240, 437] on button "Forçar Encerramento" at bounding box center [1227, 437] width 94 height 20
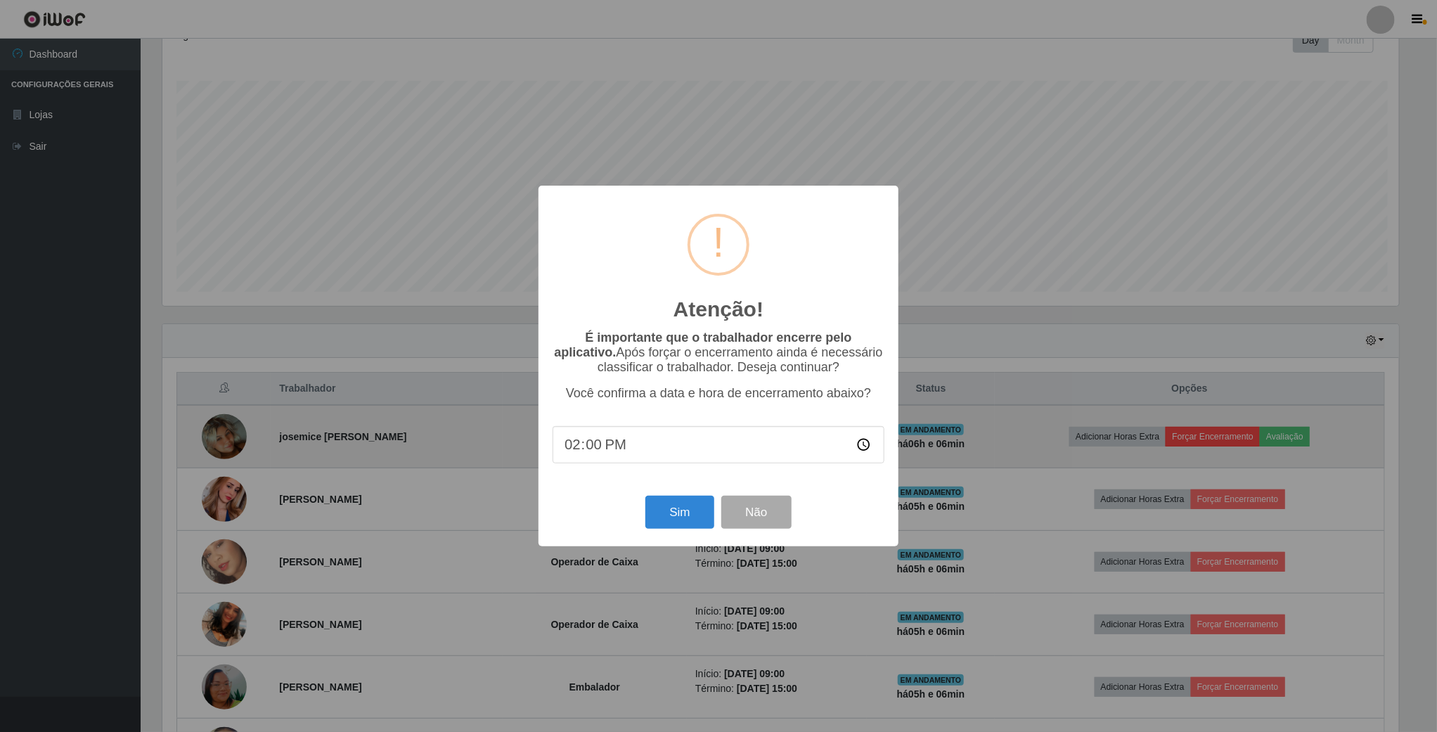
scroll to position [293, 1240]
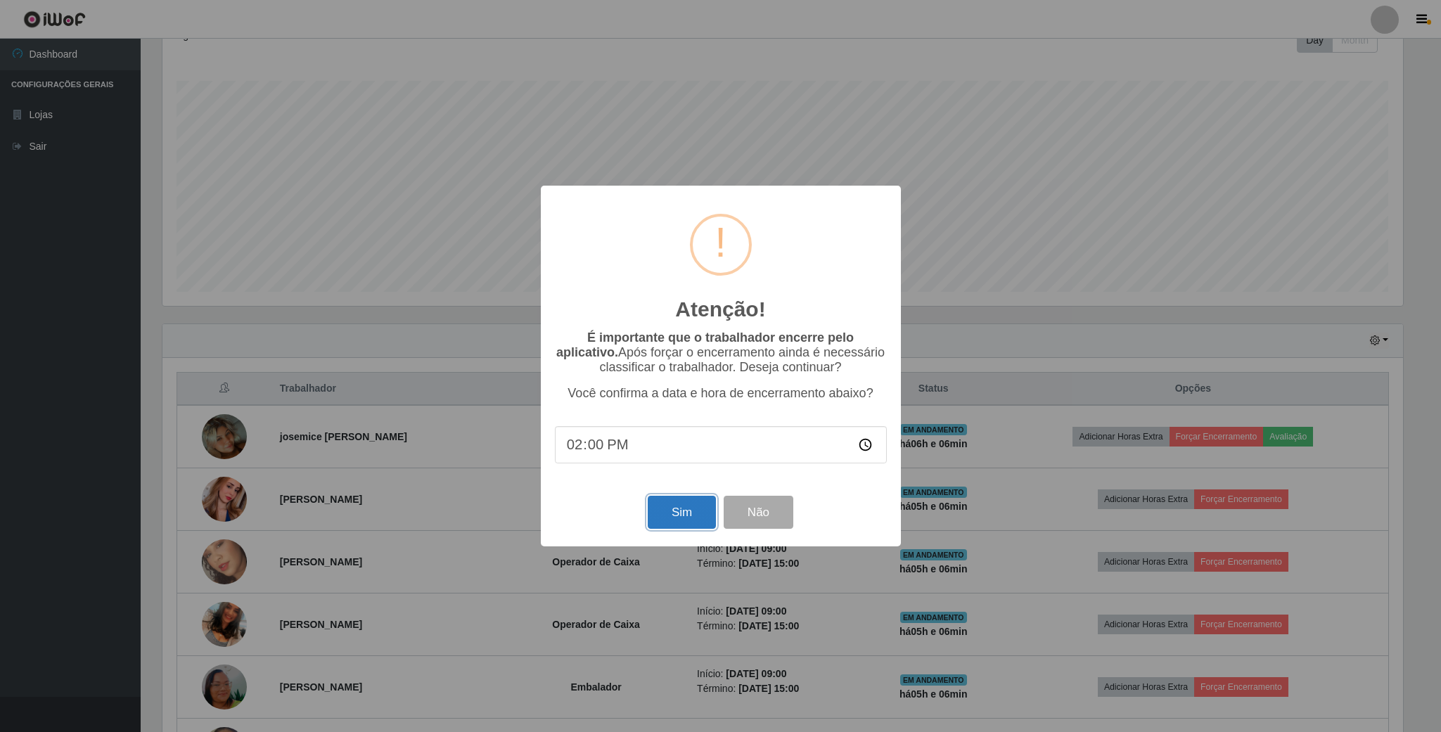
click at [673, 513] on button "Sim" at bounding box center [682, 512] width 68 height 33
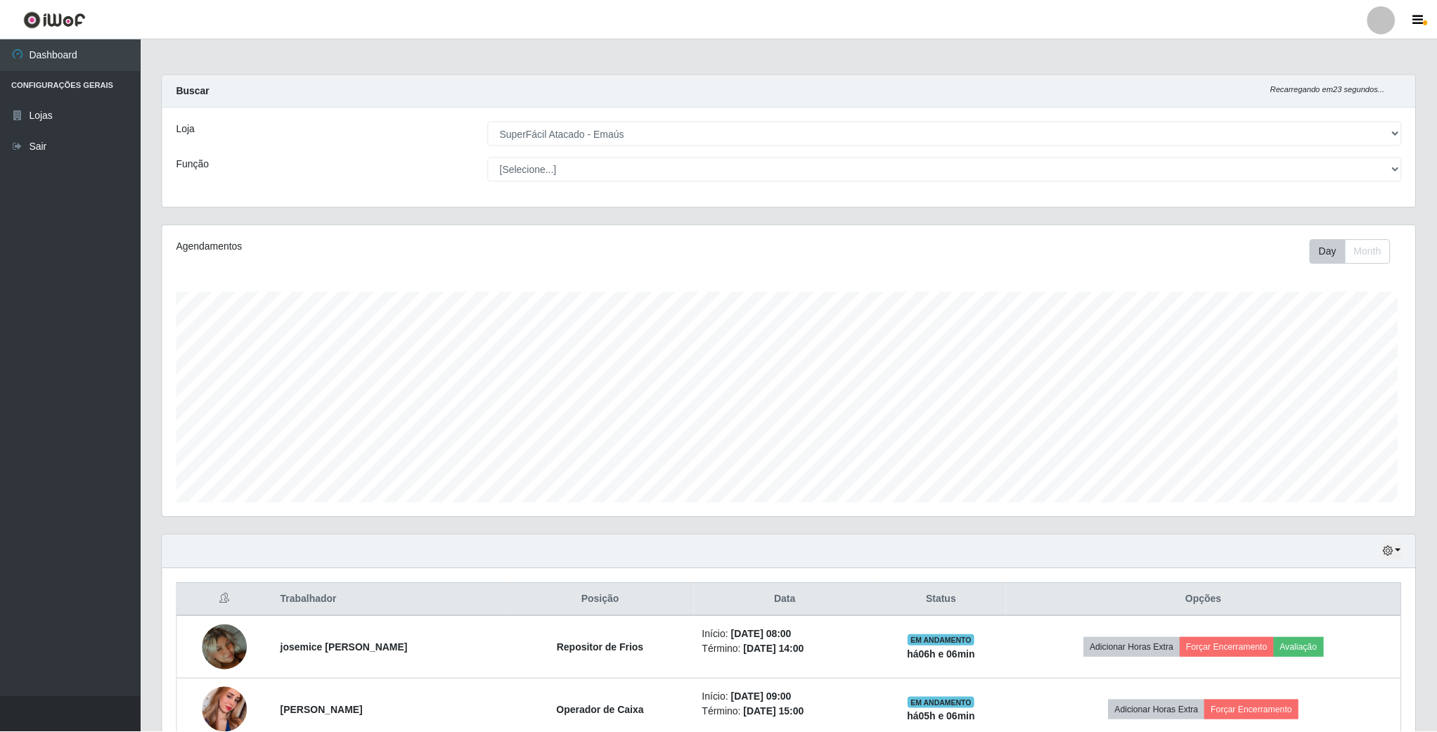
scroll to position [293, 1255]
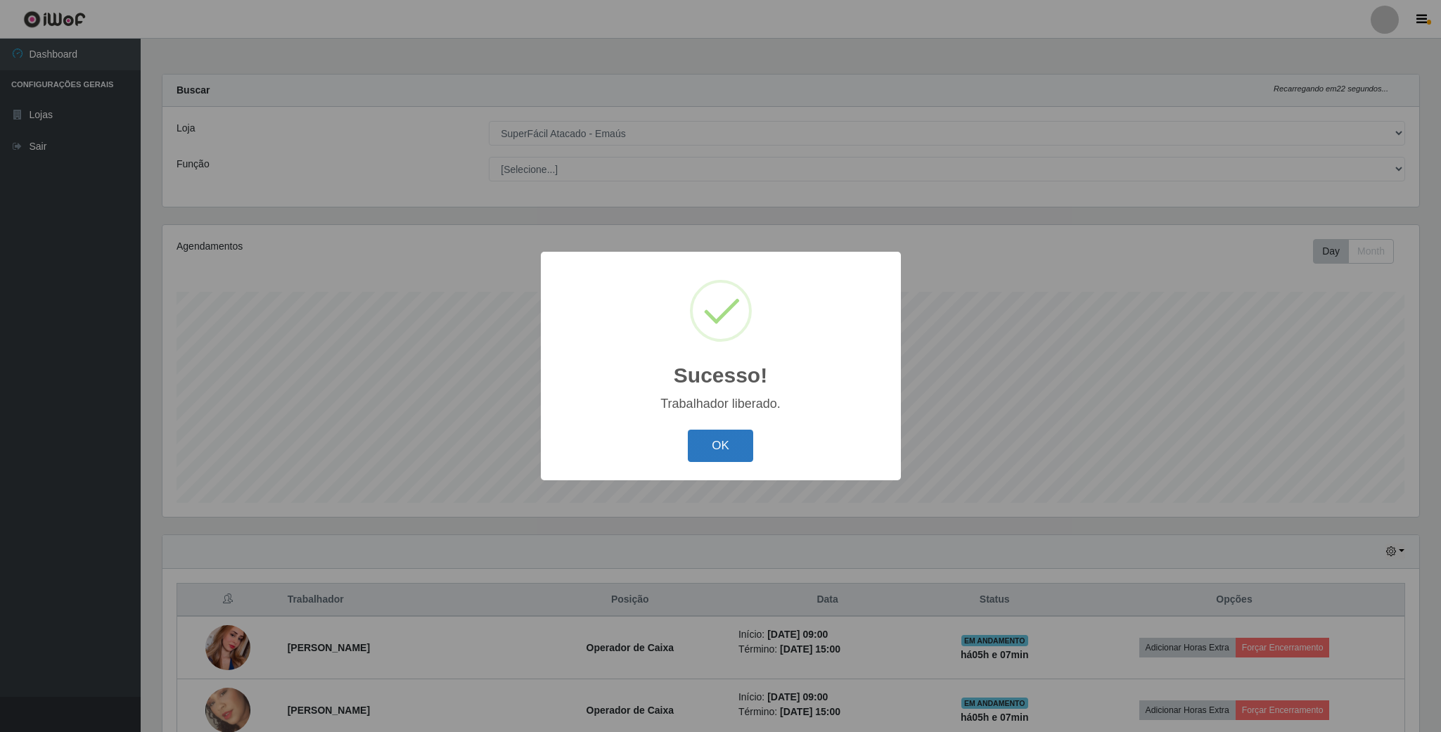
click at [722, 443] on button "OK" at bounding box center [720, 446] width 65 height 33
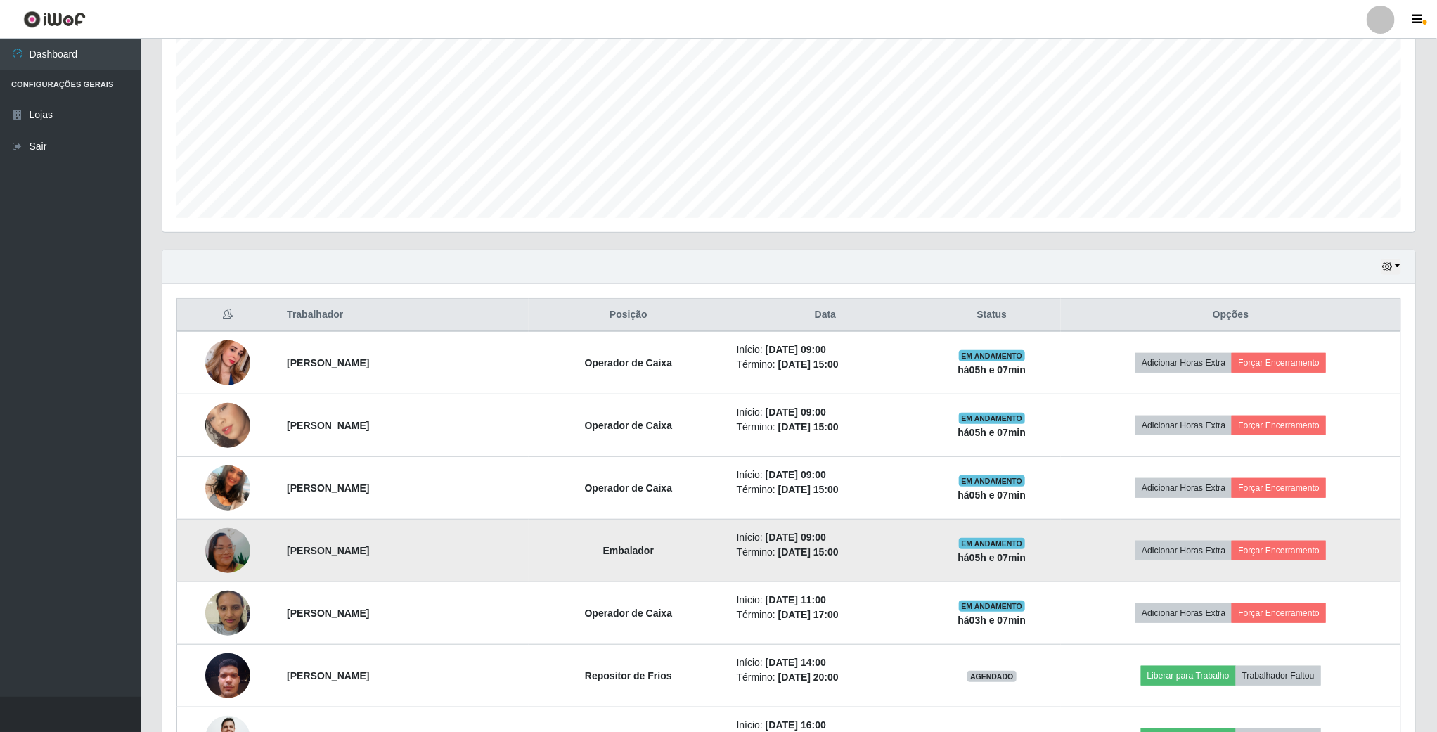
scroll to position [422, 0]
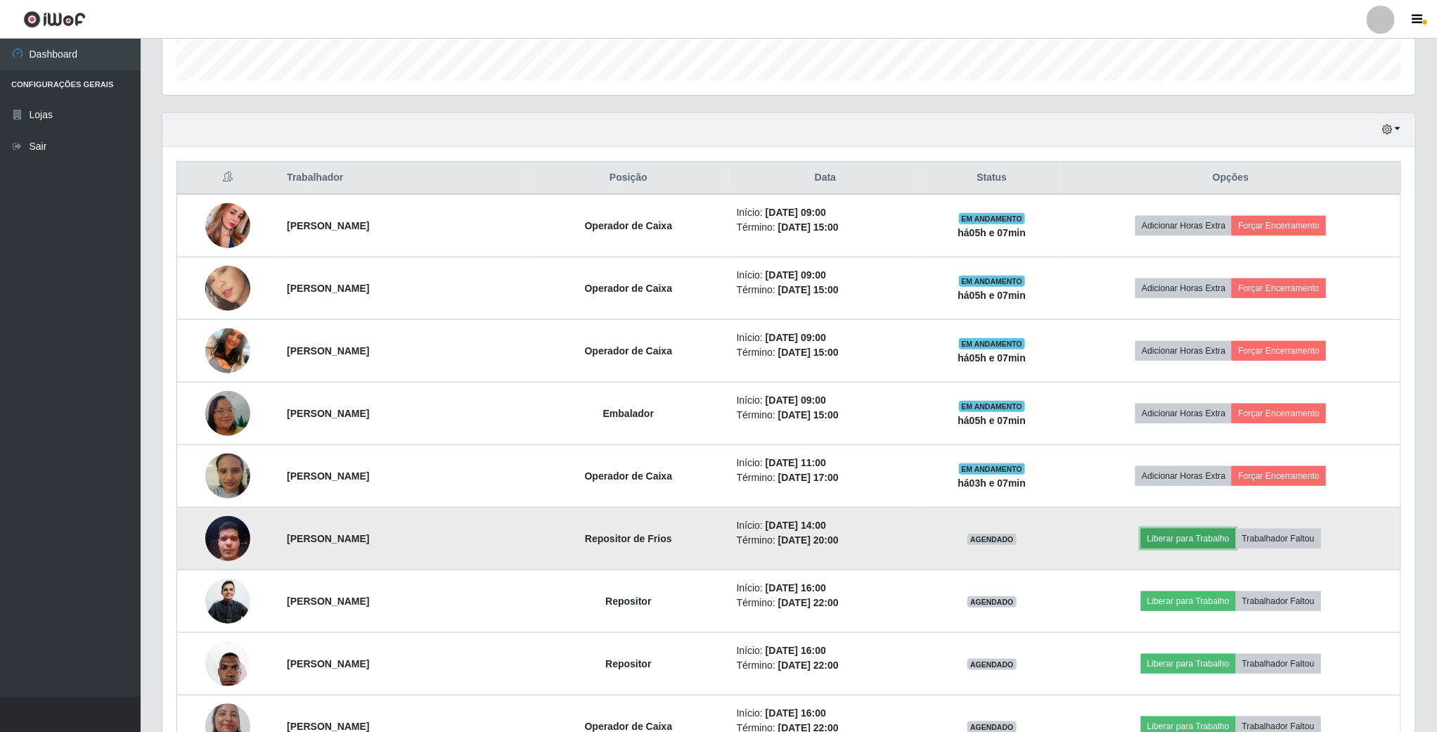
click at [1200, 549] on button "Liberar para Trabalho" at bounding box center [1188, 539] width 95 height 20
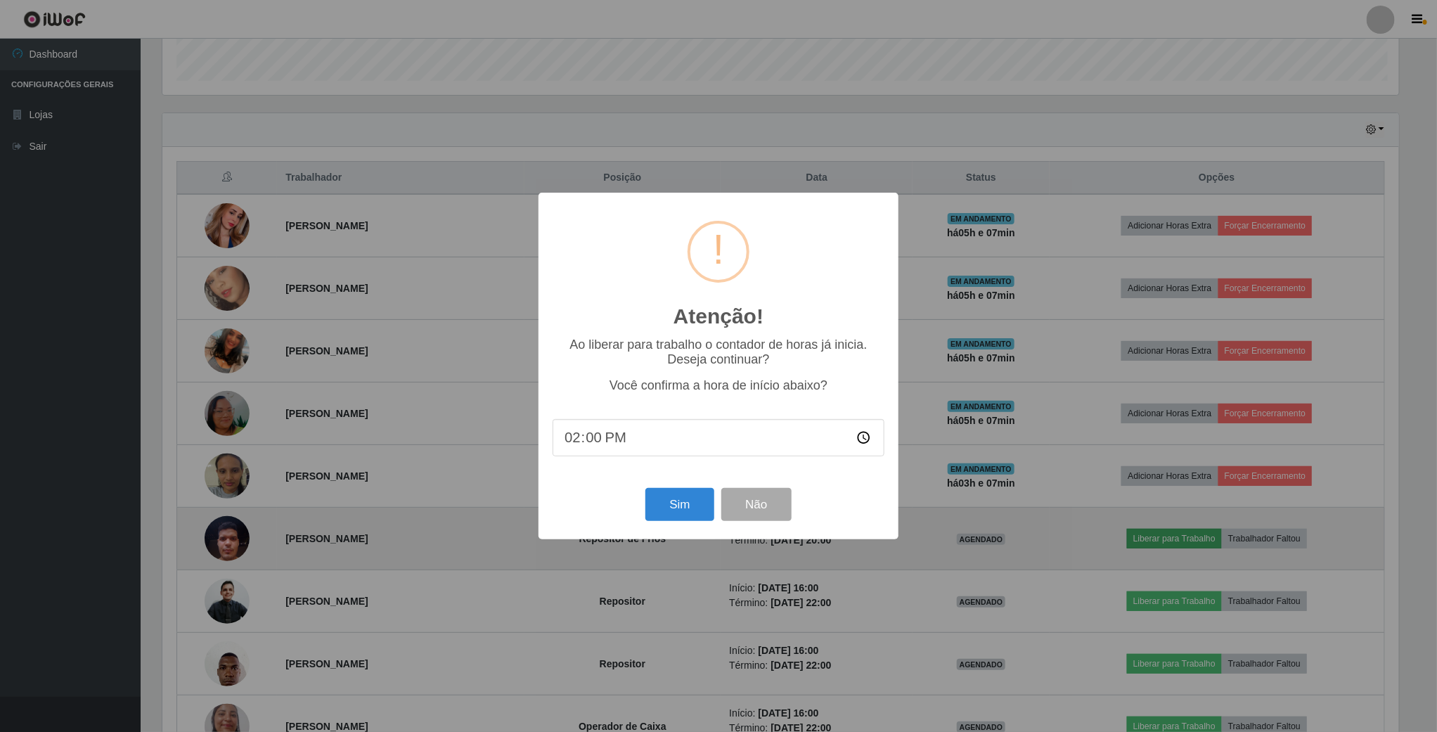
scroll to position [293, 1240]
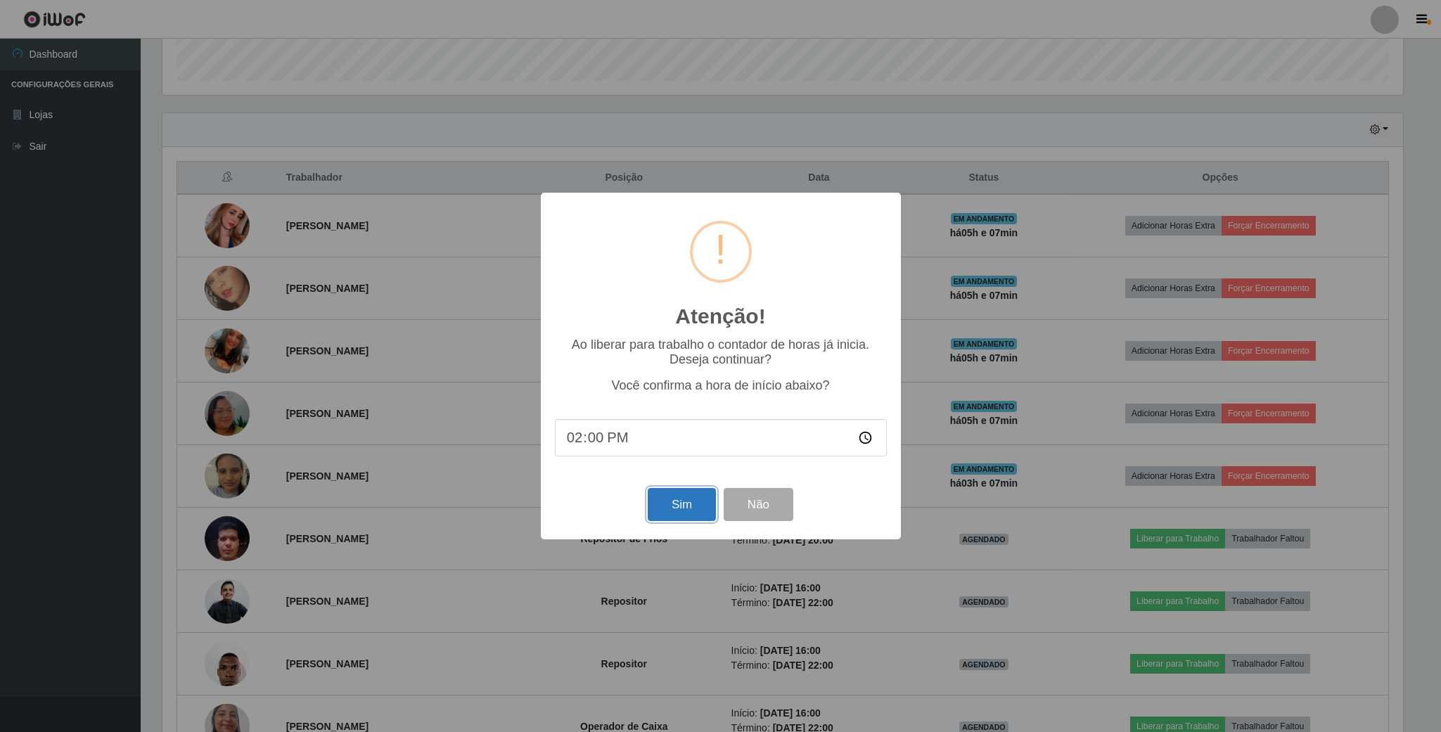
click at [674, 503] on button "Sim" at bounding box center [682, 504] width 68 height 33
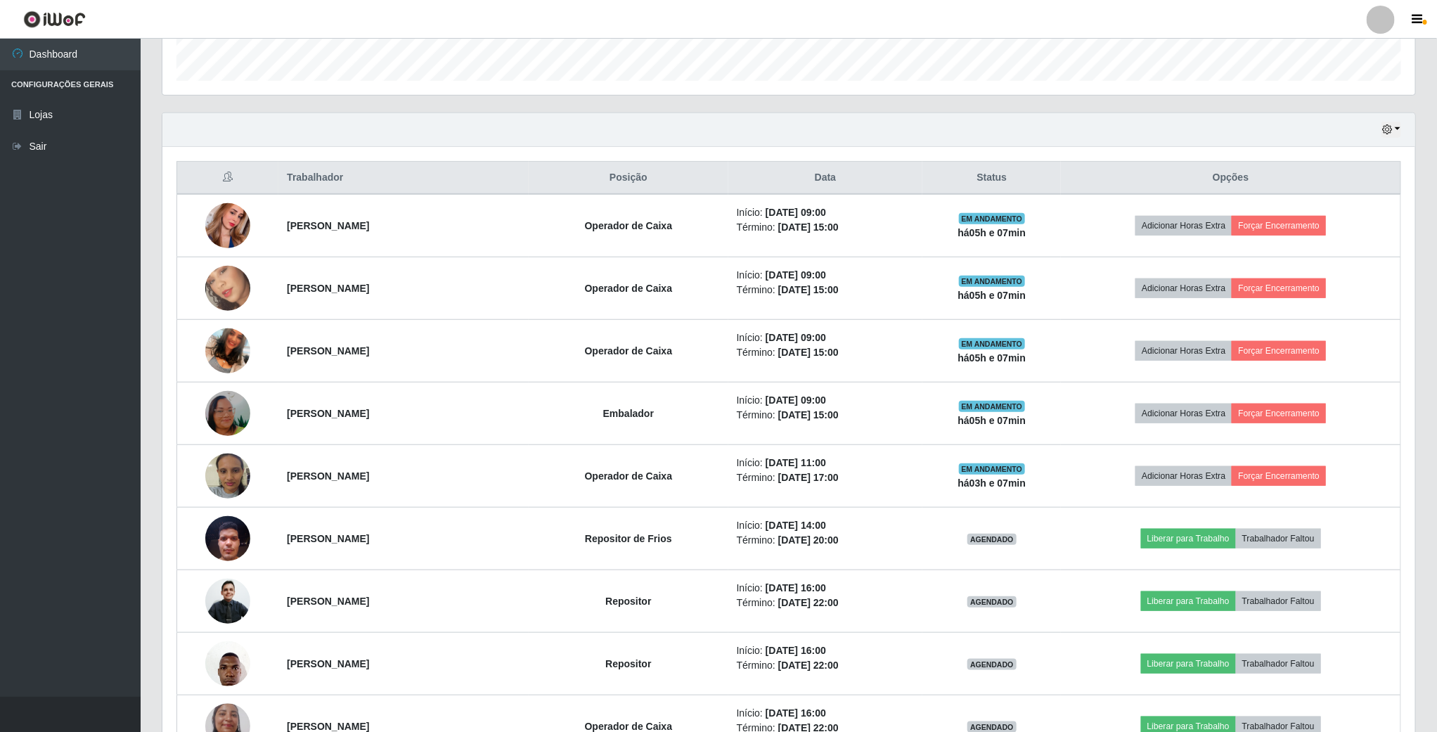
scroll to position [293, 1255]
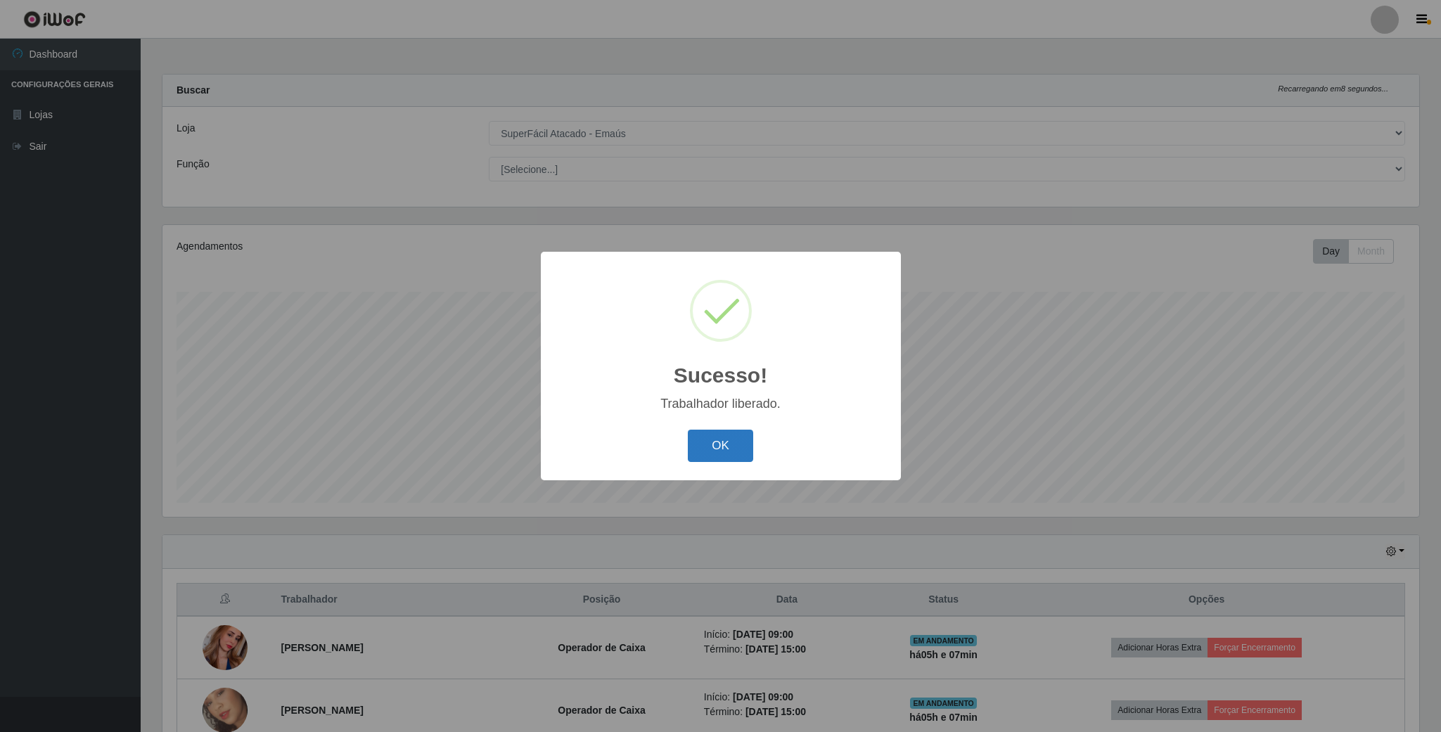
click at [726, 451] on button "OK" at bounding box center [720, 446] width 65 height 33
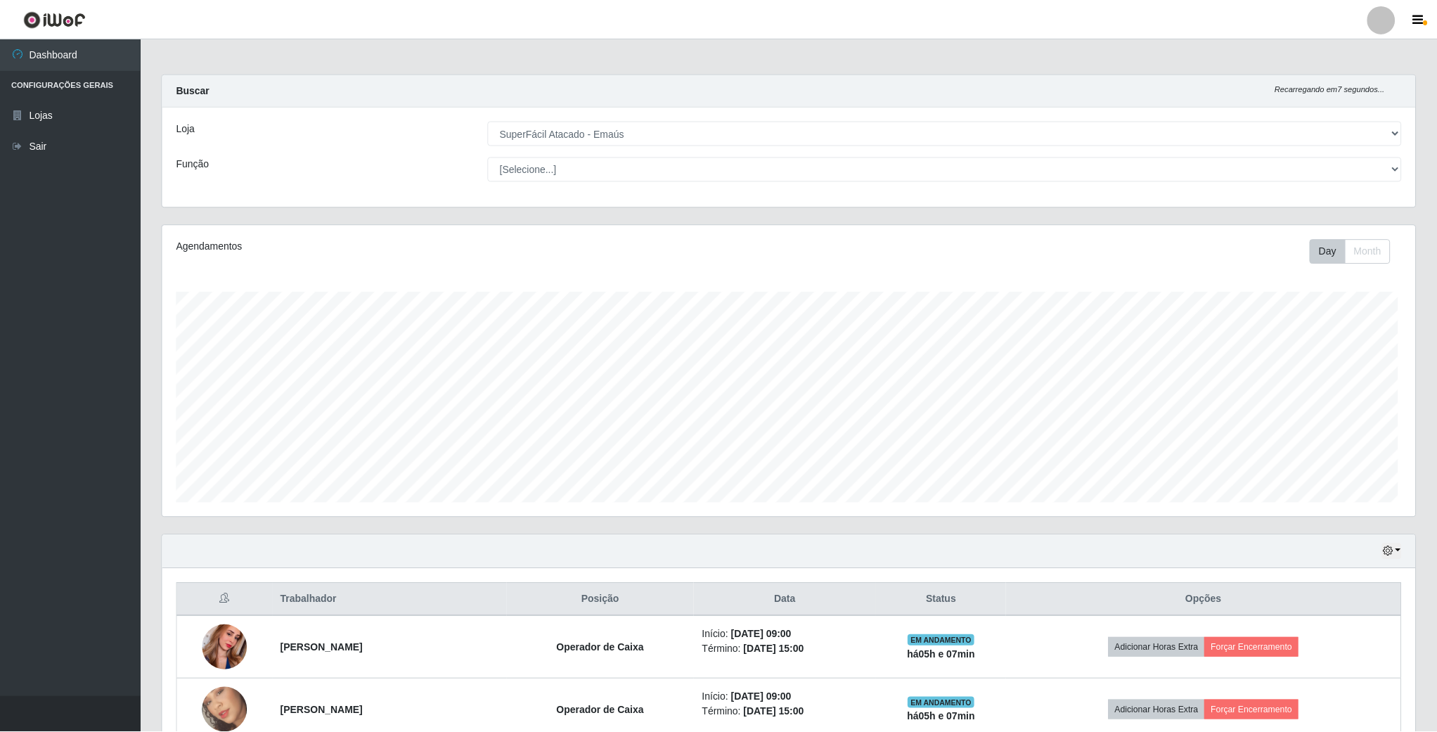
scroll to position [702939, 701978]
